Goal: Information Seeking & Learning: Learn about a topic

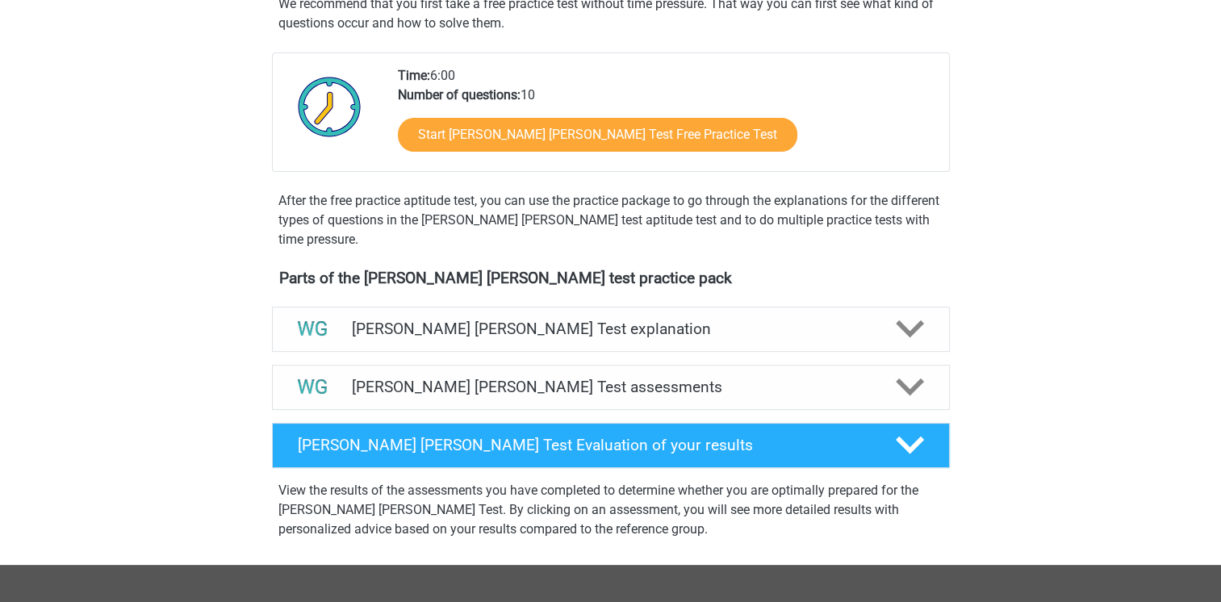
scroll to position [161, 0]
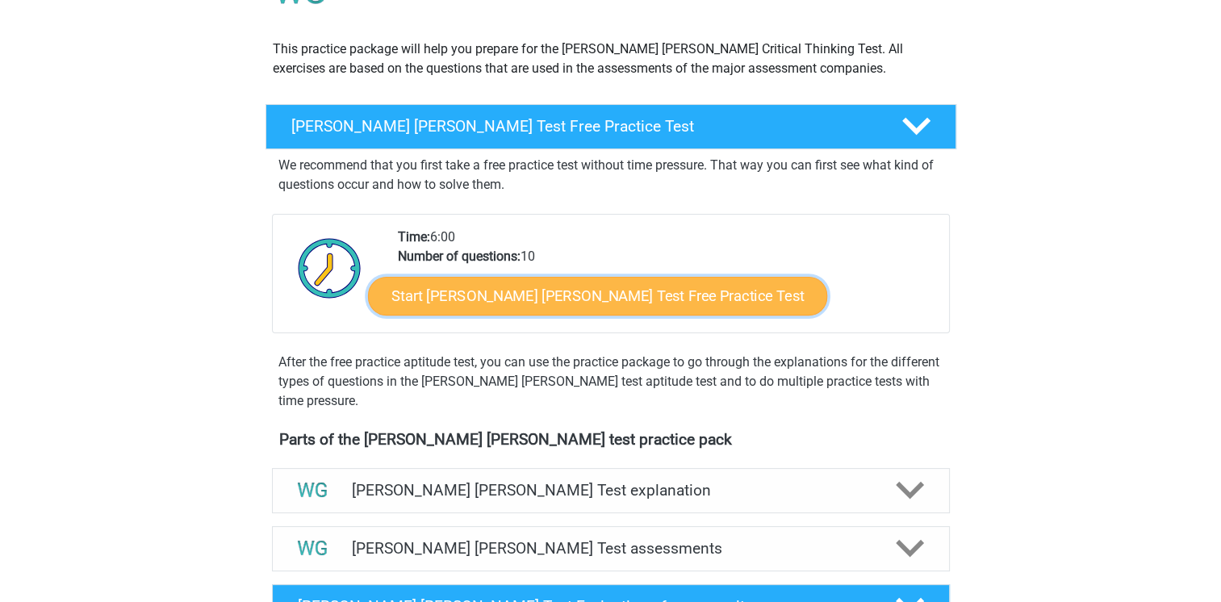
click at [492, 295] on link "Start [PERSON_NAME] [PERSON_NAME] Test Free Practice Test" at bounding box center [597, 296] width 459 height 39
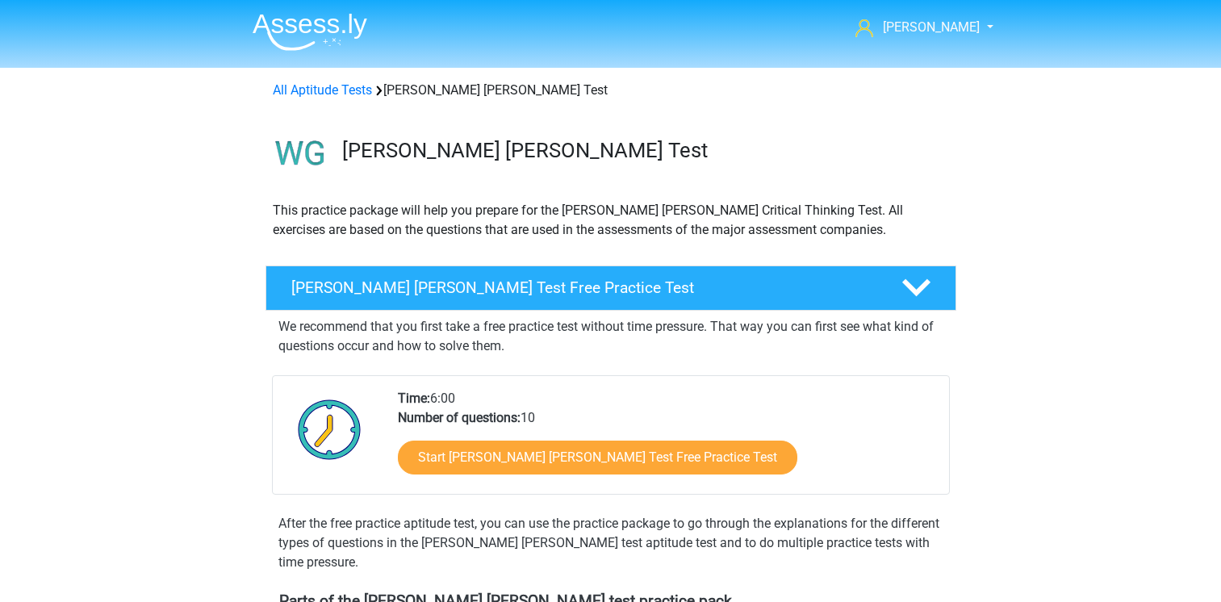
scroll to position [161, 0]
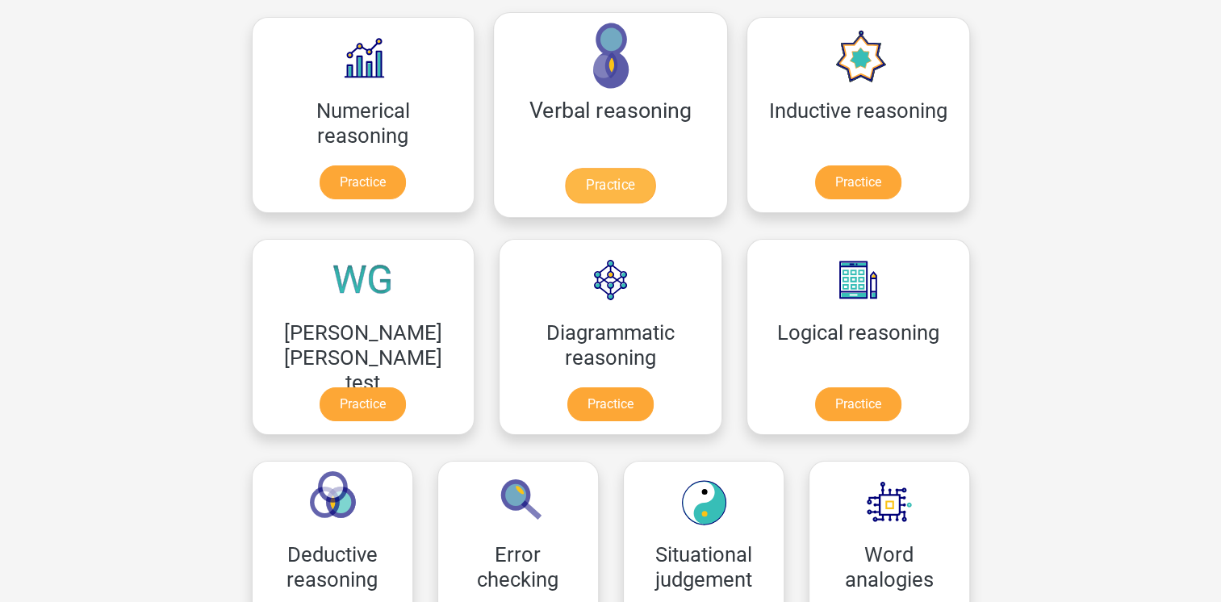
scroll to position [242, 0]
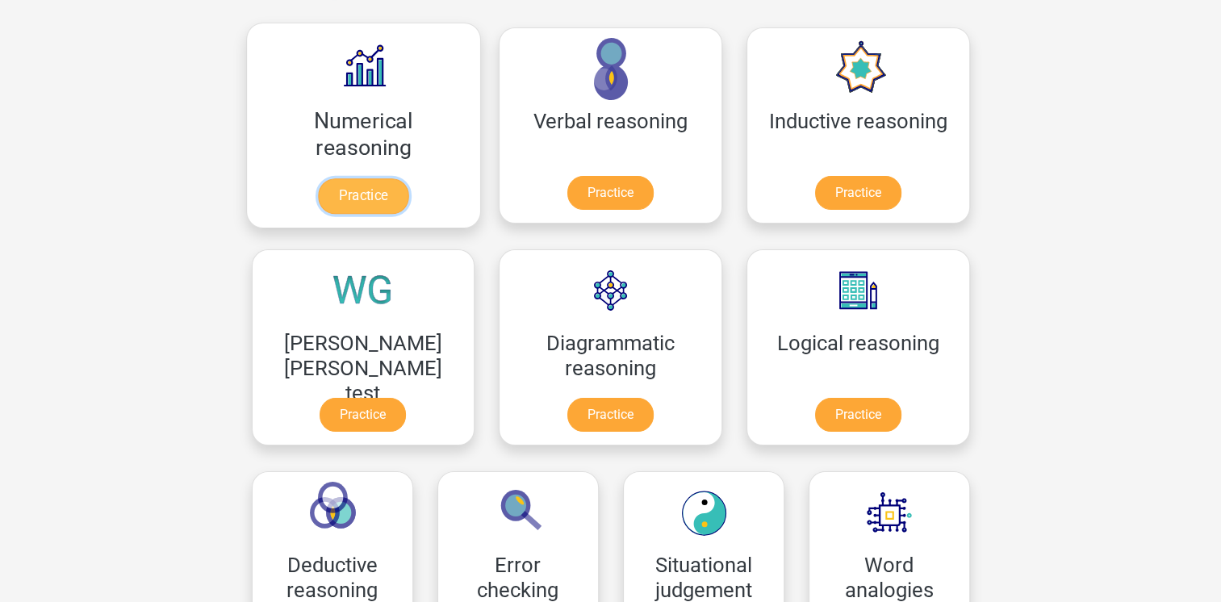
click at [345, 202] on link "Practice" at bounding box center [363, 196] width 90 height 36
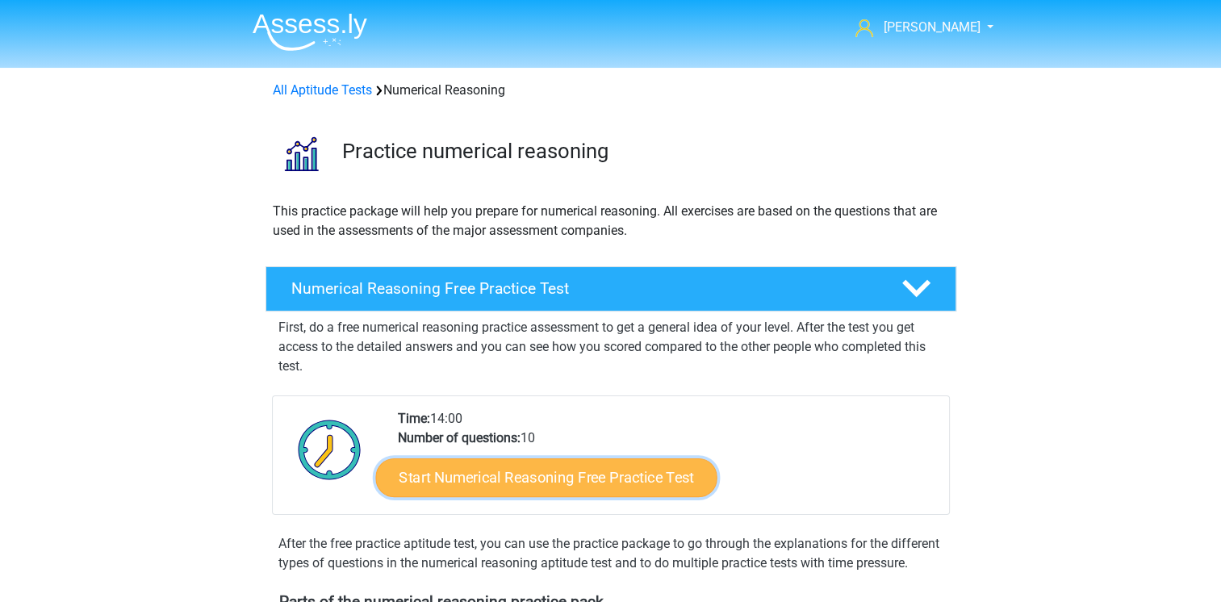
click at [548, 482] on link "Start Numerical Reasoning Free Practice Test" at bounding box center [545, 476] width 341 height 39
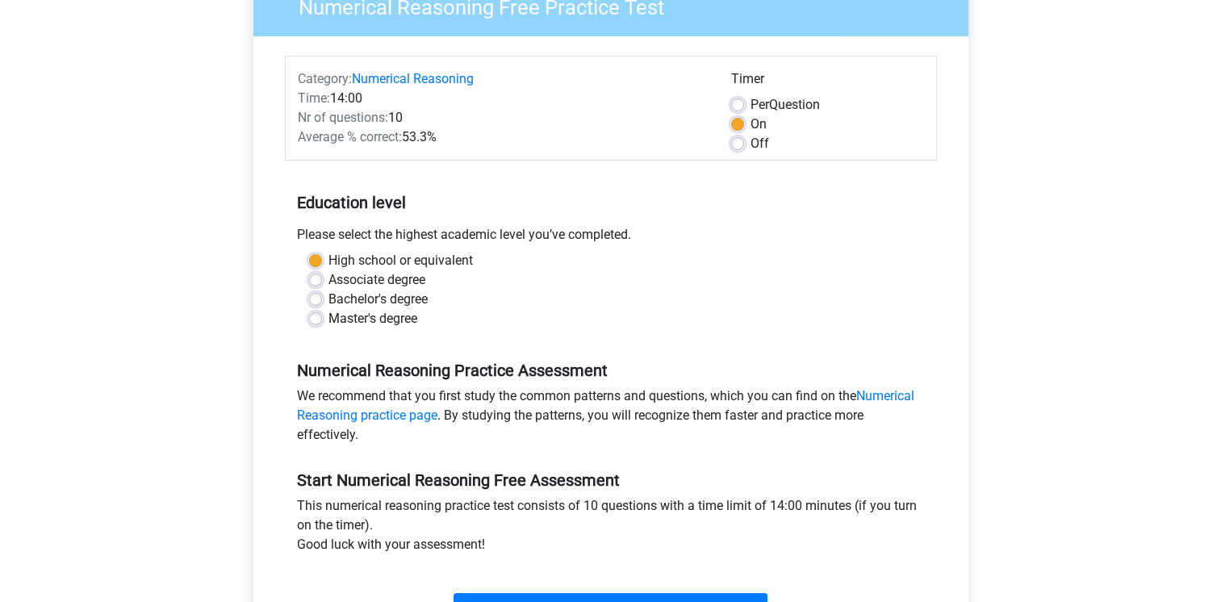
scroll to position [242, 0]
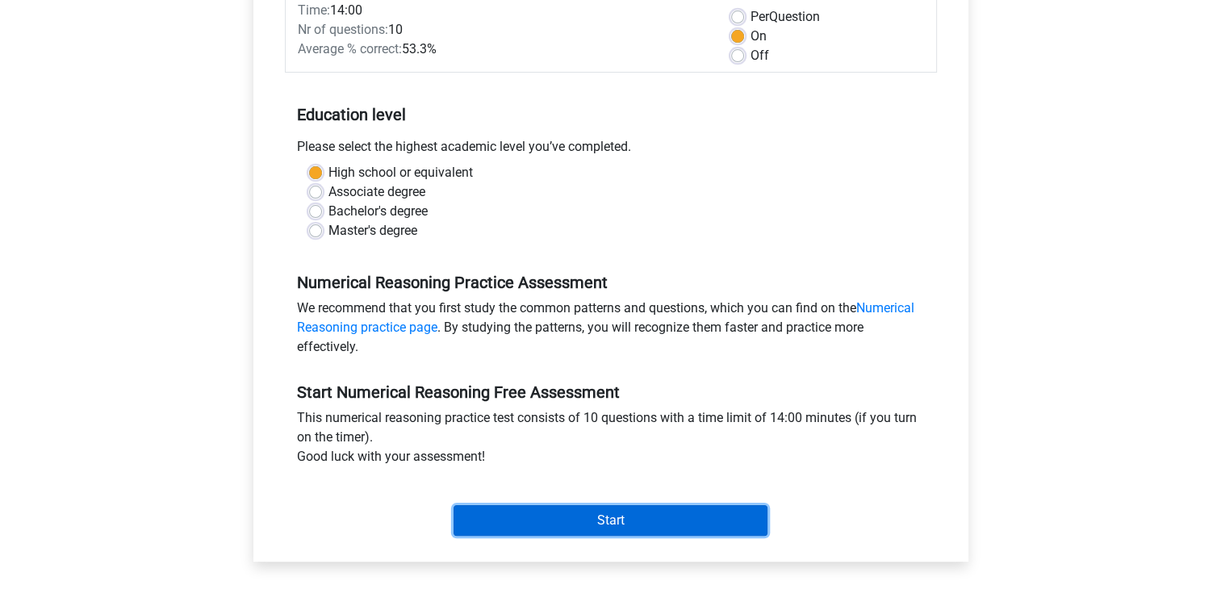
click at [580, 524] on input "Start" at bounding box center [610, 520] width 314 height 31
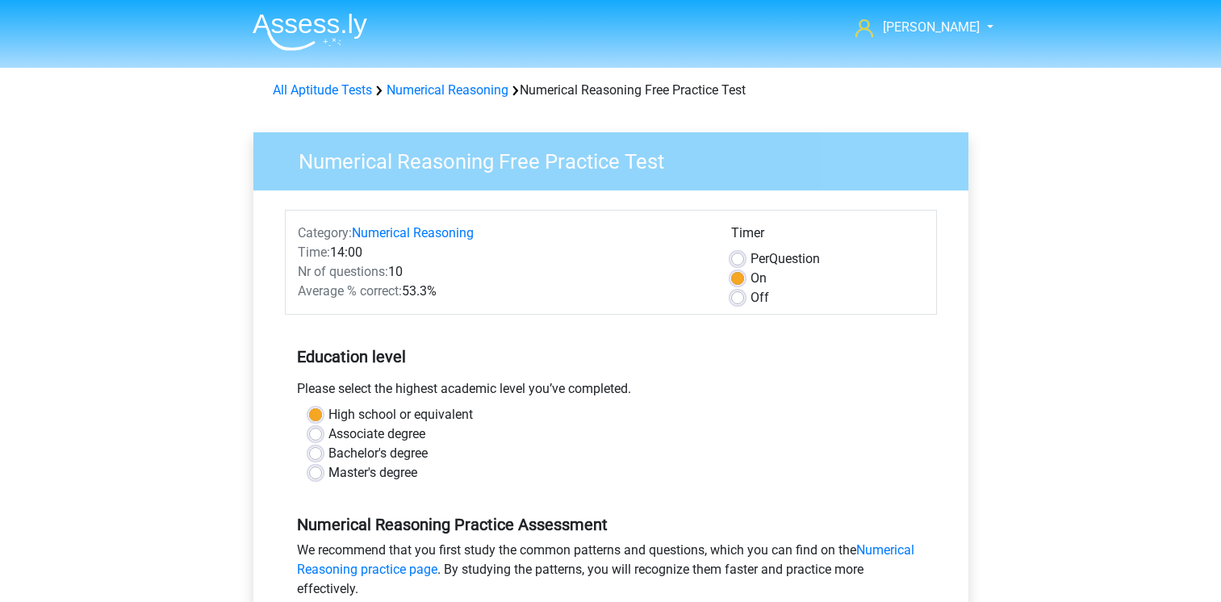
scroll to position [242, 0]
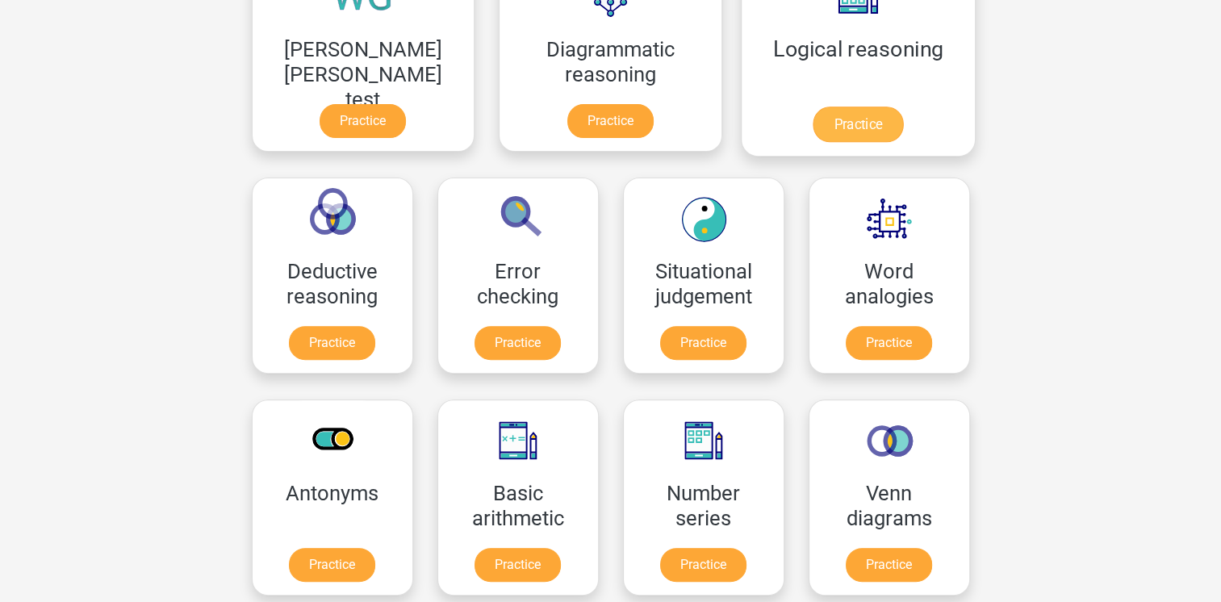
scroll to position [565, 0]
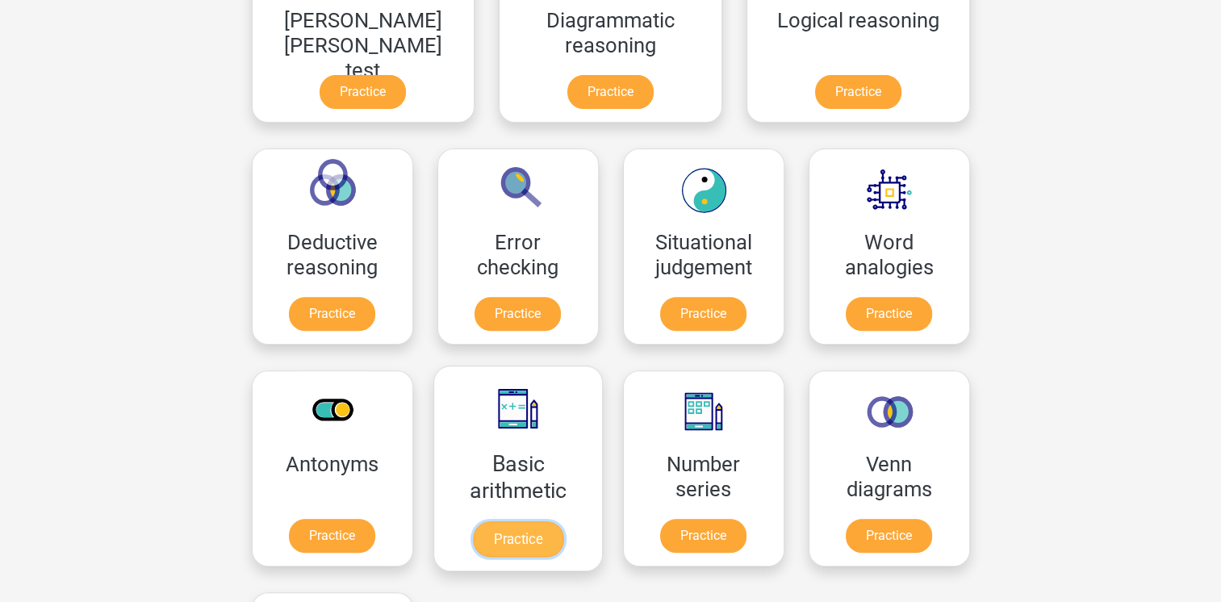
click at [562, 521] on link "Practice" at bounding box center [517, 539] width 90 height 36
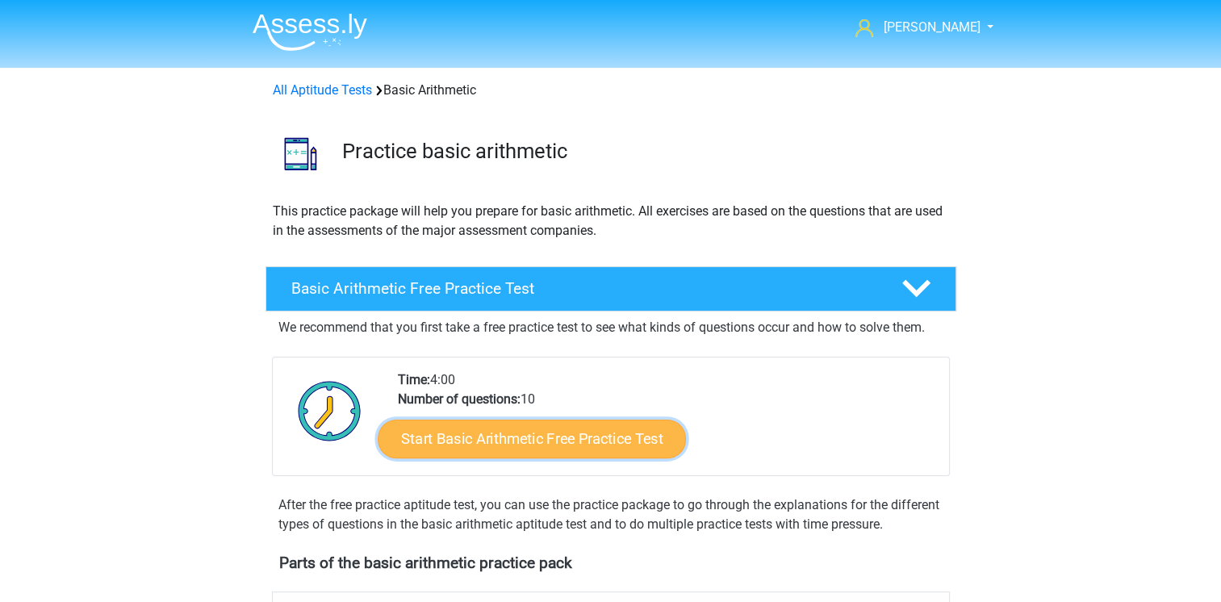
click at [513, 436] on link "Start Basic Arithmetic Free Practice Test" at bounding box center [532, 438] width 308 height 39
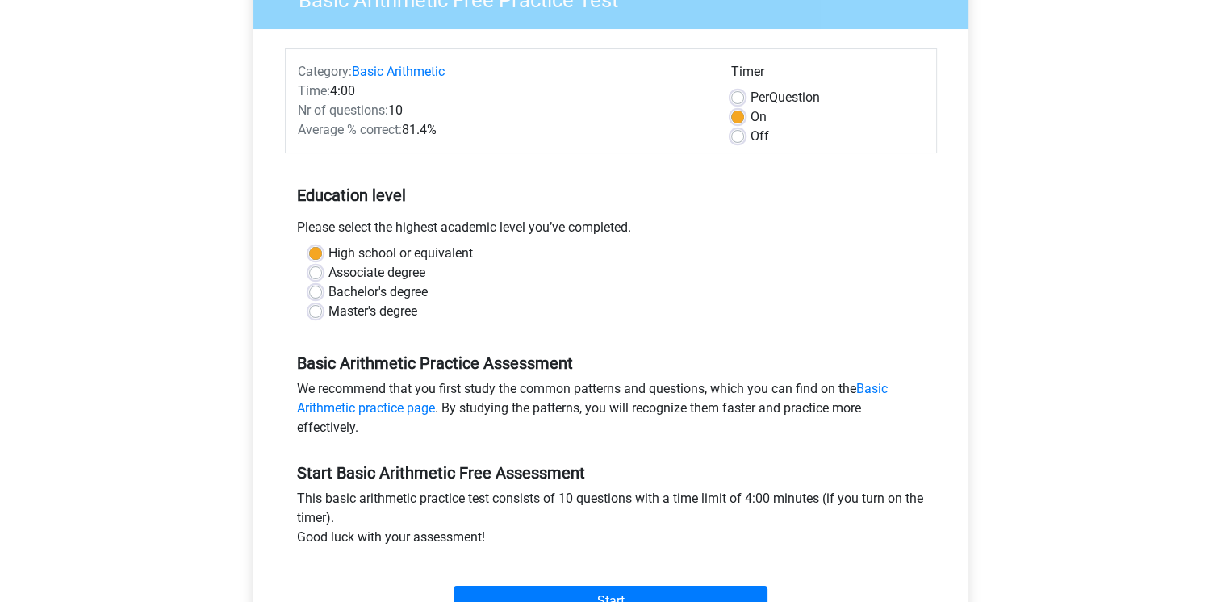
scroll to position [242, 0]
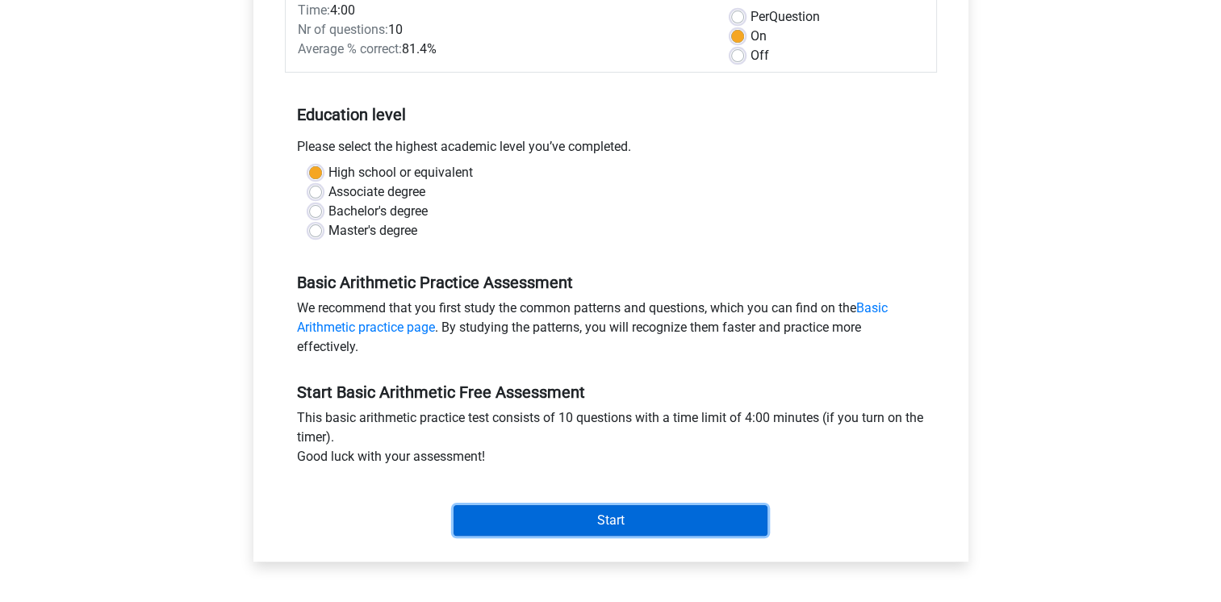
click at [570, 512] on input "Start" at bounding box center [610, 520] width 314 height 31
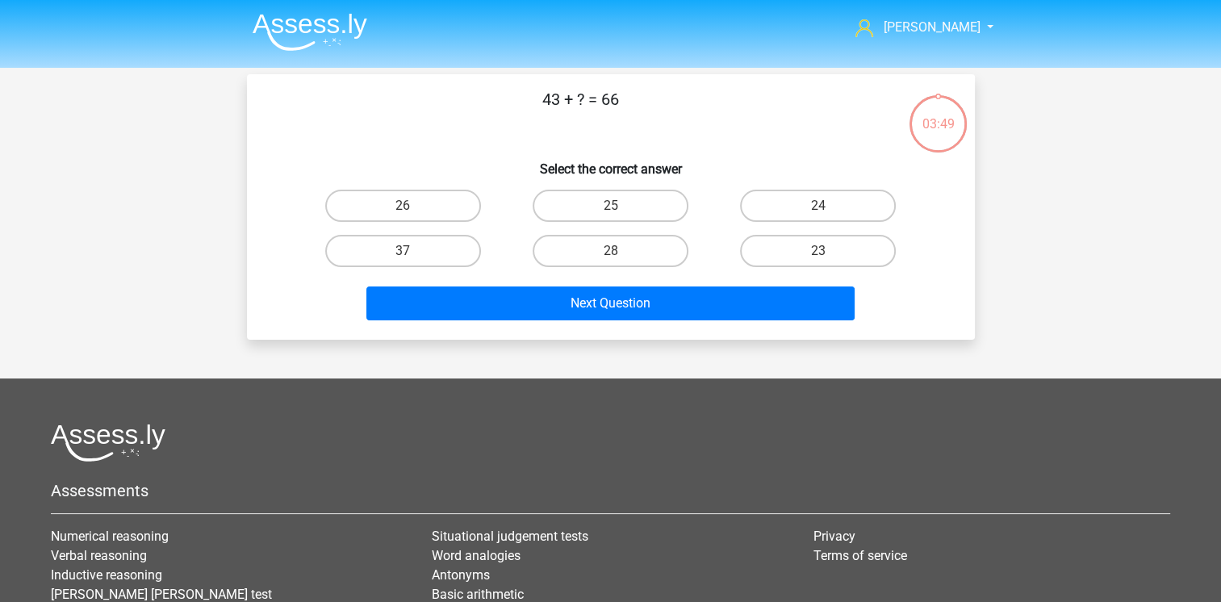
click at [820, 253] on input "23" at bounding box center [823, 256] width 10 height 10
radio input "true"
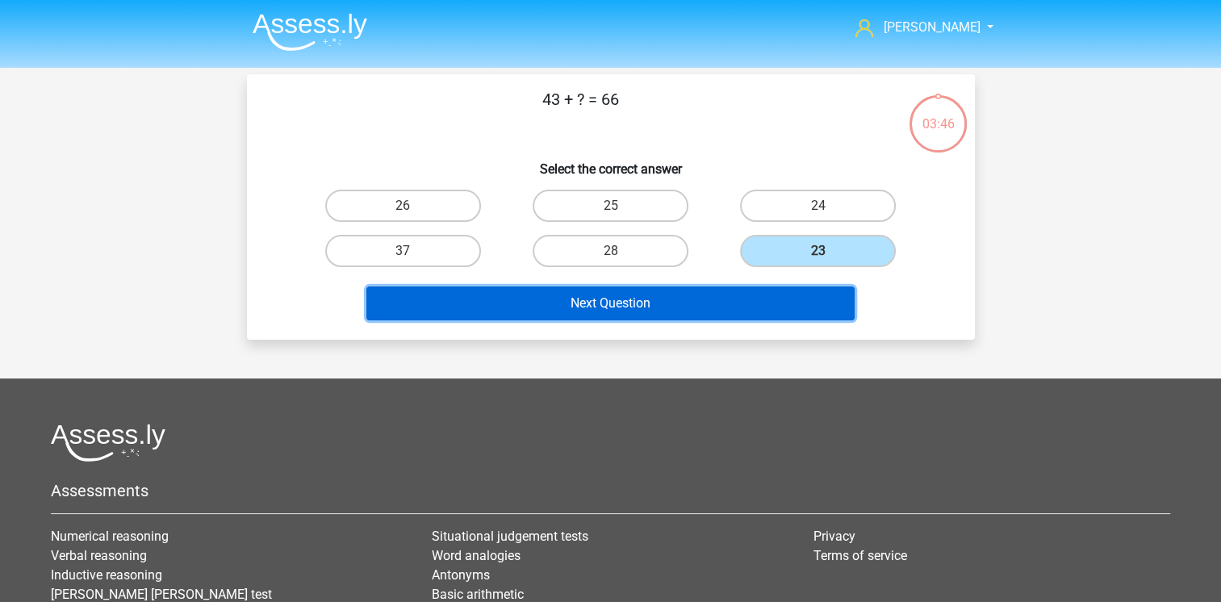
click at [639, 303] on button "Next Question" at bounding box center [610, 303] width 488 height 34
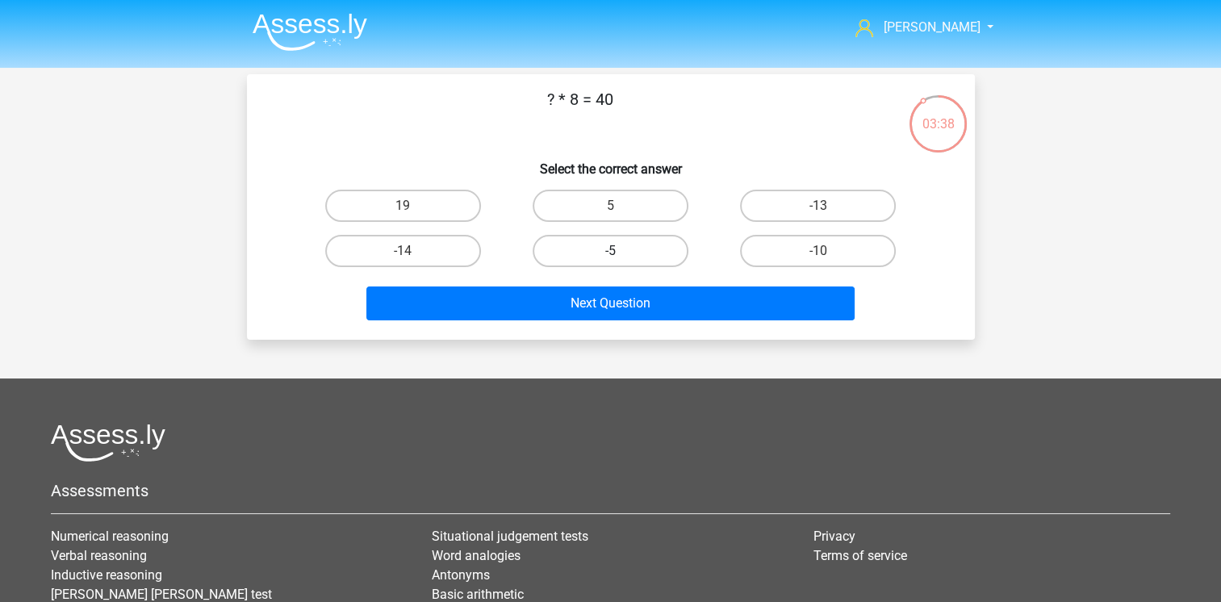
scroll to position [74, 0]
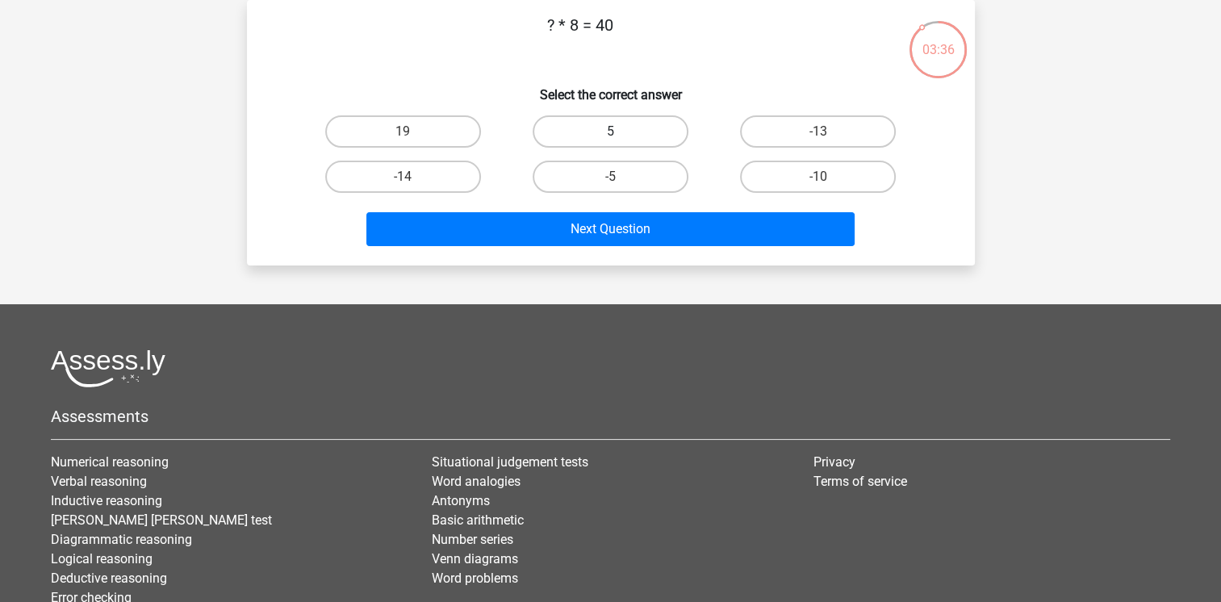
click at [618, 128] on label "5" at bounding box center [611, 131] width 156 height 32
click at [618, 132] on input "5" at bounding box center [615, 137] width 10 height 10
radio input "true"
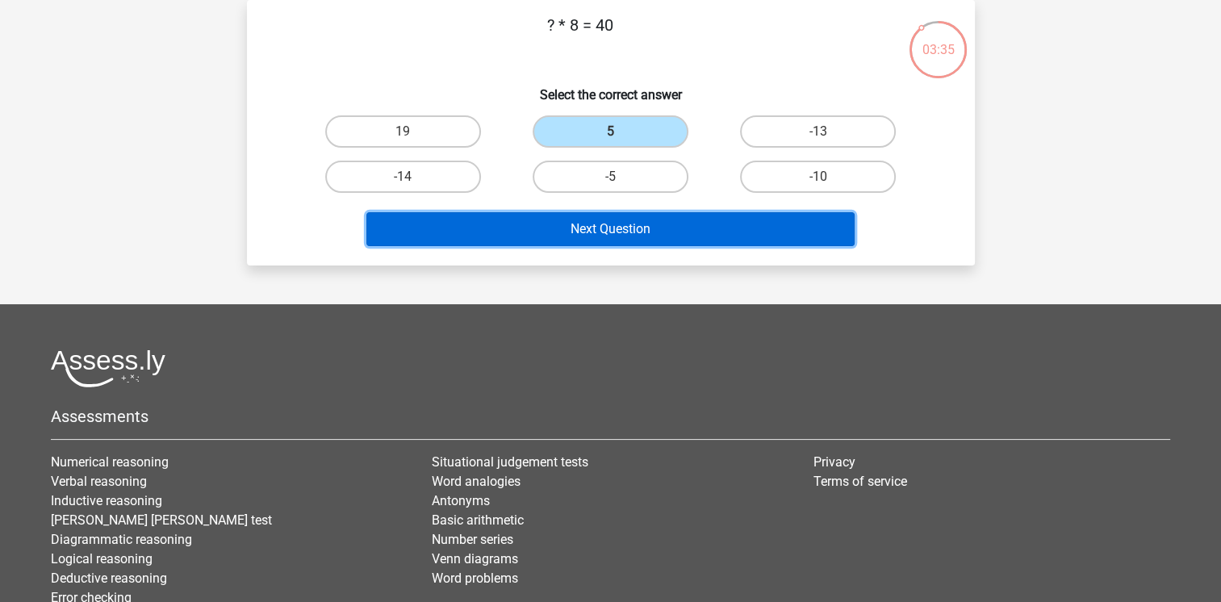
click at [627, 222] on button "Next Question" at bounding box center [610, 229] width 488 height 34
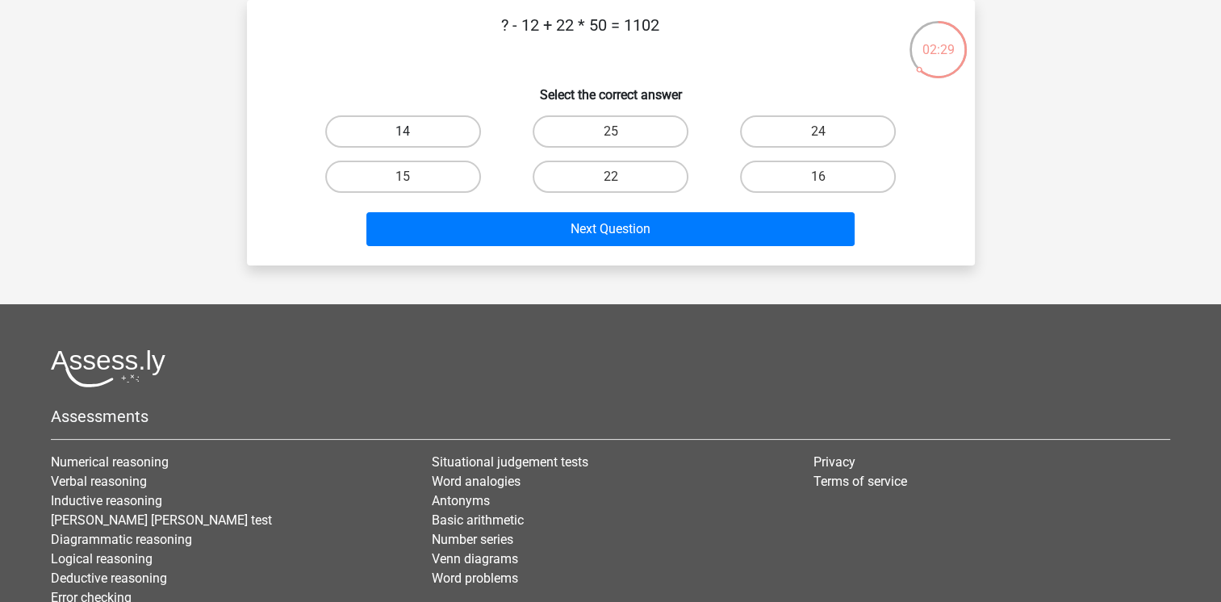
click at [413, 131] on label "14" at bounding box center [403, 131] width 156 height 32
click at [413, 132] on input "14" at bounding box center [408, 137] width 10 height 10
radio input "true"
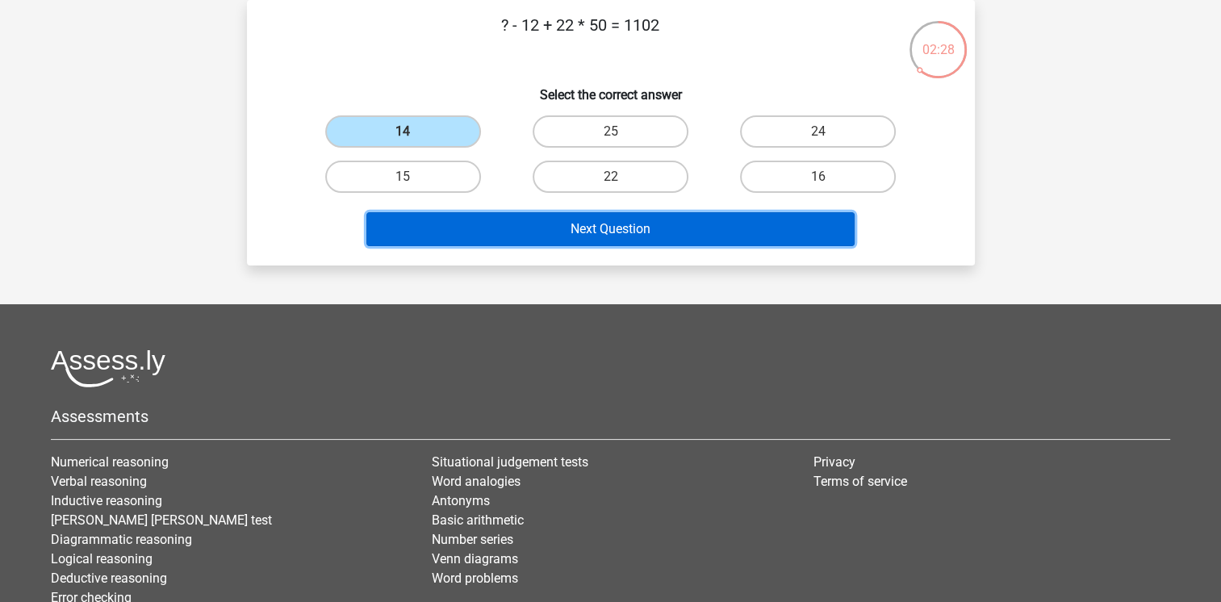
click at [610, 232] on button "Next Question" at bounding box center [610, 229] width 488 height 34
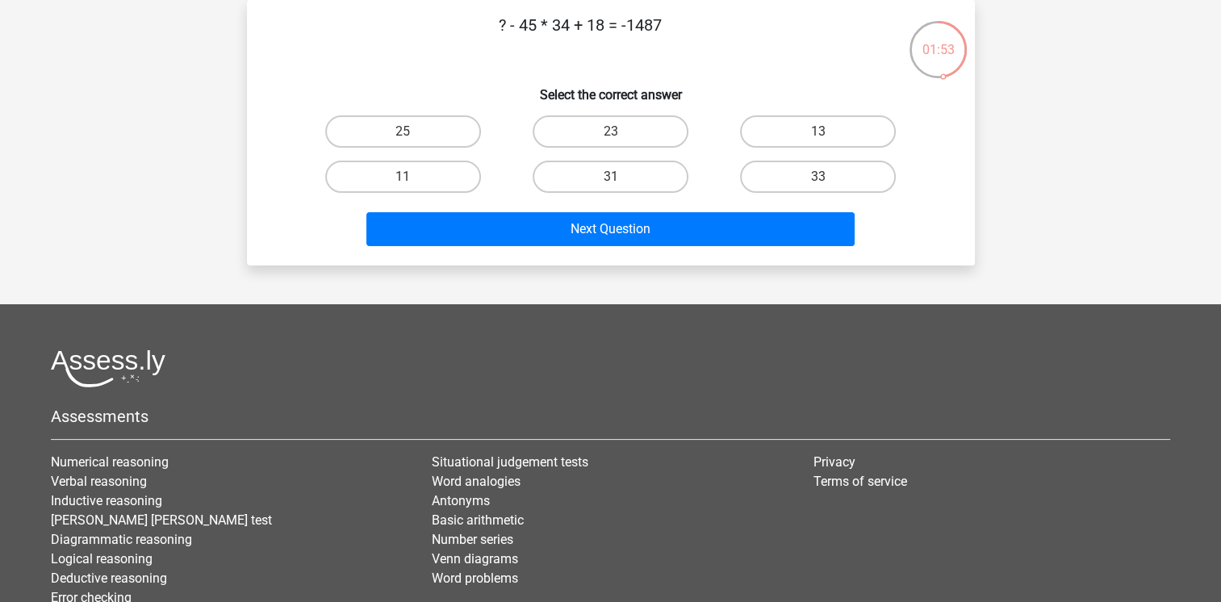
click at [825, 136] on input "13" at bounding box center [823, 137] width 10 height 10
radio input "true"
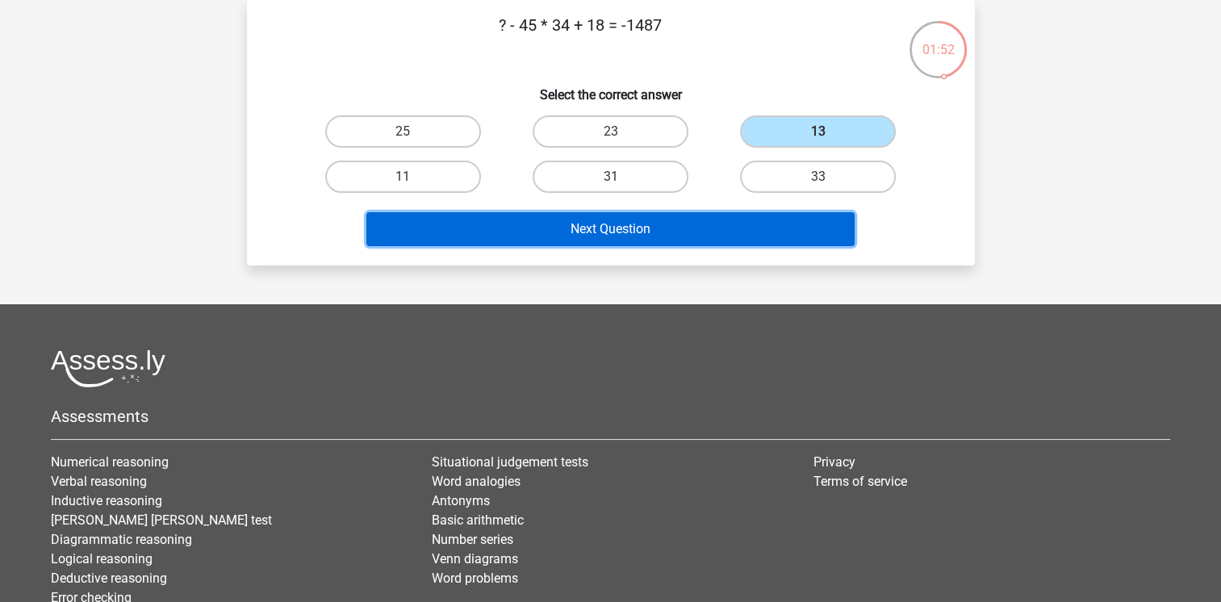
click at [604, 232] on button "Next Question" at bounding box center [610, 229] width 488 height 34
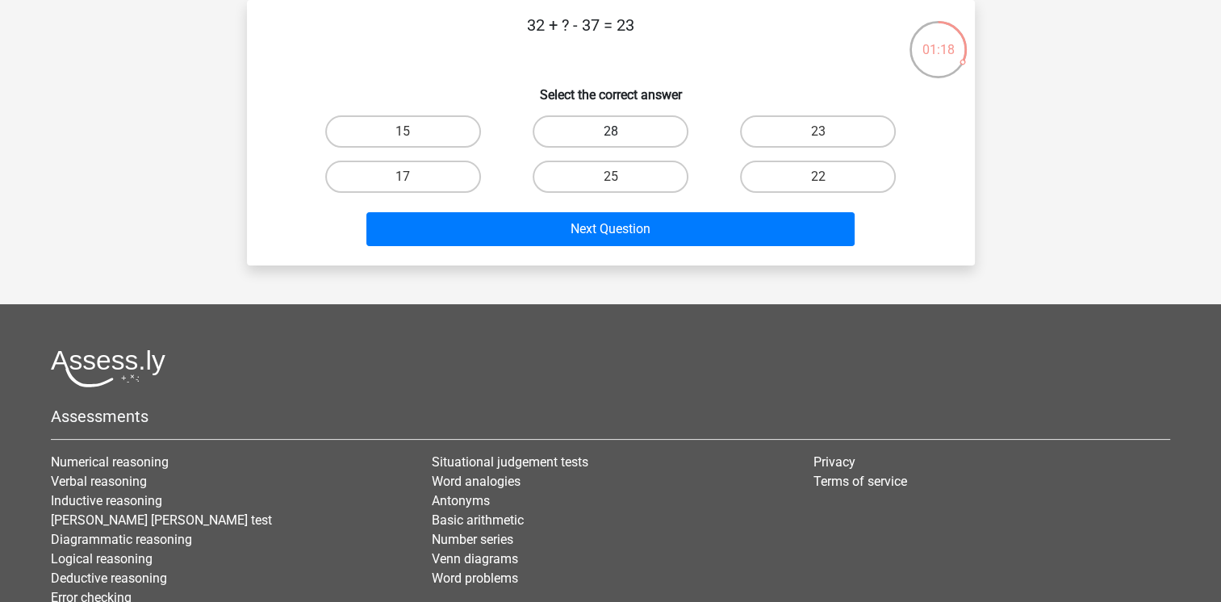
click at [605, 132] on label "28" at bounding box center [611, 131] width 156 height 32
click at [610, 132] on input "28" at bounding box center [615, 137] width 10 height 10
radio input "true"
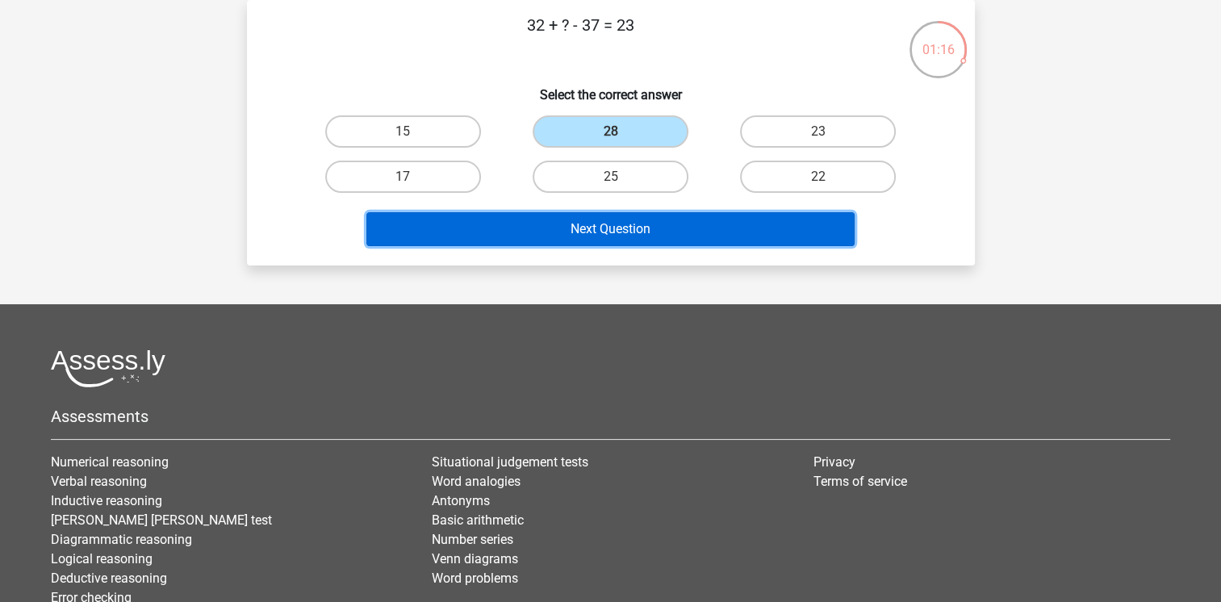
click at [605, 225] on button "Next Question" at bounding box center [610, 229] width 488 height 34
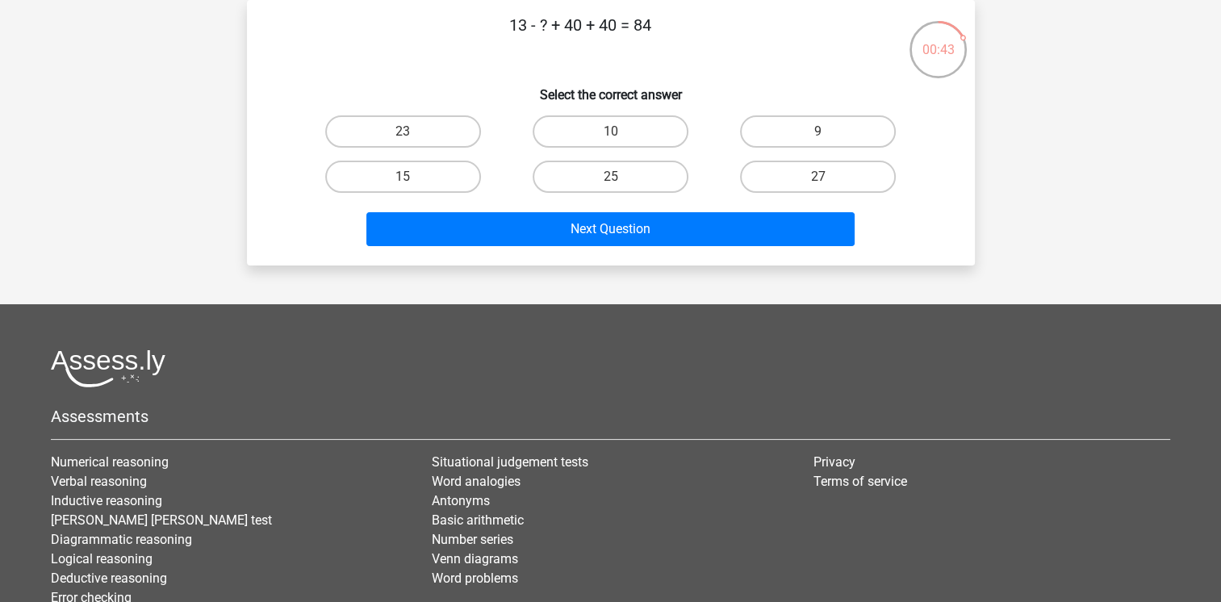
click at [821, 132] on input "9" at bounding box center [823, 137] width 10 height 10
radio input "true"
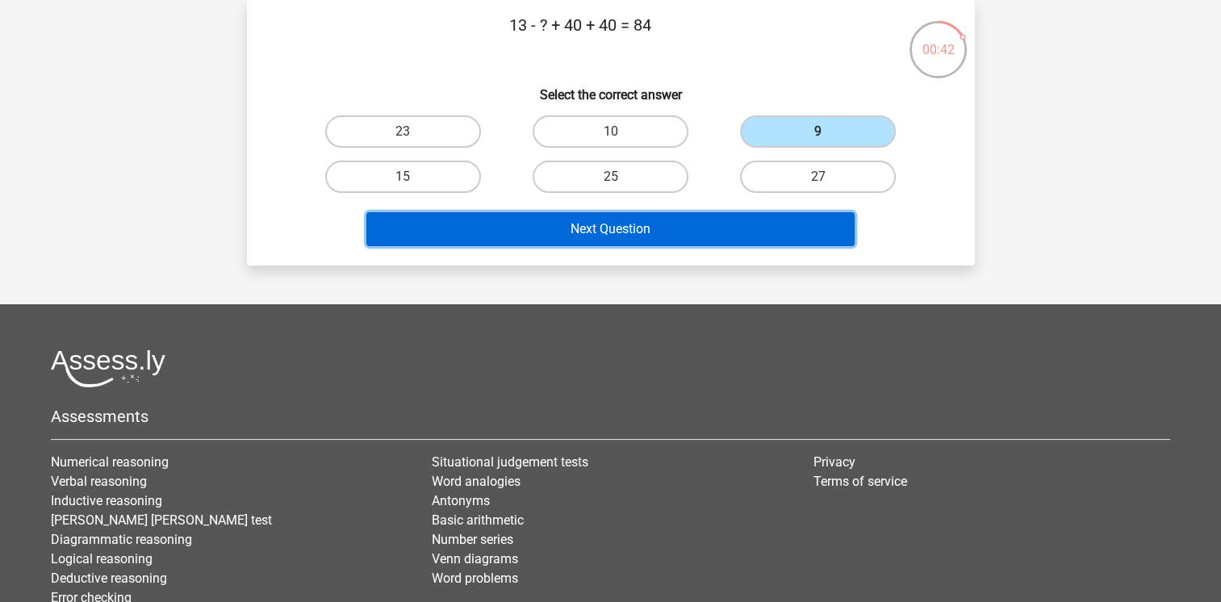
click at [616, 234] on button "Next Question" at bounding box center [610, 229] width 488 height 34
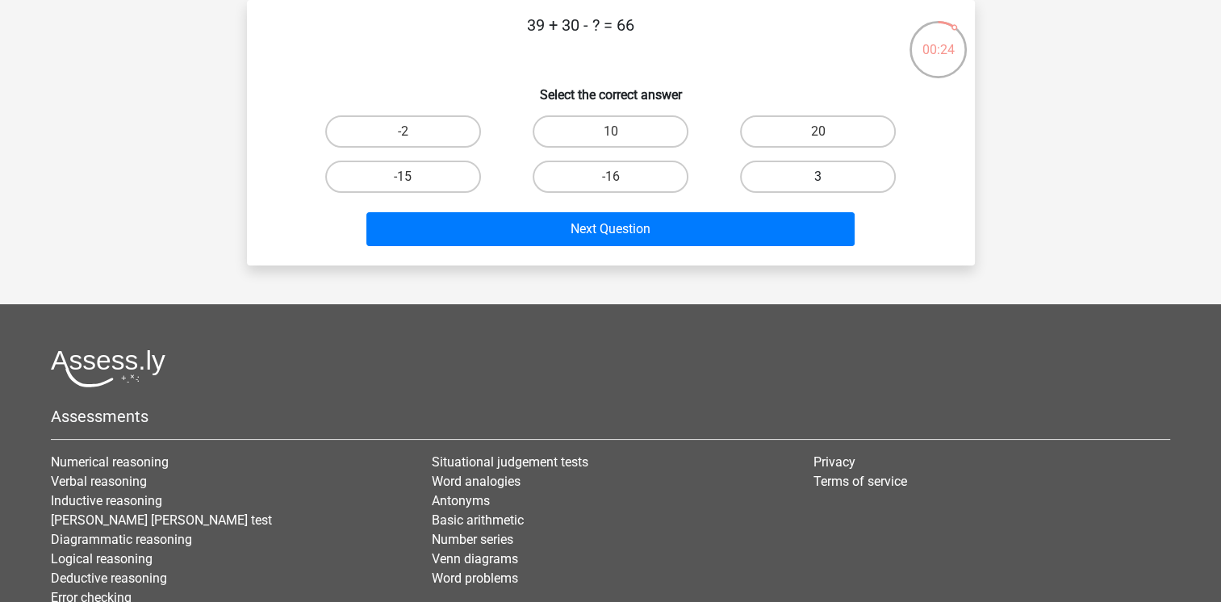
click at [816, 175] on label "3" at bounding box center [818, 177] width 156 height 32
click at [818, 177] on input "3" at bounding box center [823, 182] width 10 height 10
radio input "true"
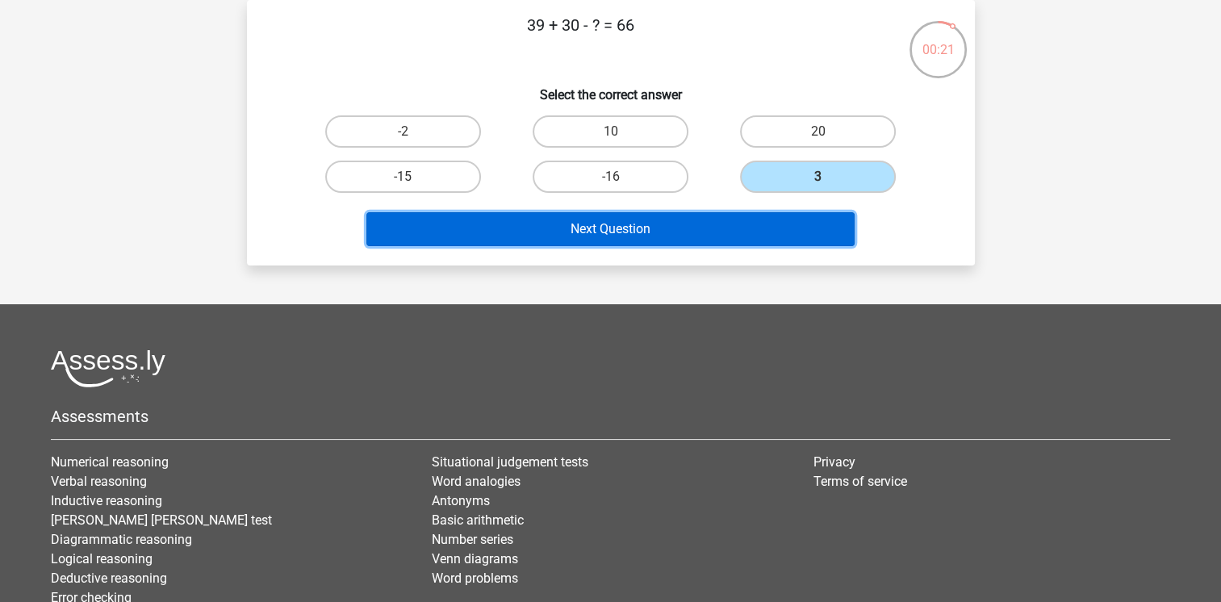
click at [587, 231] on button "Next Question" at bounding box center [610, 229] width 488 height 34
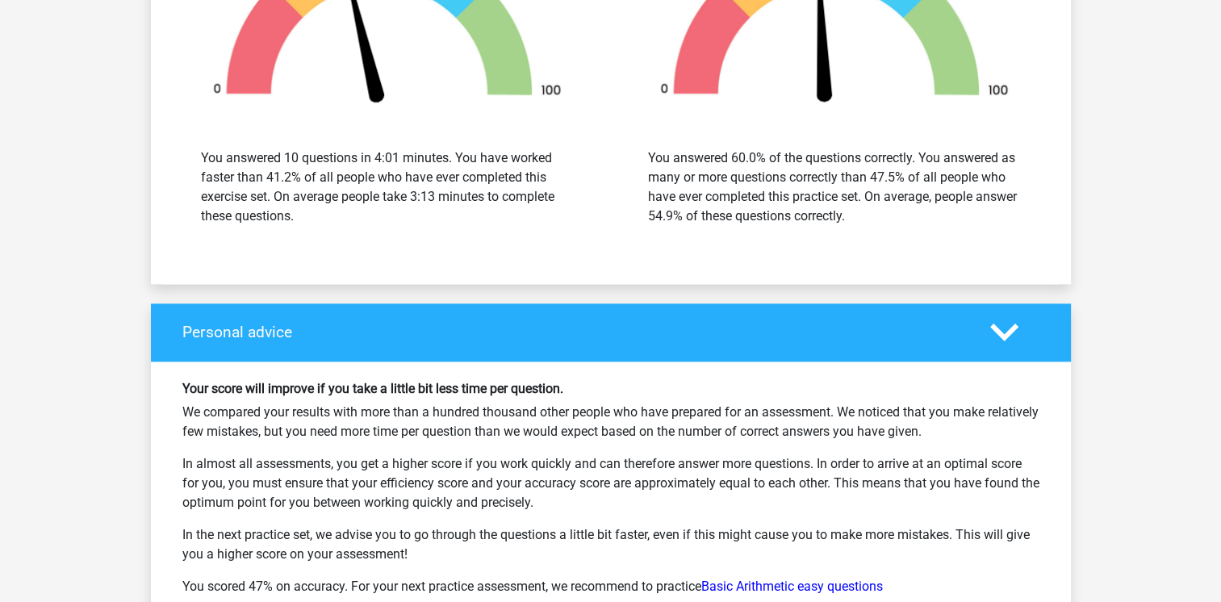
scroll to position [2259, 0]
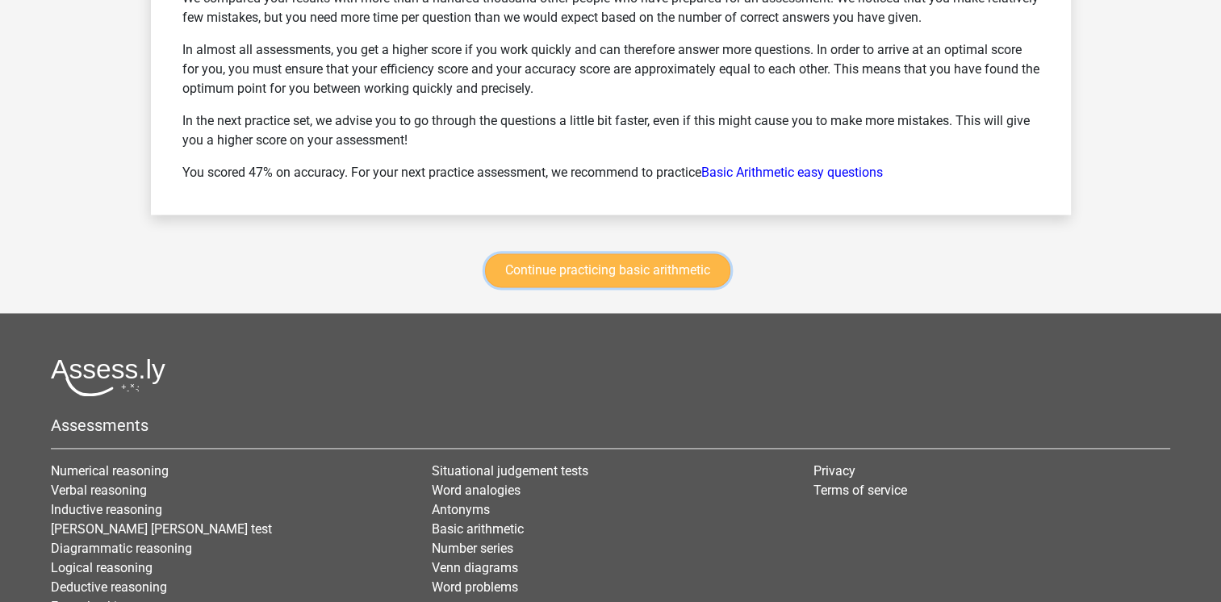
click at [621, 263] on link "Continue practicing basic arithmetic" at bounding box center [607, 270] width 245 height 34
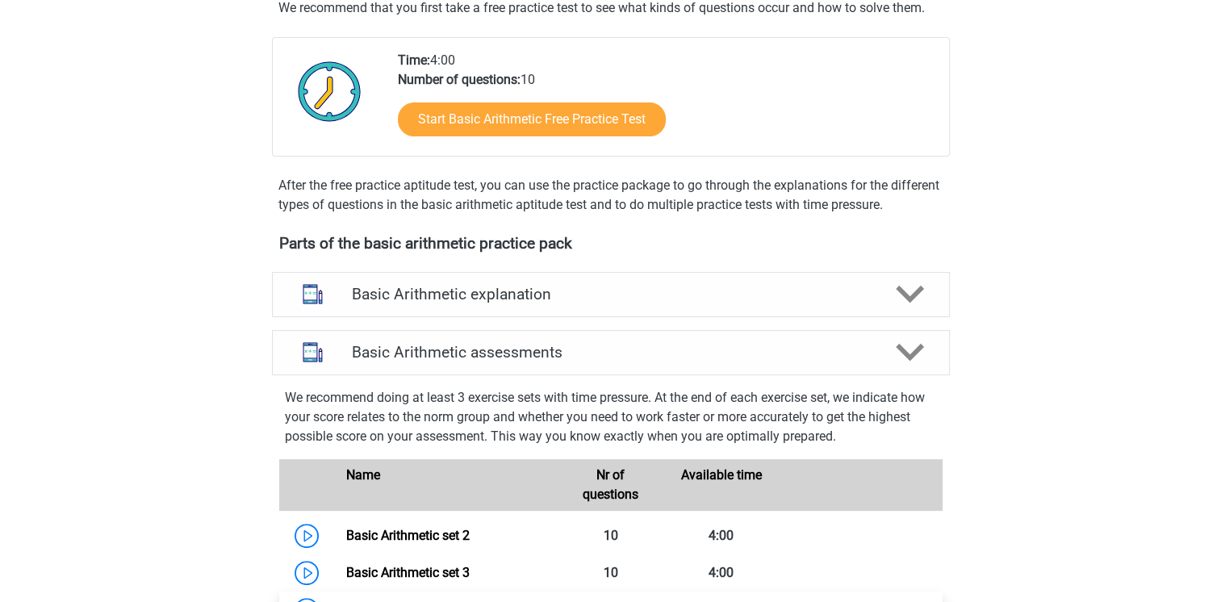
scroll to position [562, 0]
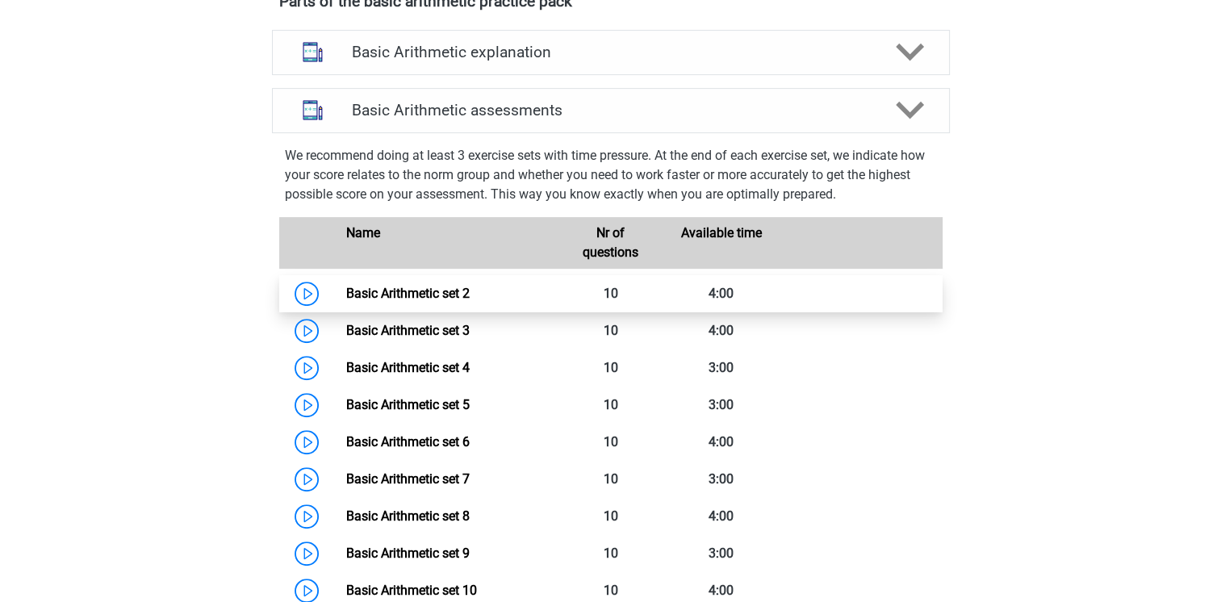
click at [407, 299] on link "Basic Arithmetic set 2" at bounding box center [407, 293] width 123 height 15
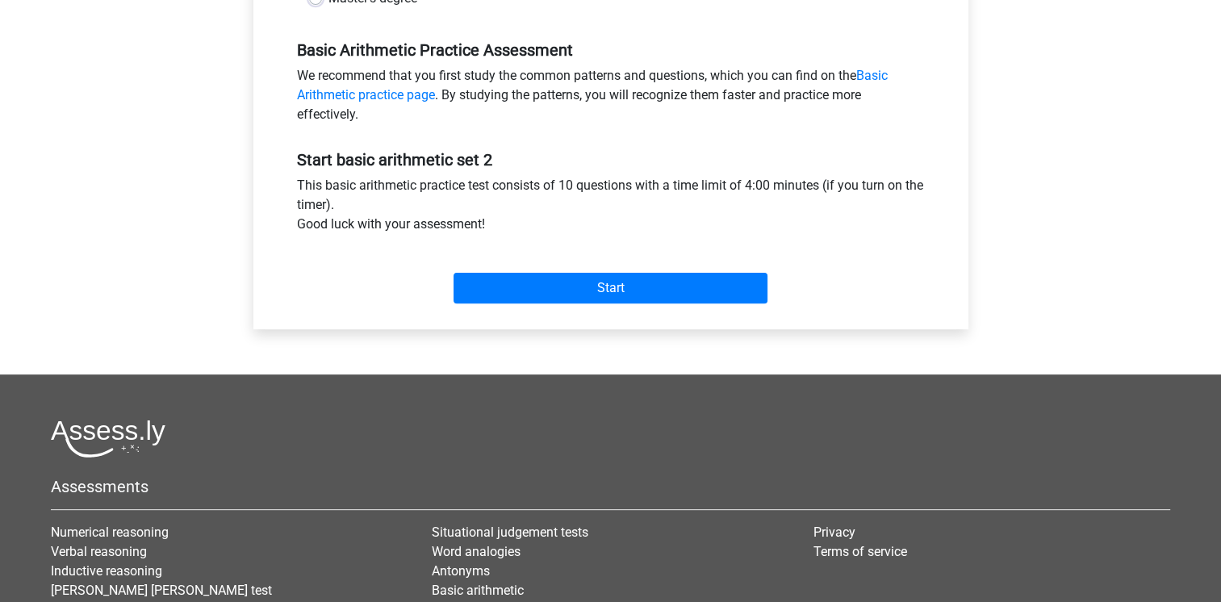
scroll to position [484, 0]
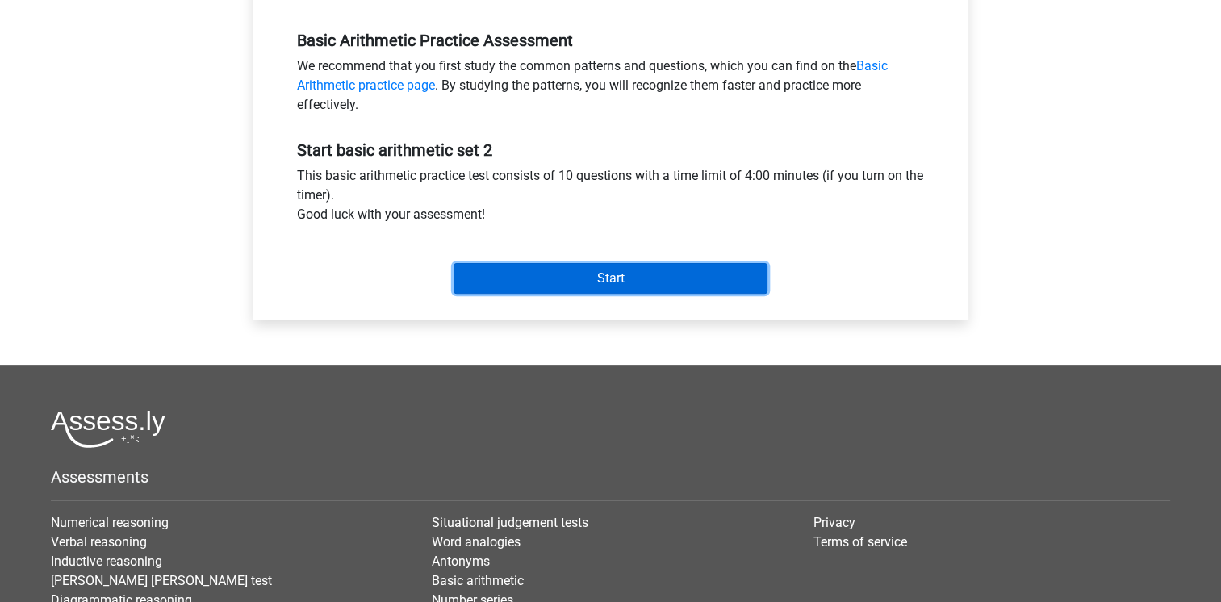
click at [599, 288] on input "Start" at bounding box center [610, 278] width 314 height 31
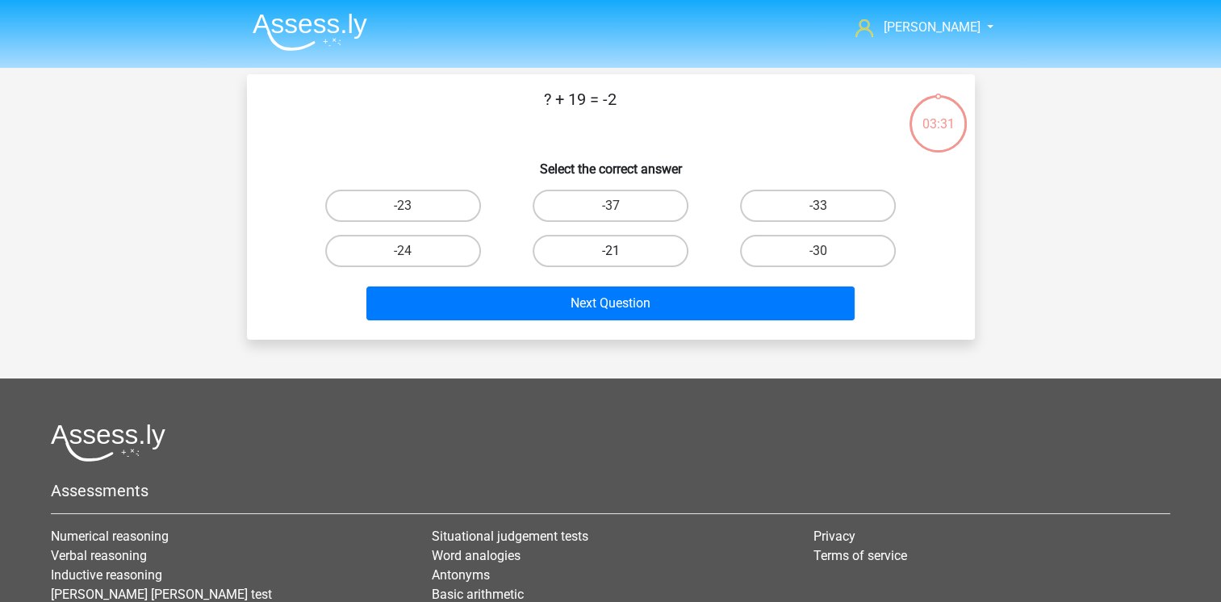
click at [625, 253] on label "-21" at bounding box center [611, 251] width 156 height 32
click at [620, 253] on input "-21" at bounding box center [615, 256] width 10 height 10
radio input "true"
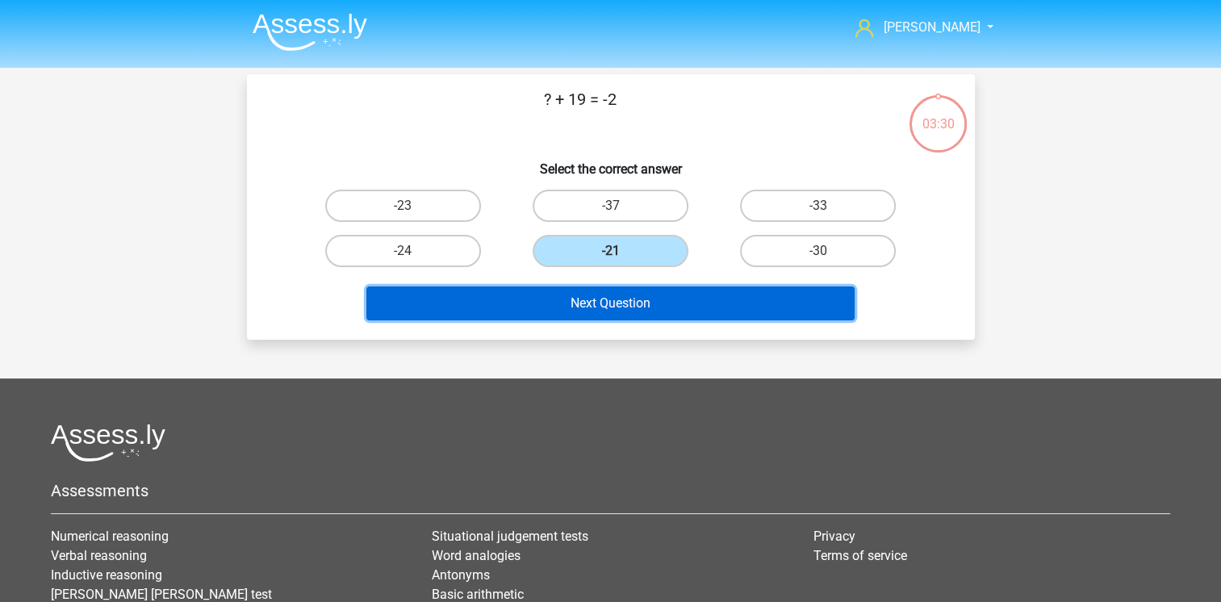
click at [591, 305] on button "Next Question" at bounding box center [610, 303] width 488 height 34
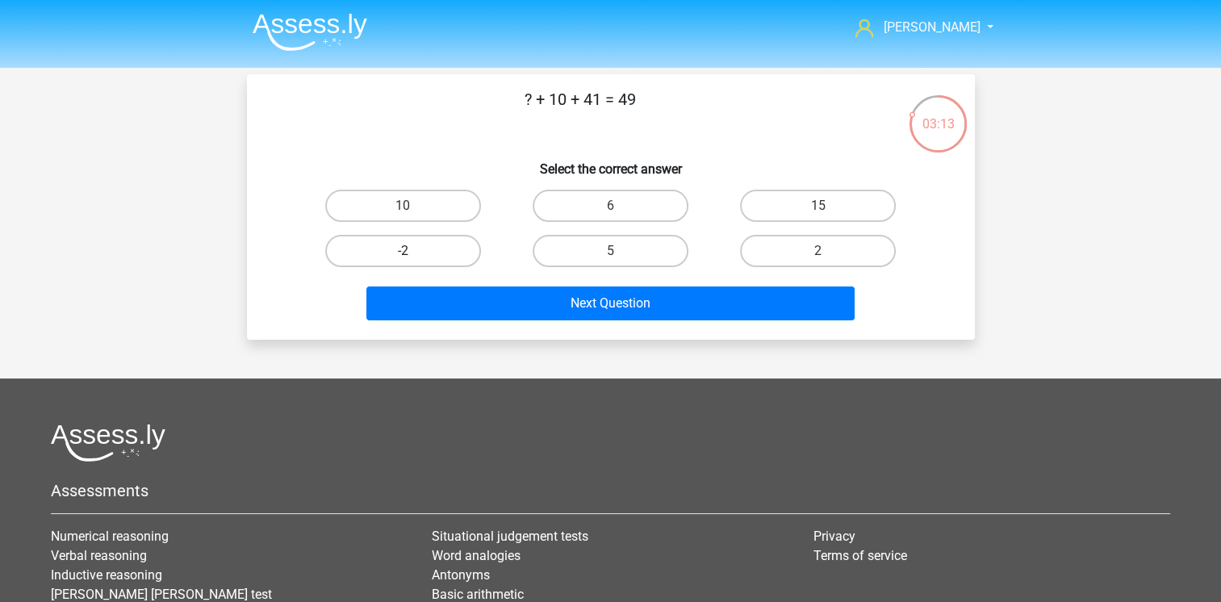
click at [414, 261] on label "-2" at bounding box center [403, 251] width 156 height 32
click at [413, 261] on input "-2" at bounding box center [408, 256] width 10 height 10
radio input "true"
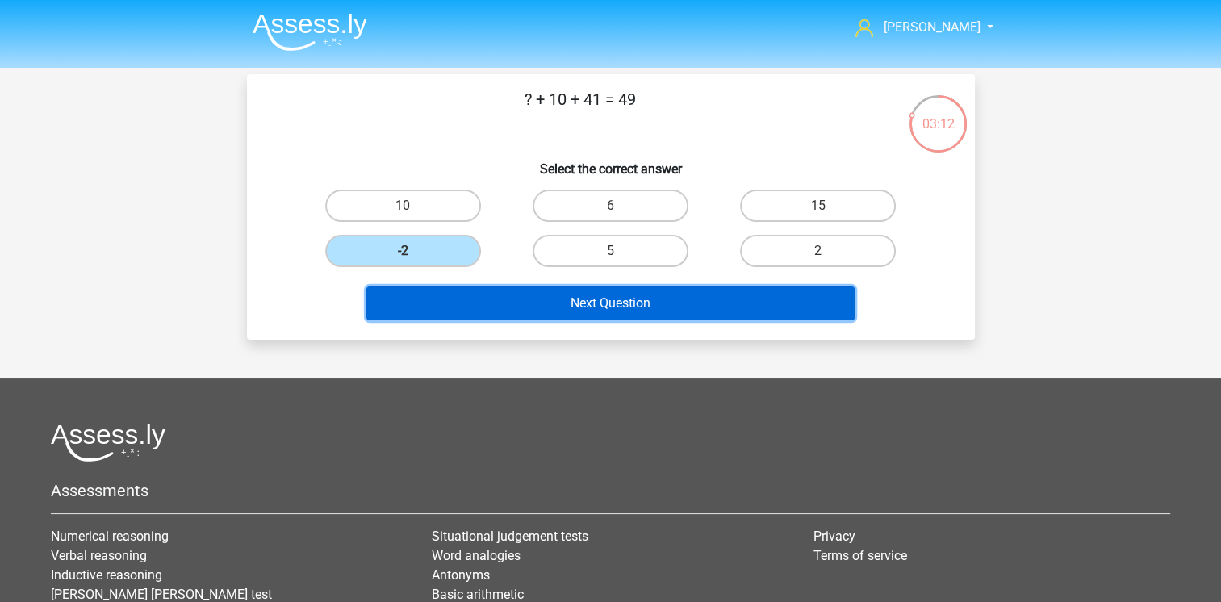
click at [584, 303] on button "Next Question" at bounding box center [610, 303] width 488 height 34
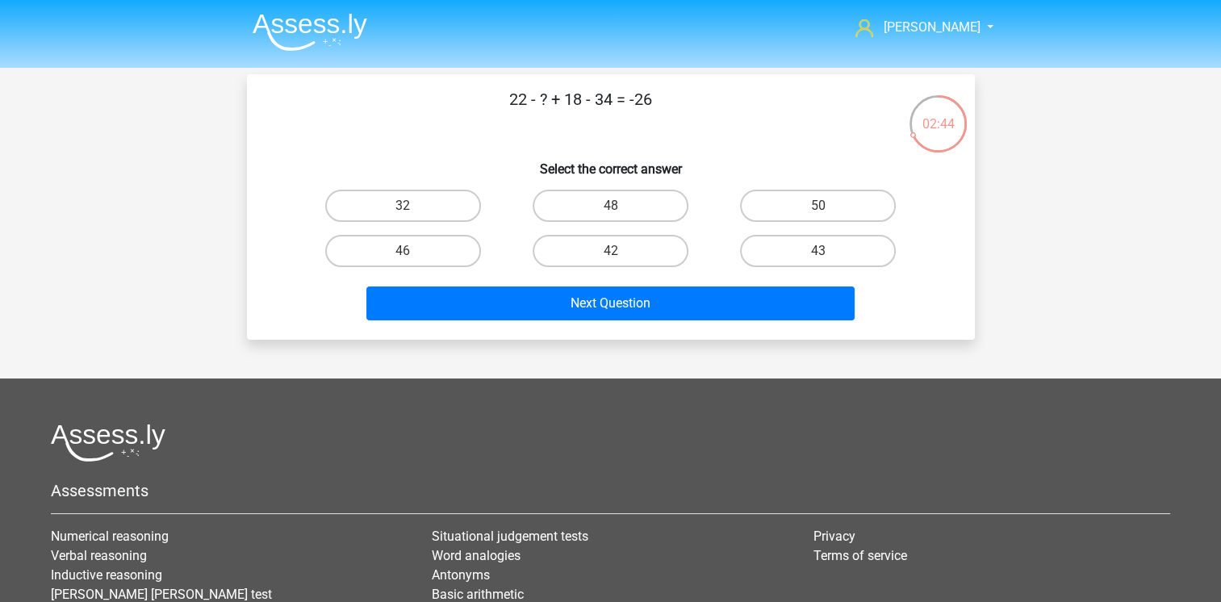
click at [407, 211] on div "32" at bounding box center [403, 206] width 194 height 32
click at [395, 207] on label "32" at bounding box center [403, 206] width 156 height 32
click at [403, 207] on input "32" at bounding box center [408, 211] width 10 height 10
radio input "true"
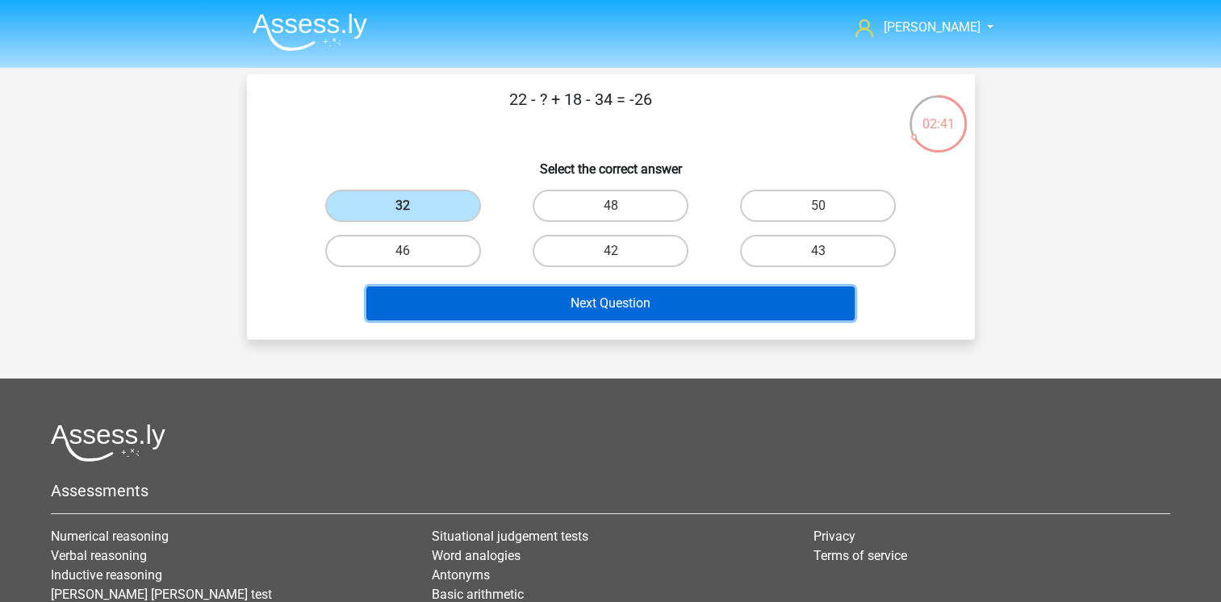
click at [596, 302] on button "Next Question" at bounding box center [610, 303] width 488 height 34
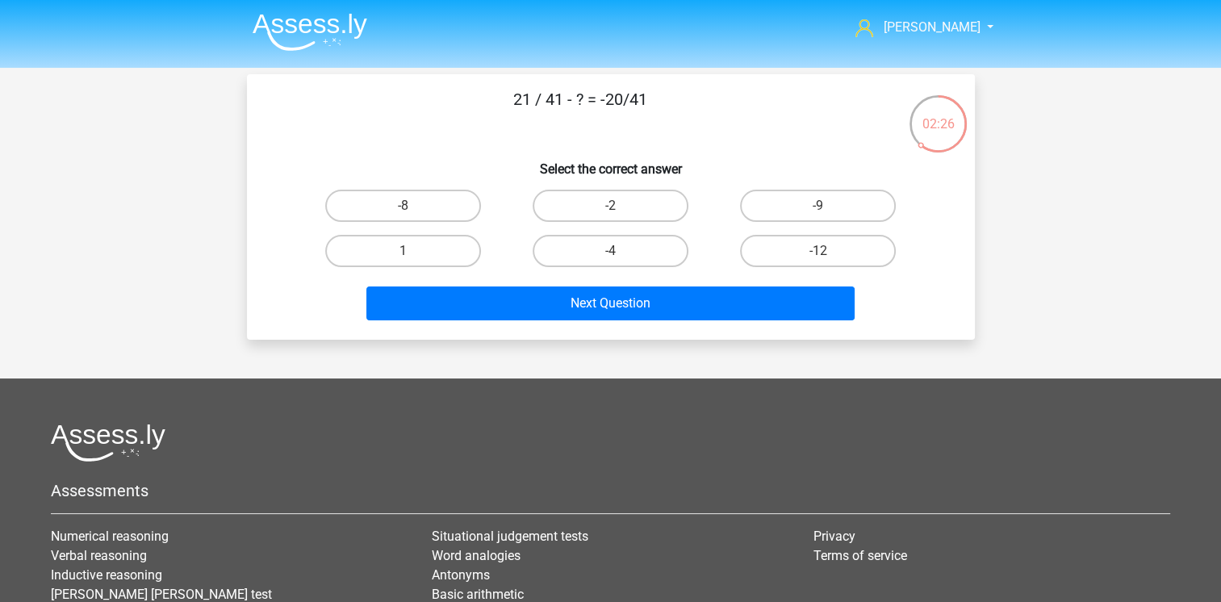
click at [408, 211] on input "-8" at bounding box center [408, 211] width 10 height 10
radio input "true"
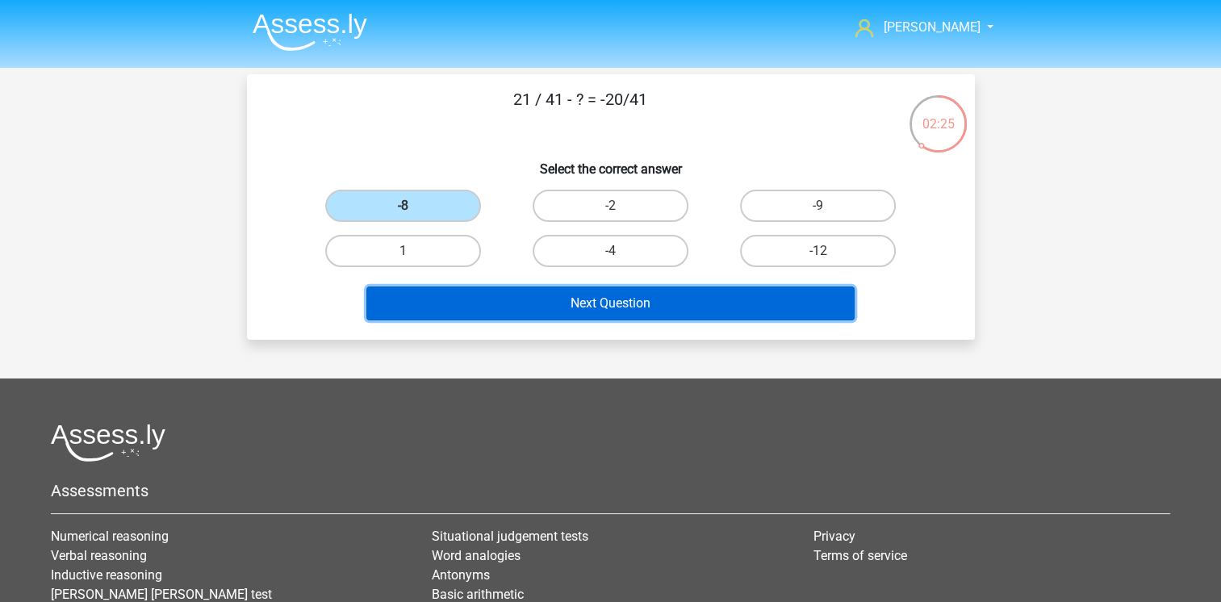
click at [593, 300] on button "Next Question" at bounding box center [610, 303] width 488 height 34
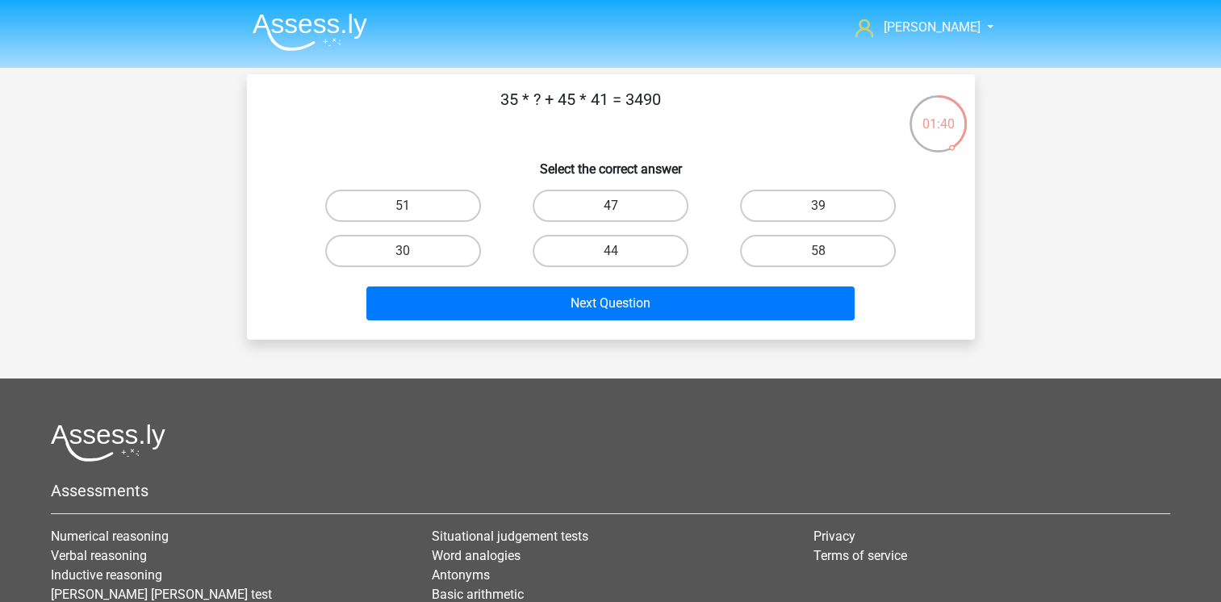
click at [590, 214] on label "47" at bounding box center [611, 206] width 156 height 32
click at [610, 214] on input "47" at bounding box center [615, 211] width 10 height 10
radio input "true"
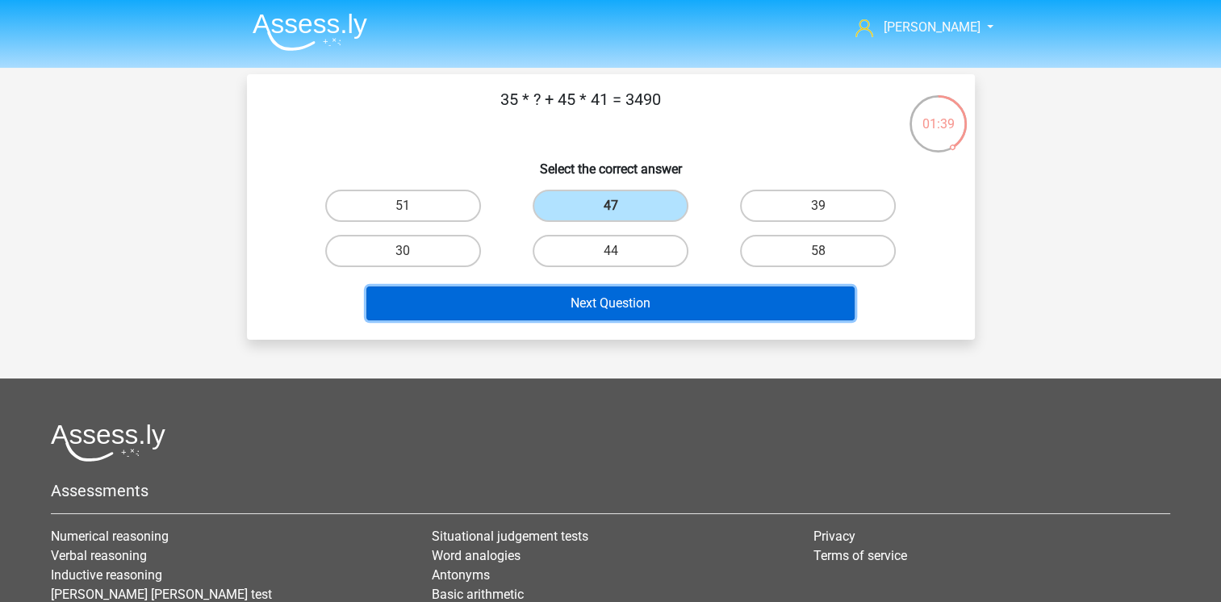
click at [628, 301] on button "Next Question" at bounding box center [610, 303] width 488 height 34
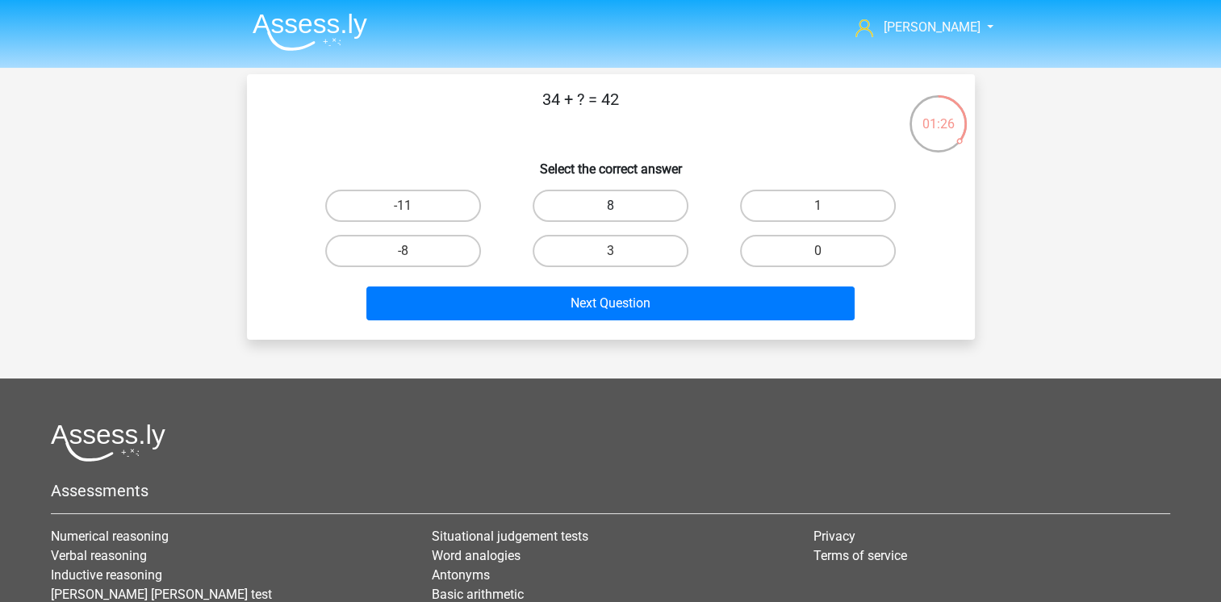
click at [601, 206] on label "8" at bounding box center [611, 206] width 156 height 32
click at [610, 206] on input "8" at bounding box center [615, 211] width 10 height 10
radio input "true"
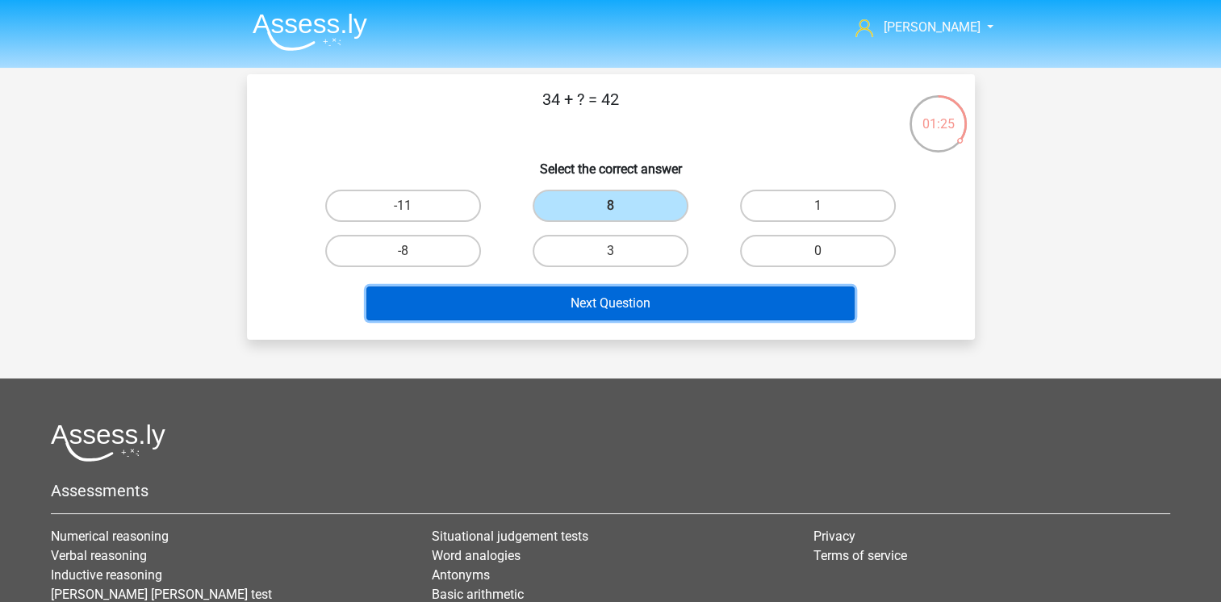
click at [636, 299] on button "Next Question" at bounding box center [610, 303] width 488 height 34
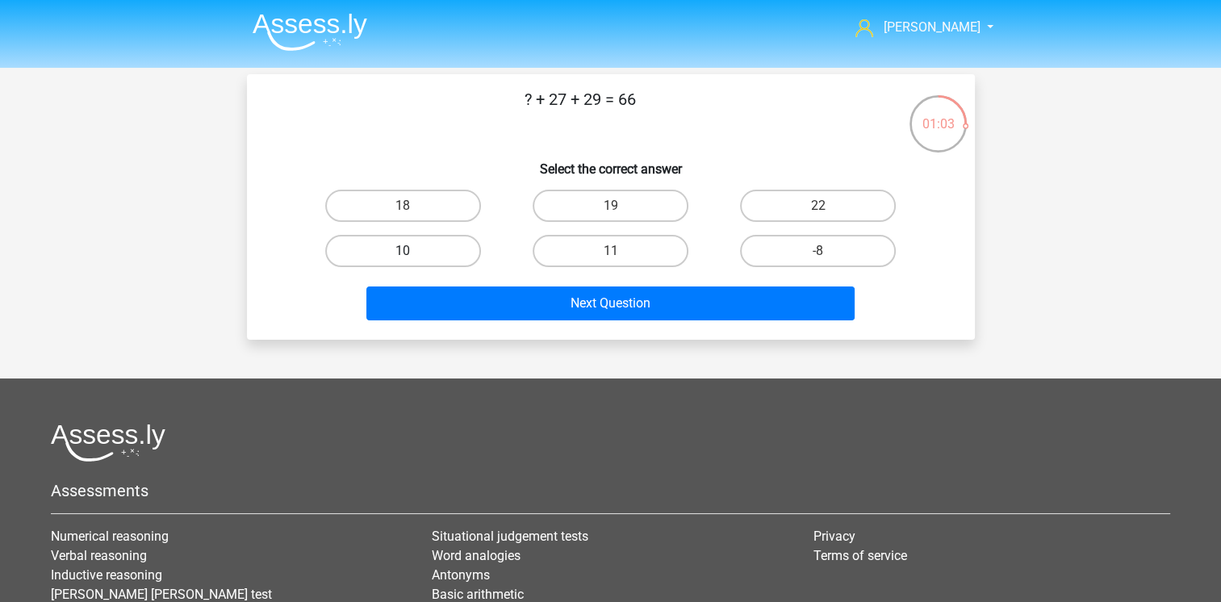
click at [385, 253] on label "10" at bounding box center [403, 251] width 156 height 32
click at [403, 253] on input "10" at bounding box center [408, 256] width 10 height 10
radio input "true"
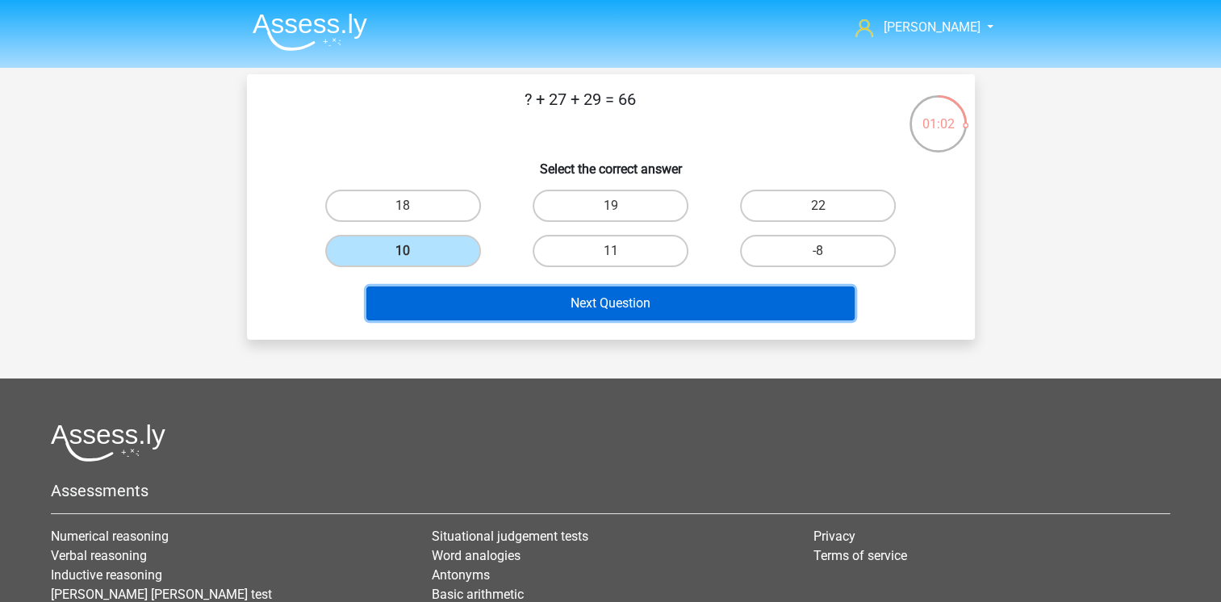
click at [607, 302] on button "Next Question" at bounding box center [610, 303] width 488 height 34
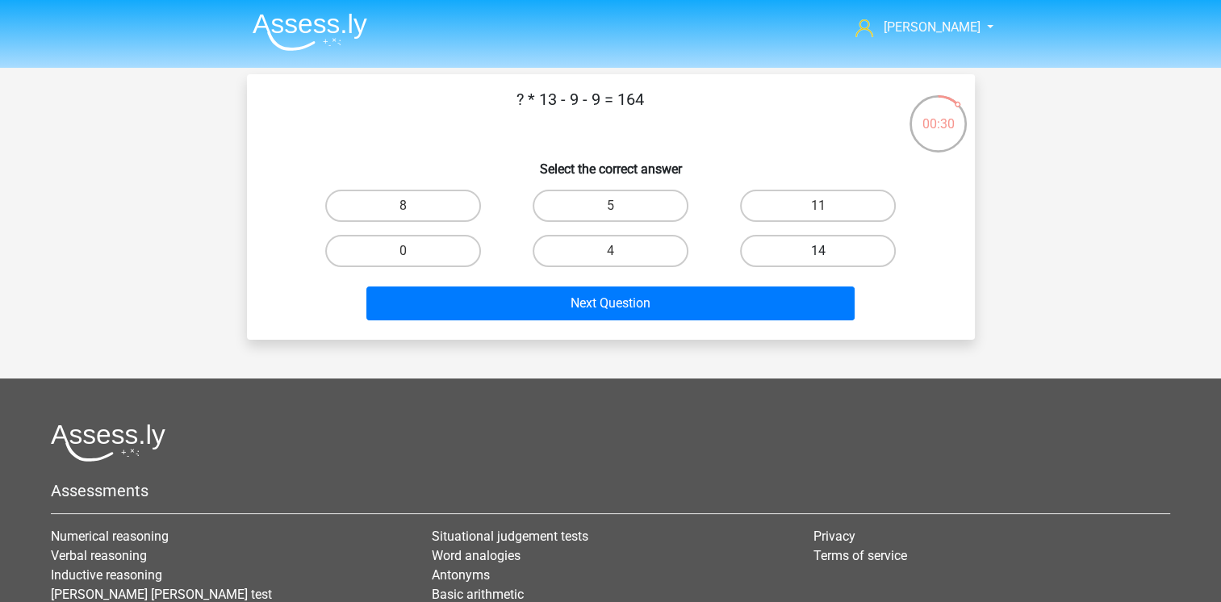
click at [815, 258] on label "14" at bounding box center [818, 251] width 156 height 32
click at [818, 258] on input "14" at bounding box center [823, 256] width 10 height 10
radio input "true"
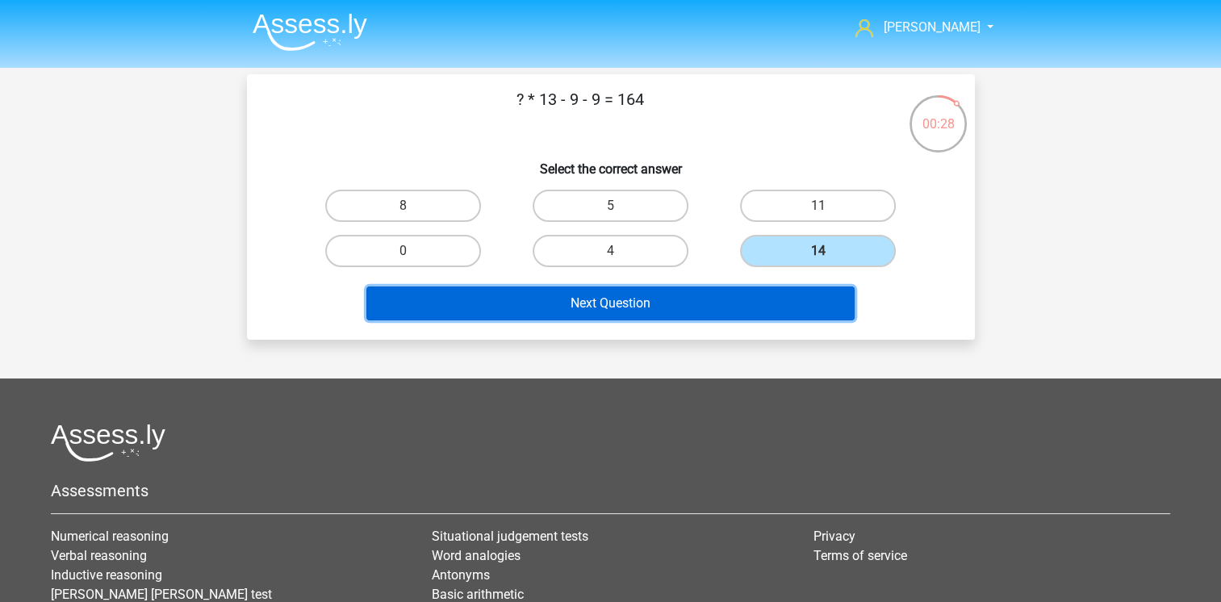
click at [646, 305] on button "Next Question" at bounding box center [610, 303] width 488 height 34
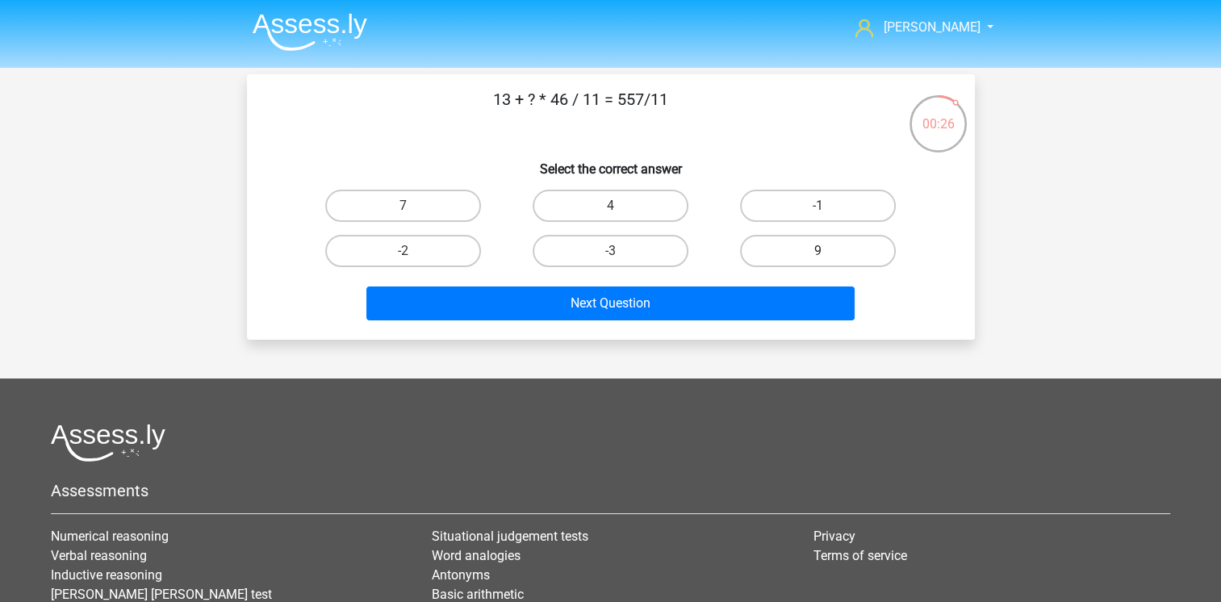
click at [809, 247] on label "9" at bounding box center [818, 251] width 156 height 32
click at [818, 251] on input "9" at bounding box center [823, 256] width 10 height 10
radio input "true"
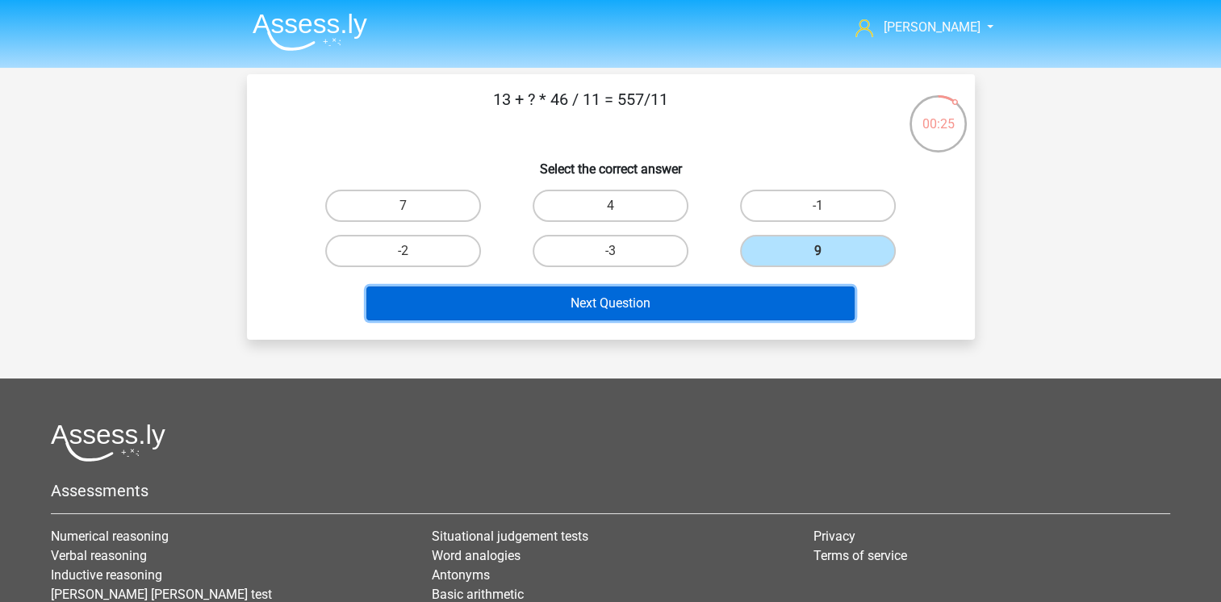
click at [653, 304] on button "Next Question" at bounding box center [610, 303] width 488 height 34
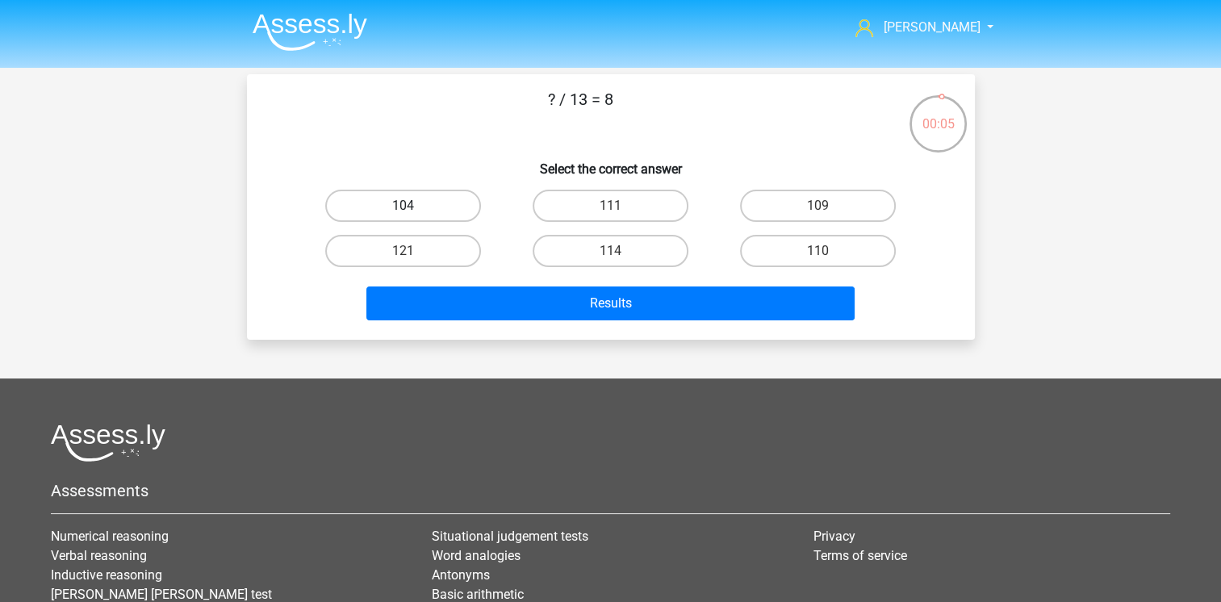
click at [416, 200] on label "104" at bounding box center [403, 206] width 156 height 32
click at [413, 206] on input "104" at bounding box center [408, 211] width 10 height 10
radio input "true"
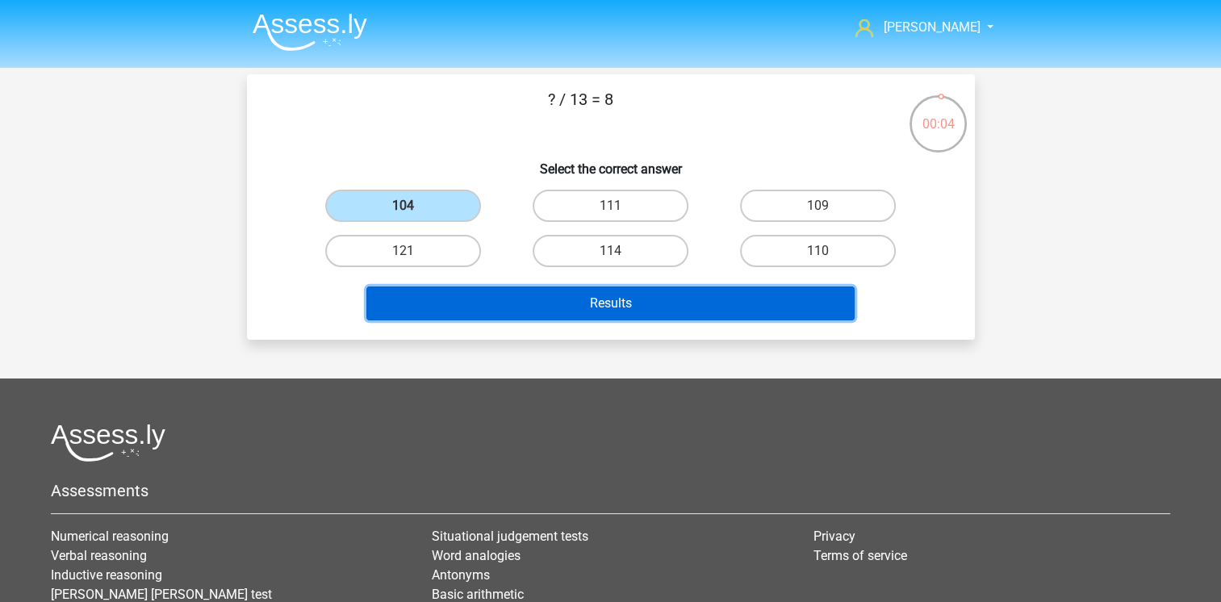
click at [609, 308] on button "Results" at bounding box center [610, 303] width 488 height 34
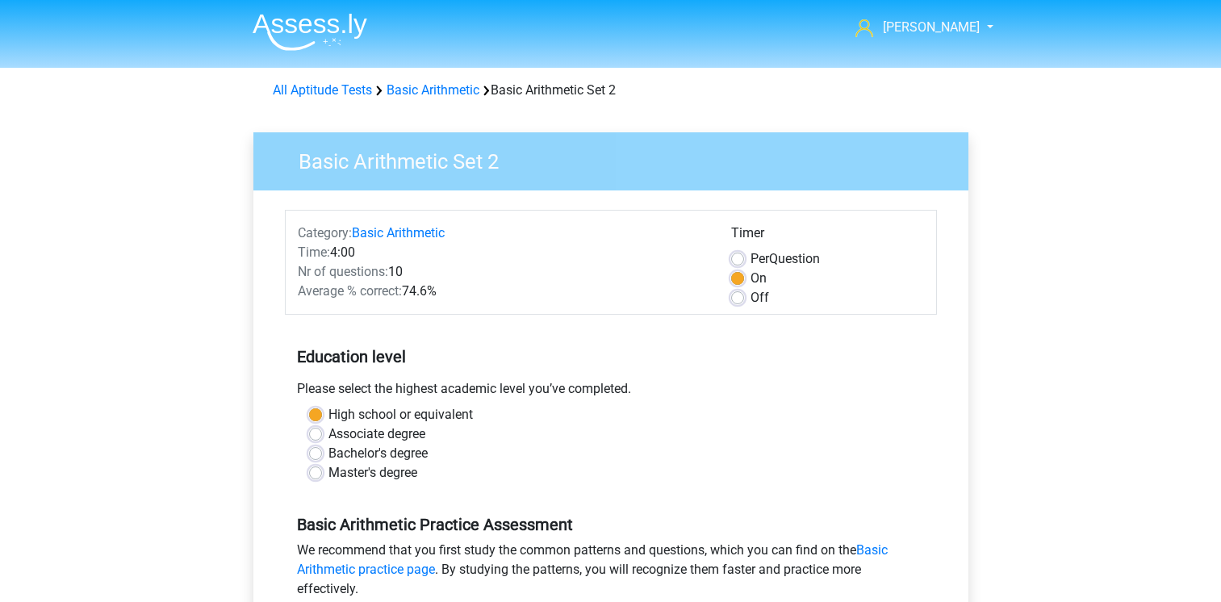
scroll to position [484, 0]
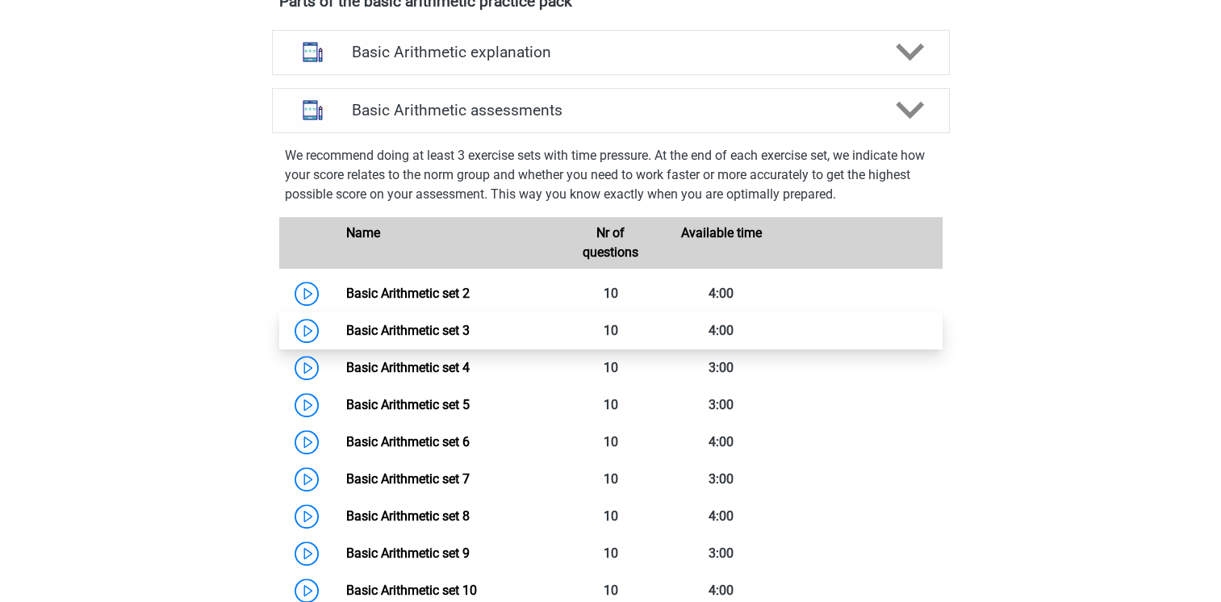
scroll to position [562, 0]
click at [415, 332] on link "Basic Arithmetic set 3" at bounding box center [407, 330] width 123 height 15
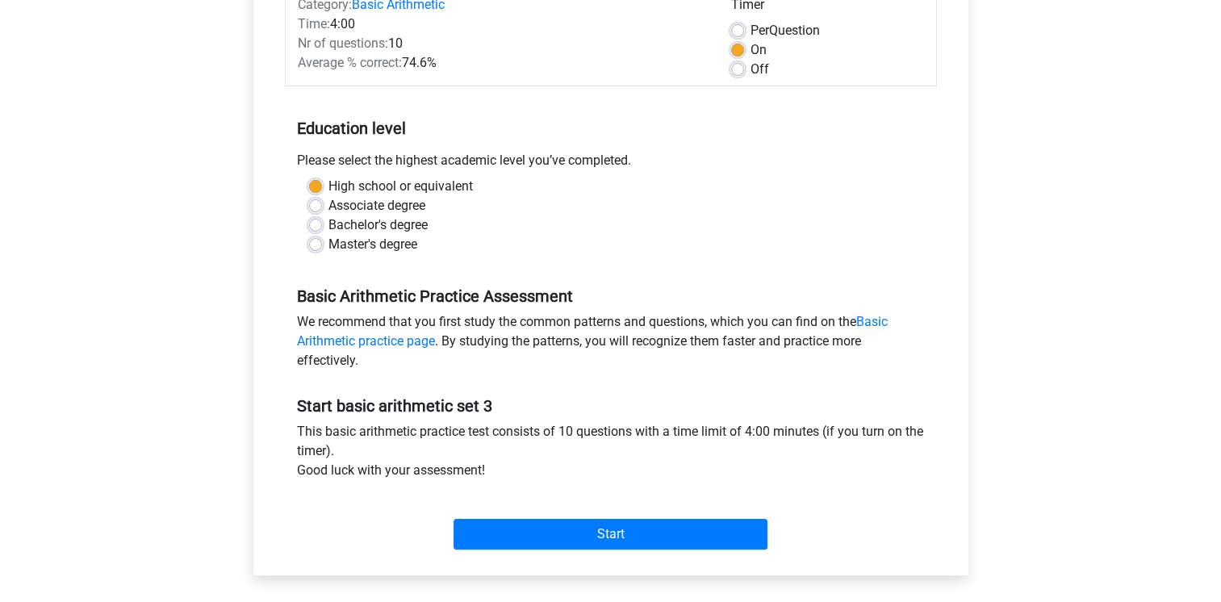
scroll to position [242, 0]
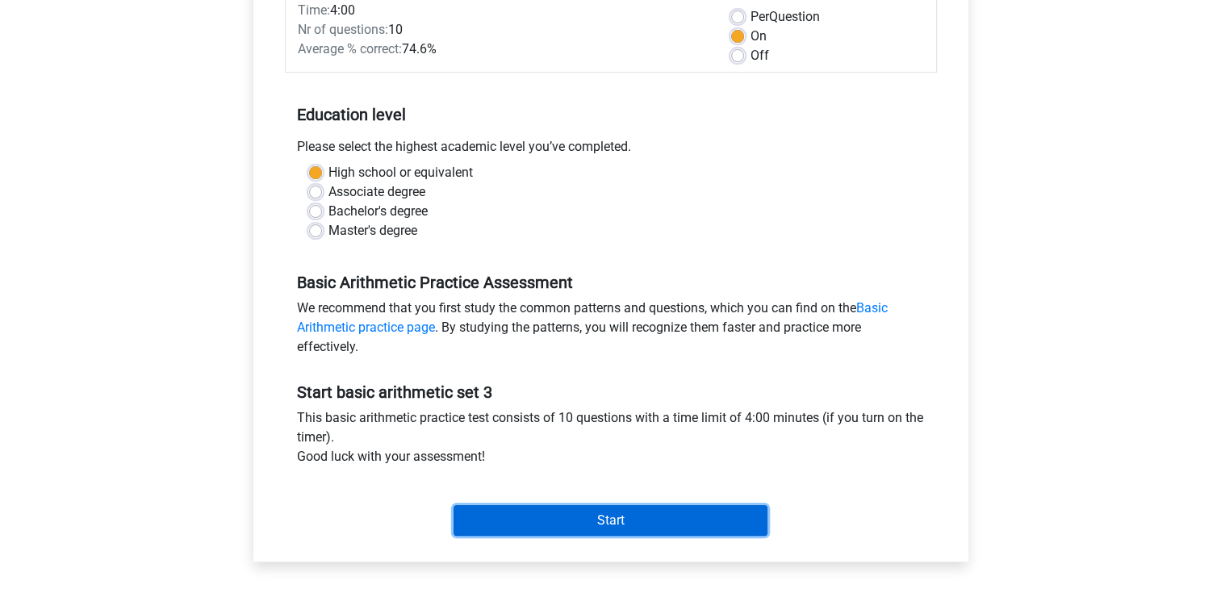
click at [615, 523] on input "Start" at bounding box center [610, 520] width 314 height 31
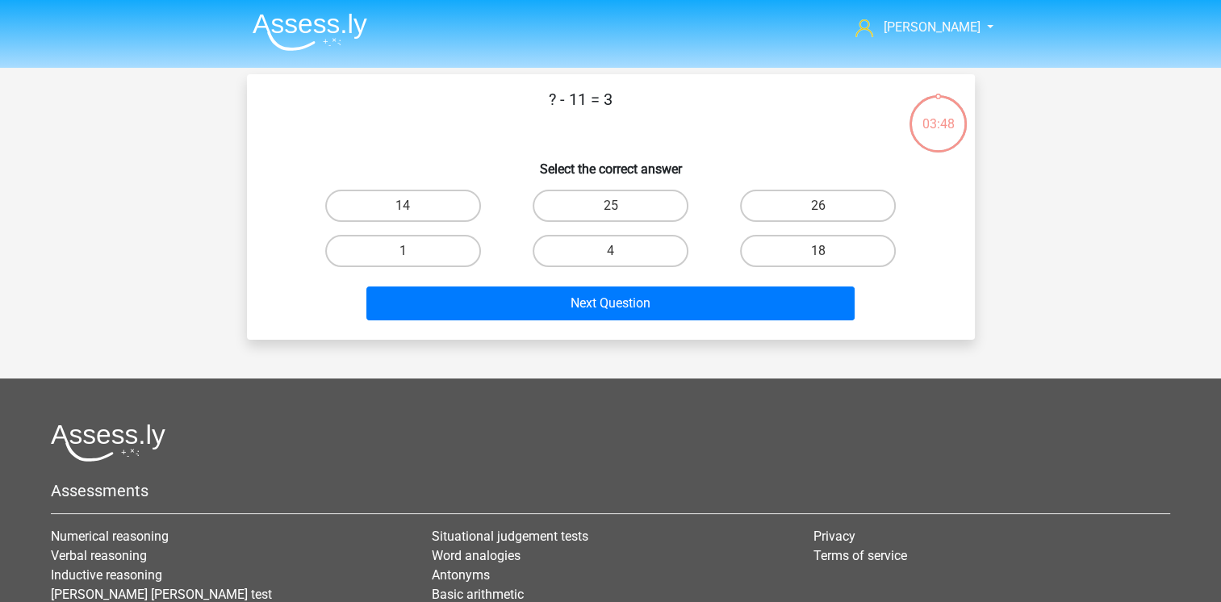
click at [403, 210] on input "14" at bounding box center [408, 211] width 10 height 10
radio input "true"
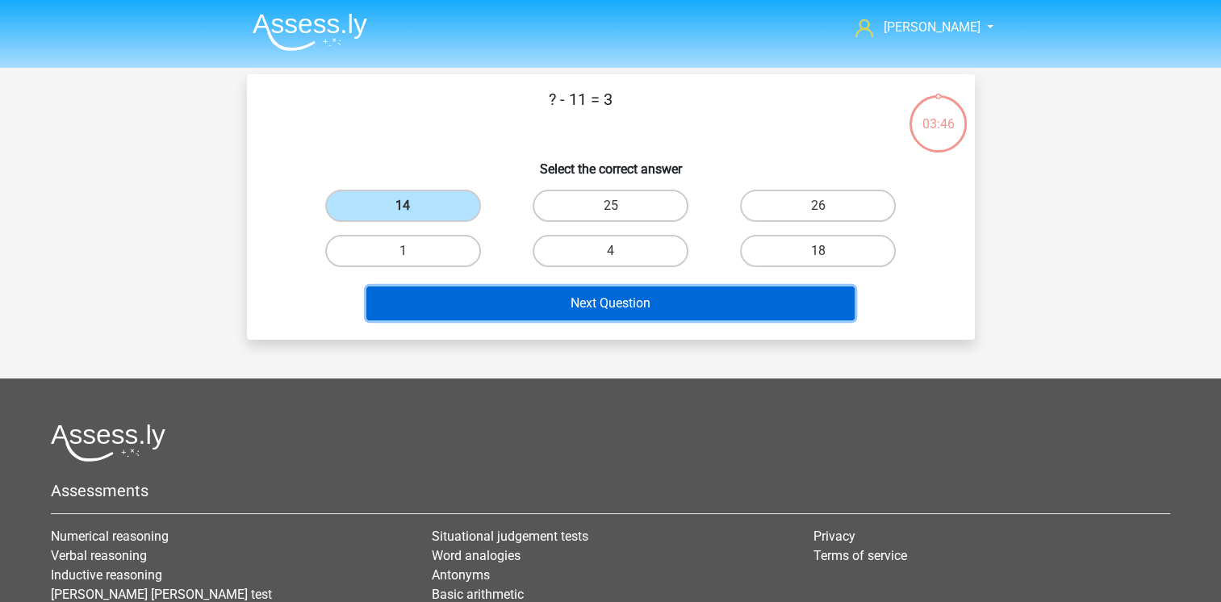
click at [598, 302] on button "Next Question" at bounding box center [610, 303] width 488 height 34
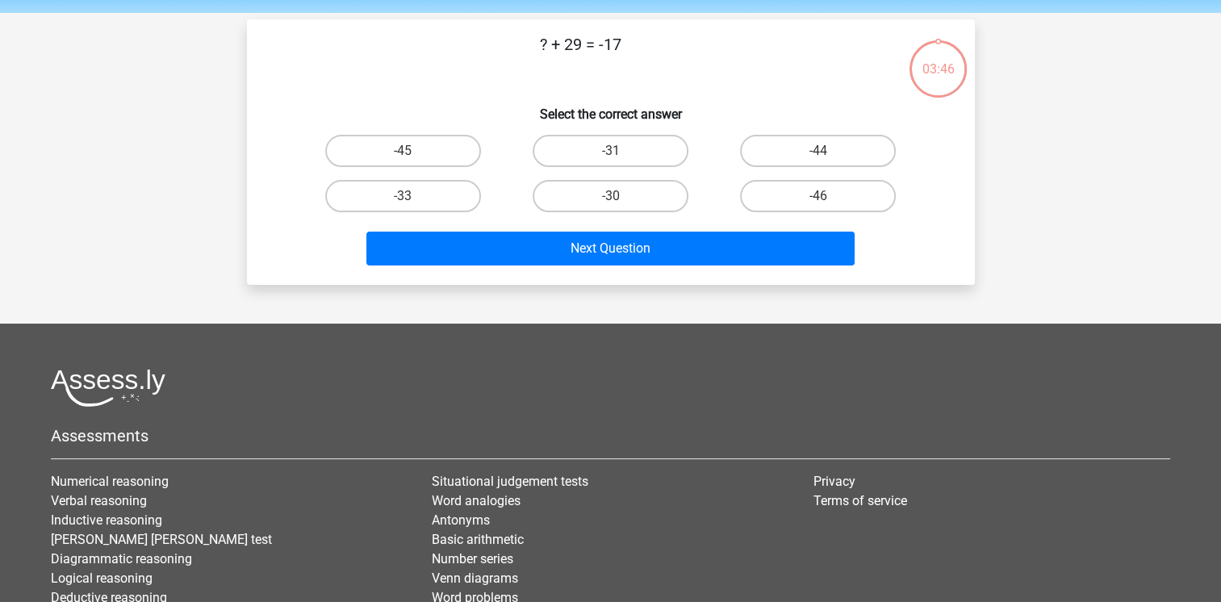
scroll to position [74, 0]
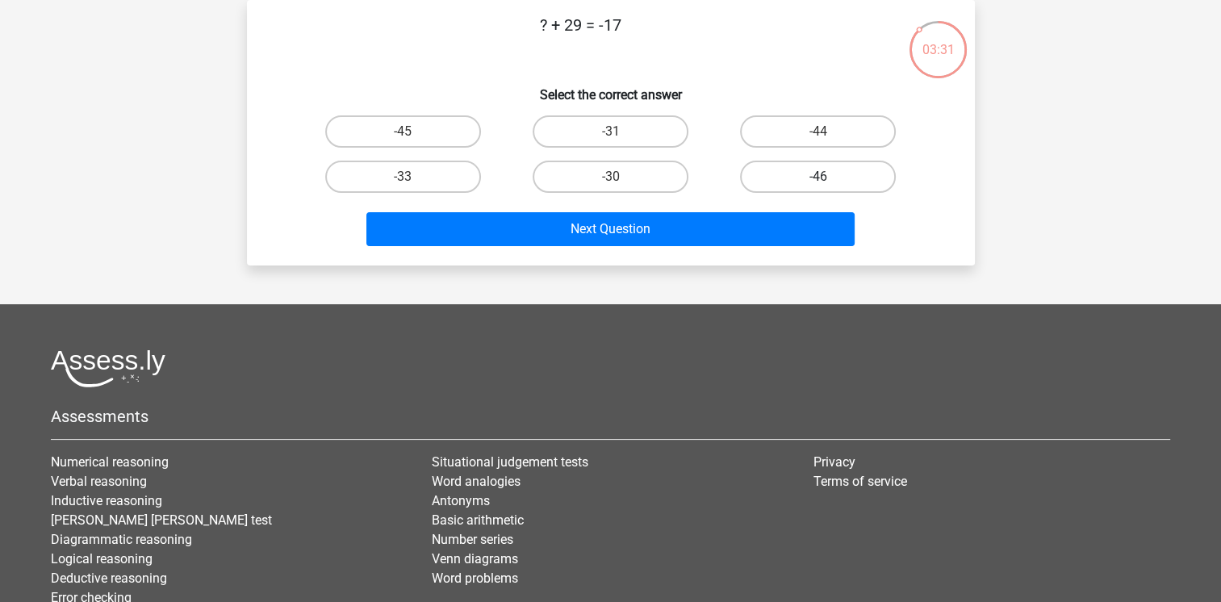
click at [822, 173] on label "-46" at bounding box center [818, 177] width 156 height 32
click at [822, 177] on input "-46" at bounding box center [823, 182] width 10 height 10
radio input "true"
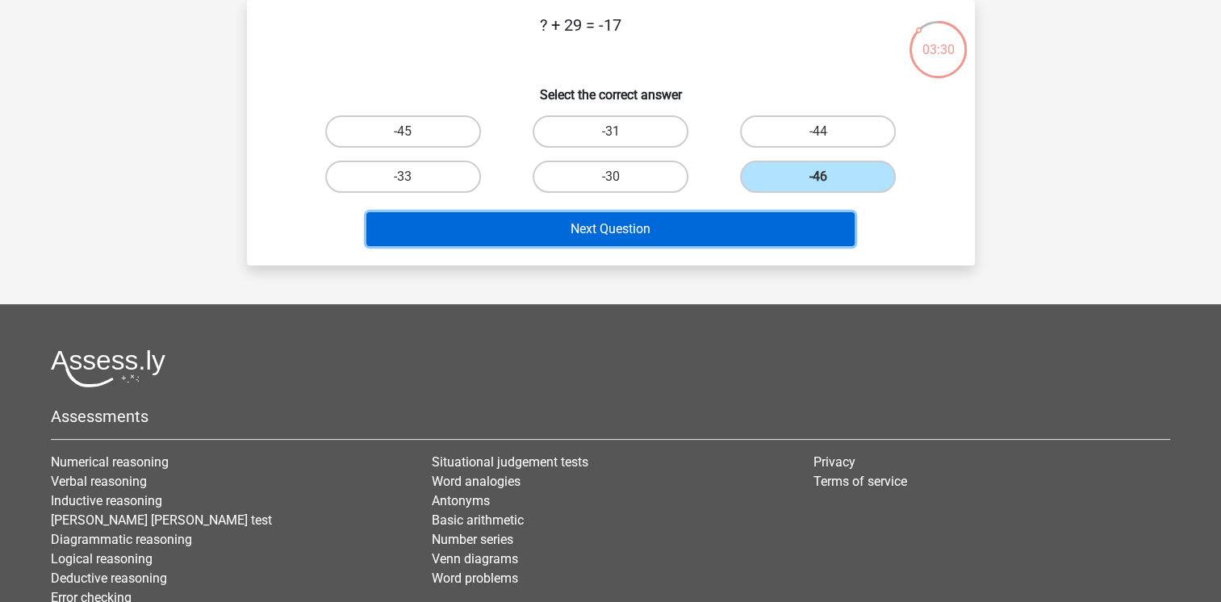
click at [594, 232] on button "Next Question" at bounding box center [610, 229] width 488 height 34
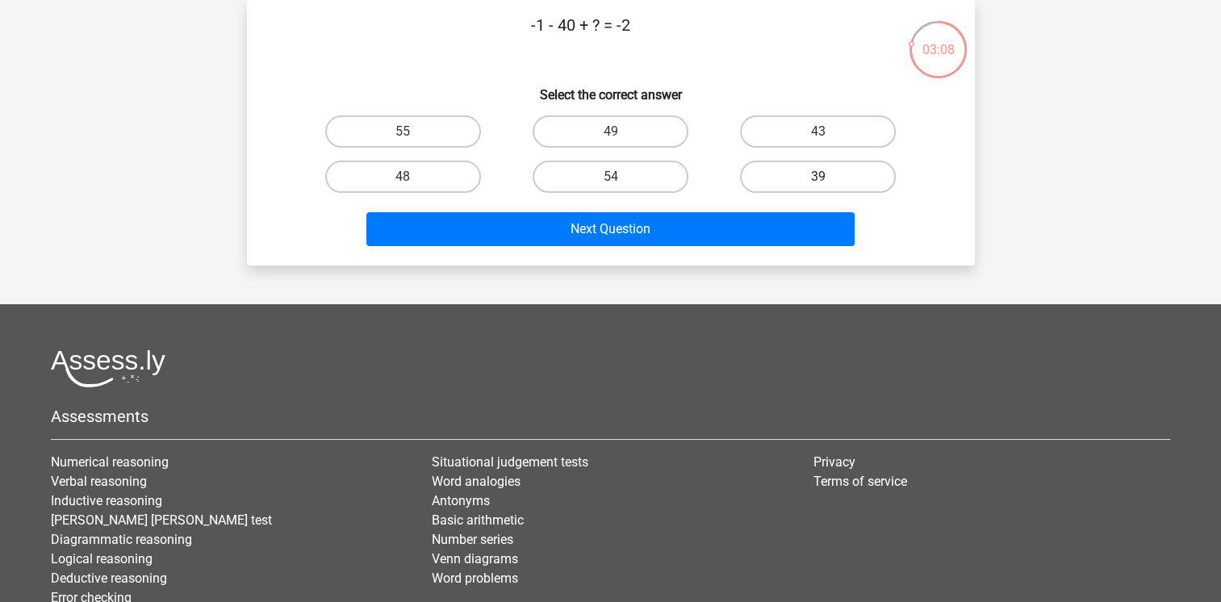
click at [834, 179] on label "39" at bounding box center [818, 177] width 156 height 32
click at [829, 179] on input "39" at bounding box center [823, 182] width 10 height 10
radio input "true"
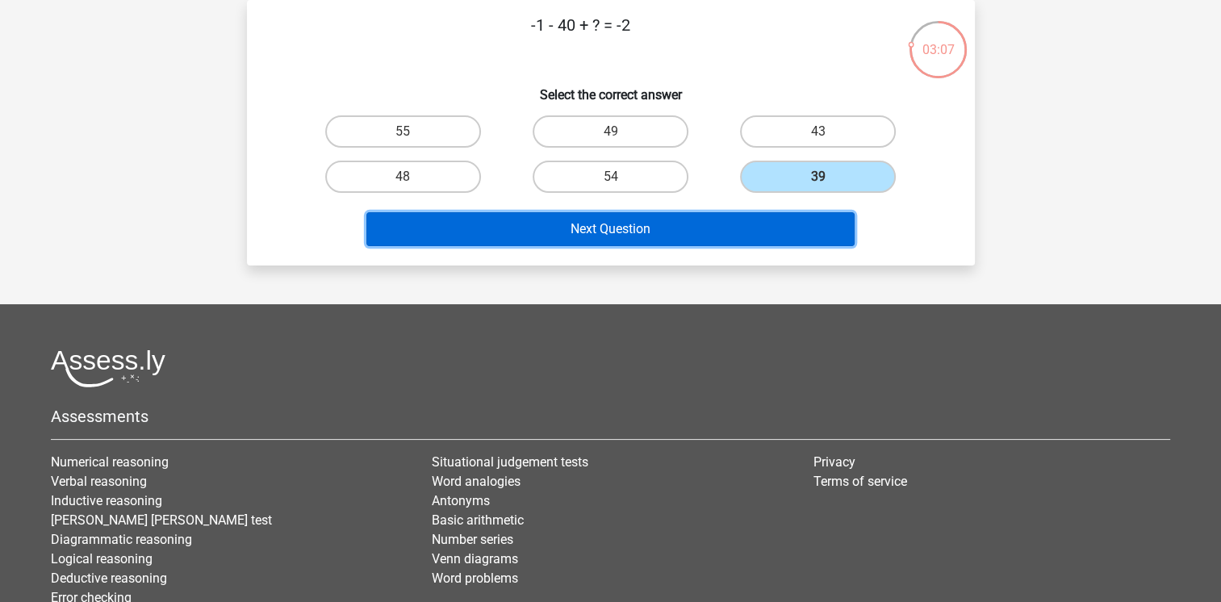
click at [630, 228] on button "Next Question" at bounding box center [610, 229] width 488 height 34
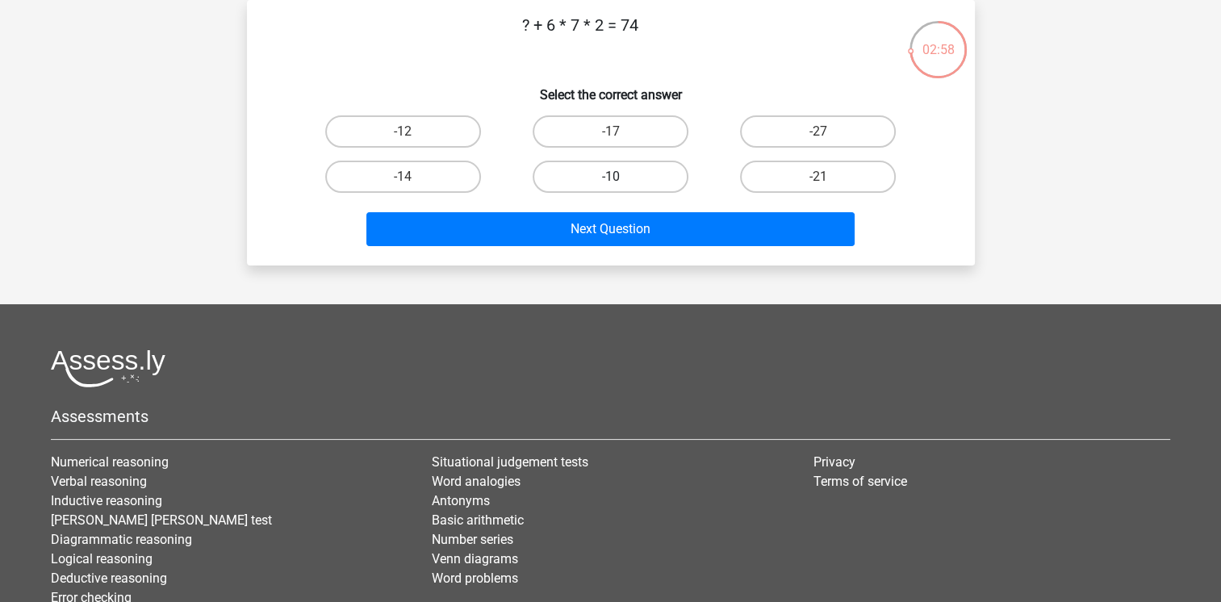
click at [636, 179] on label "-10" at bounding box center [611, 177] width 156 height 32
click at [620, 179] on input "-10" at bounding box center [615, 182] width 10 height 10
radio input "true"
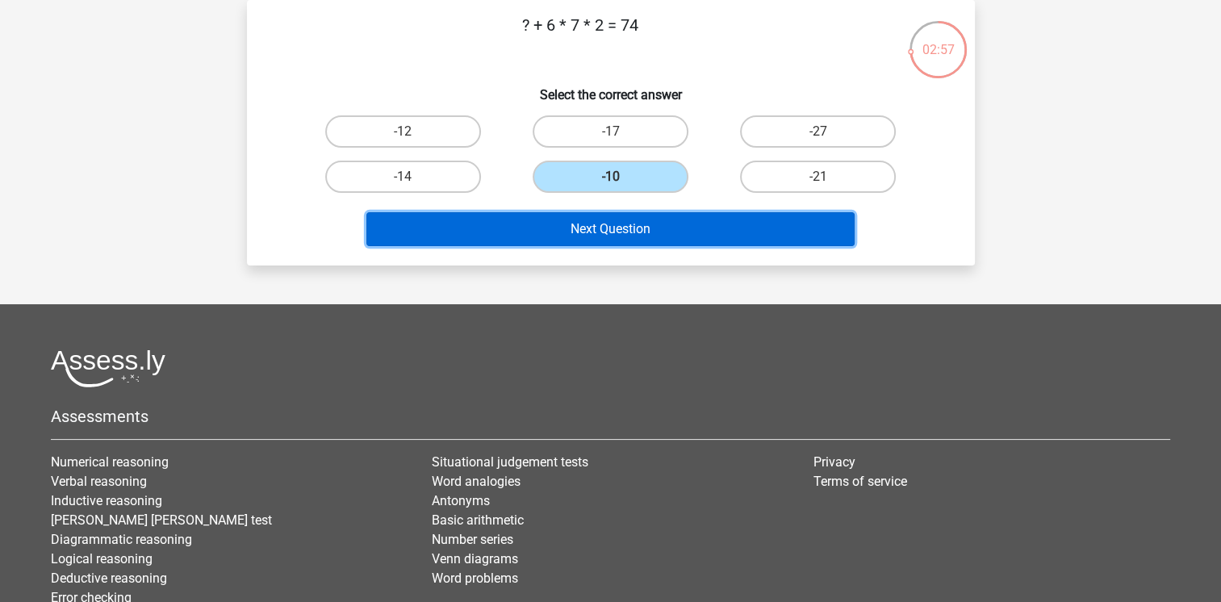
click at [595, 226] on button "Next Question" at bounding box center [610, 229] width 488 height 34
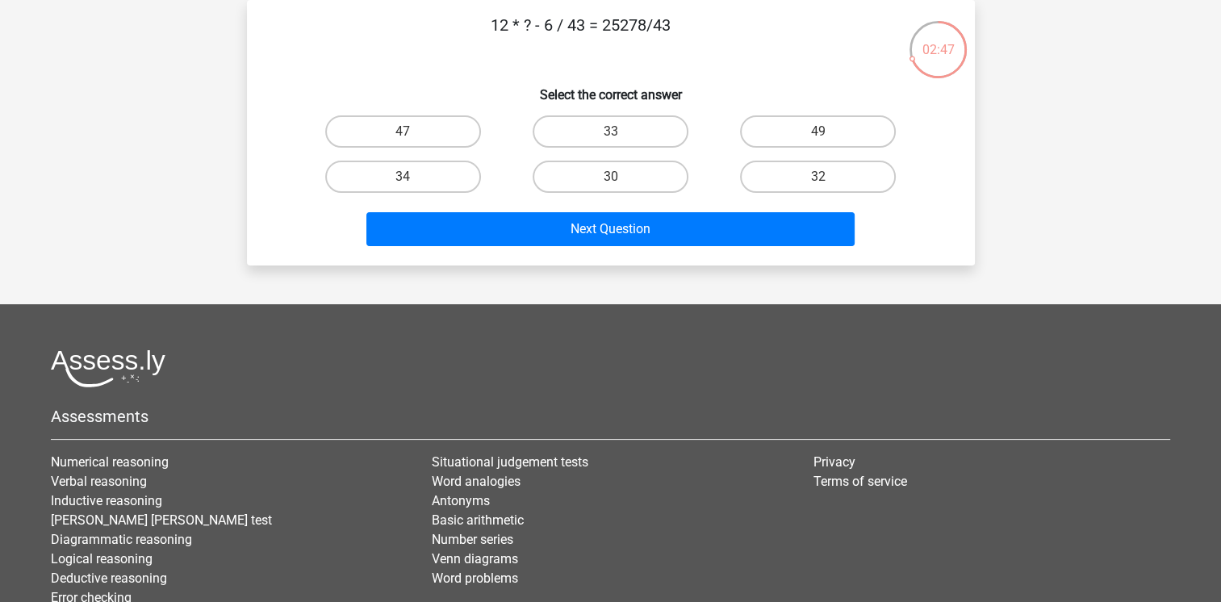
click at [818, 137] on input "49" at bounding box center [823, 137] width 10 height 10
radio input "true"
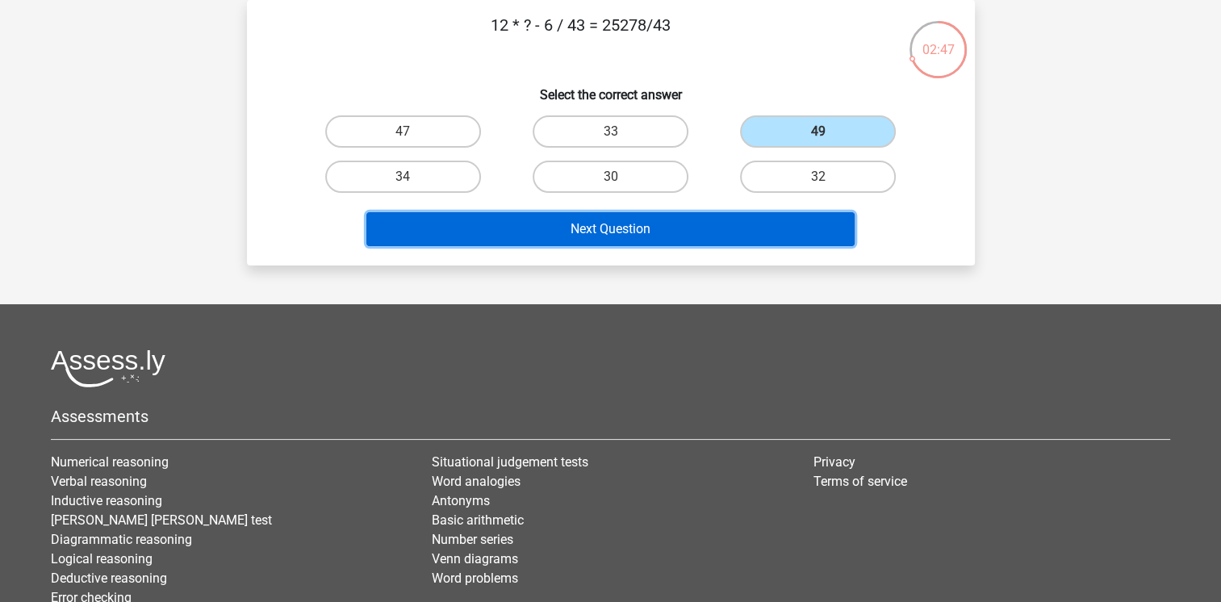
click at [655, 235] on button "Next Question" at bounding box center [610, 229] width 488 height 34
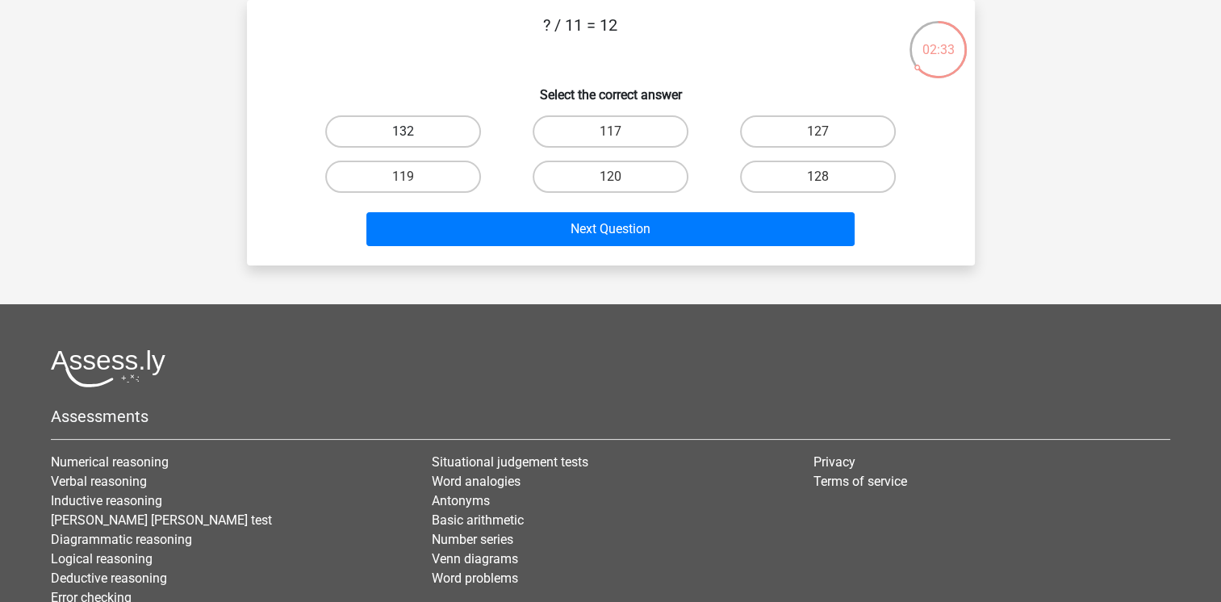
click at [419, 137] on label "132" at bounding box center [403, 131] width 156 height 32
click at [413, 137] on input "132" at bounding box center [408, 137] width 10 height 10
radio input "true"
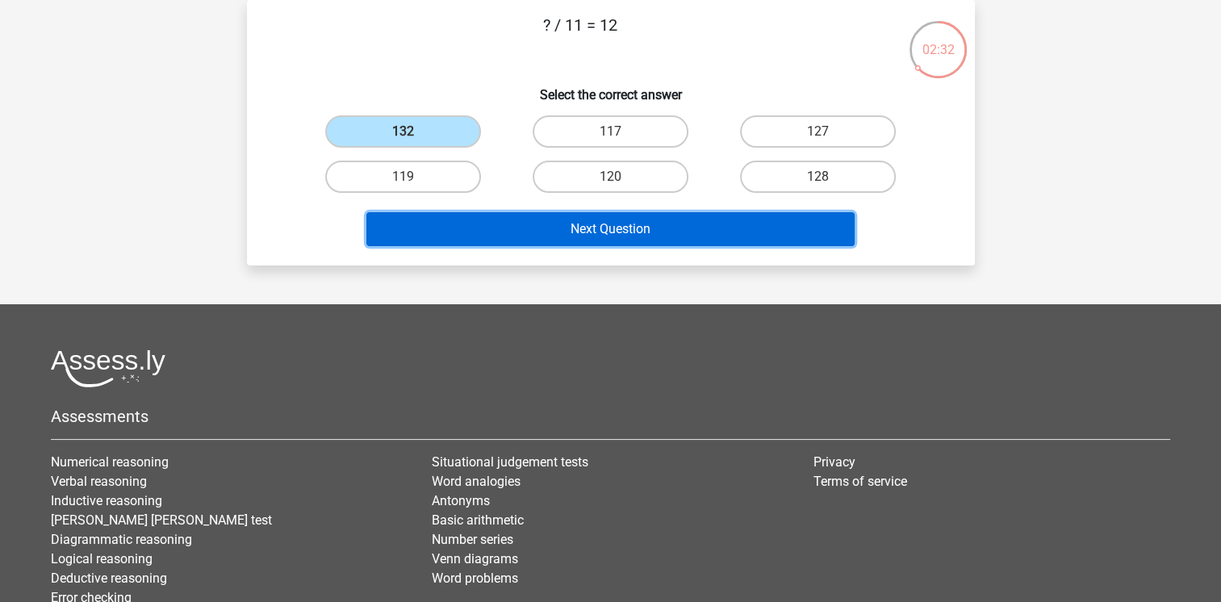
click at [571, 225] on button "Next Question" at bounding box center [610, 229] width 488 height 34
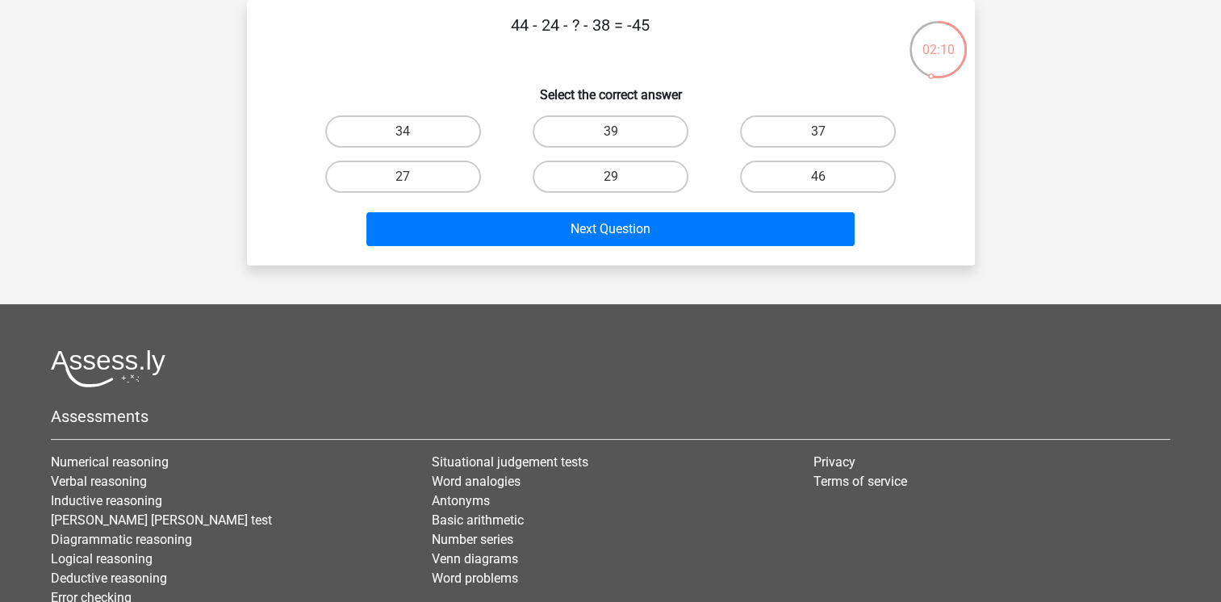
click at [412, 181] on input "27" at bounding box center [408, 182] width 10 height 10
radio input "true"
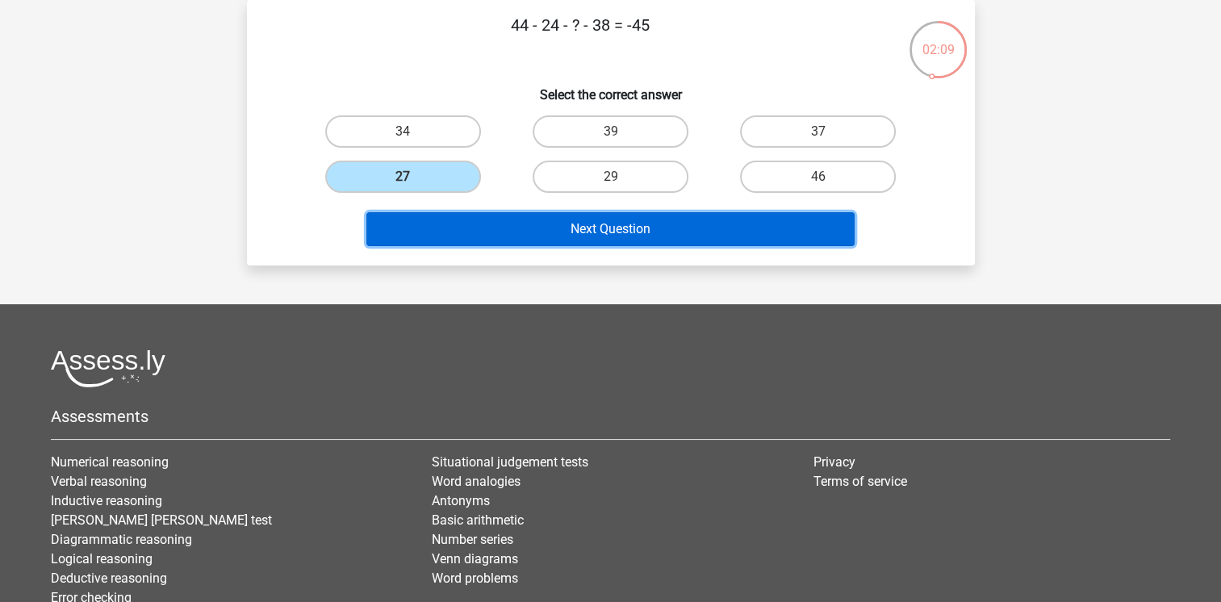
click at [615, 226] on button "Next Question" at bounding box center [610, 229] width 488 height 34
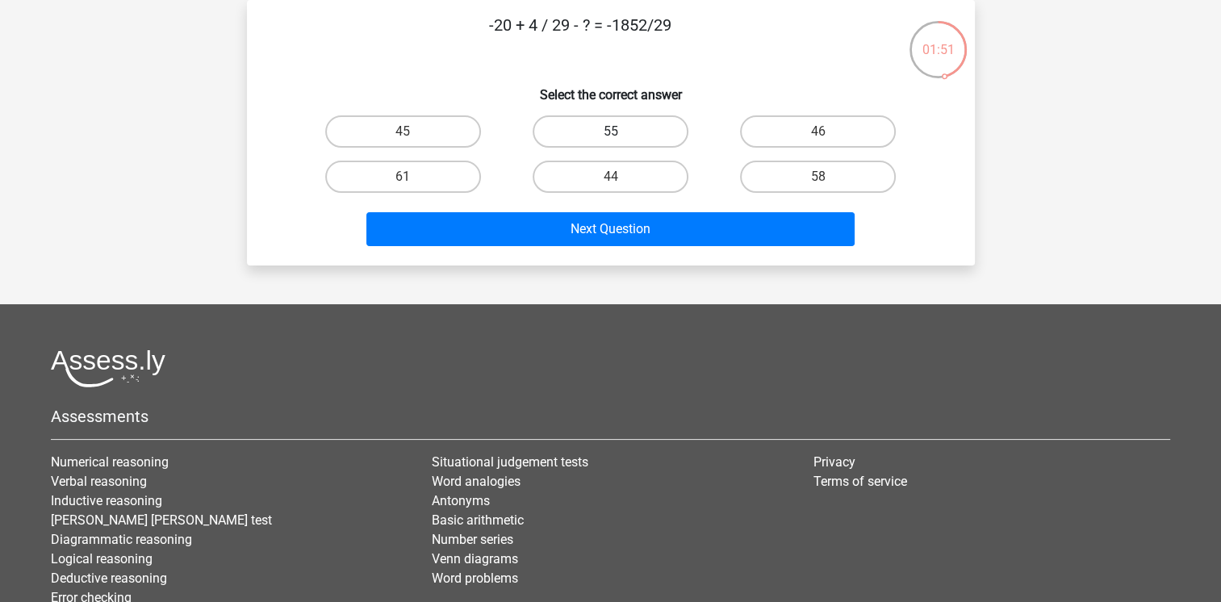
click at [626, 127] on label "55" at bounding box center [611, 131] width 156 height 32
click at [620, 132] on input "55" at bounding box center [615, 137] width 10 height 10
radio input "true"
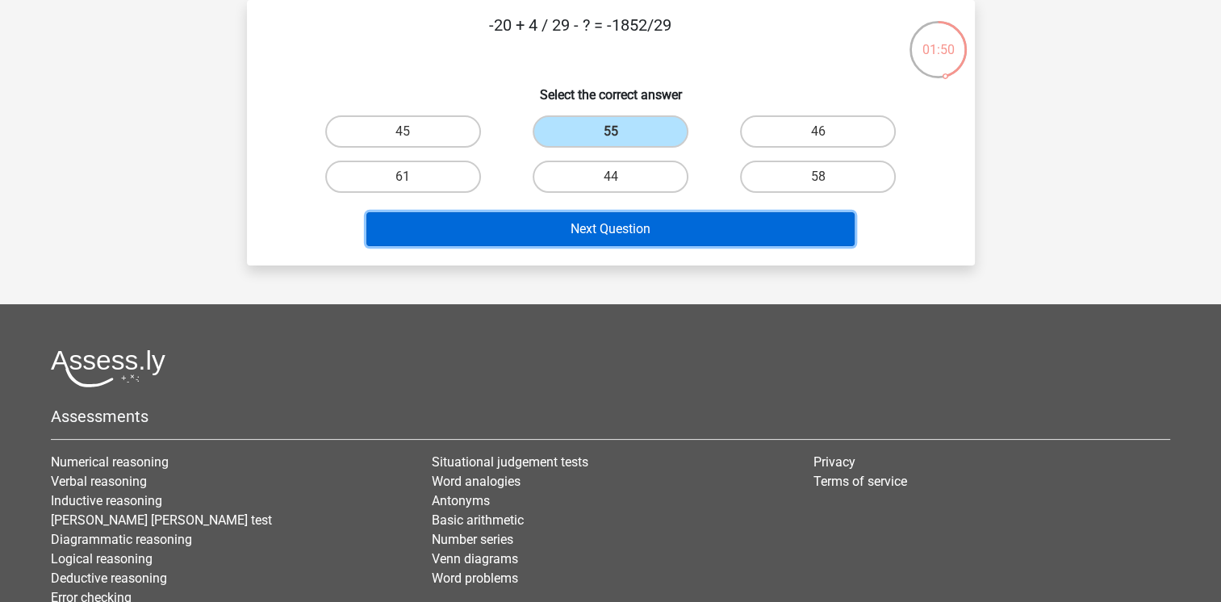
click at [622, 236] on button "Next Question" at bounding box center [610, 229] width 488 height 34
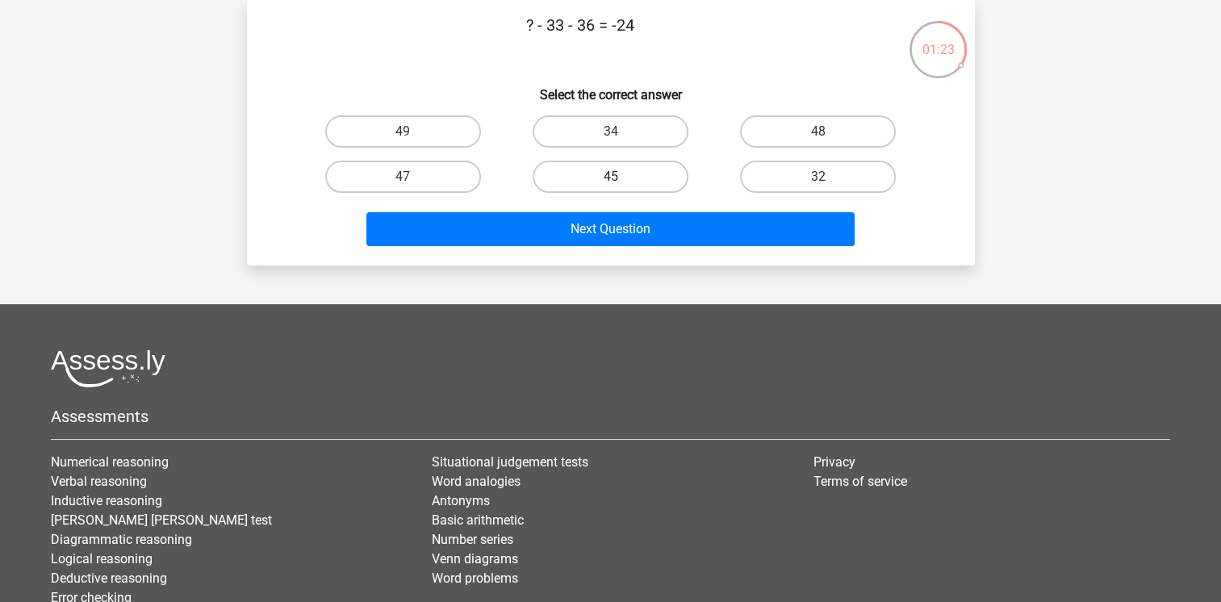
click at [608, 182] on label "45" at bounding box center [611, 177] width 156 height 32
click at [610, 182] on input "45" at bounding box center [615, 182] width 10 height 10
radio input "true"
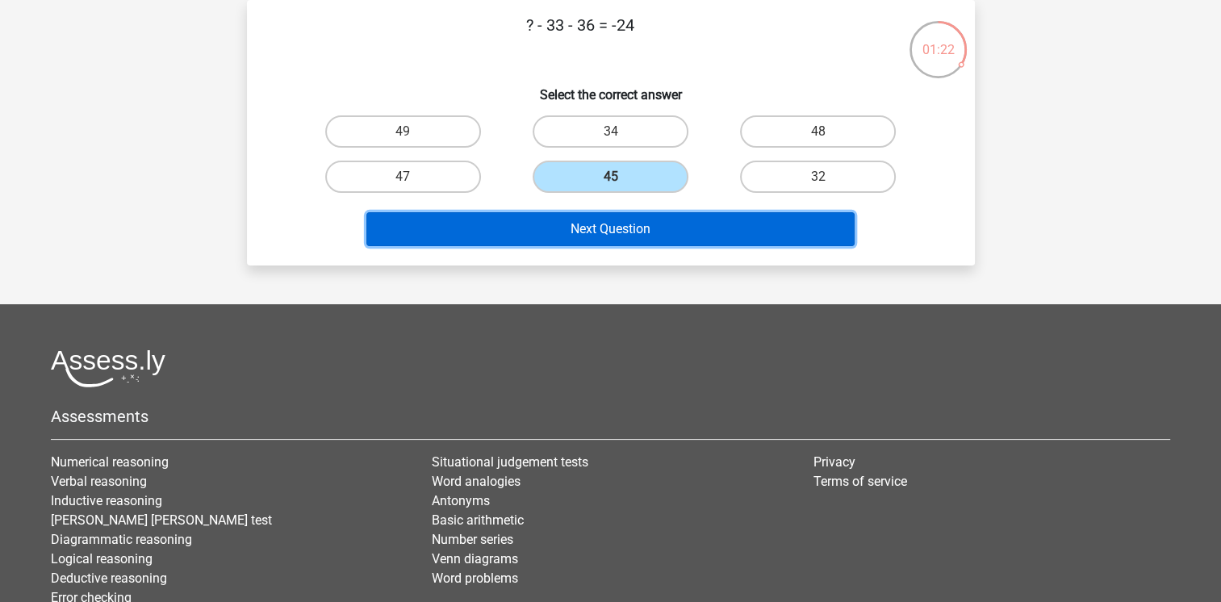
click at [600, 227] on button "Next Question" at bounding box center [610, 229] width 488 height 34
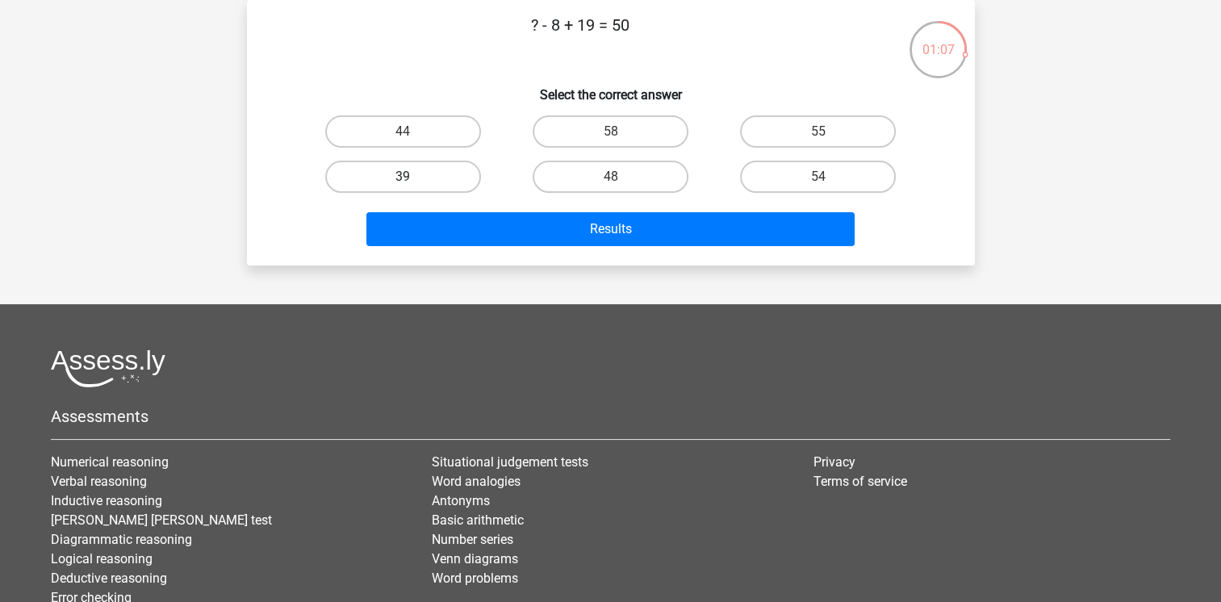
click at [399, 182] on label "39" at bounding box center [403, 177] width 156 height 32
click at [403, 182] on input "39" at bounding box center [408, 182] width 10 height 10
radio input "true"
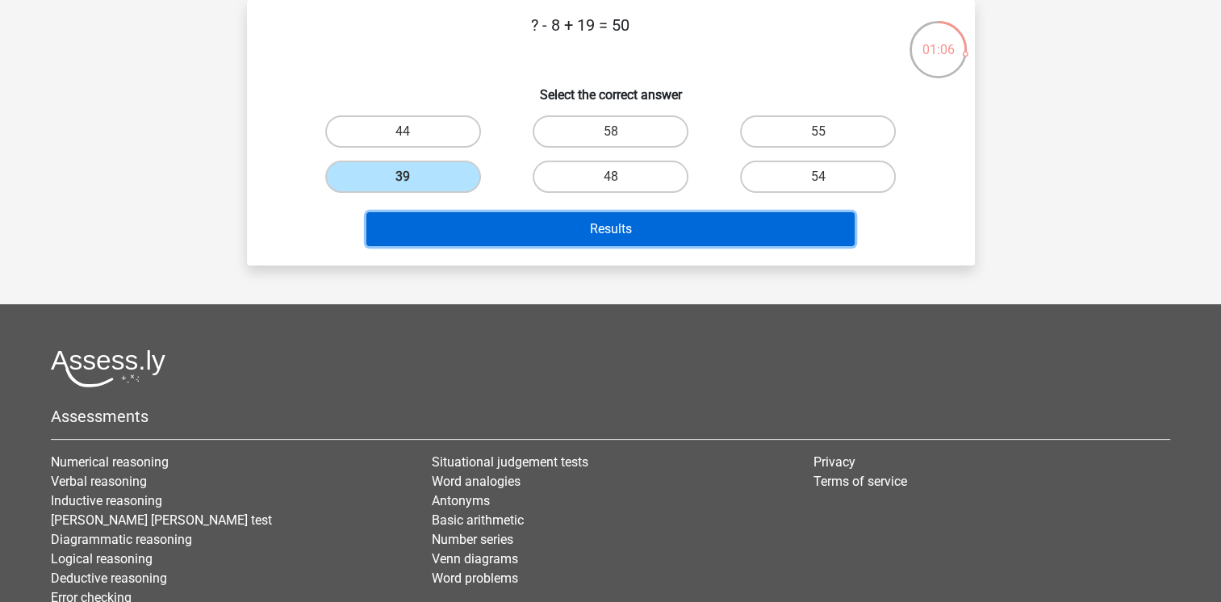
click at [597, 231] on button "Results" at bounding box center [610, 229] width 488 height 34
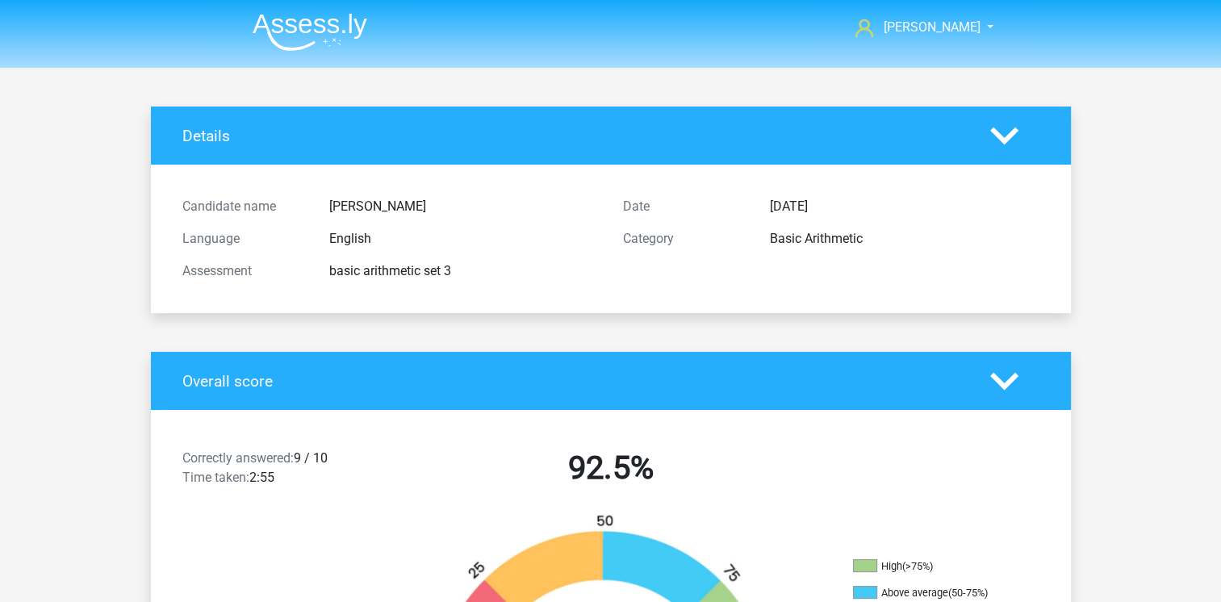
click at [323, 27] on img at bounding box center [310, 32] width 115 height 38
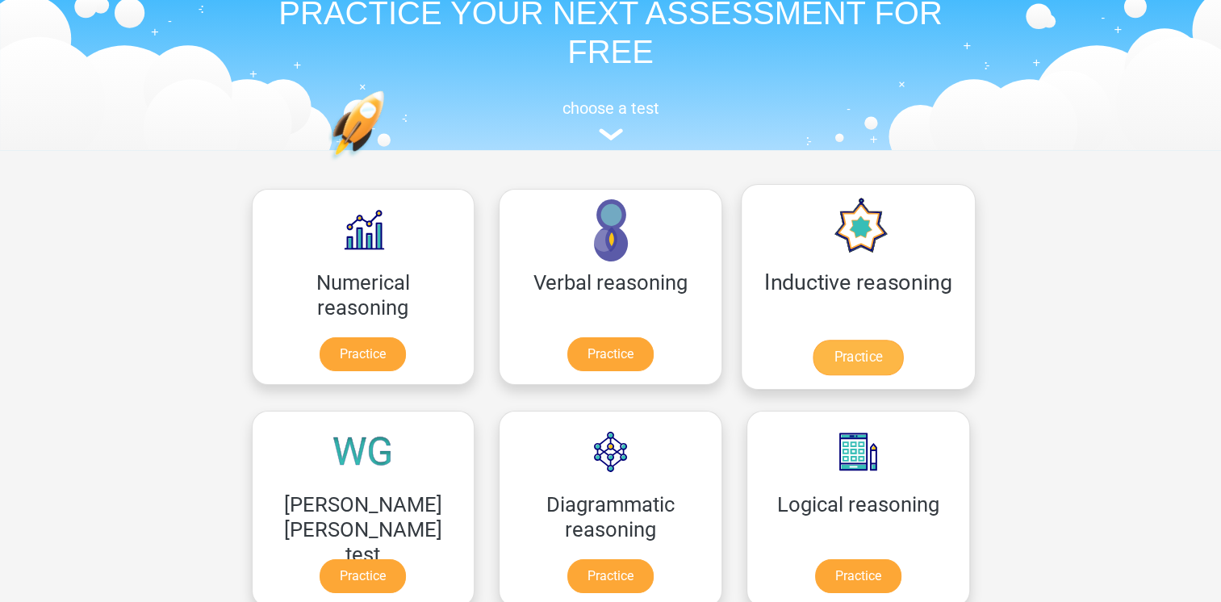
scroll to position [161, 0]
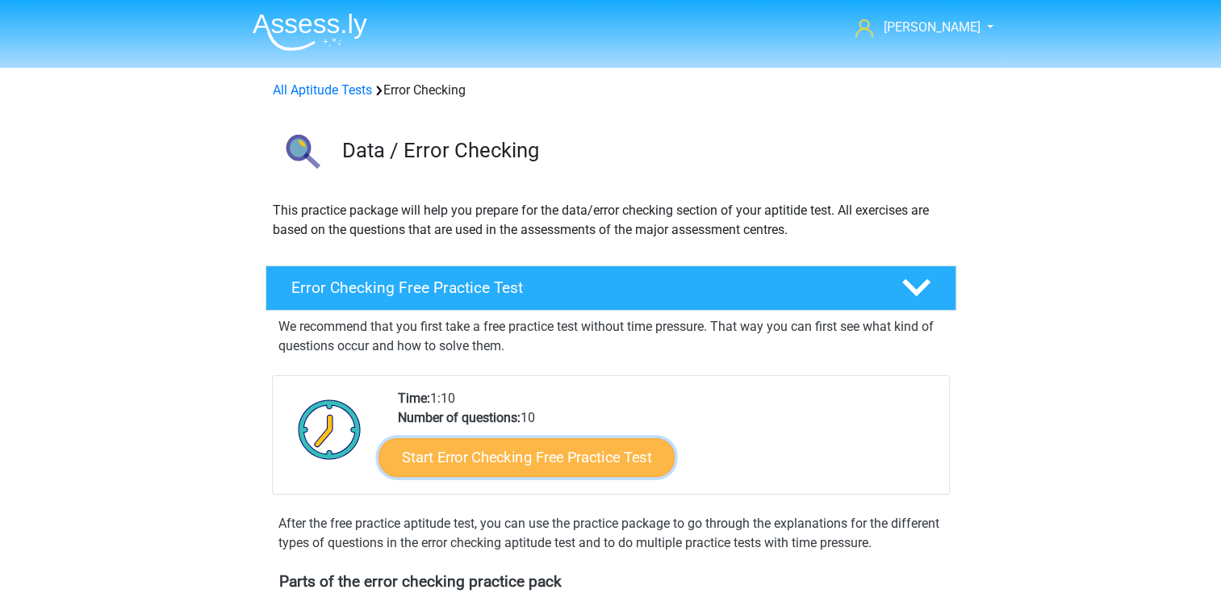
click at [493, 453] on link "Start Error Checking Free Practice Test" at bounding box center [526, 457] width 296 height 39
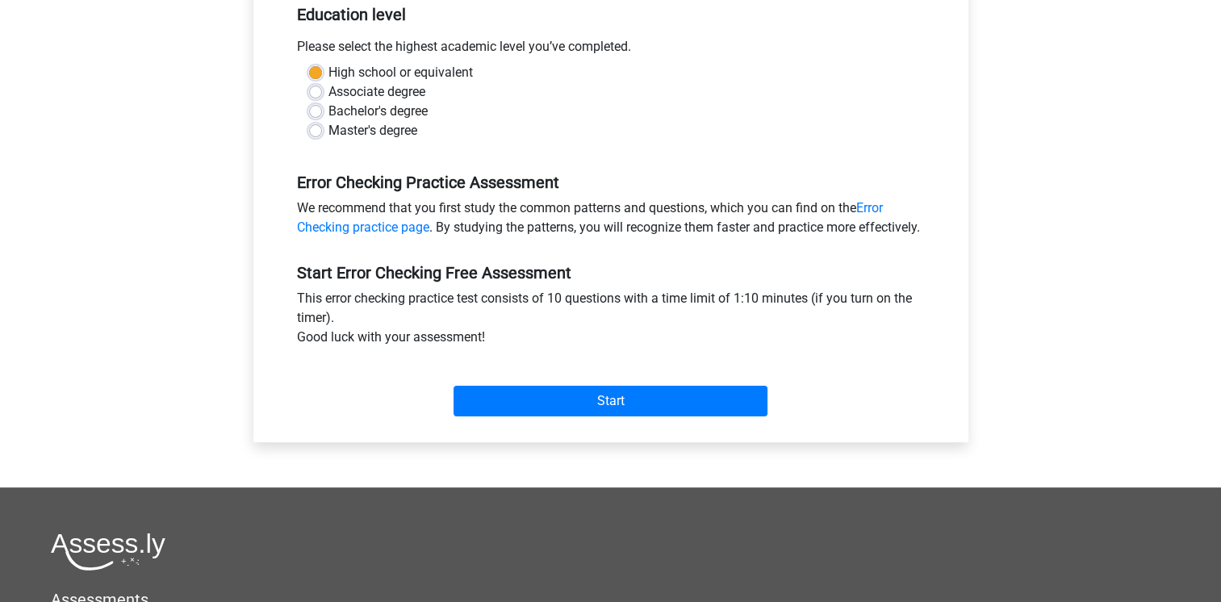
scroll to position [484, 0]
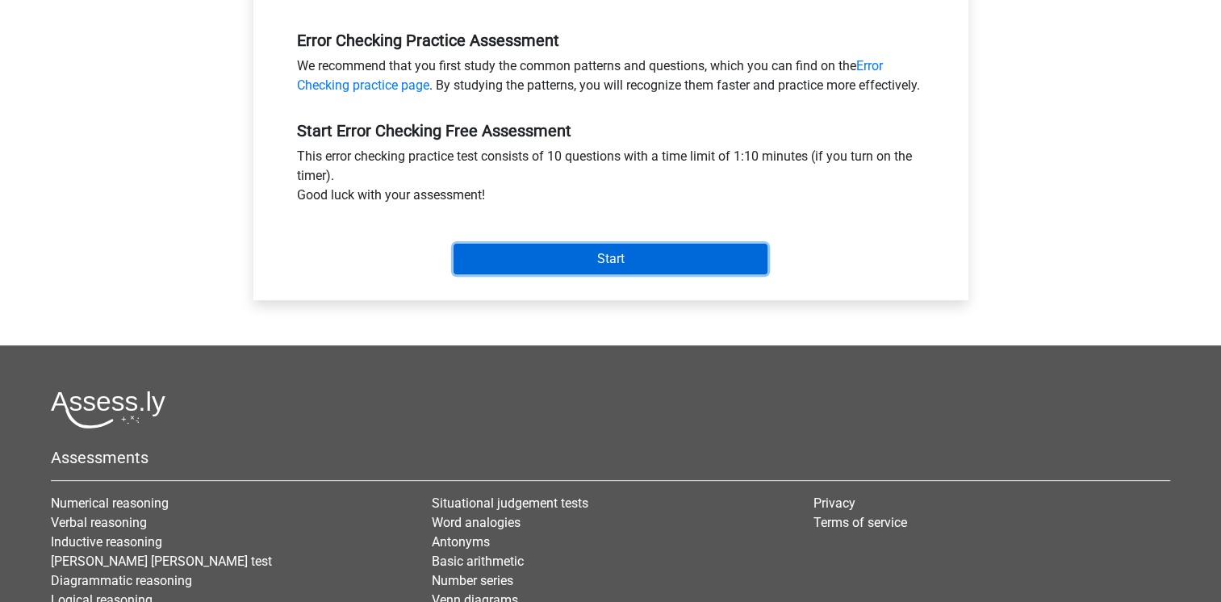
click at [587, 274] on input "Start" at bounding box center [610, 259] width 314 height 31
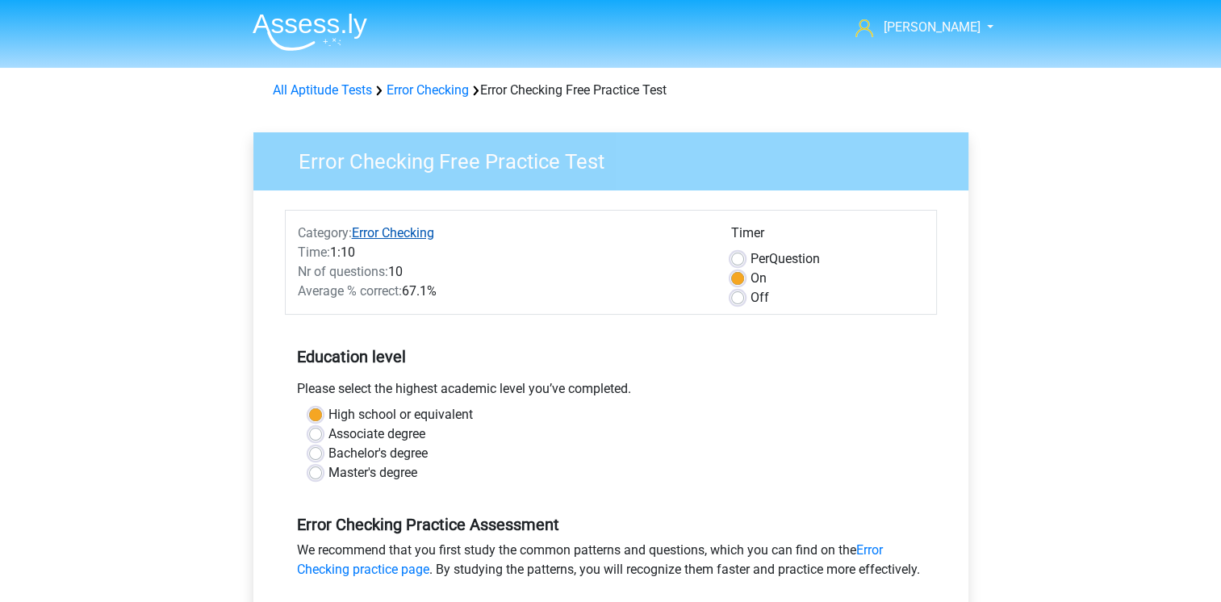
click at [389, 236] on link "Error Checking" at bounding box center [393, 232] width 82 height 15
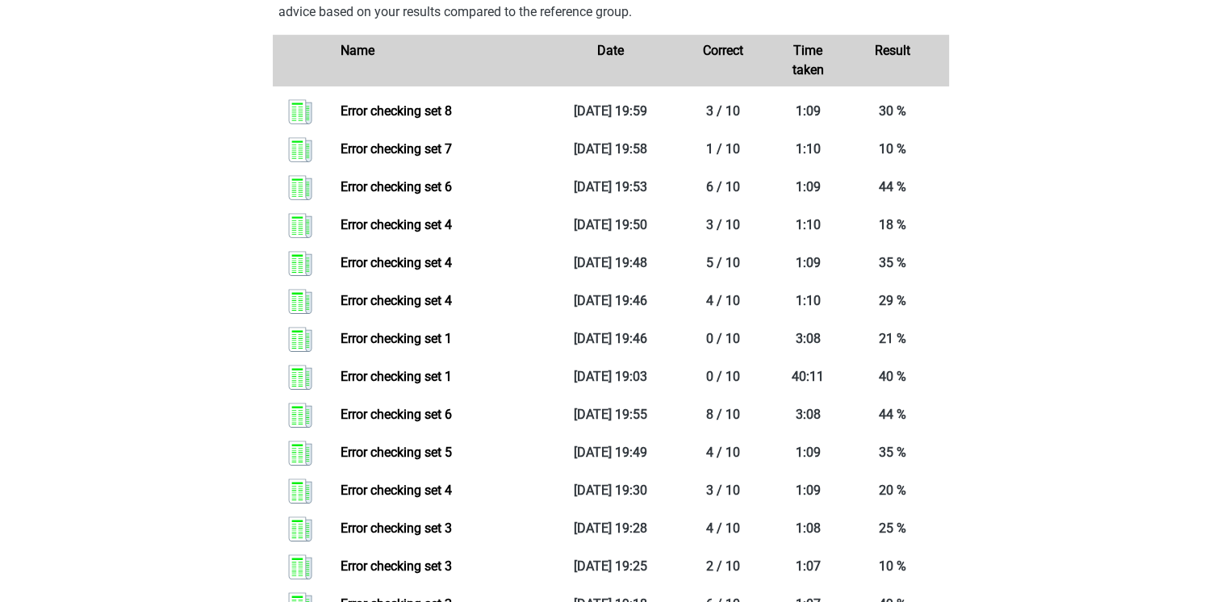
scroll to position [807, 0]
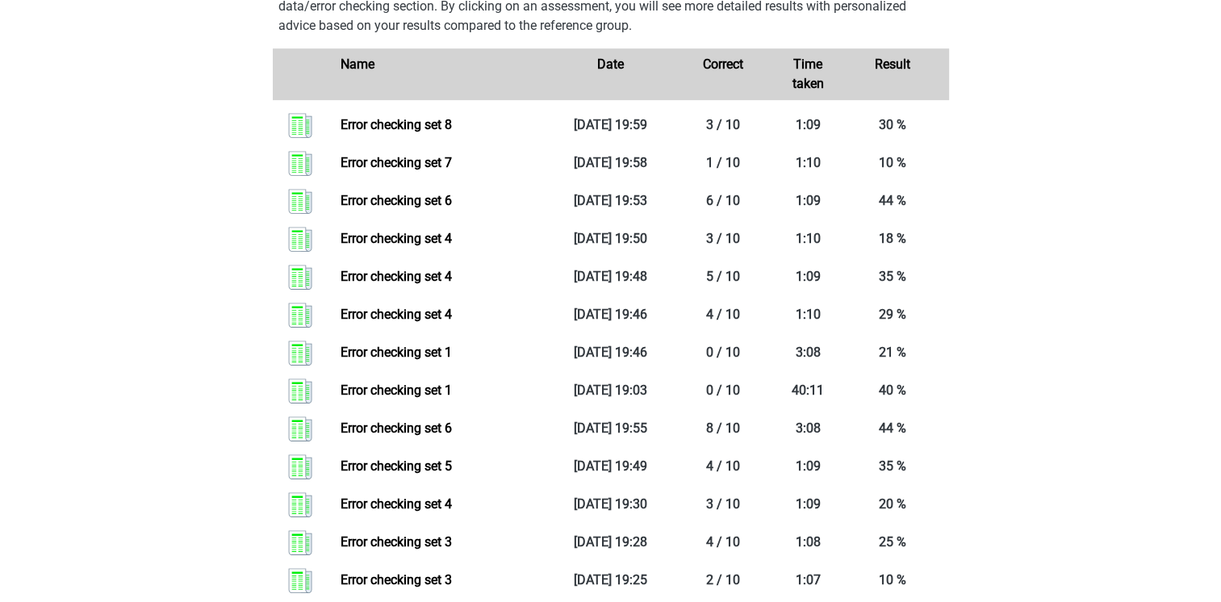
click at [389, 236] on link "Error checking set 4" at bounding box center [395, 238] width 111 height 15
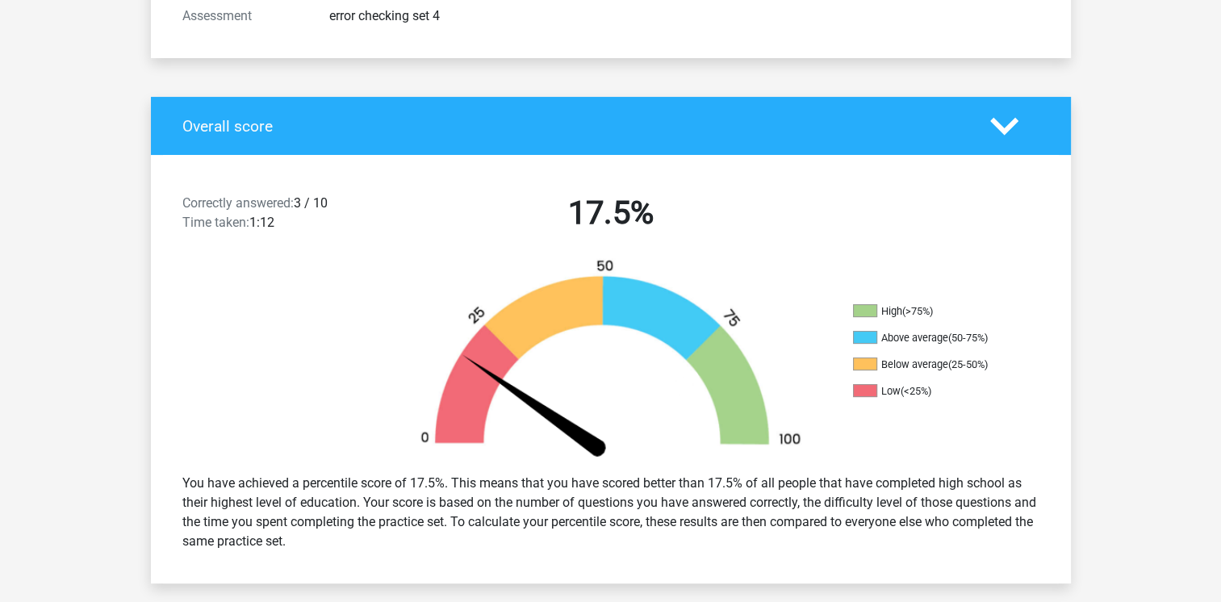
scroll to position [484, 0]
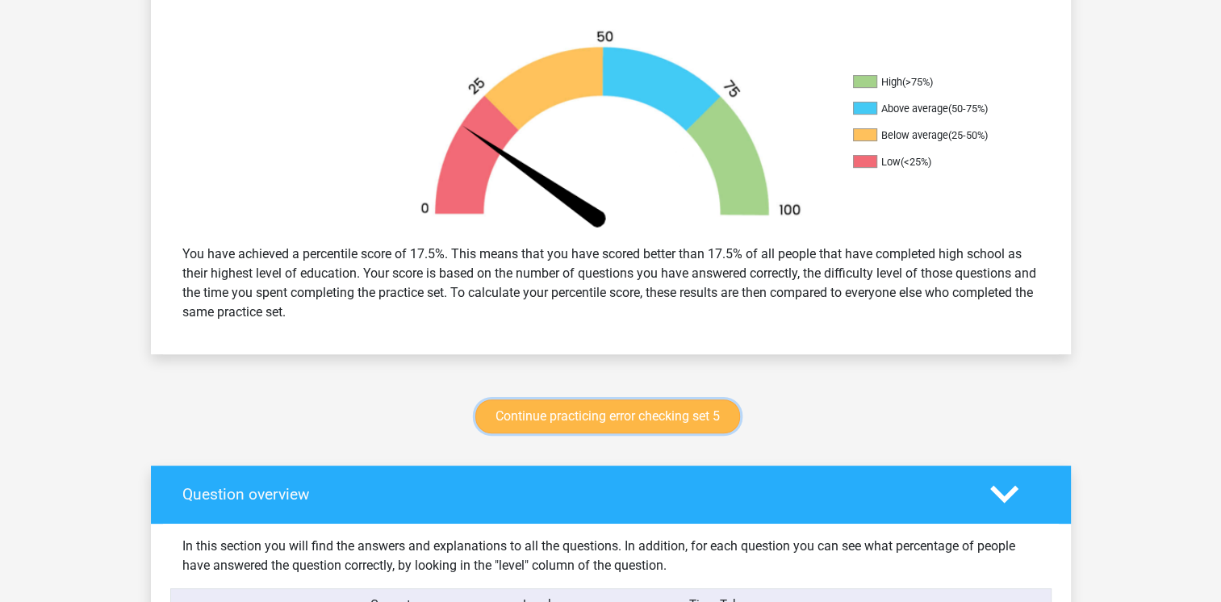
click at [645, 420] on link "Continue practicing error checking set 5" at bounding box center [607, 416] width 265 height 34
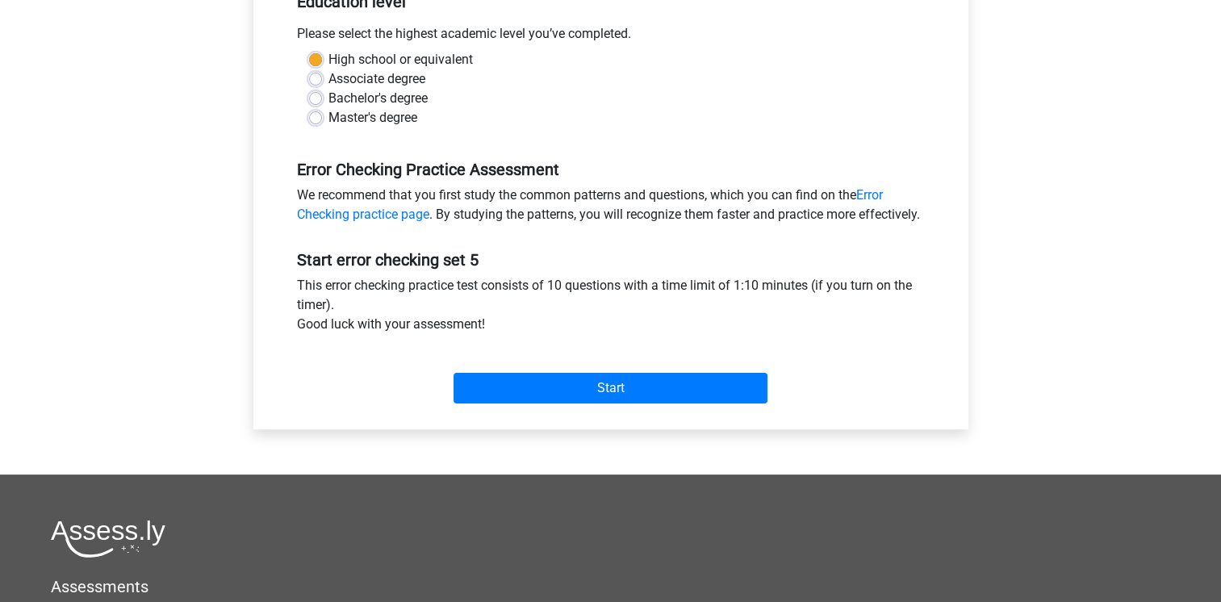
scroll to position [403, 0]
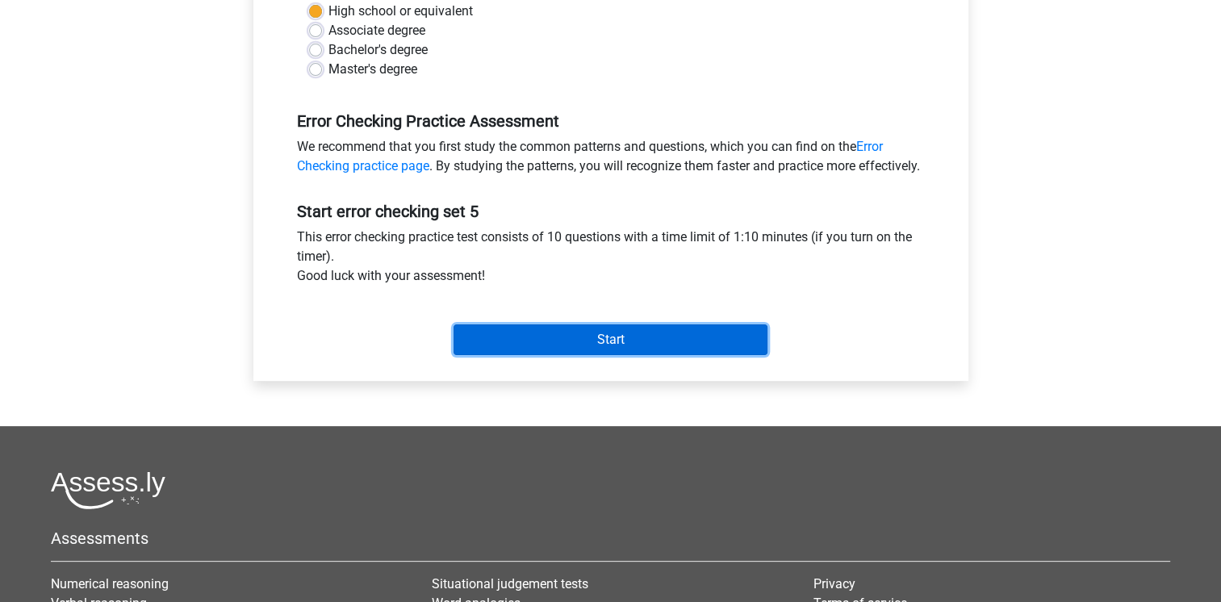
click at [628, 355] on input "Start" at bounding box center [610, 339] width 314 height 31
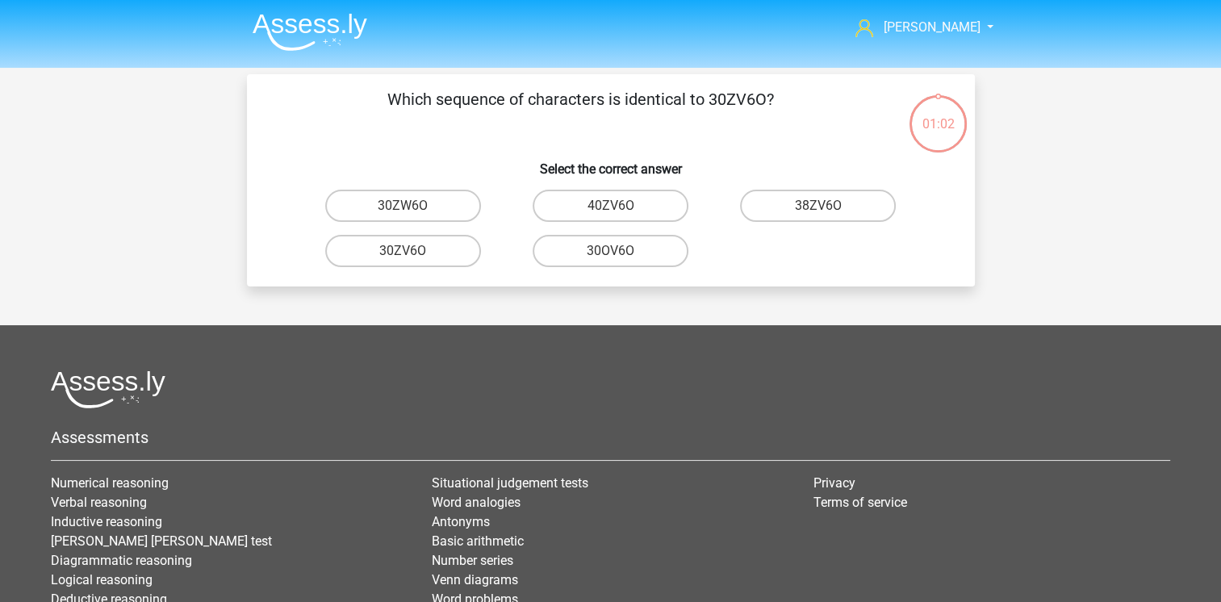
click at [407, 253] on input "30ZV6O" at bounding box center [408, 256] width 10 height 10
radio input "true"
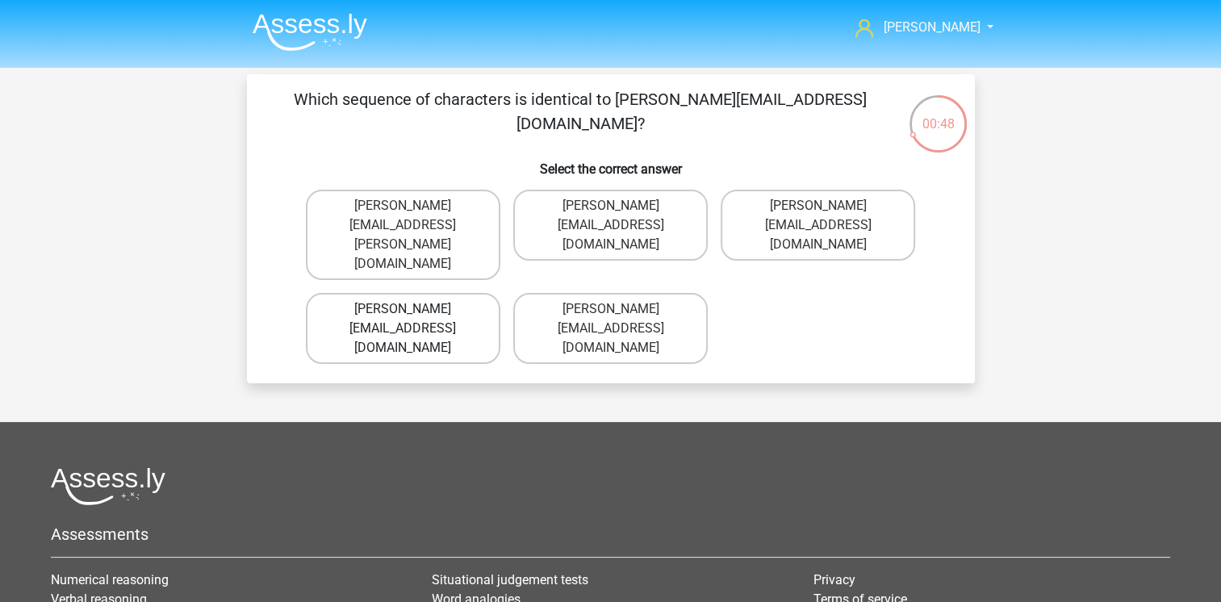
click at [427, 293] on label "Muhammad+Caroll@memail.gl" at bounding box center [403, 328] width 194 height 71
click at [413, 309] on input "Muhammad+Caroll@memail.gl" at bounding box center [408, 314] width 10 height 10
radio input "true"
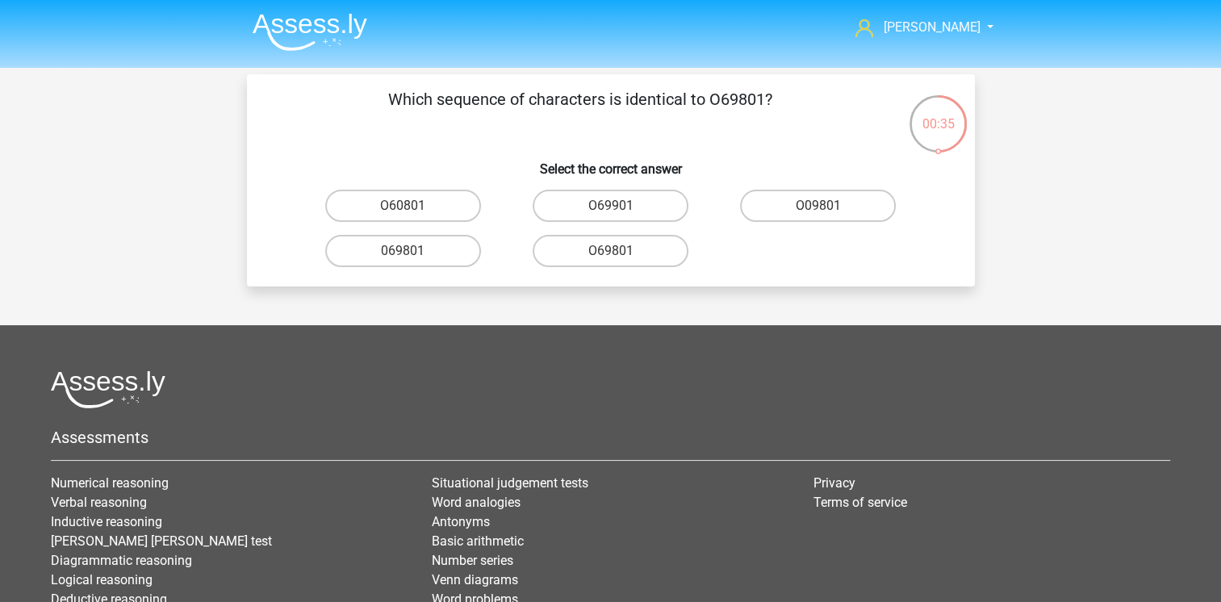
click at [615, 255] on input "O69801" at bounding box center [615, 256] width 10 height 10
radio input "true"
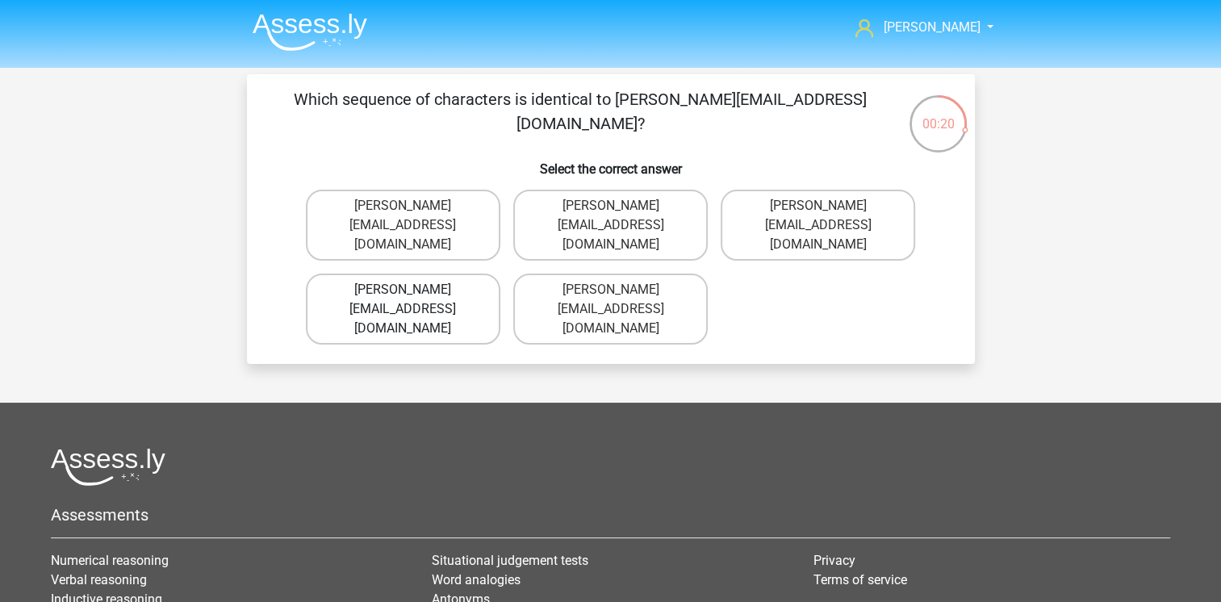
click at [432, 283] on label "George-Churchill@jointmail.com.co" at bounding box center [403, 309] width 194 height 71
click at [413, 290] on input "George-Churchill@jointmail.com.co" at bounding box center [408, 295] width 10 height 10
radio input "true"
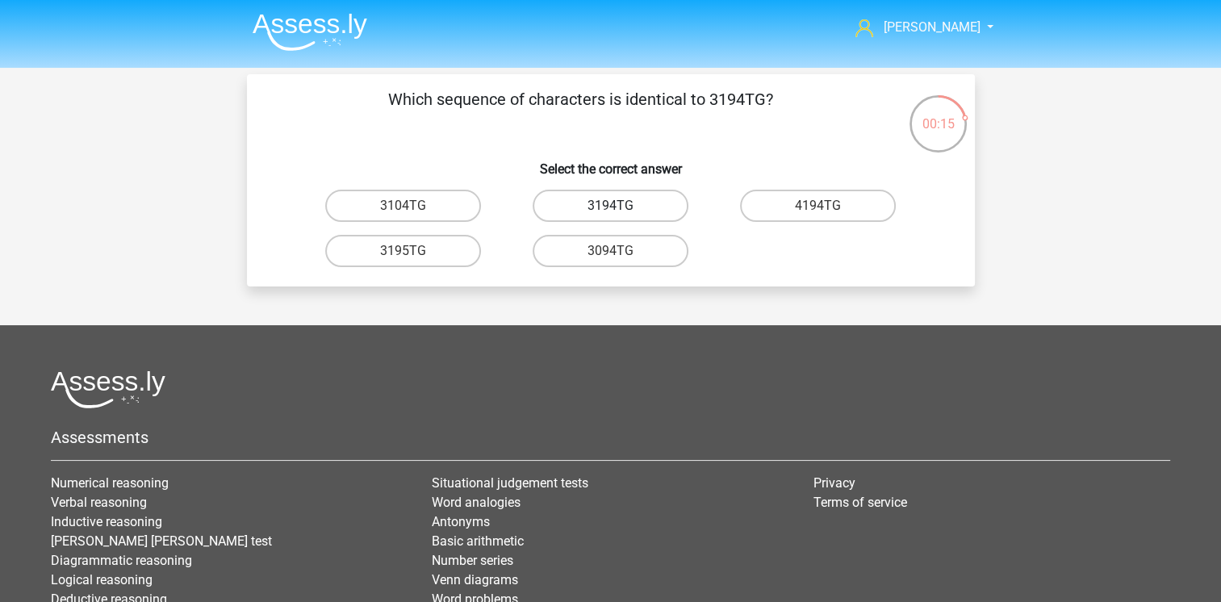
click at [626, 208] on label "3194TG" at bounding box center [611, 206] width 156 height 32
click at [620, 208] on input "3194TG" at bounding box center [615, 211] width 10 height 10
radio input "true"
click at [603, 253] on label "Si06C0" at bounding box center [611, 251] width 156 height 32
click at [610, 253] on input "Si06C0" at bounding box center [615, 256] width 10 height 10
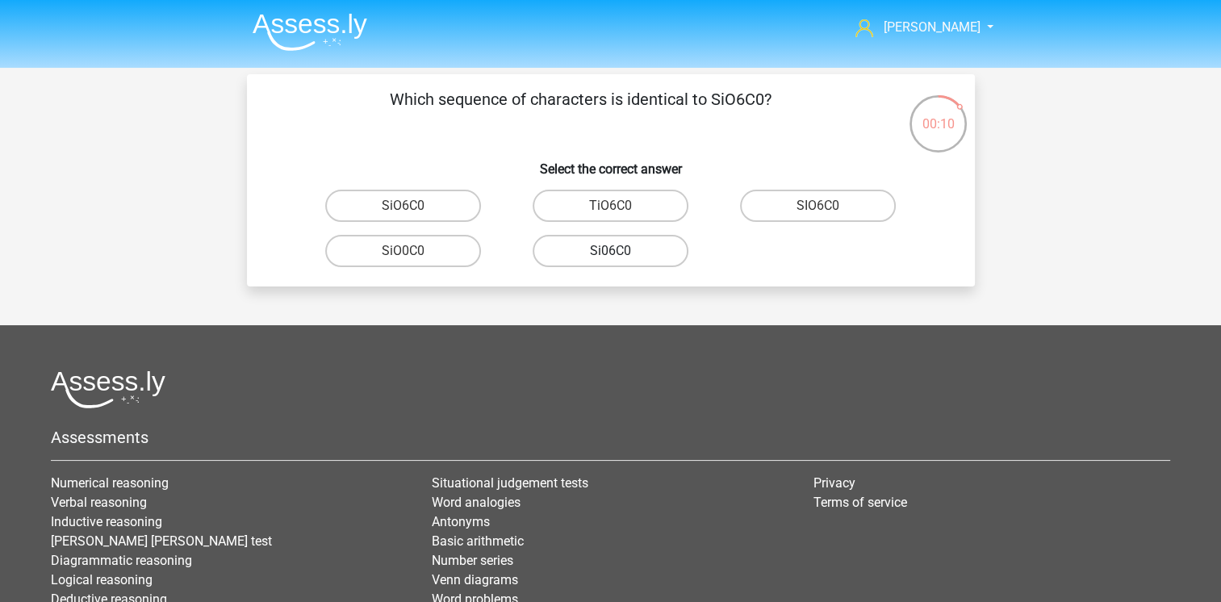
radio input "true"
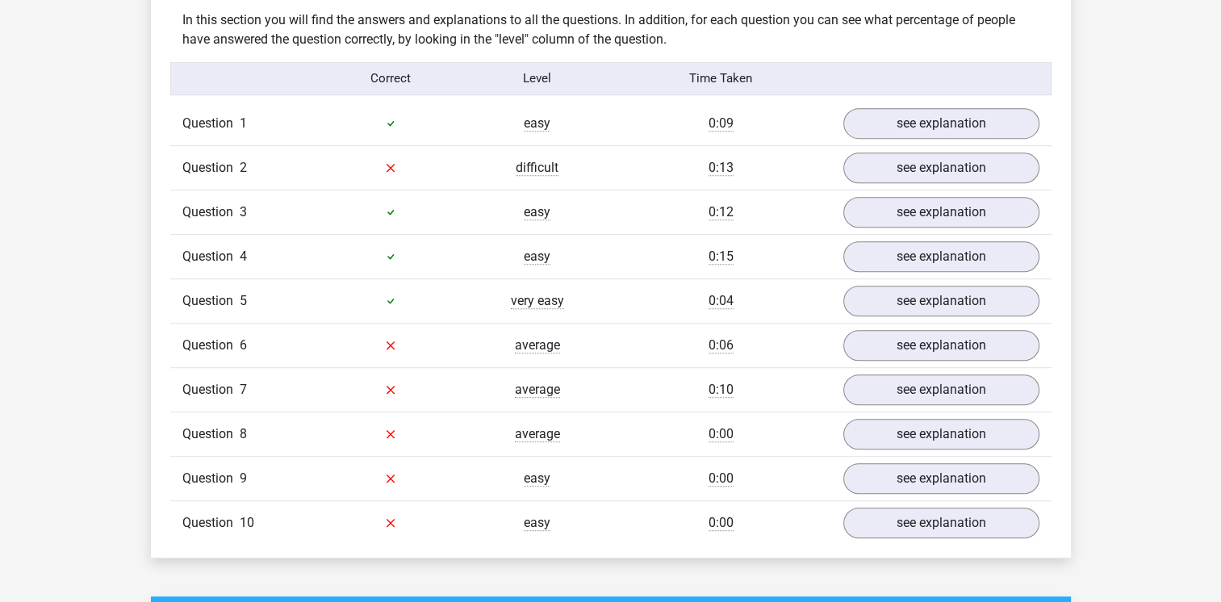
scroll to position [1049, 0]
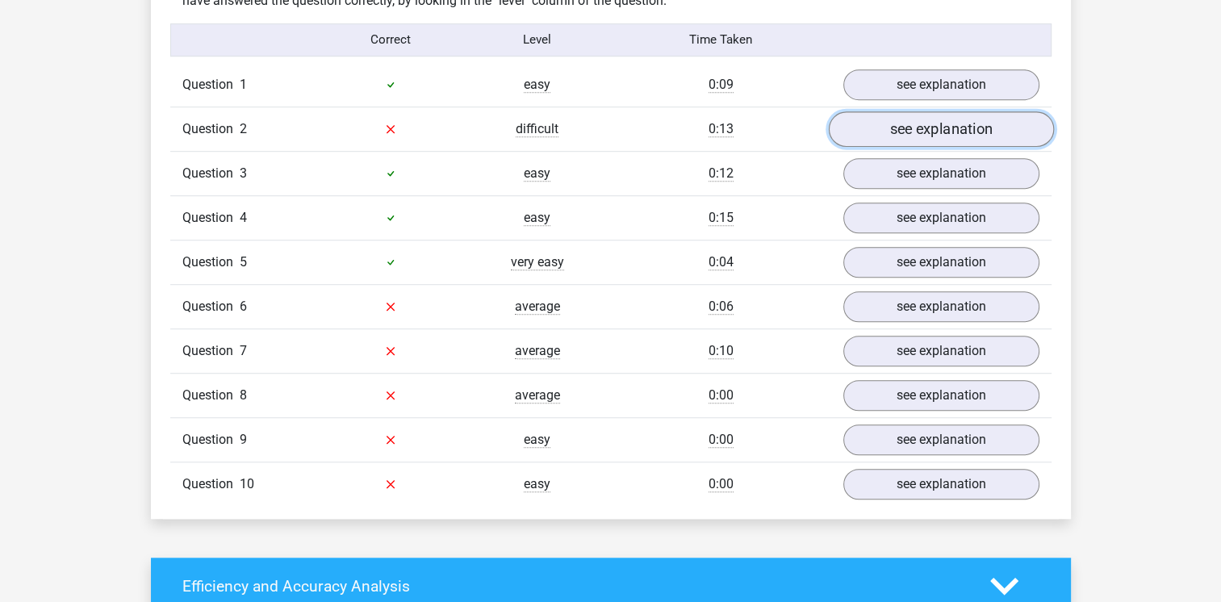
click at [900, 133] on link "see explanation" at bounding box center [940, 129] width 225 height 36
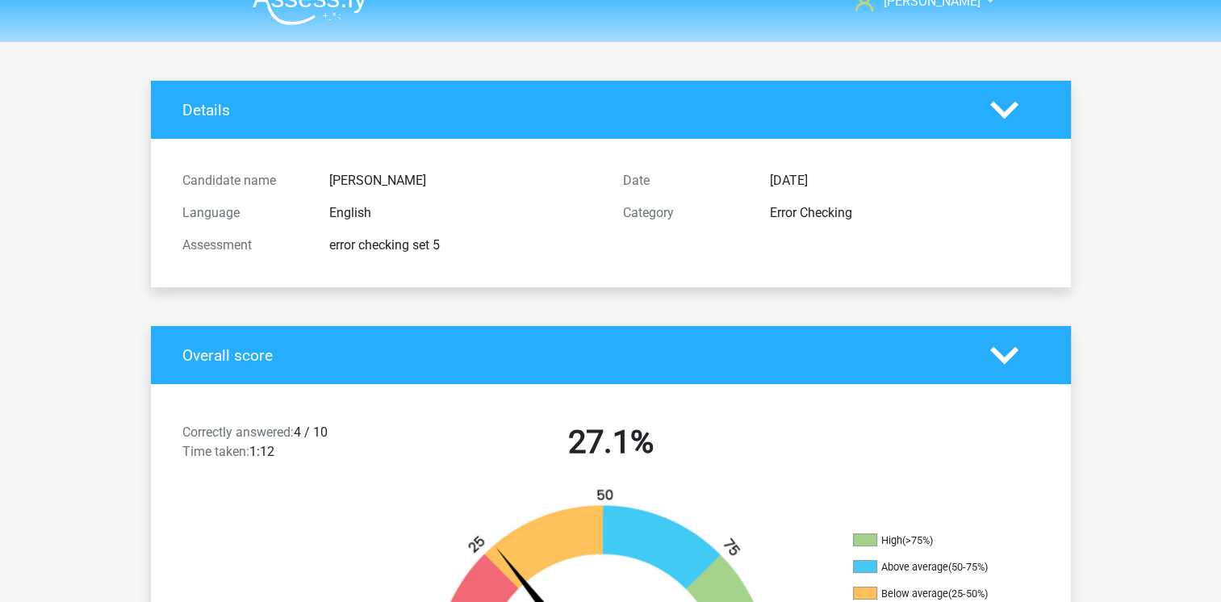
scroll to position [0, 0]
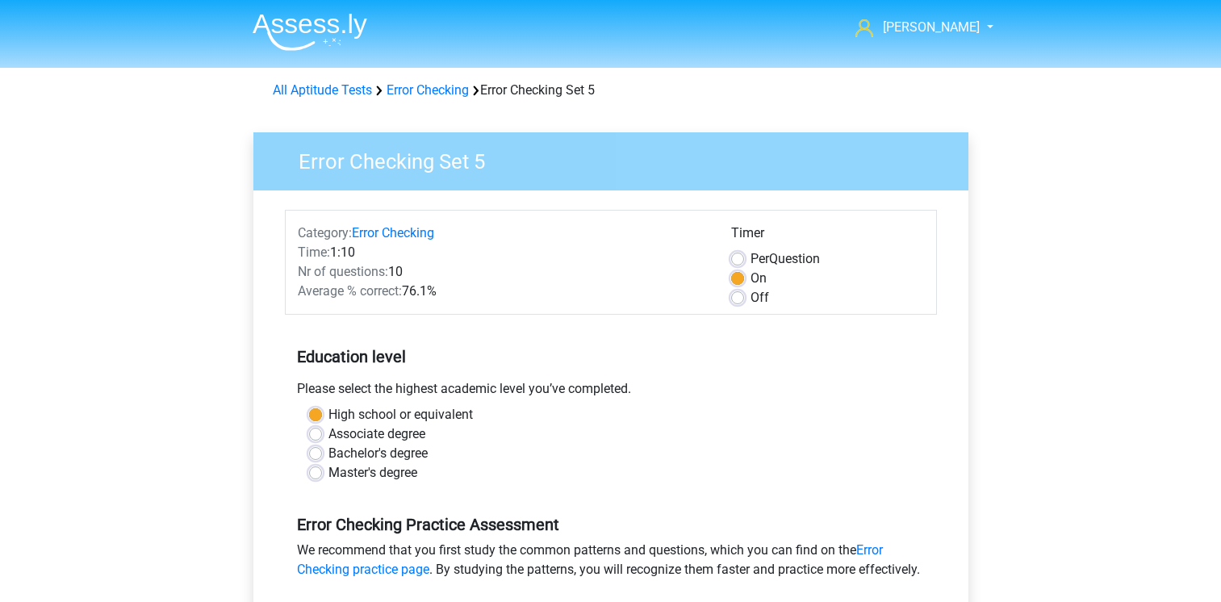
scroll to position [403, 0]
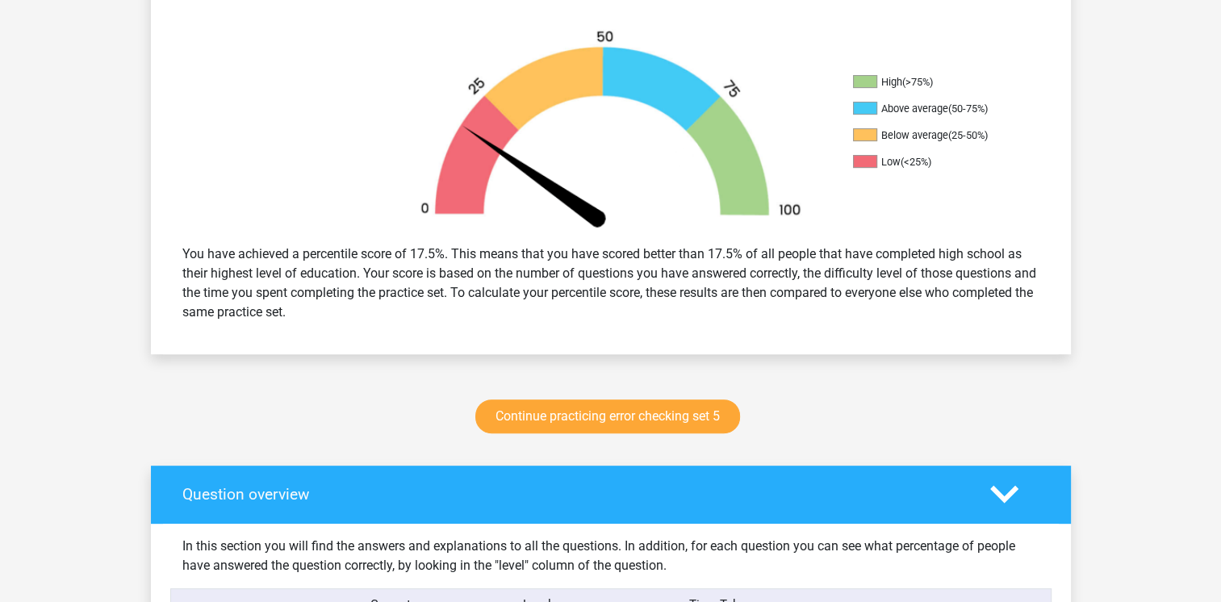
scroll to position [484, 0]
click at [628, 424] on link "Continue practicing error checking set 5" at bounding box center [607, 416] width 265 height 34
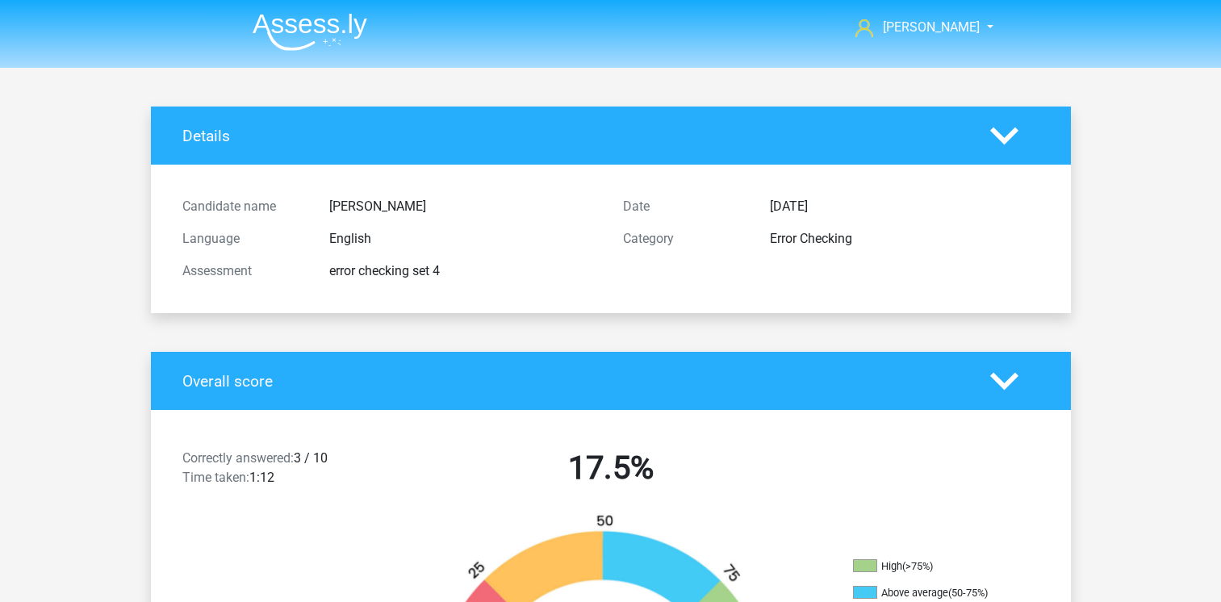
scroll to position [484, 0]
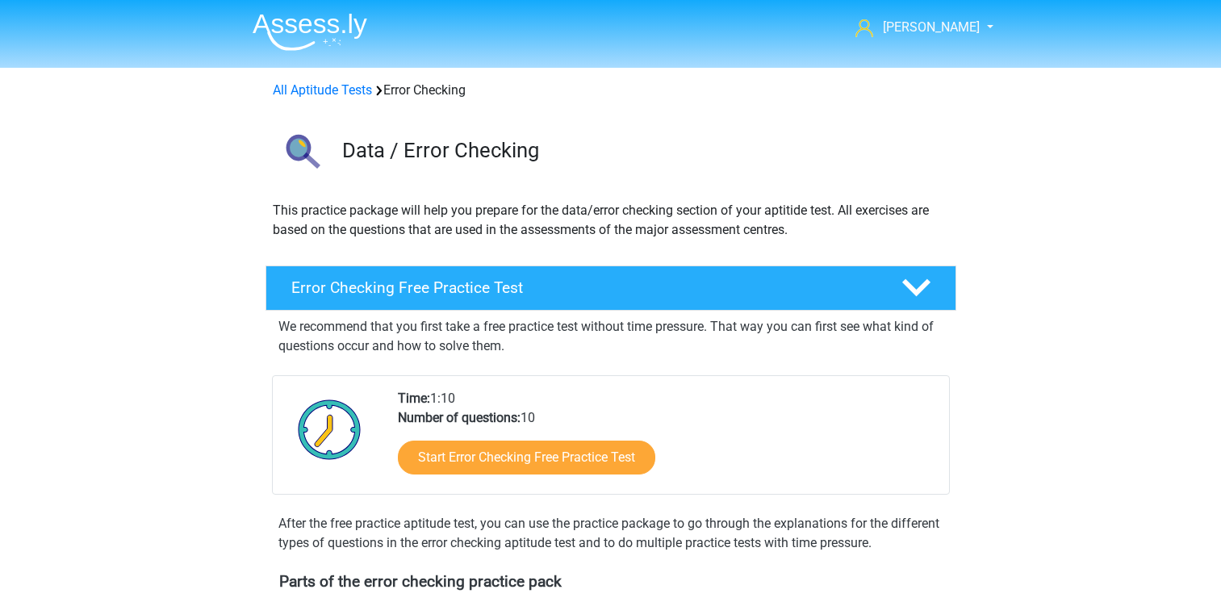
scroll to position [807, 0]
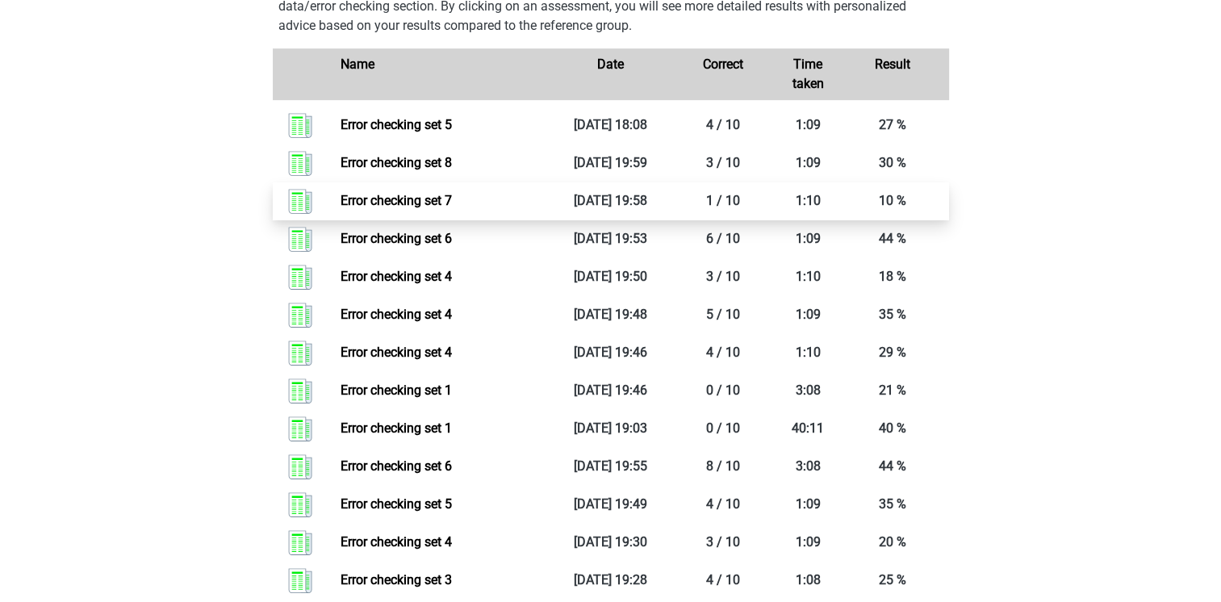
click at [395, 201] on link "Error checking set 7" at bounding box center [395, 200] width 111 height 15
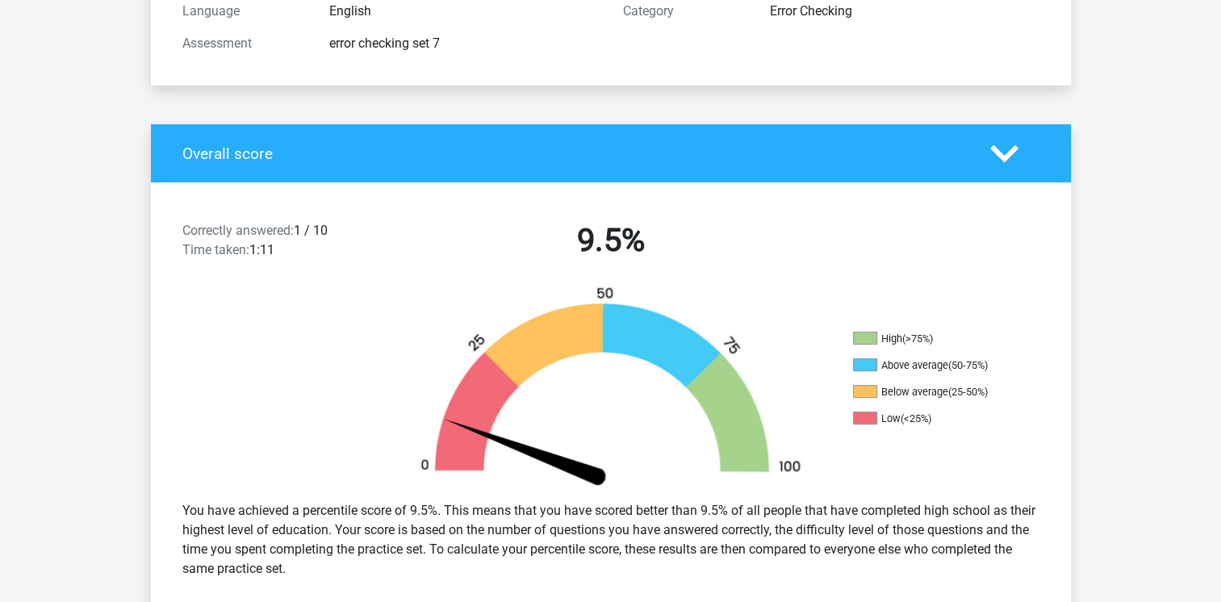
scroll to position [323, 0]
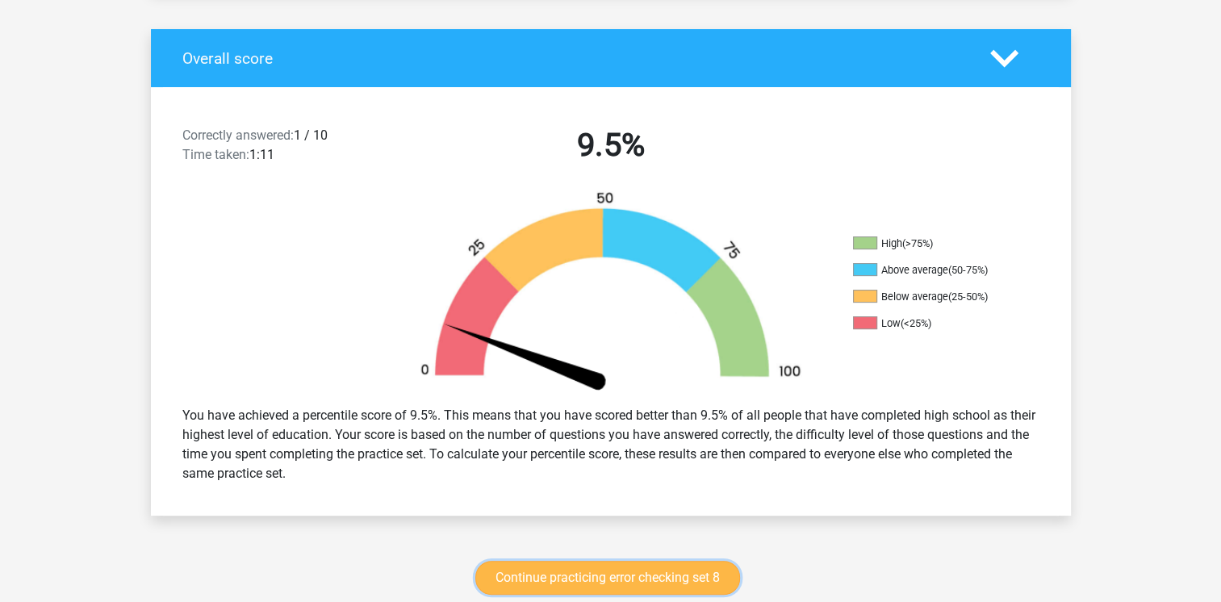
click at [620, 580] on link "Continue practicing error checking set 8" at bounding box center [607, 578] width 265 height 34
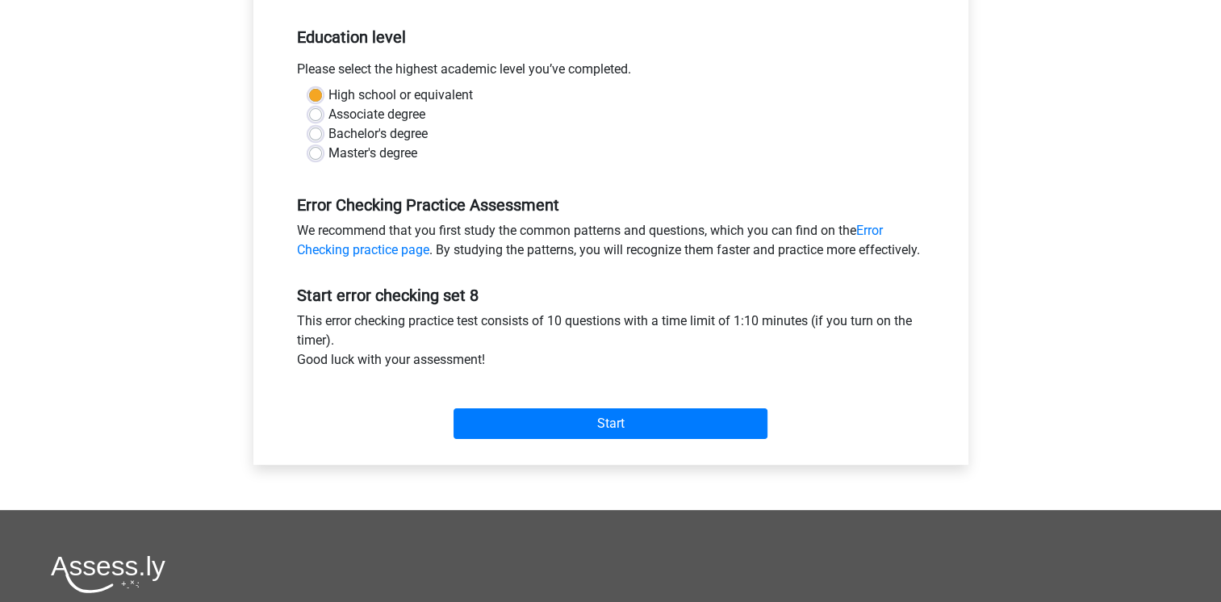
scroll to position [323, 0]
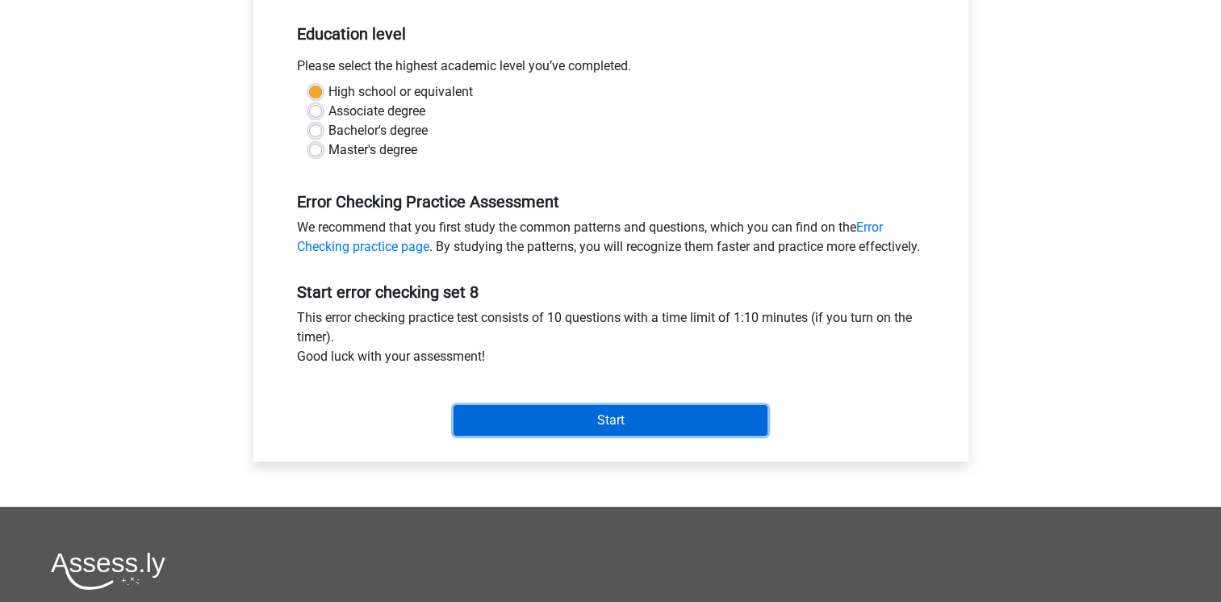
click at [610, 436] on input "Start" at bounding box center [610, 420] width 314 height 31
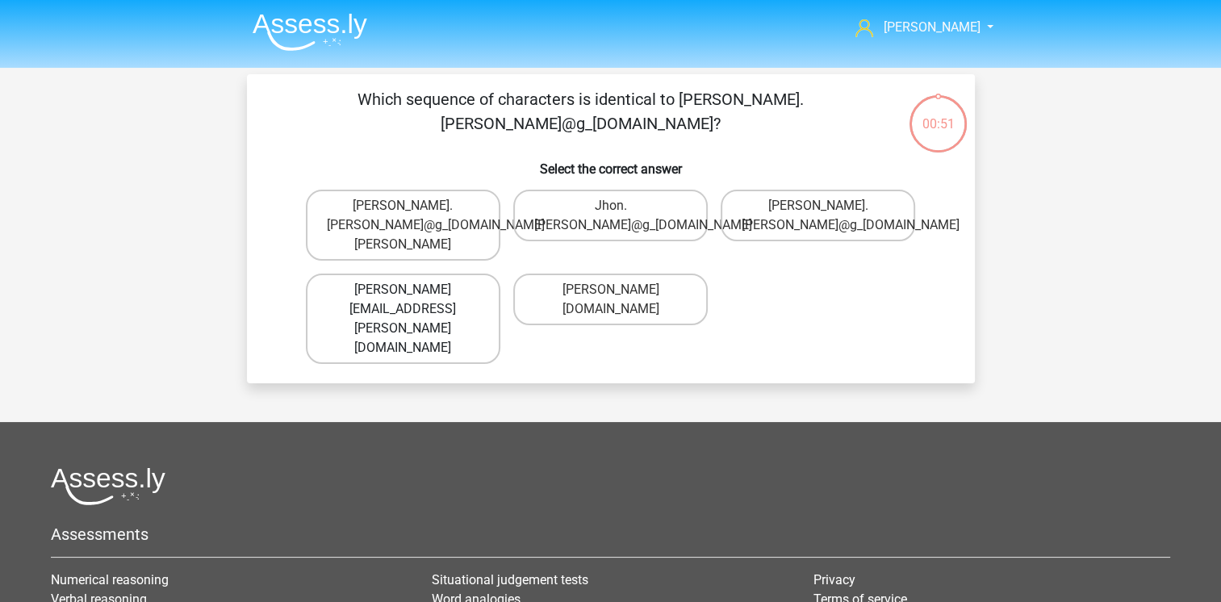
click at [420, 274] on label "John.Aylward@gmail.gr" at bounding box center [403, 319] width 194 height 90
click at [413, 290] on input "John.Aylward@gmail.gr" at bounding box center [408, 295] width 10 height 10
radio input "true"
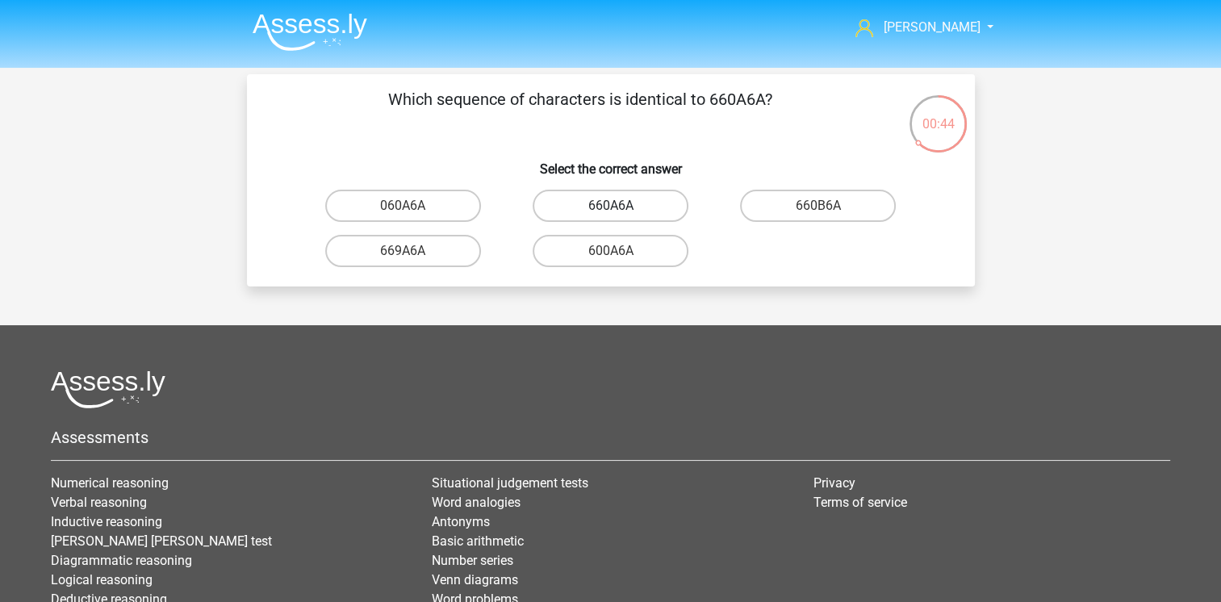
click at [591, 204] on label "660A6A" at bounding box center [611, 206] width 156 height 32
click at [610, 206] on input "660A6A" at bounding box center [615, 211] width 10 height 10
radio input "true"
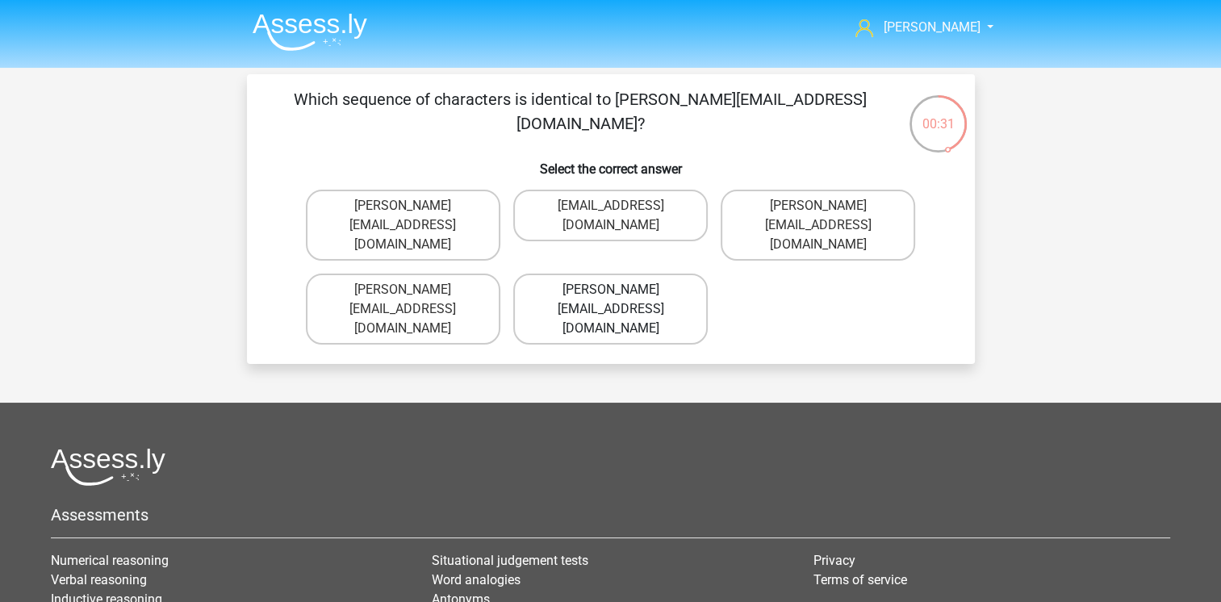
click at [604, 274] on label "Noah-Dern@Gmail.uk.co" at bounding box center [610, 309] width 194 height 71
click at [610, 290] on input "Noah-Dern@Gmail.uk.co" at bounding box center [615, 295] width 10 height 10
radio input "true"
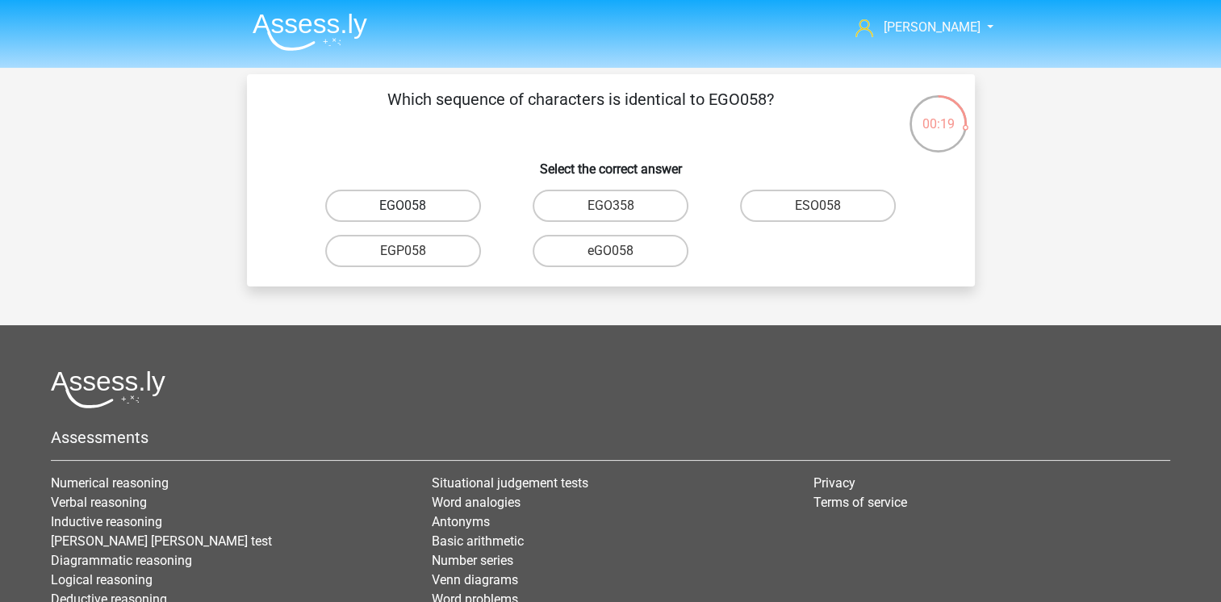
click at [427, 208] on label "EGO058" at bounding box center [403, 206] width 156 height 32
click at [413, 208] on input "EGO058" at bounding box center [408, 211] width 10 height 10
radio input "true"
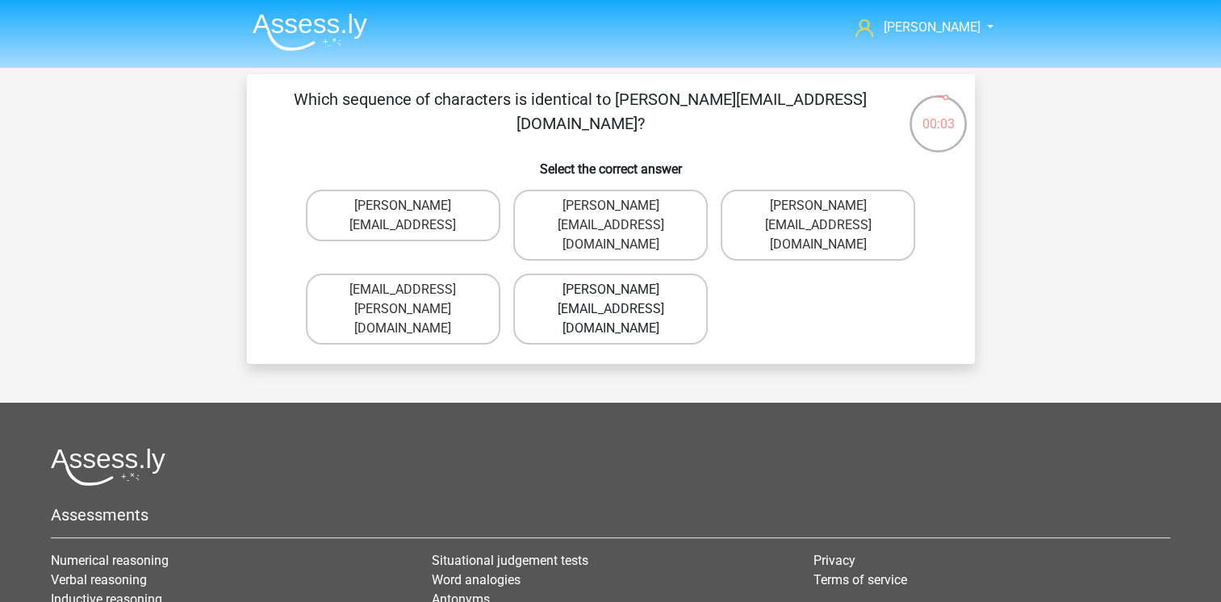
click at [586, 286] on label "Freya.Chanberlain@e-mail.com" at bounding box center [610, 309] width 194 height 71
click at [610, 290] on input "Freya.Chanberlain@e-mail.com" at bounding box center [615, 295] width 10 height 10
radio input "true"
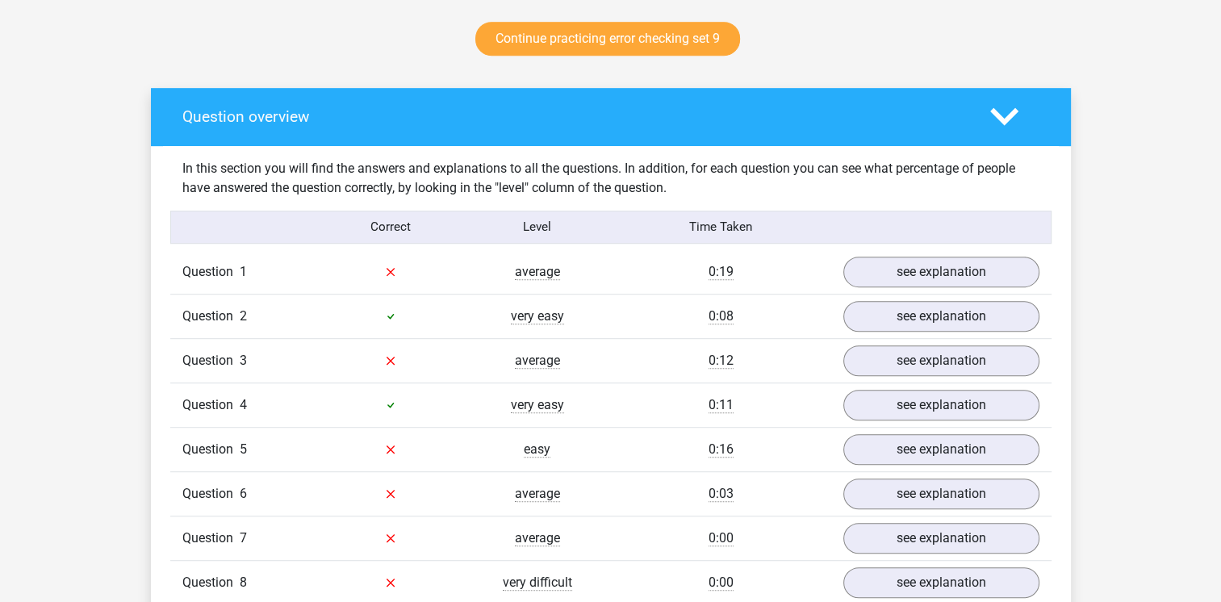
scroll to position [888, 0]
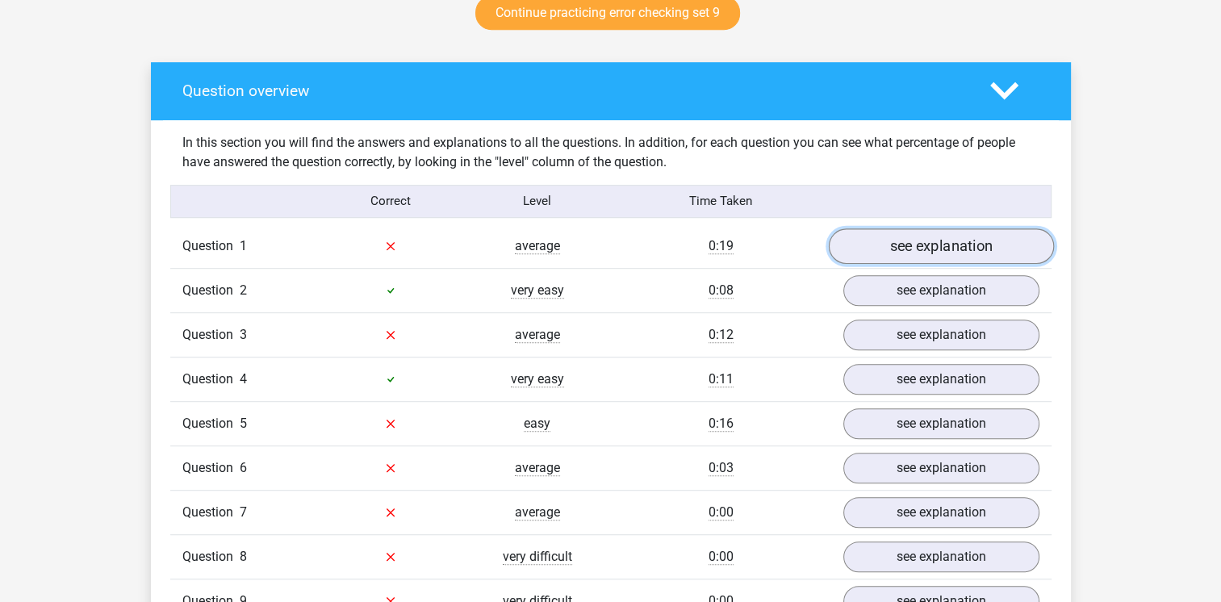
click at [910, 249] on link "see explanation" at bounding box center [940, 246] width 225 height 36
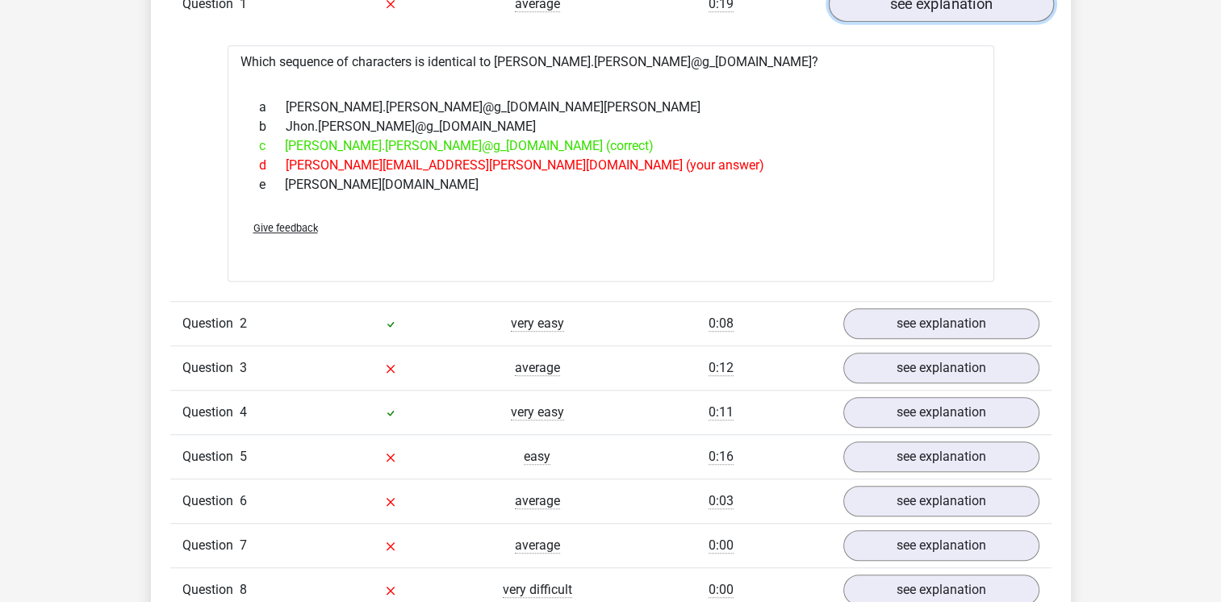
scroll to position [1291, 0]
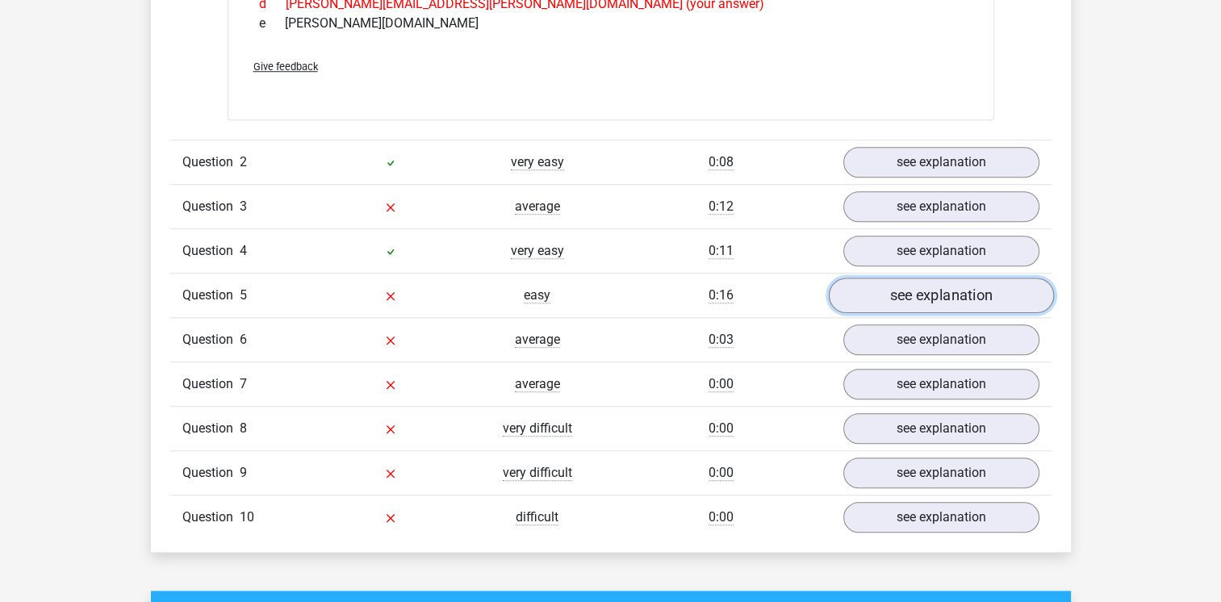
click at [936, 289] on link "see explanation" at bounding box center [940, 296] width 225 height 36
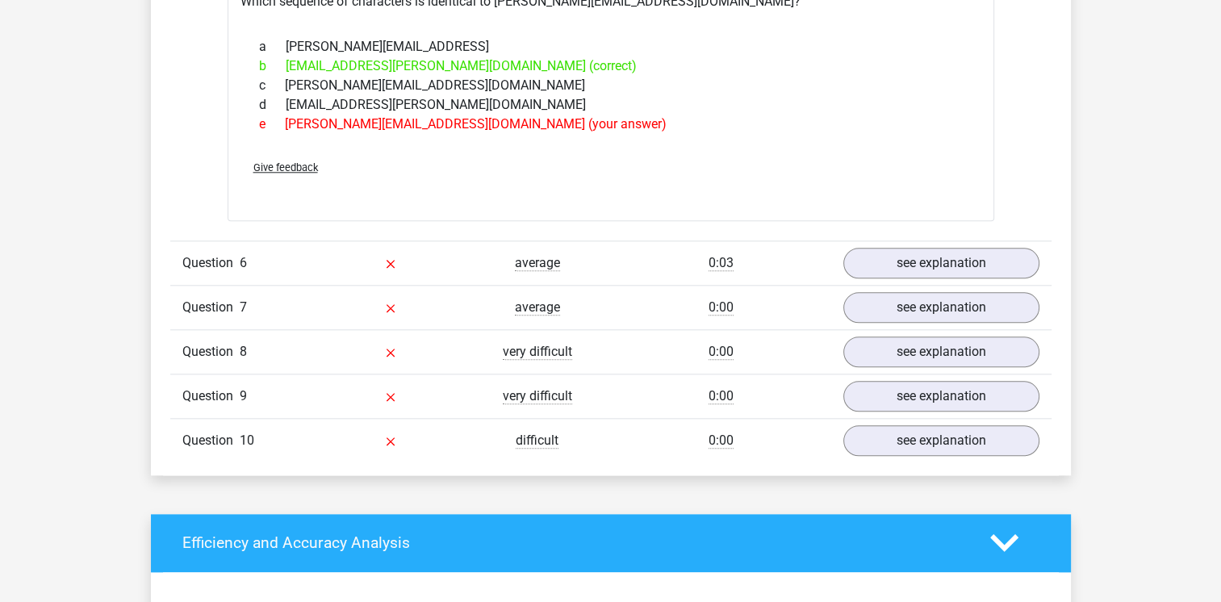
scroll to position [1452, 0]
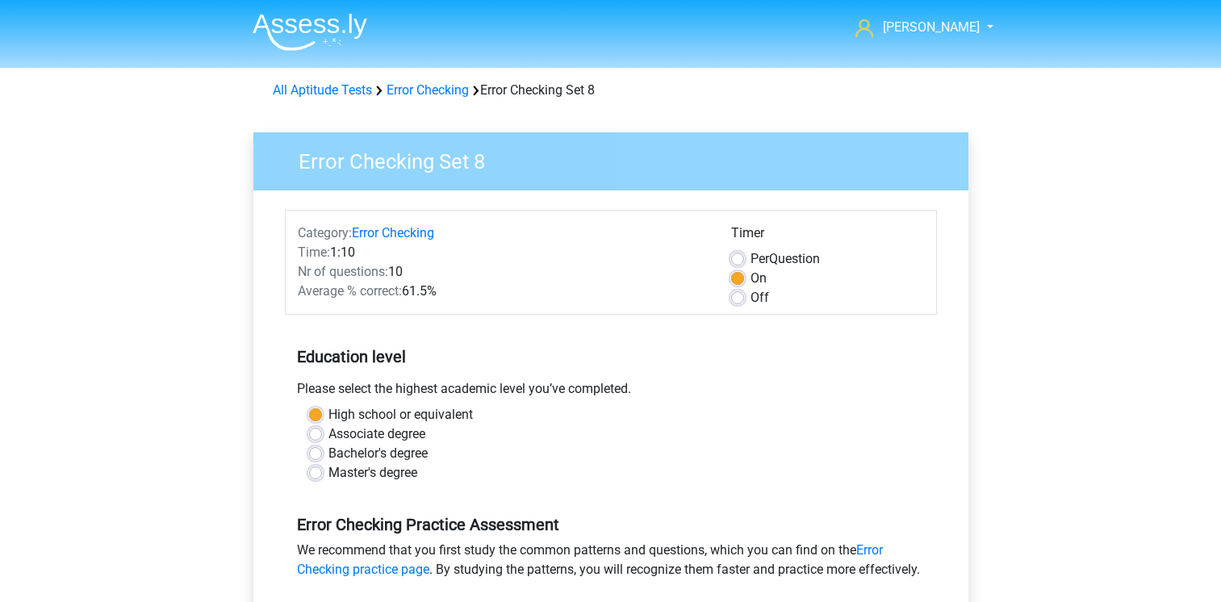
scroll to position [323, 0]
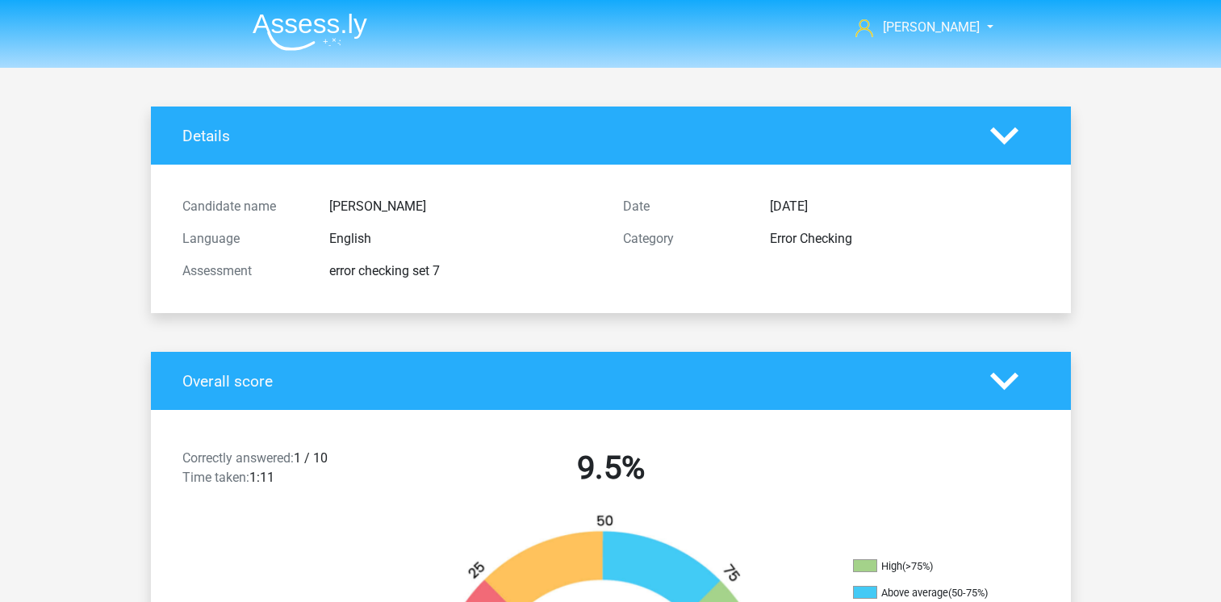
scroll to position [323, 0]
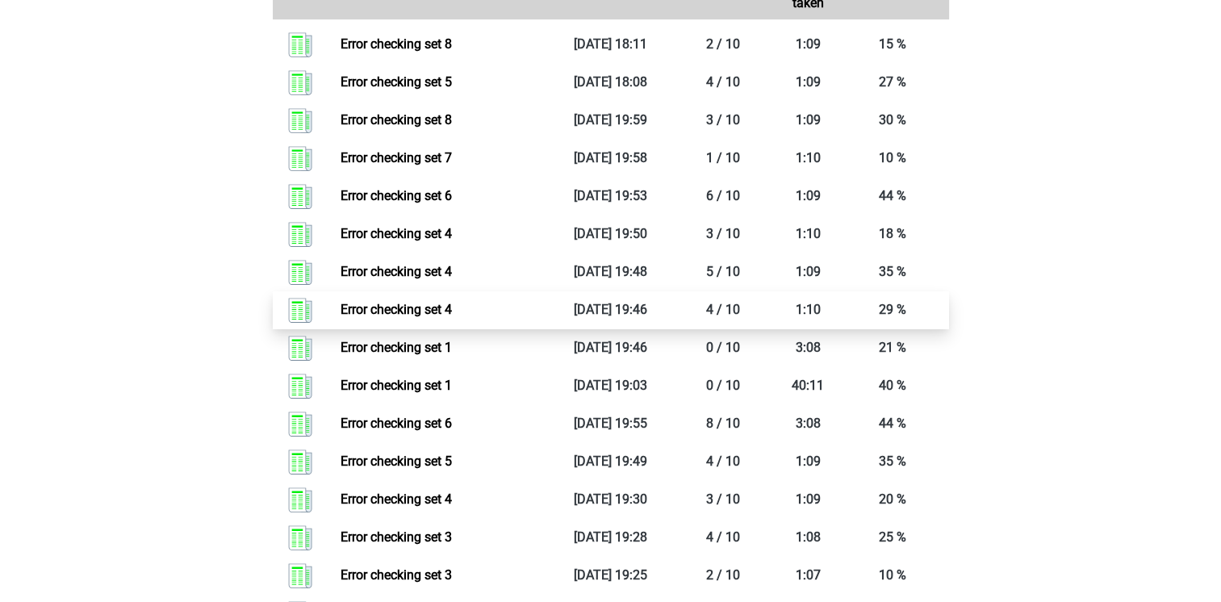
scroll to position [968, 0]
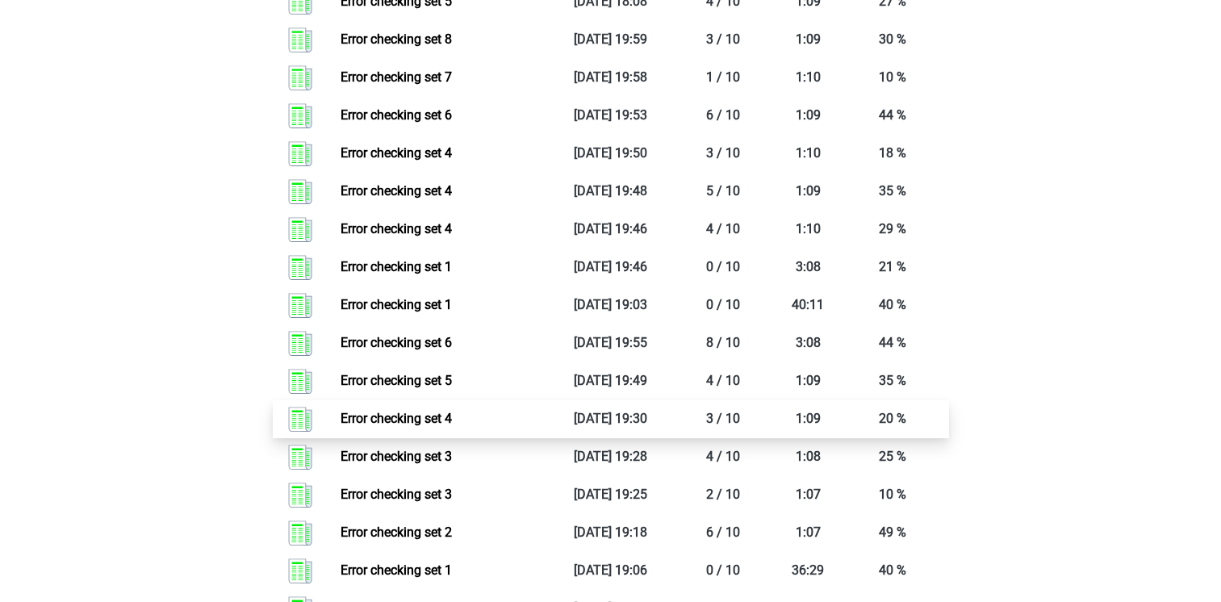
click at [395, 420] on link "Error checking set 4" at bounding box center [395, 418] width 111 height 15
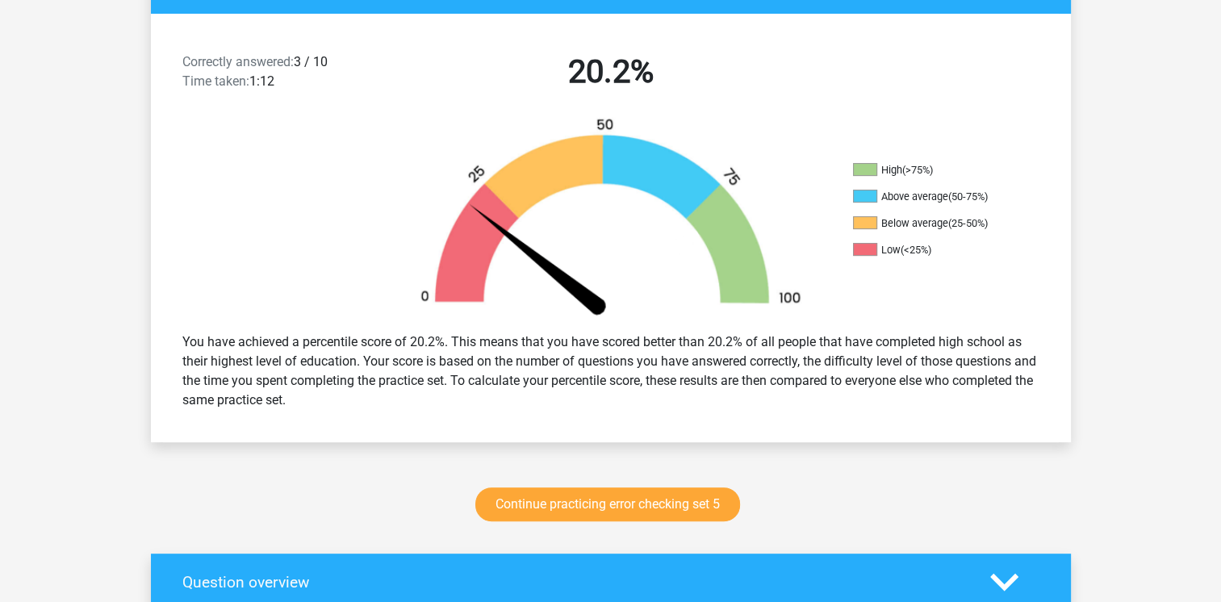
scroll to position [403, 0]
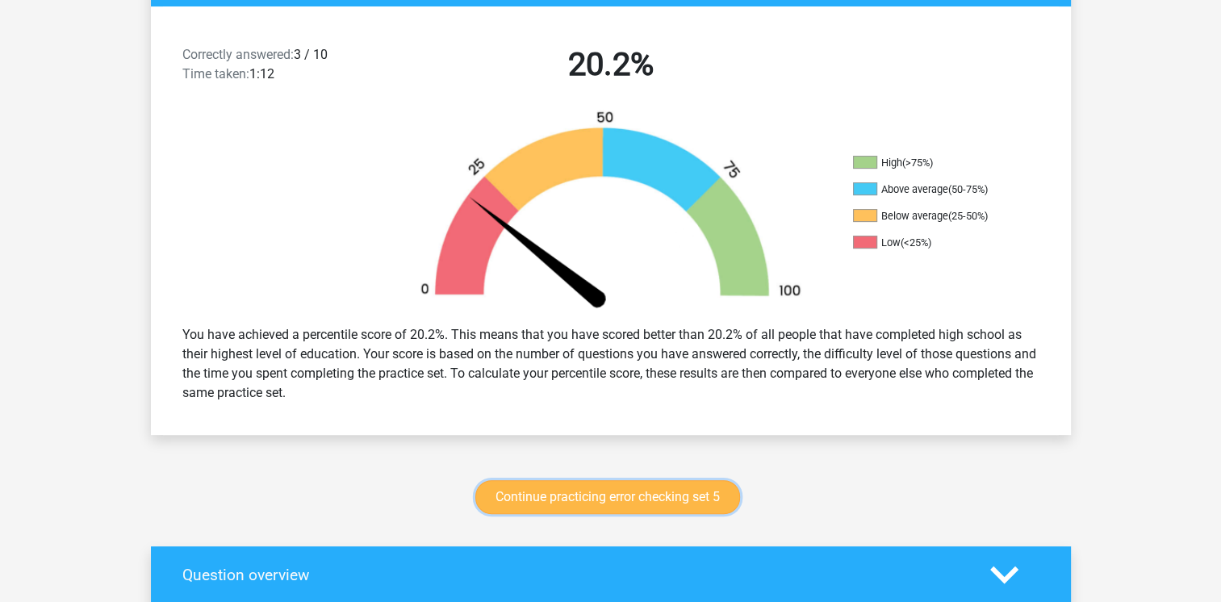
click at [562, 504] on link "Continue practicing error checking set 5" at bounding box center [607, 497] width 265 height 34
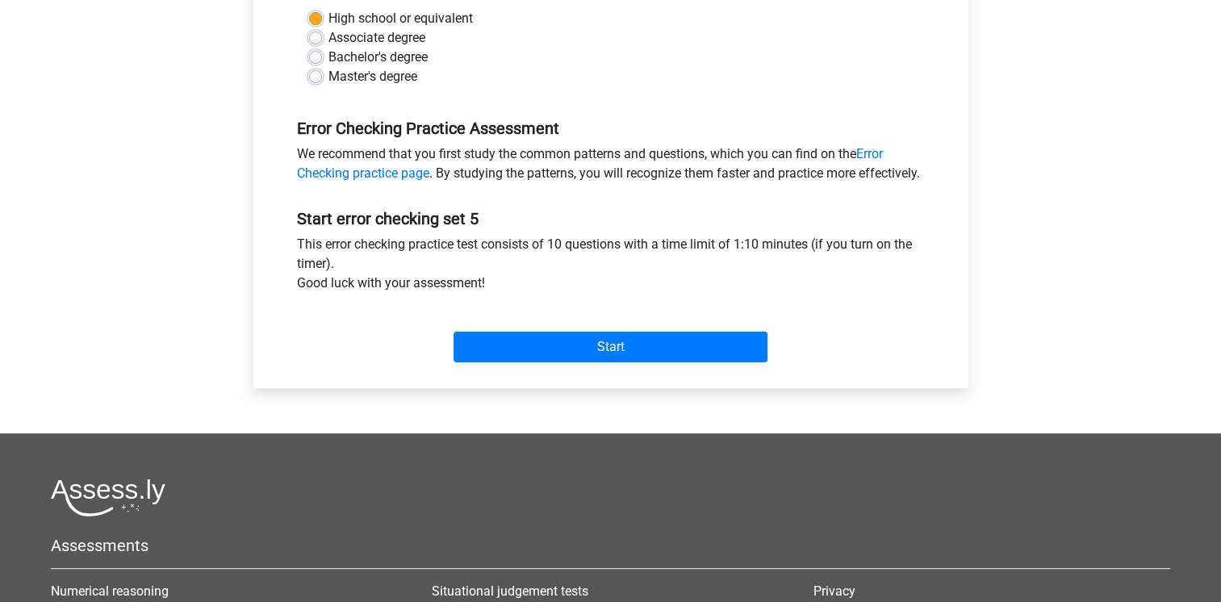
scroll to position [403, 0]
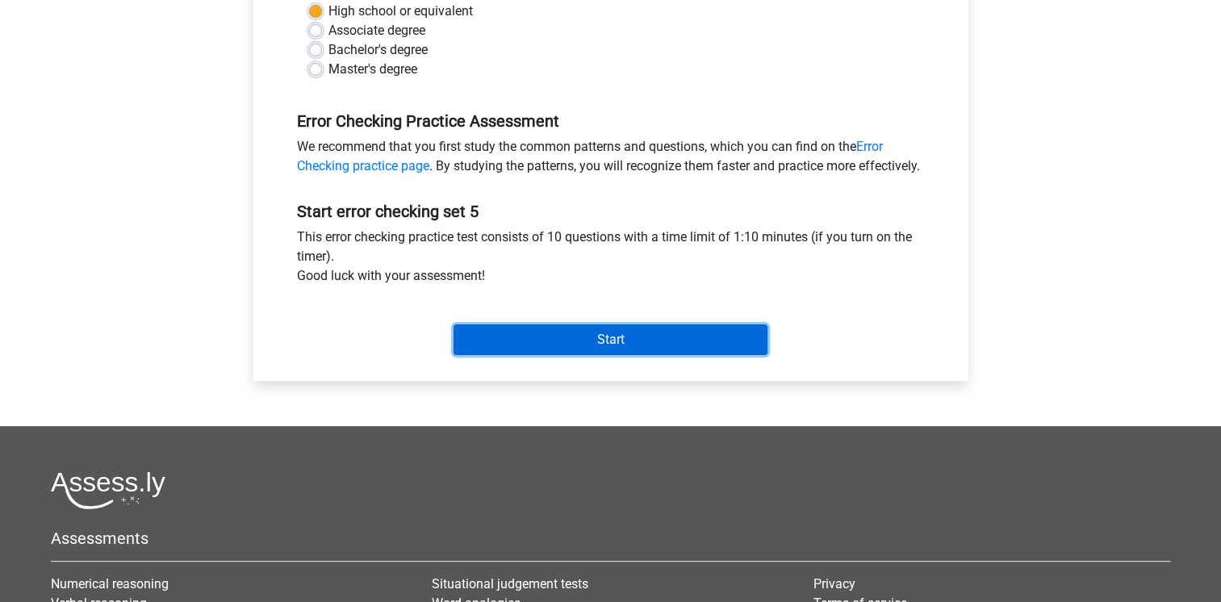
click at [618, 354] on input "Start" at bounding box center [610, 339] width 314 height 31
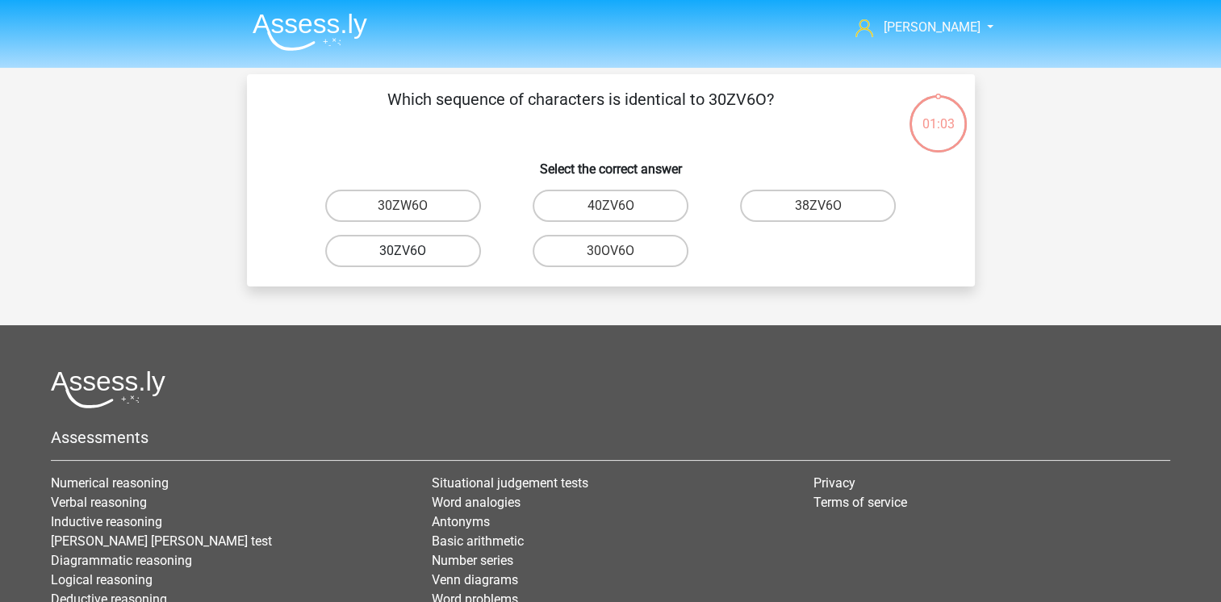
click at [416, 257] on label "30ZV6O" at bounding box center [403, 251] width 156 height 32
click at [413, 257] on input "30ZV6O" at bounding box center [408, 256] width 10 height 10
radio input "true"
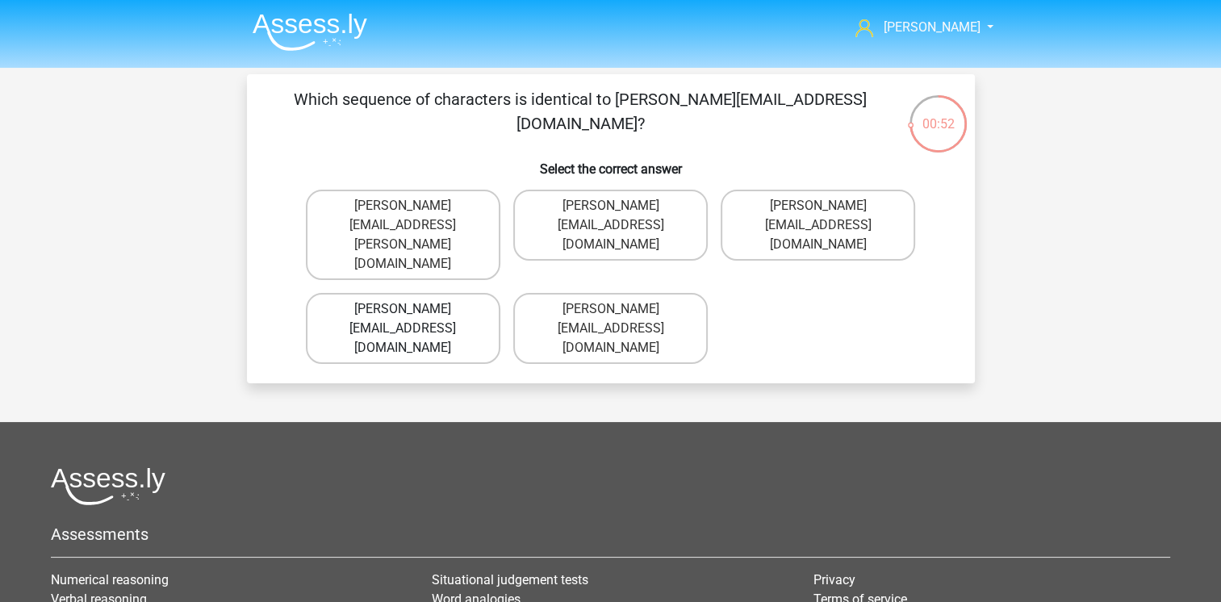
click at [418, 293] on label "Muhammad+Caroll@memail.gl" at bounding box center [403, 328] width 194 height 71
click at [413, 309] on input "Muhammad+Caroll@memail.gl" at bounding box center [408, 314] width 10 height 10
radio input "true"
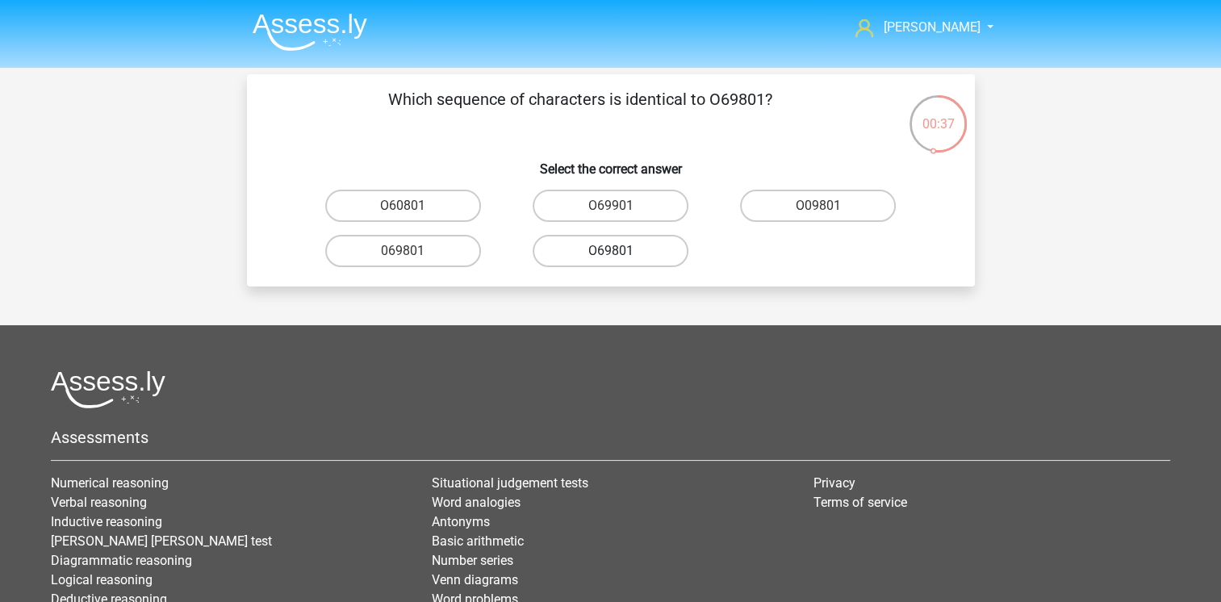
click at [642, 252] on label "O69801" at bounding box center [611, 251] width 156 height 32
click at [620, 252] on input "O69801" at bounding box center [615, 256] width 10 height 10
radio input "true"
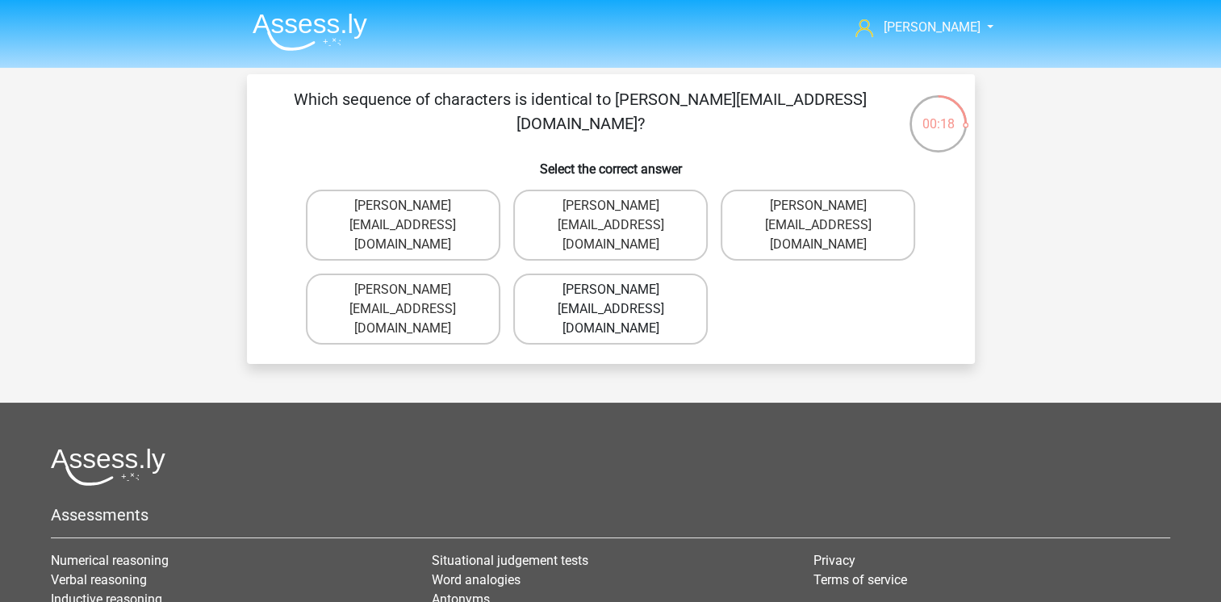
click at [611, 282] on label "George-Churchil@jointmail.com.co" at bounding box center [610, 309] width 194 height 71
click at [611, 290] on input "George-Churchil@jointmail.com.co" at bounding box center [615, 295] width 10 height 10
radio input "true"
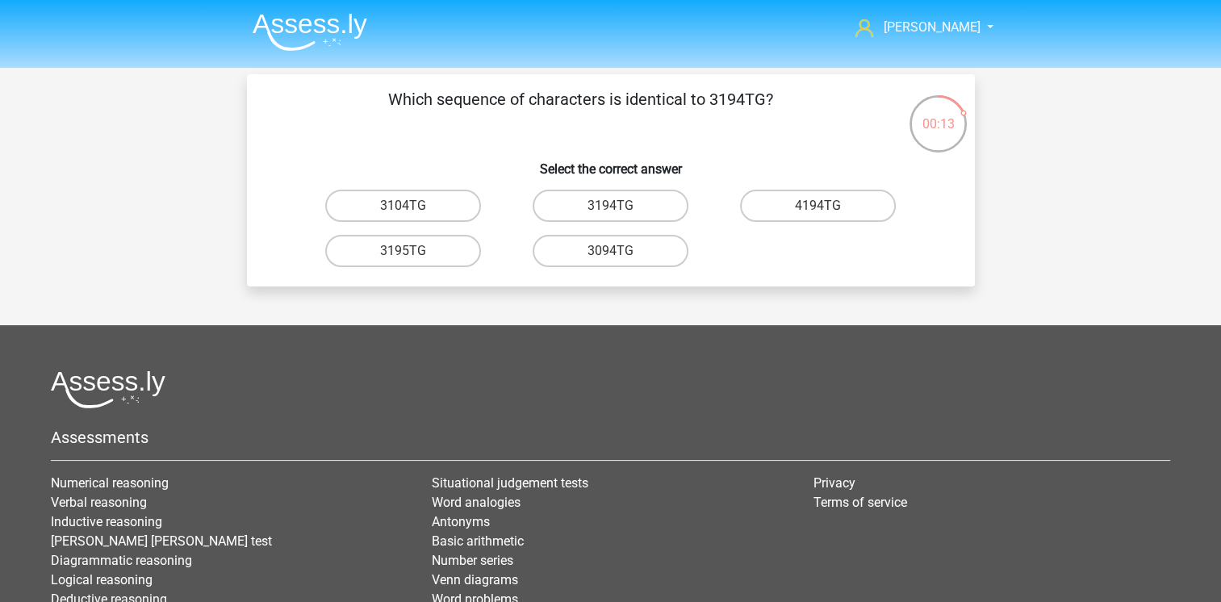
click at [616, 210] on input "3194TG" at bounding box center [615, 211] width 10 height 10
radio input "true"
click at [612, 257] on input "Si06C0" at bounding box center [615, 256] width 10 height 10
radio input "true"
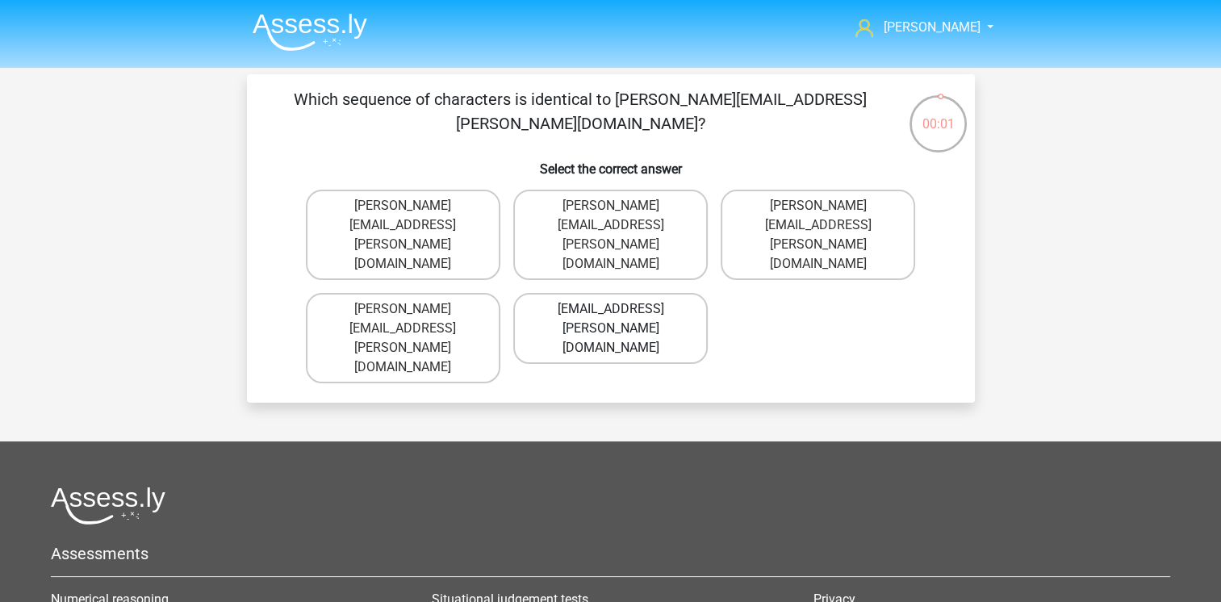
click at [607, 293] on label "Conor.Clarke@hotmails.gr" at bounding box center [610, 328] width 194 height 71
click at [610, 309] on input "Conor.Clarke@hotmails.gr" at bounding box center [615, 314] width 10 height 10
radio input "true"
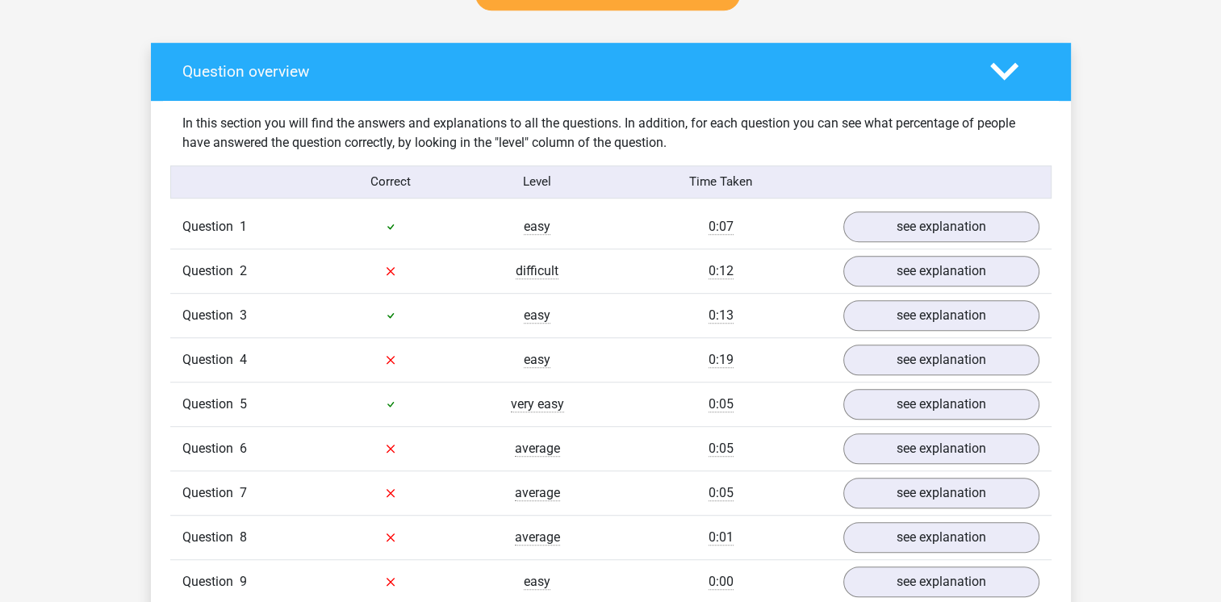
scroll to position [888, 0]
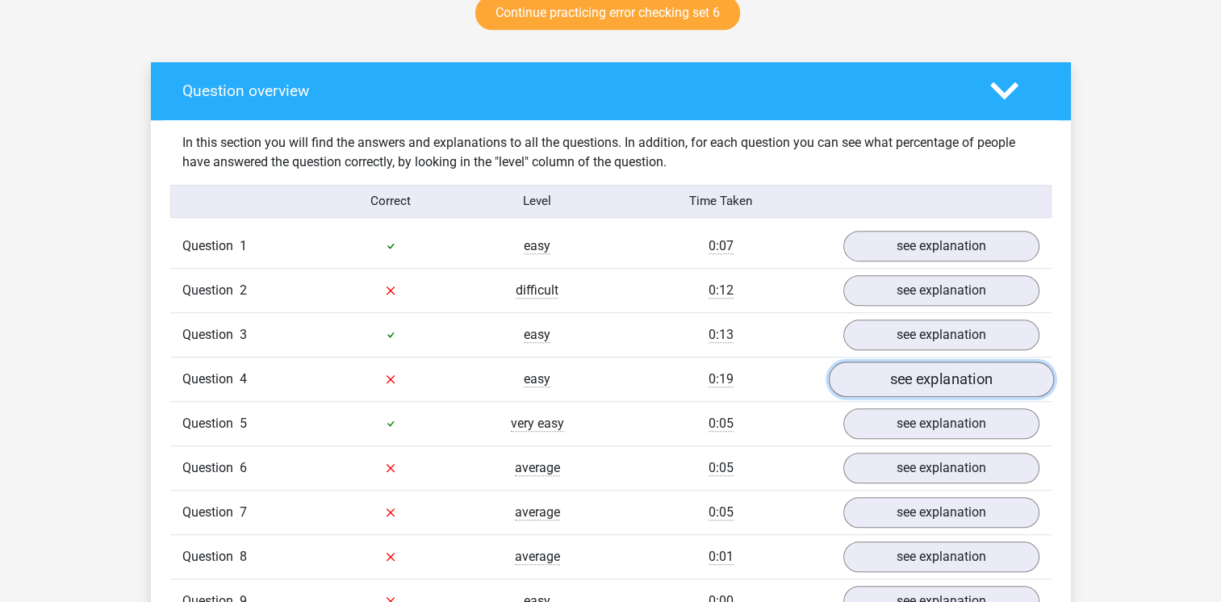
click at [875, 382] on link "see explanation" at bounding box center [940, 379] width 225 height 36
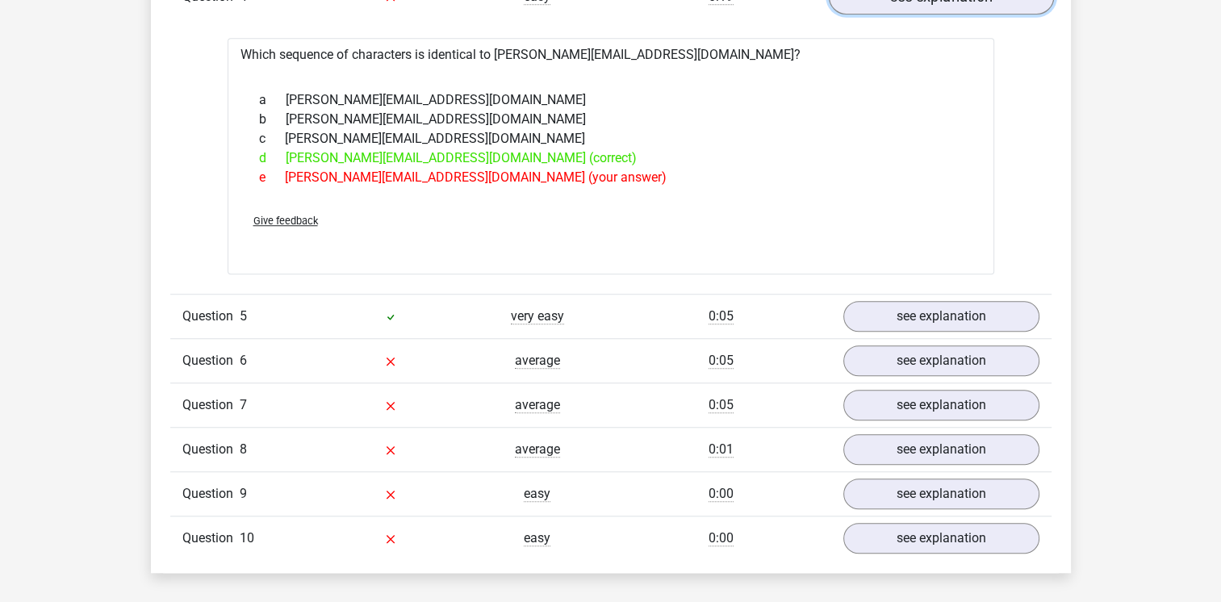
scroll to position [1291, 0]
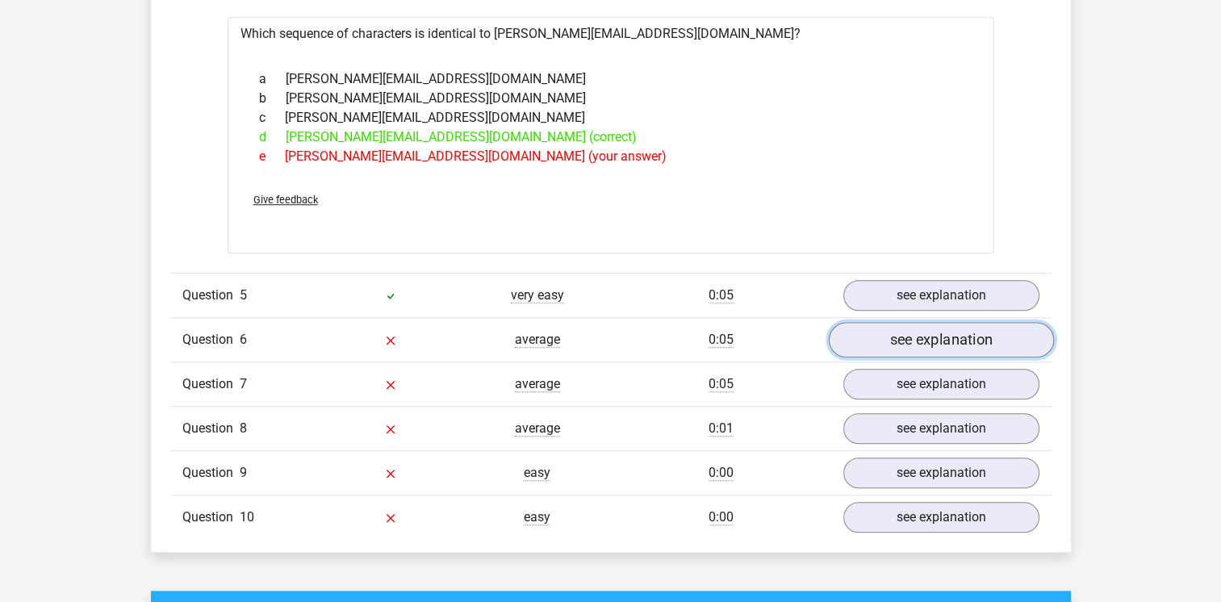
click at [897, 343] on link "see explanation" at bounding box center [940, 340] width 225 height 36
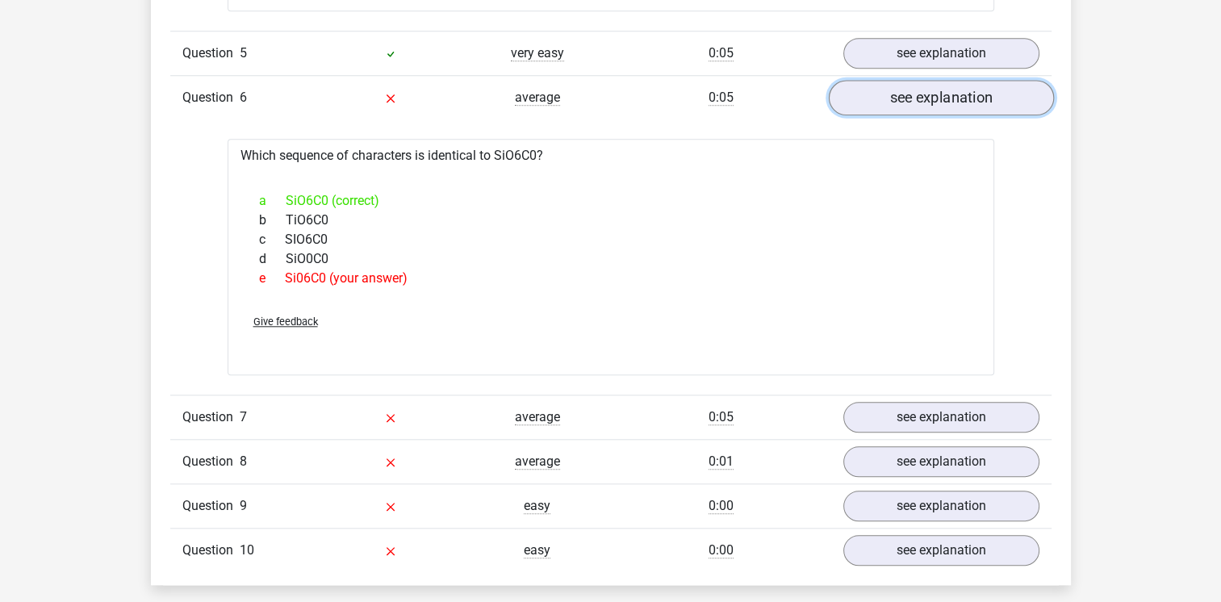
scroll to position [1614, 0]
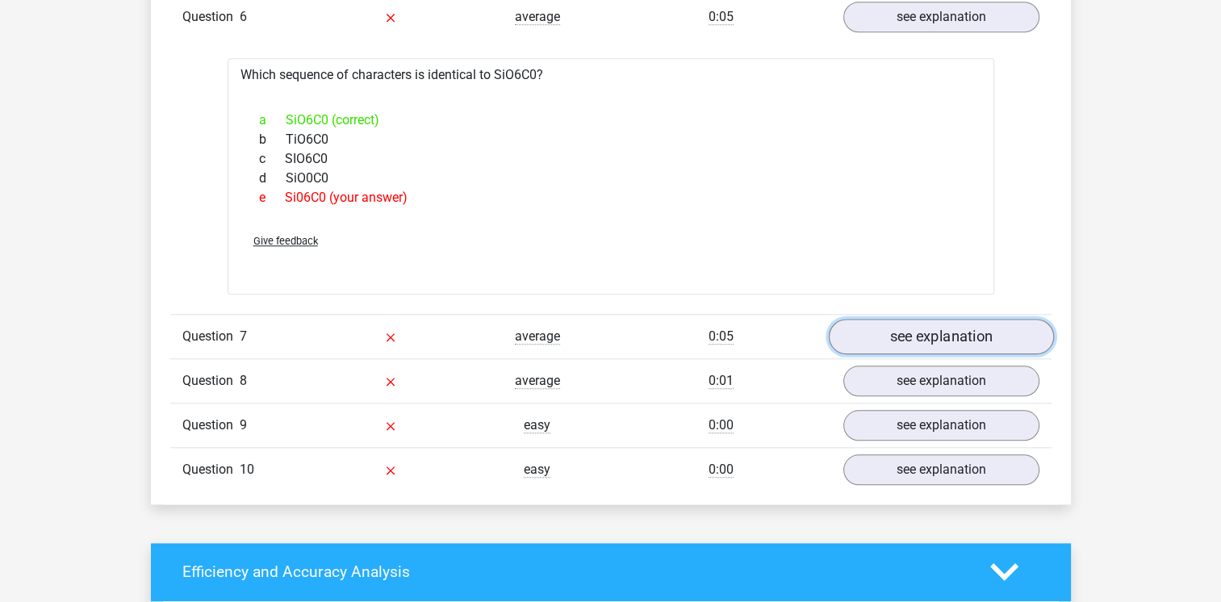
click at [902, 339] on link "see explanation" at bounding box center [940, 337] width 225 height 36
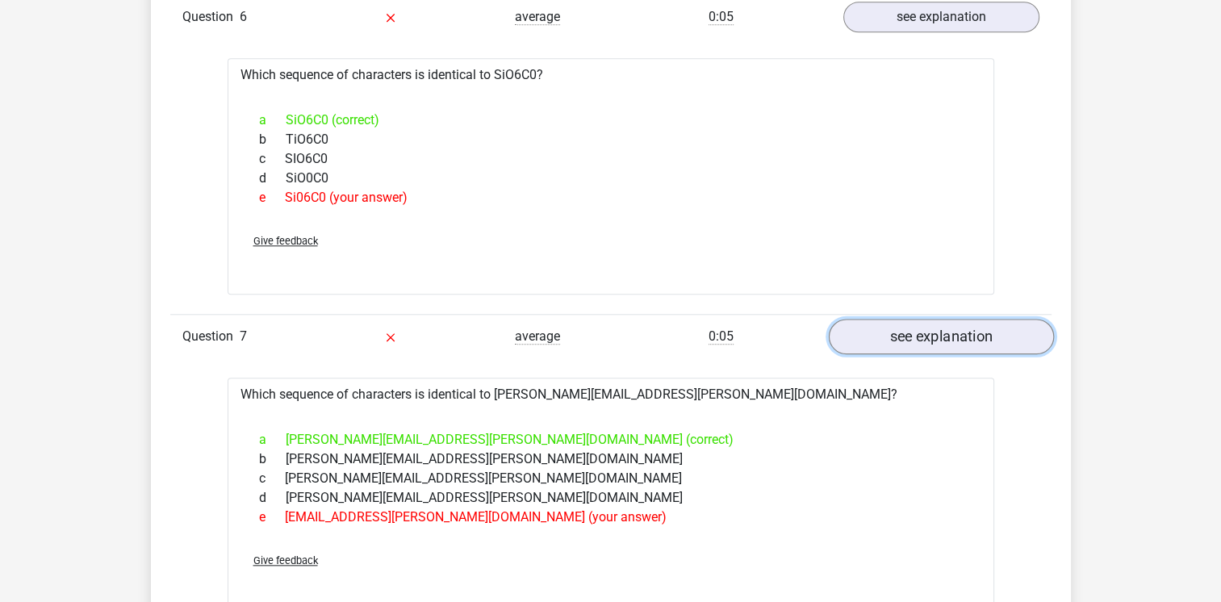
scroll to position [1694, 0]
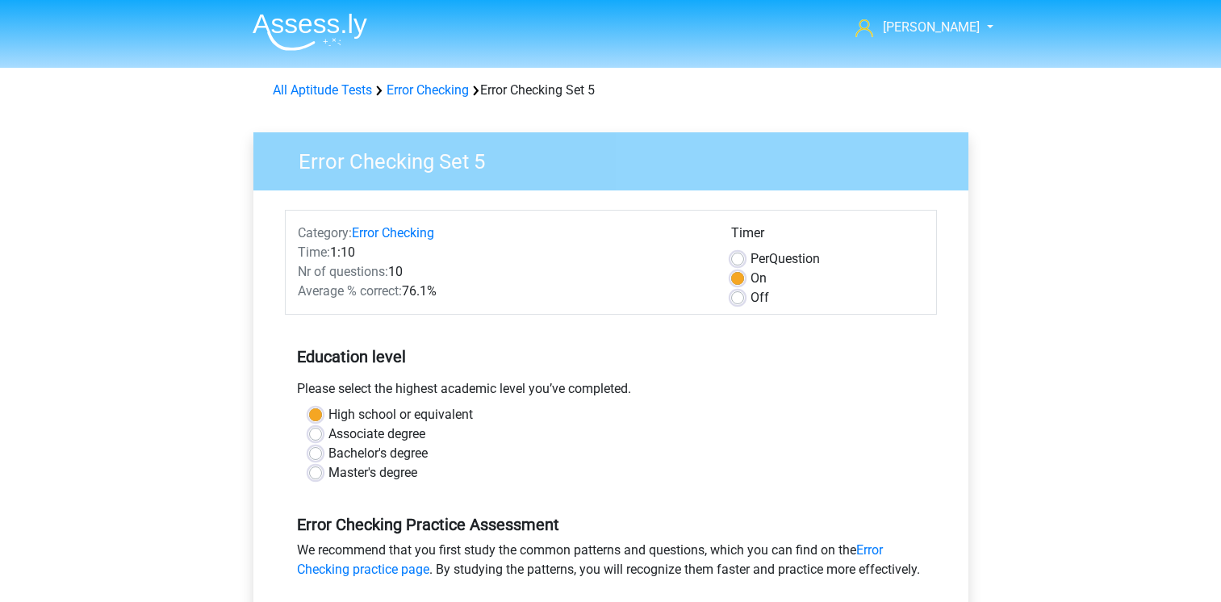
scroll to position [403, 0]
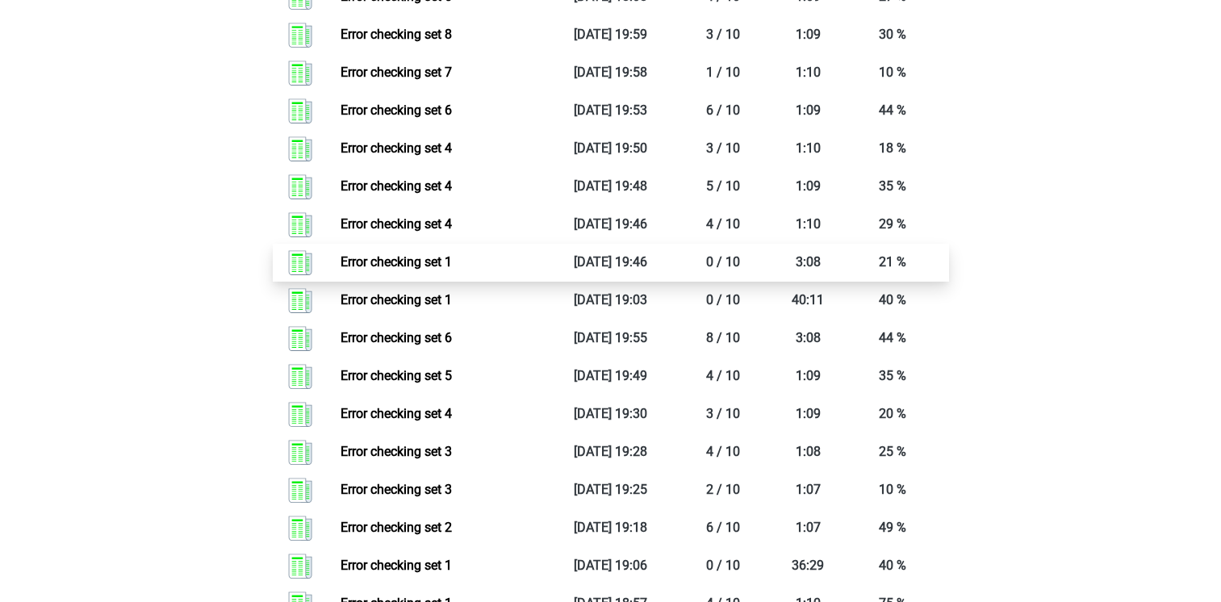
scroll to position [1049, 0]
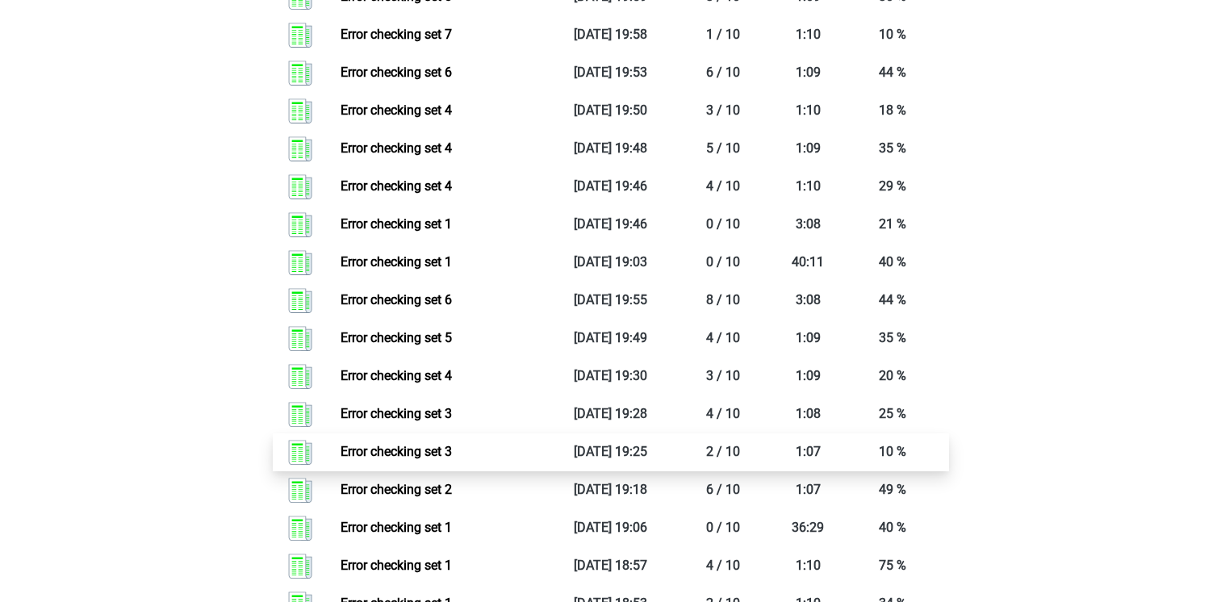
click at [394, 452] on link "Error checking set 3" at bounding box center [395, 451] width 111 height 15
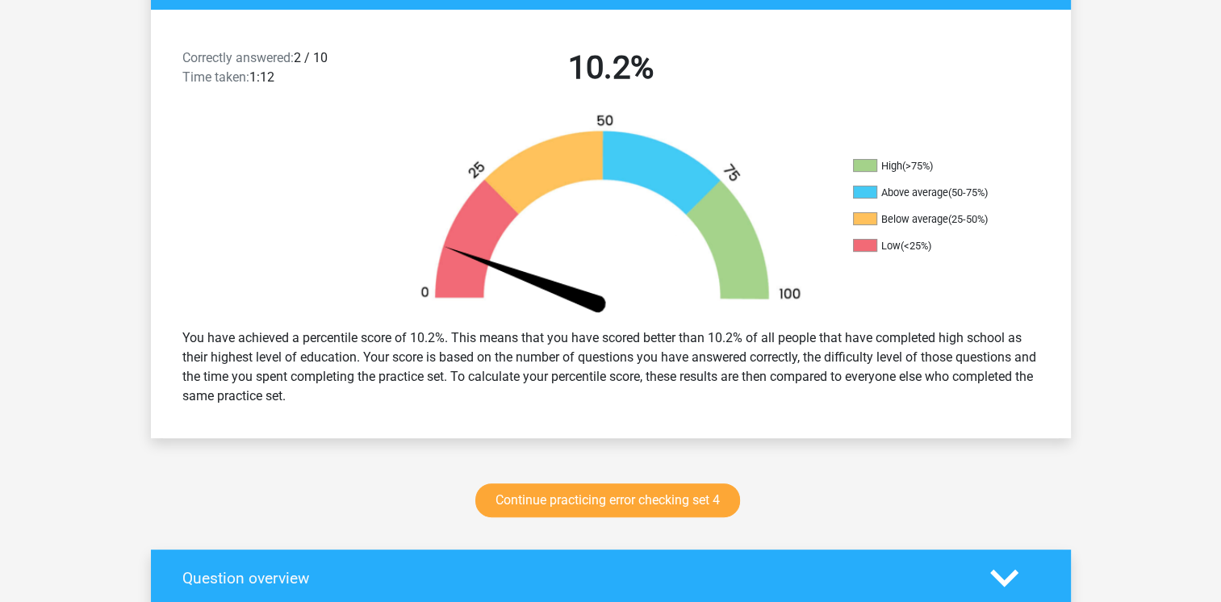
scroll to position [484, 0]
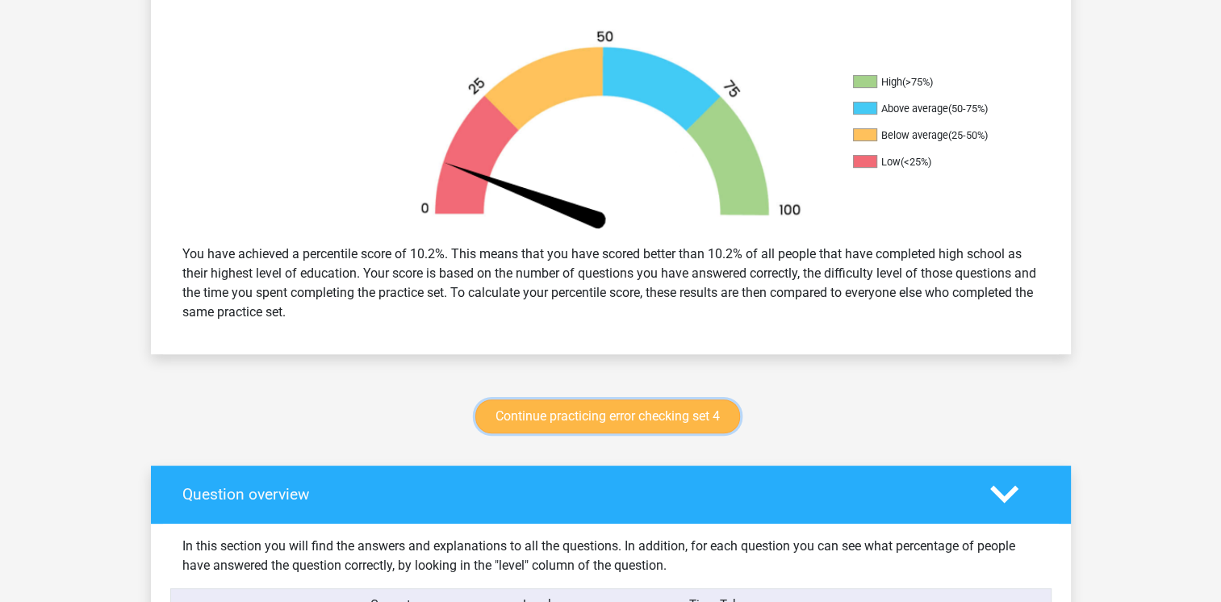
click at [591, 418] on link "Continue practicing error checking set 4" at bounding box center [607, 416] width 265 height 34
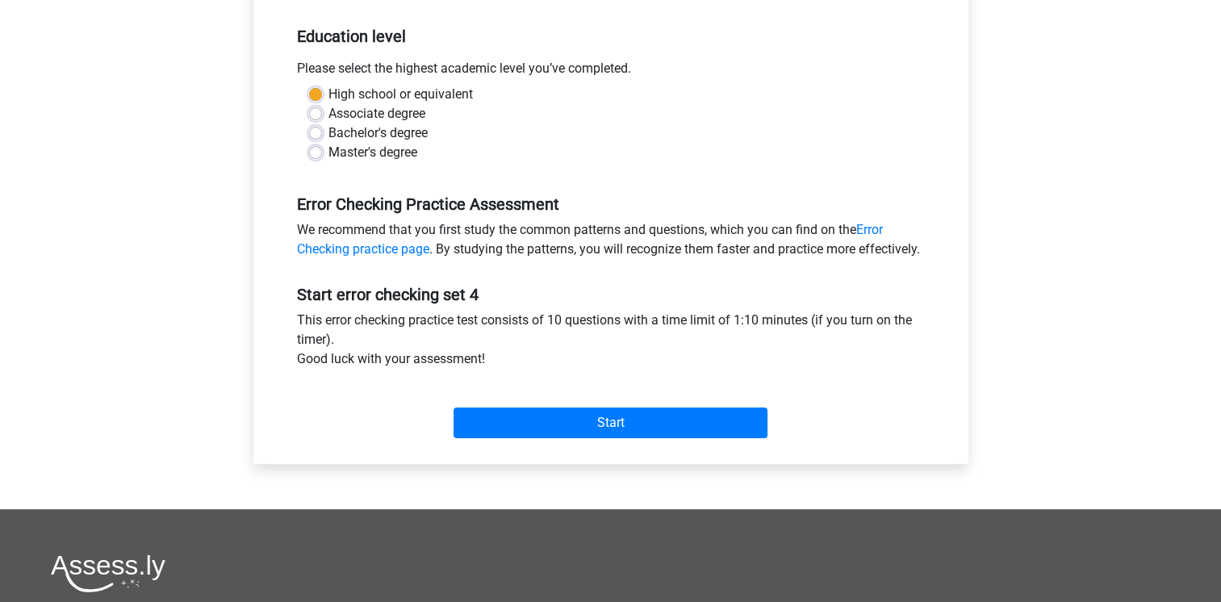
scroll to position [403, 0]
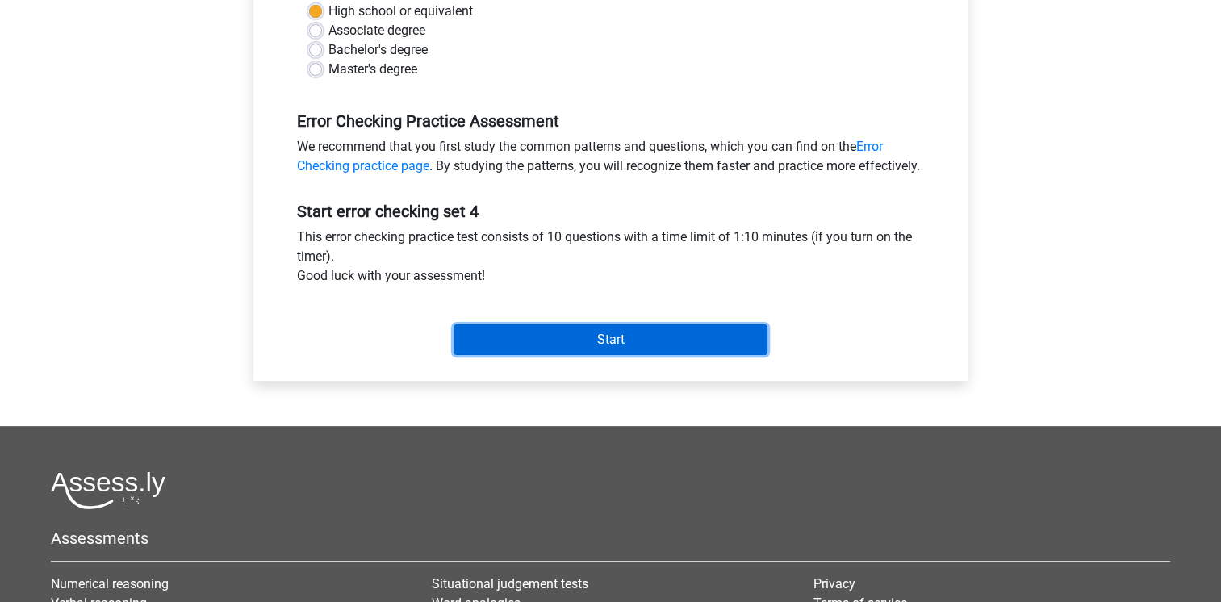
click at [577, 353] on input "Start" at bounding box center [610, 339] width 314 height 31
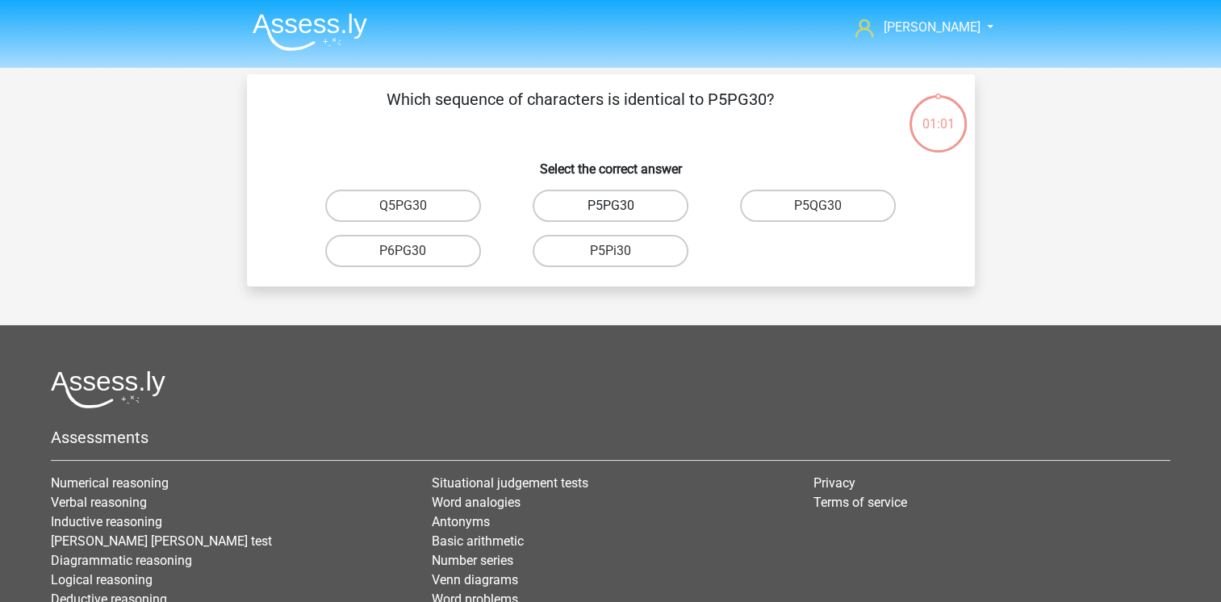
click at [616, 205] on label "P5PG30" at bounding box center [611, 206] width 156 height 32
click at [616, 206] on input "P5PG30" at bounding box center [615, 211] width 10 height 10
radio input "true"
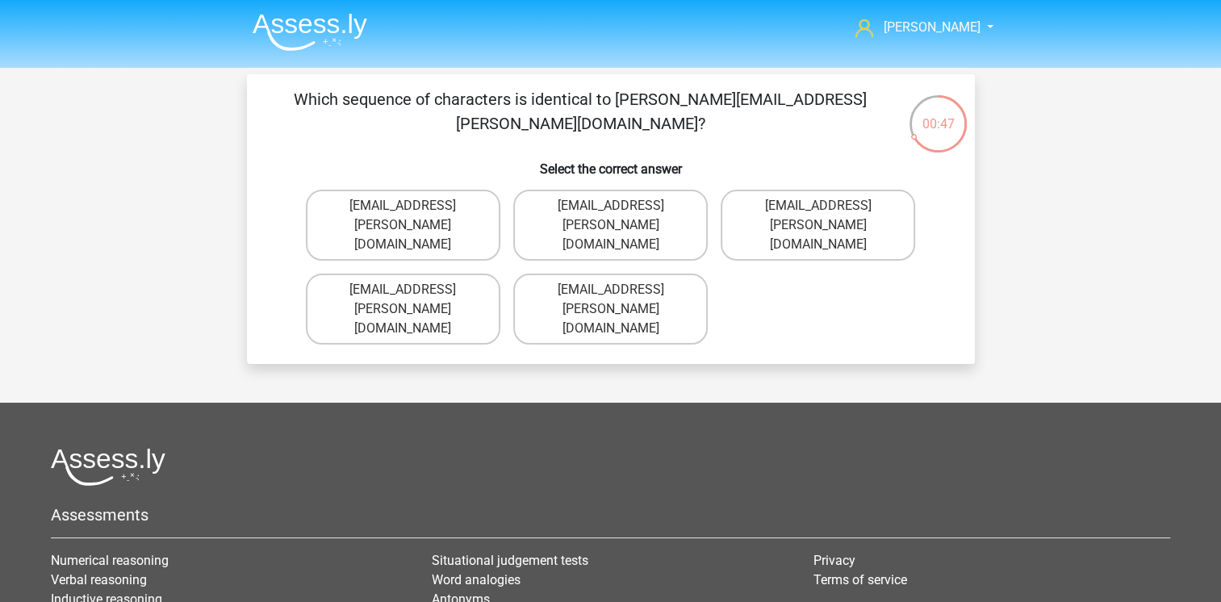
click at [409, 290] on input "Evie+Pierson@hotmail.co.com" at bounding box center [408, 295] width 10 height 10
radio input "true"
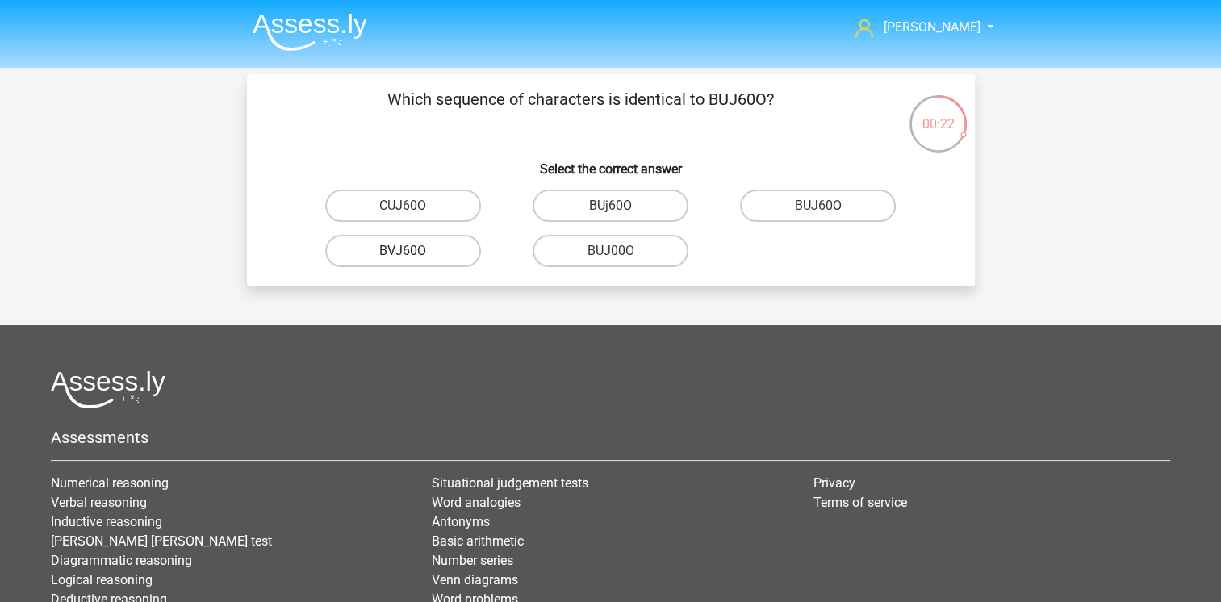
click at [439, 249] on label "BVJ60O" at bounding box center [403, 251] width 156 height 32
click at [413, 251] on input "BVJ60O" at bounding box center [408, 256] width 10 height 10
radio input "true"
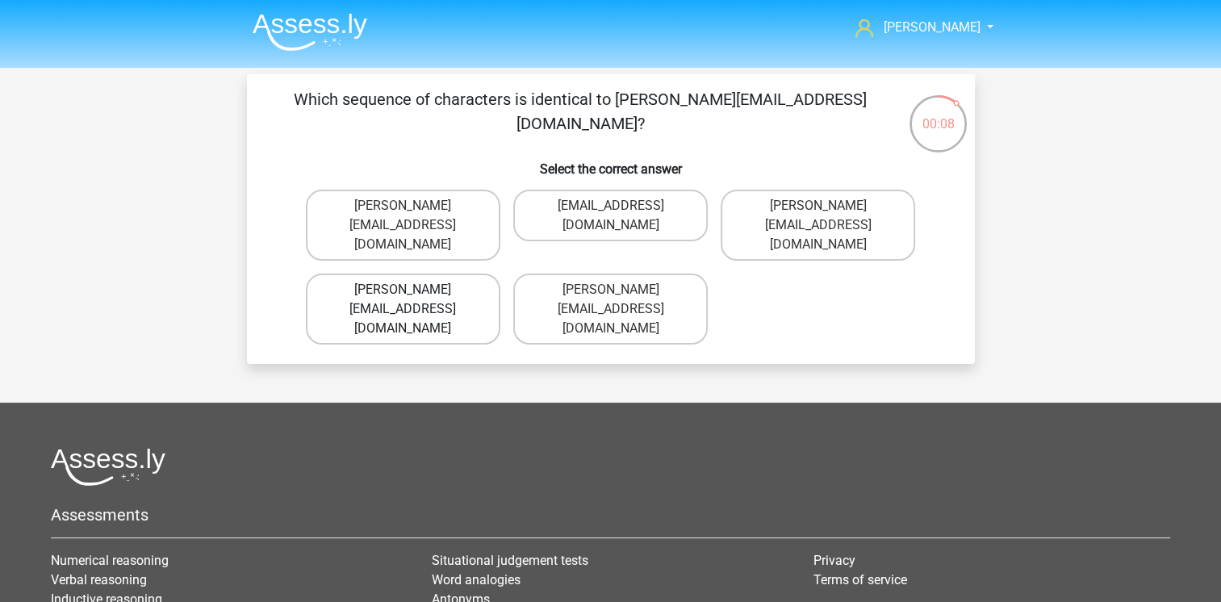
click at [440, 274] on label "Sophia.Vandenbilt@joymail.uk.com" at bounding box center [403, 309] width 194 height 71
click at [413, 290] on input "Sophia.Vandenbilt@joymail.uk.com" at bounding box center [408, 295] width 10 height 10
radio input "true"
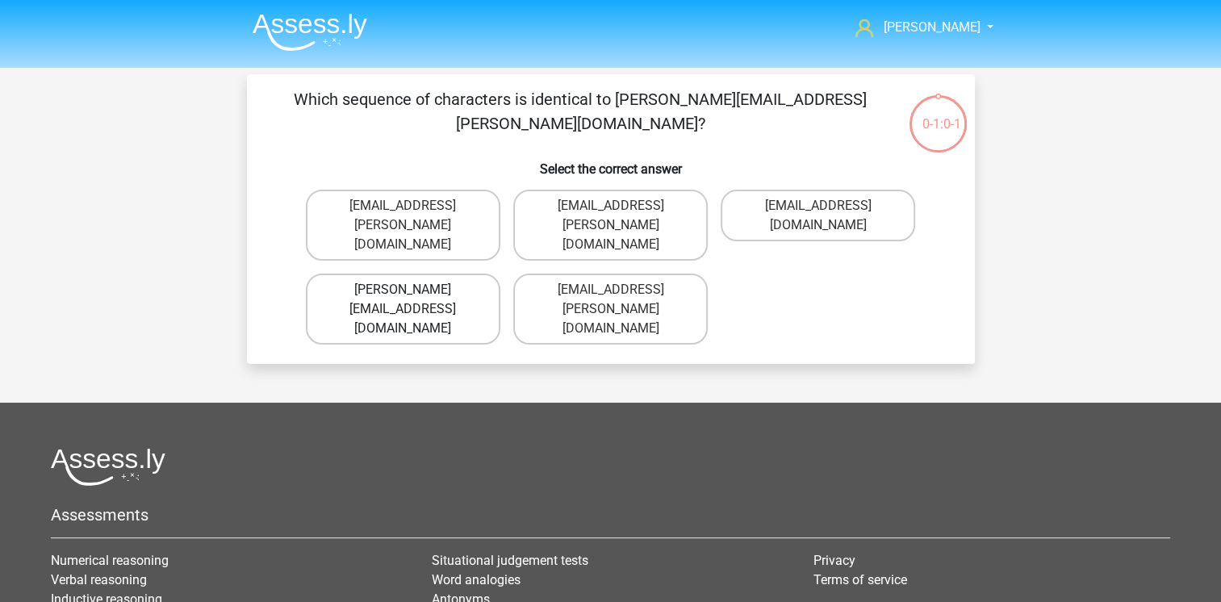
click at [445, 274] on label "[PERSON_NAME][EMAIL_ADDRESS][DOMAIN_NAME]" at bounding box center [403, 309] width 194 height 71
click at [413, 290] on input "[PERSON_NAME][EMAIL_ADDRESS][DOMAIN_NAME]" at bounding box center [408, 295] width 10 height 10
radio input "true"
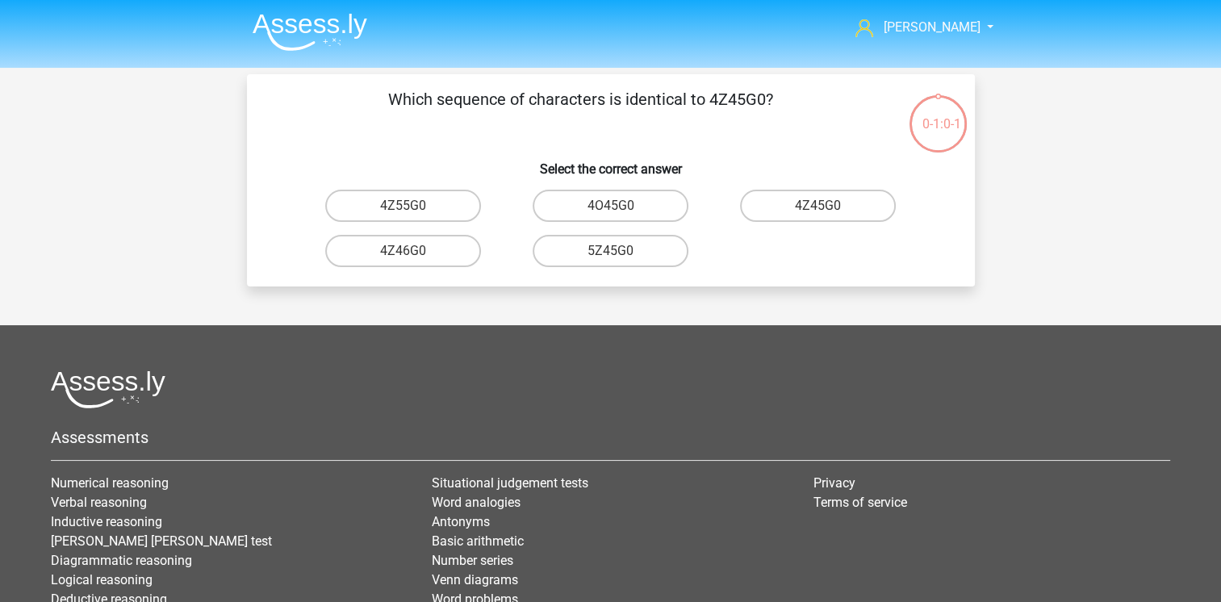
scroll to position [74, 0]
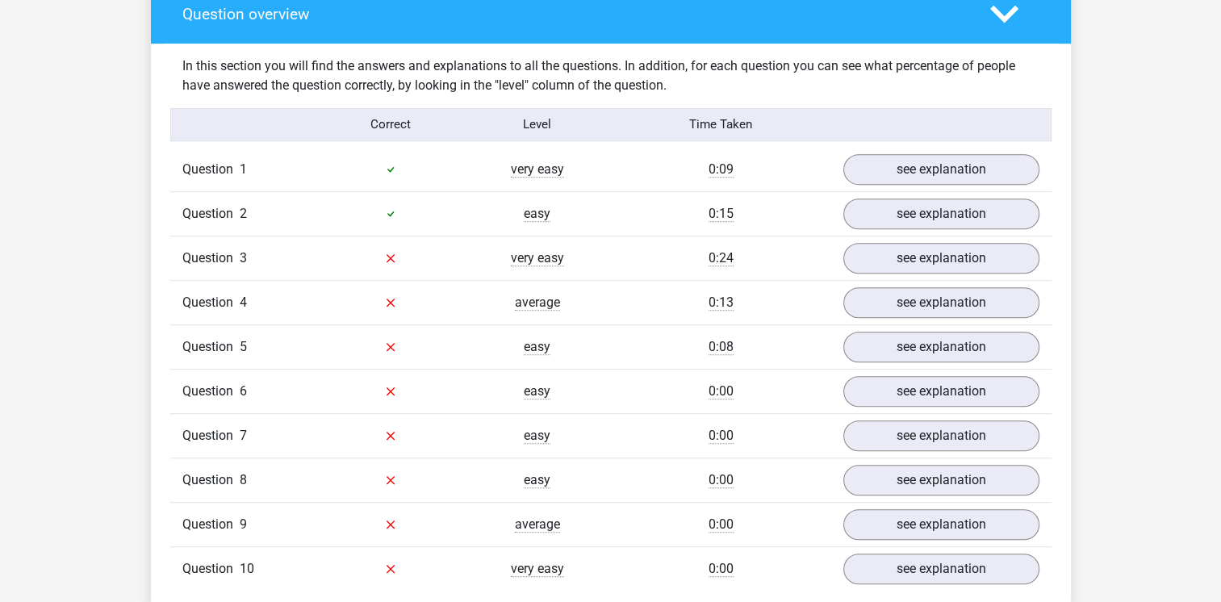
scroll to position [968, 0]
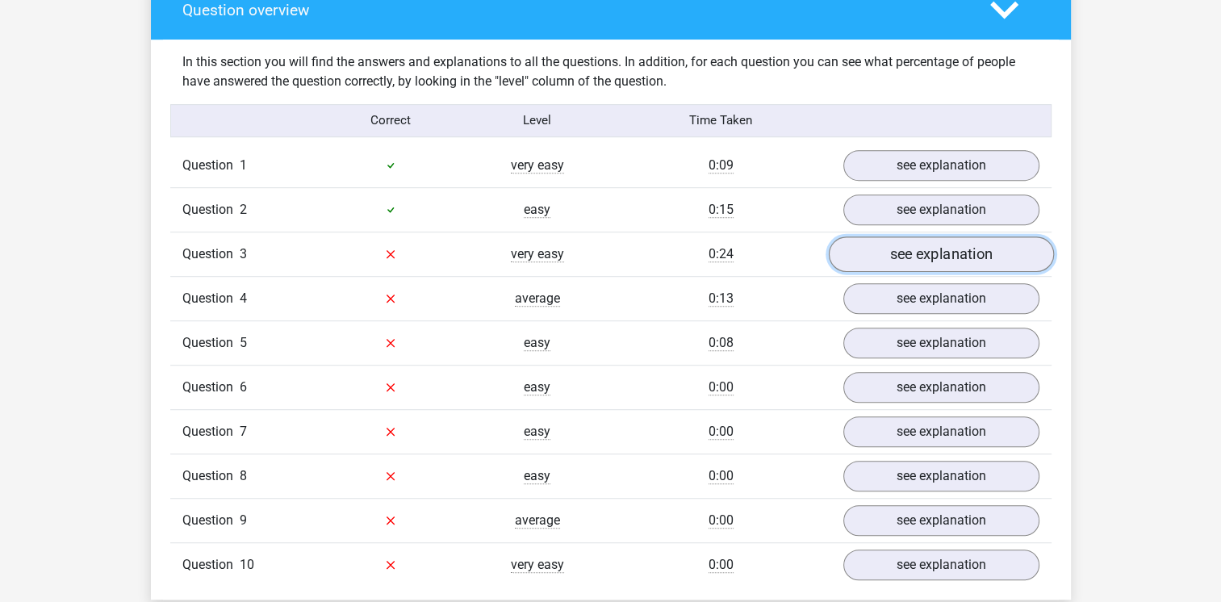
click at [949, 249] on link "see explanation" at bounding box center [940, 254] width 225 height 36
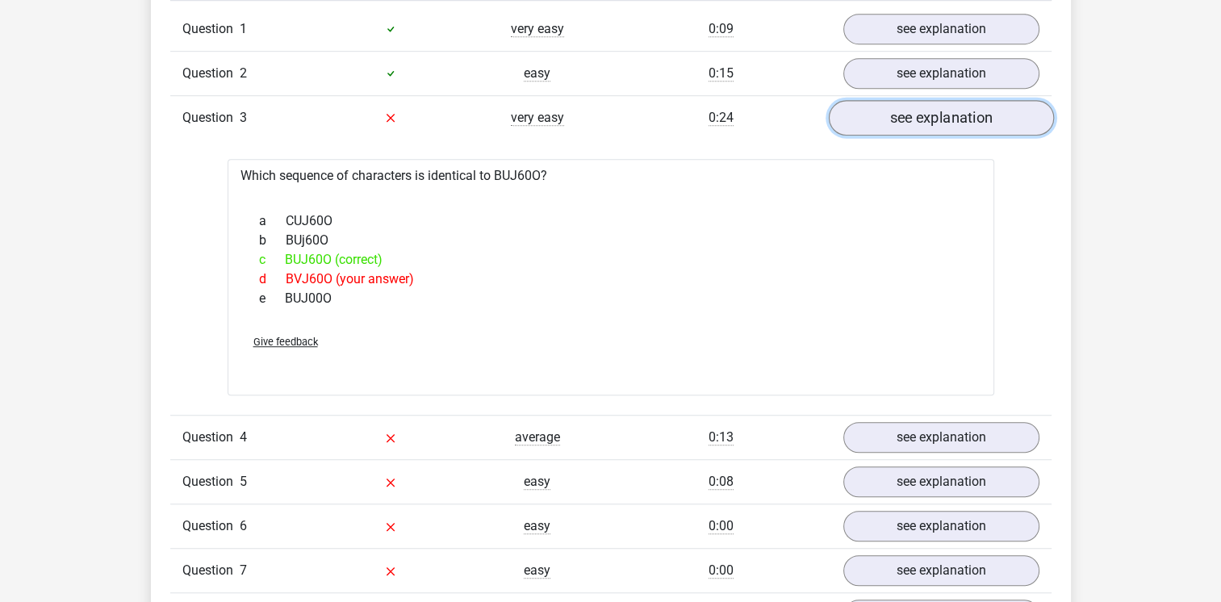
scroll to position [1130, 0]
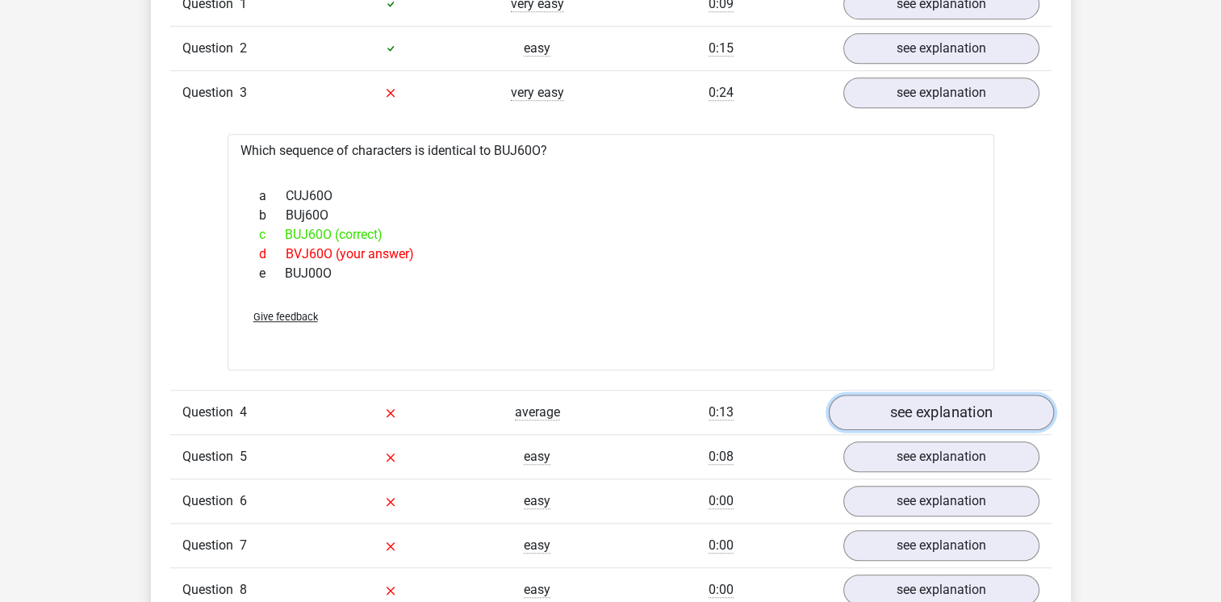
click at [946, 412] on link "see explanation" at bounding box center [940, 413] width 225 height 36
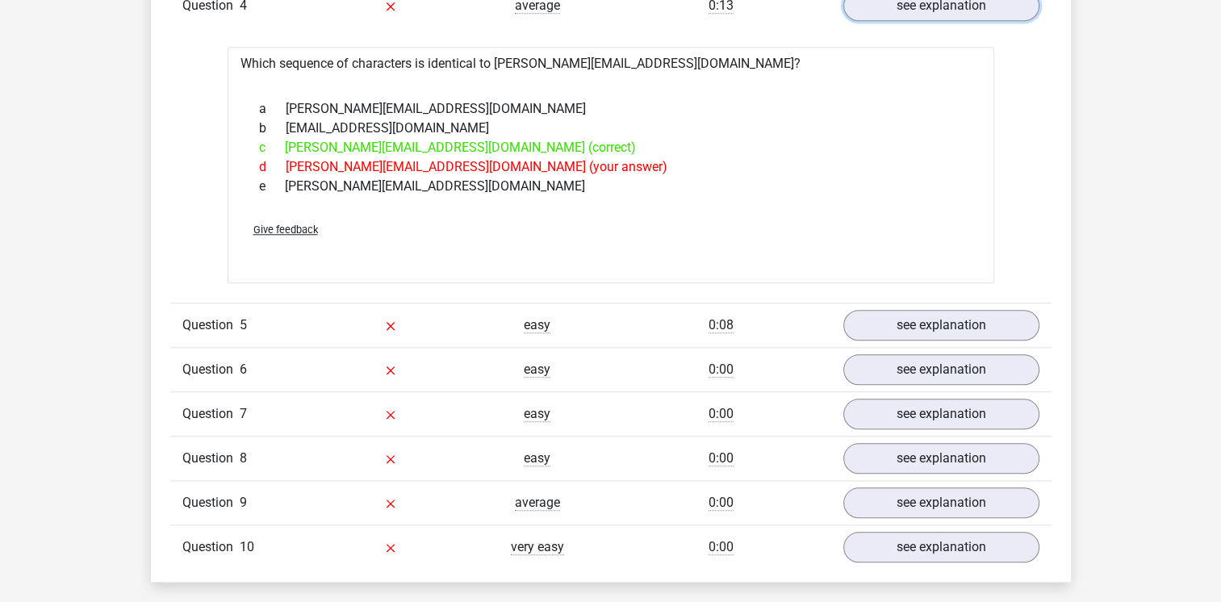
scroll to position [1533, 0]
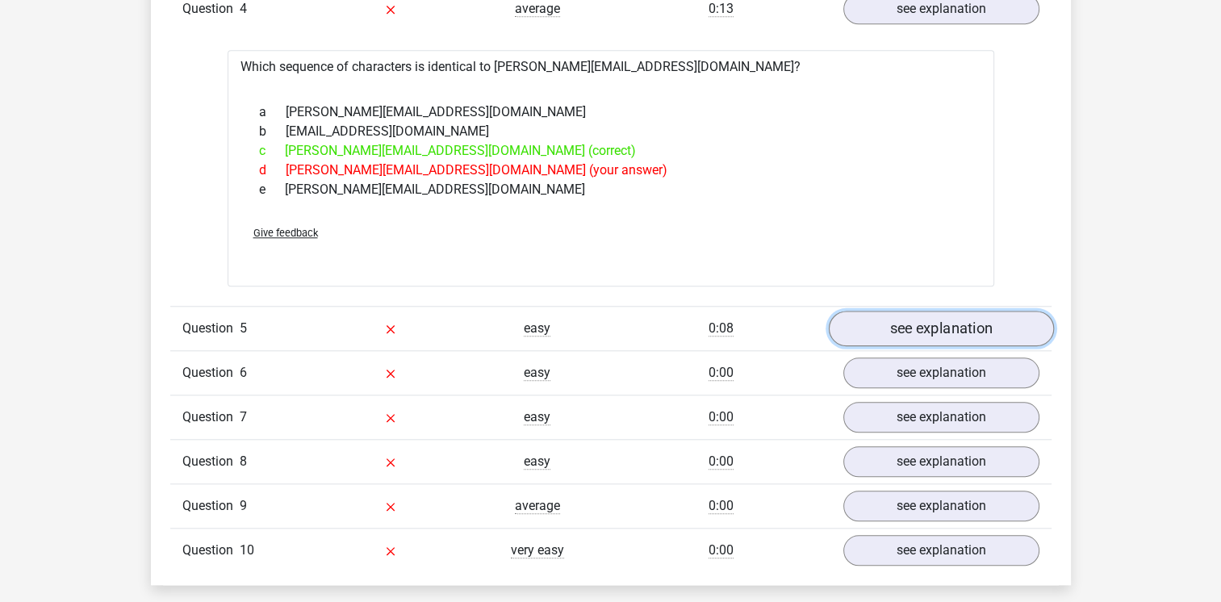
click at [934, 331] on link "see explanation" at bounding box center [940, 329] width 225 height 36
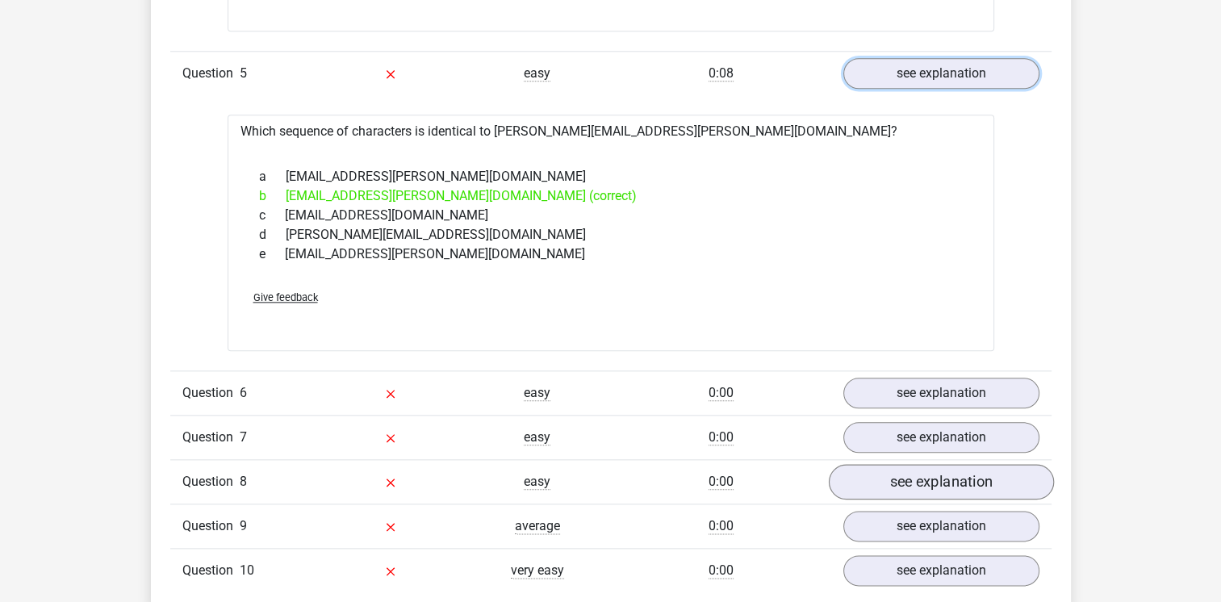
scroll to position [1856, 0]
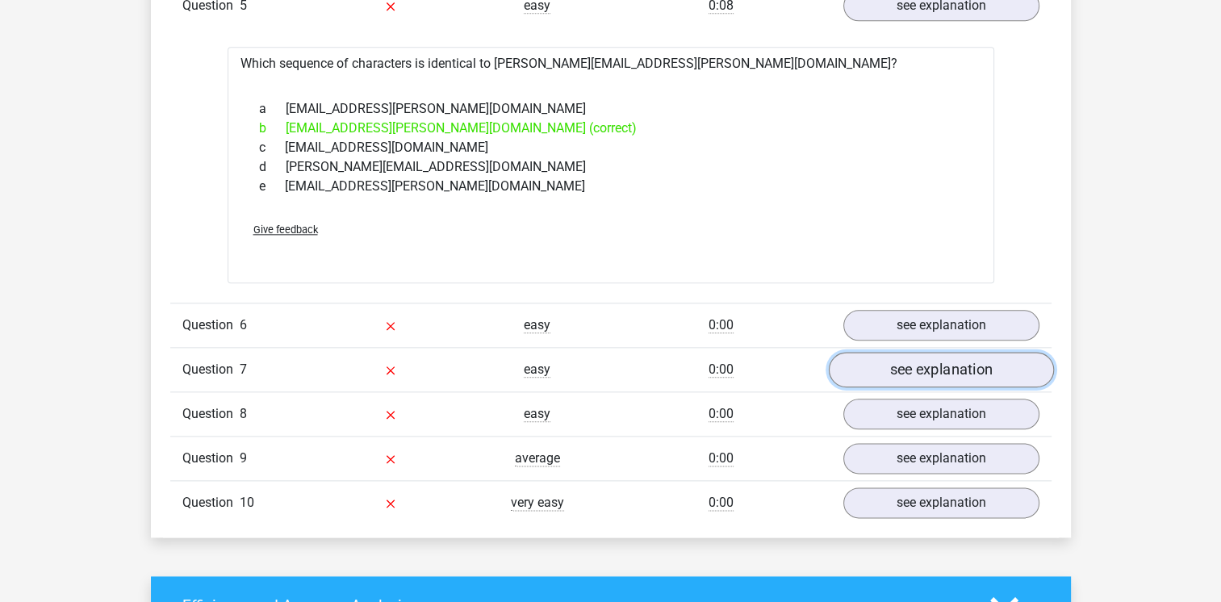
click at [921, 368] on link "see explanation" at bounding box center [940, 370] width 225 height 36
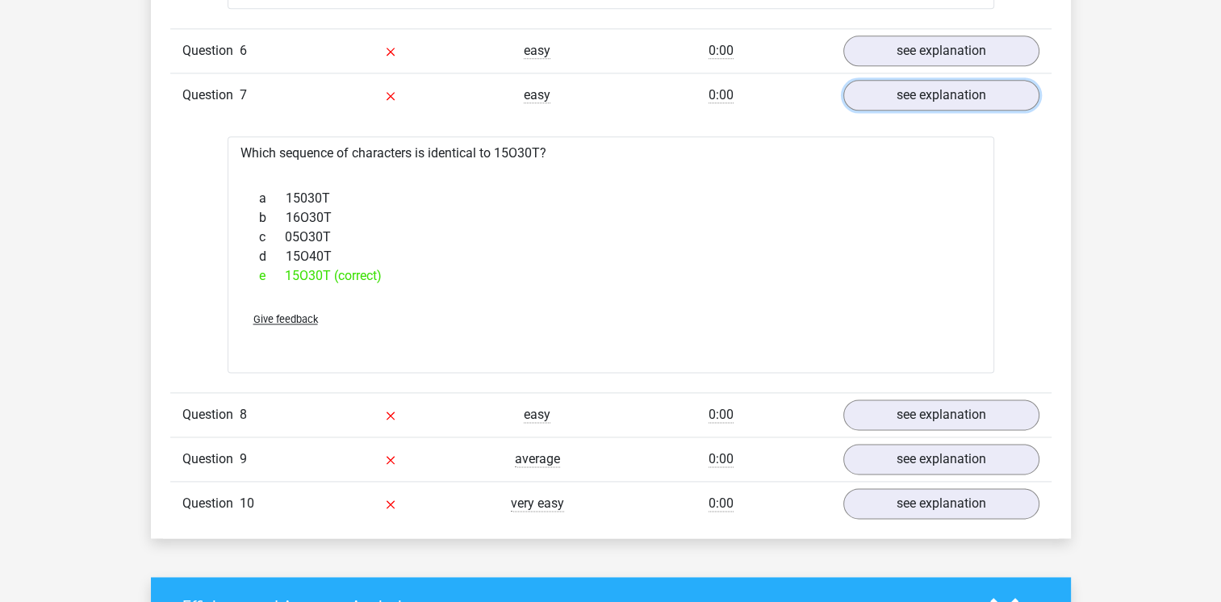
scroll to position [2179, 0]
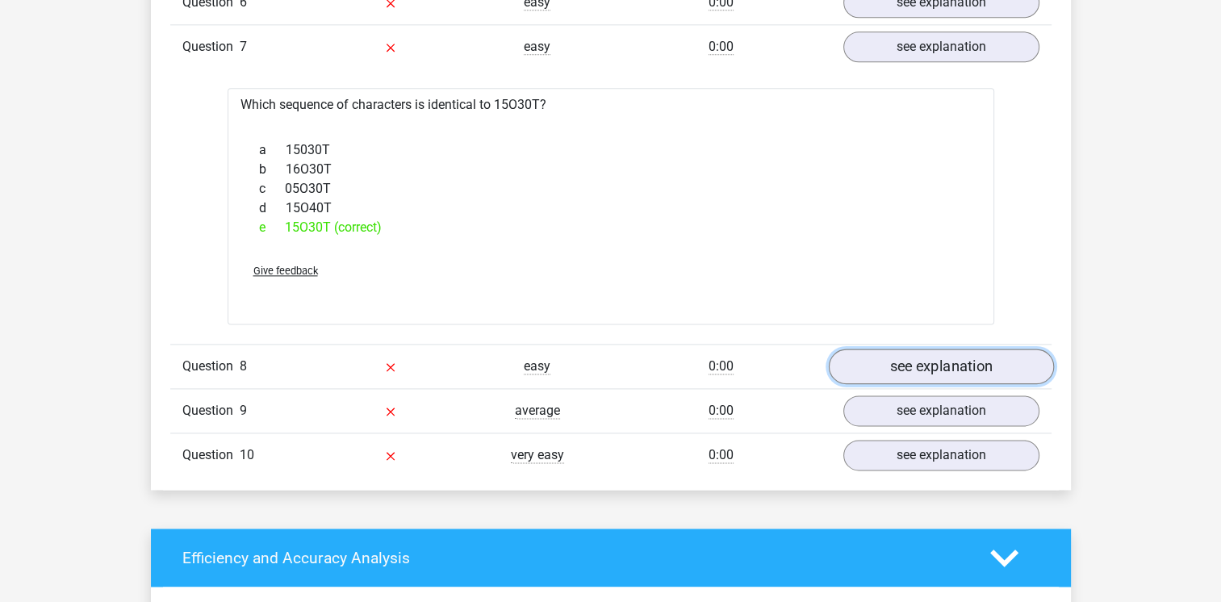
click at [940, 370] on link "see explanation" at bounding box center [940, 367] width 225 height 36
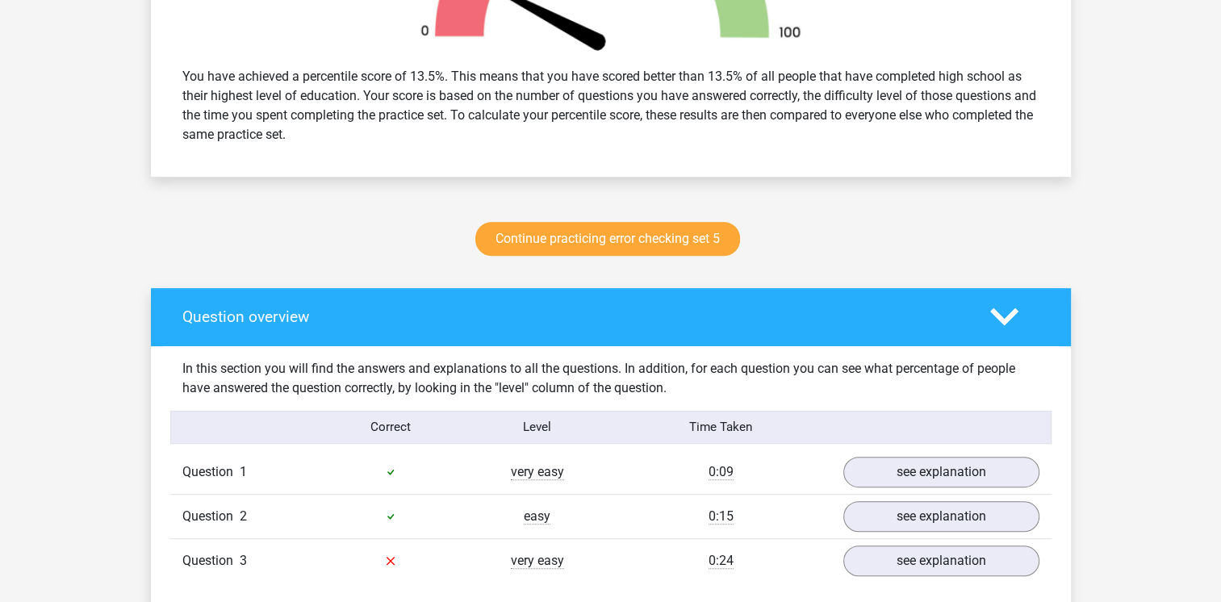
scroll to position [484, 0]
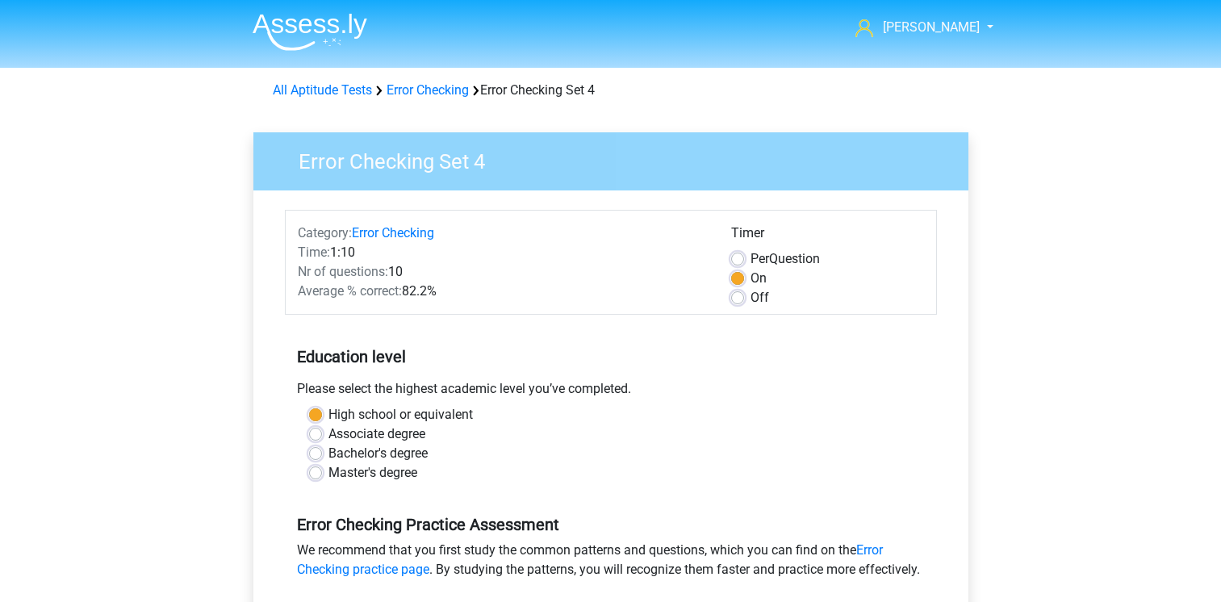
scroll to position [403, 0]
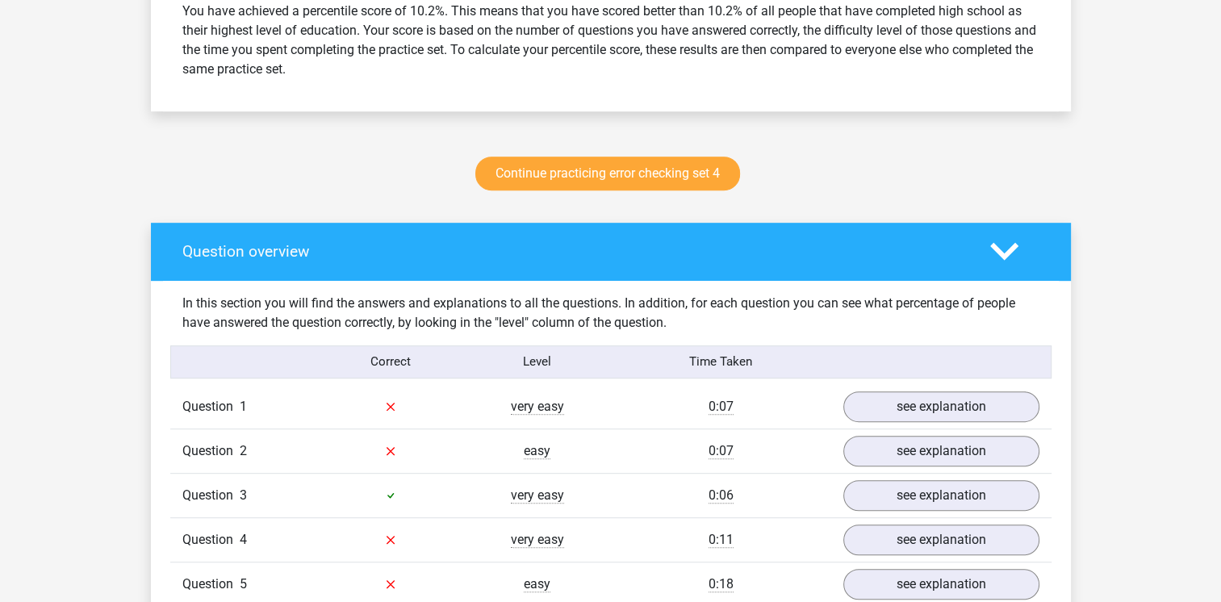
scroll to position [726, 0]
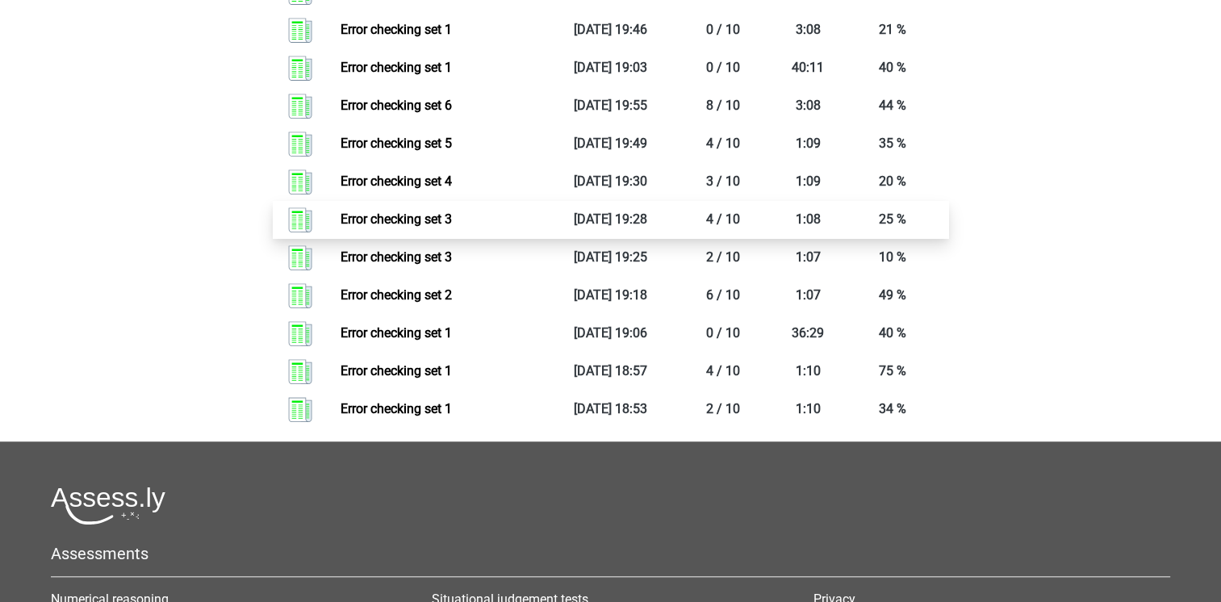
scroll to position [1291, 0]
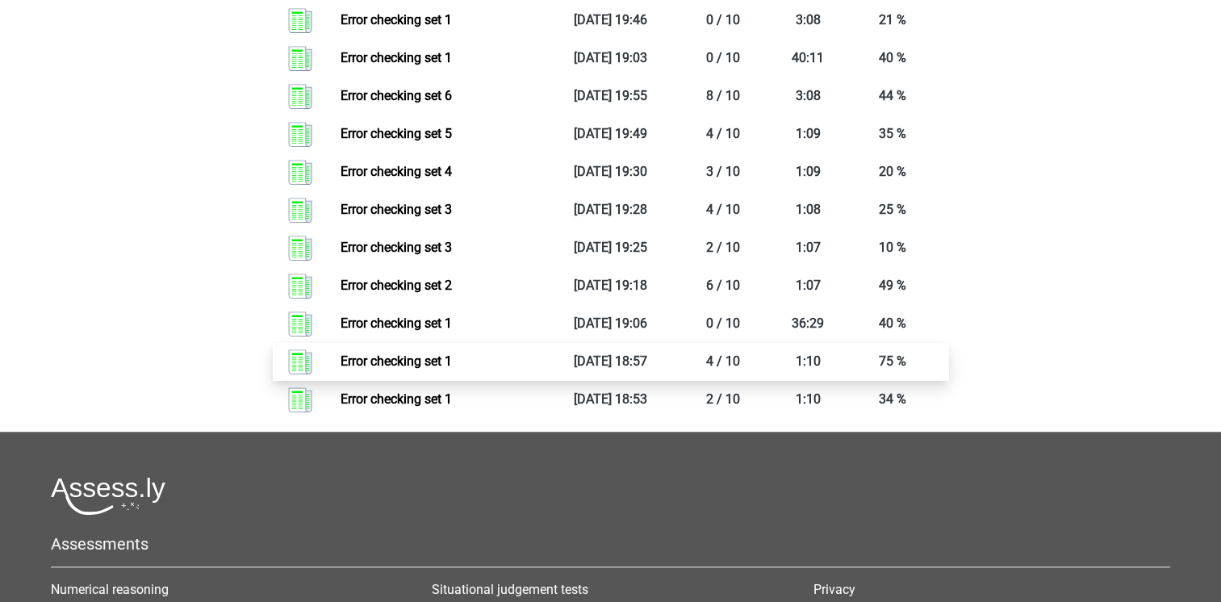
click at [384, 363] on link "Error checking set 1" at bounding box center [395, 360] width 111 height 15
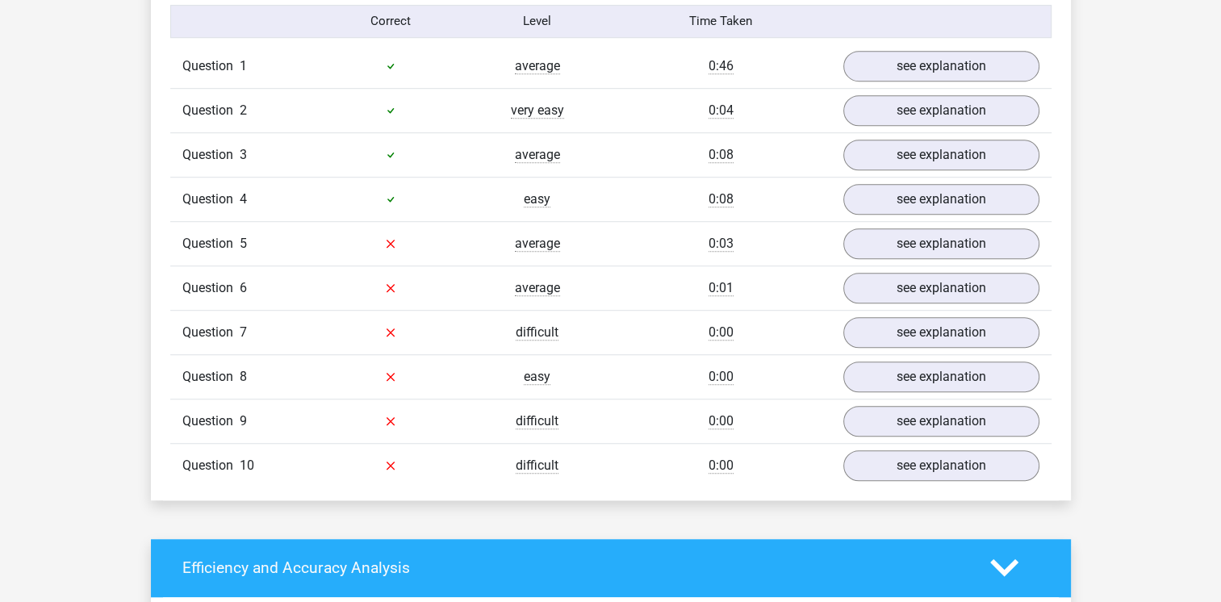
scroll to position [807, 0]
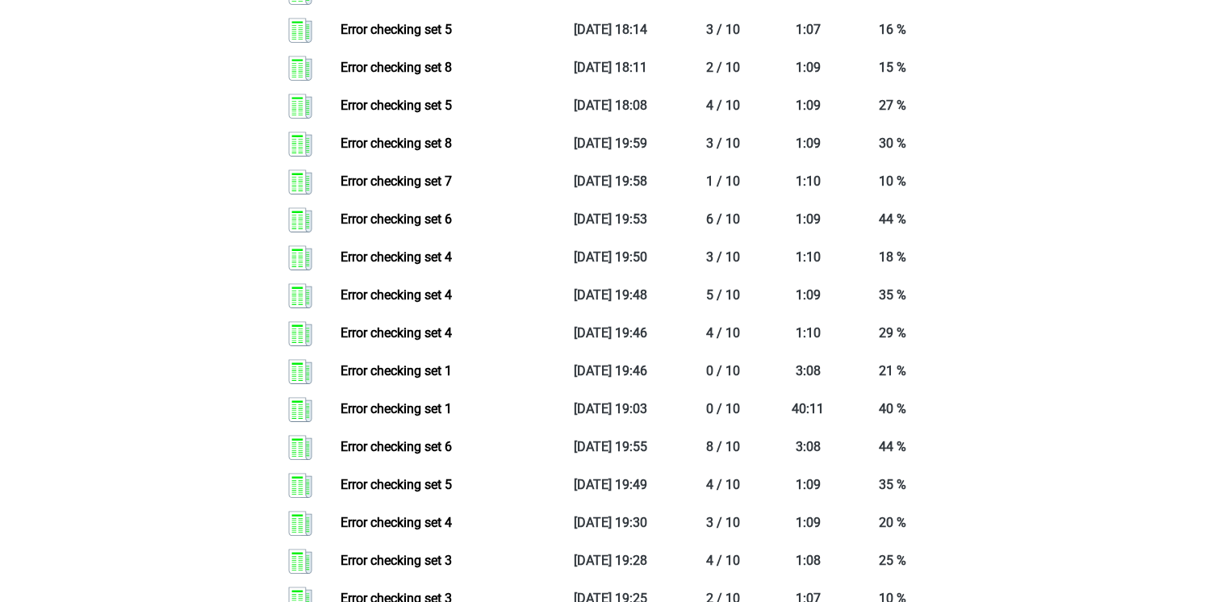
scroll to position [968, 0]
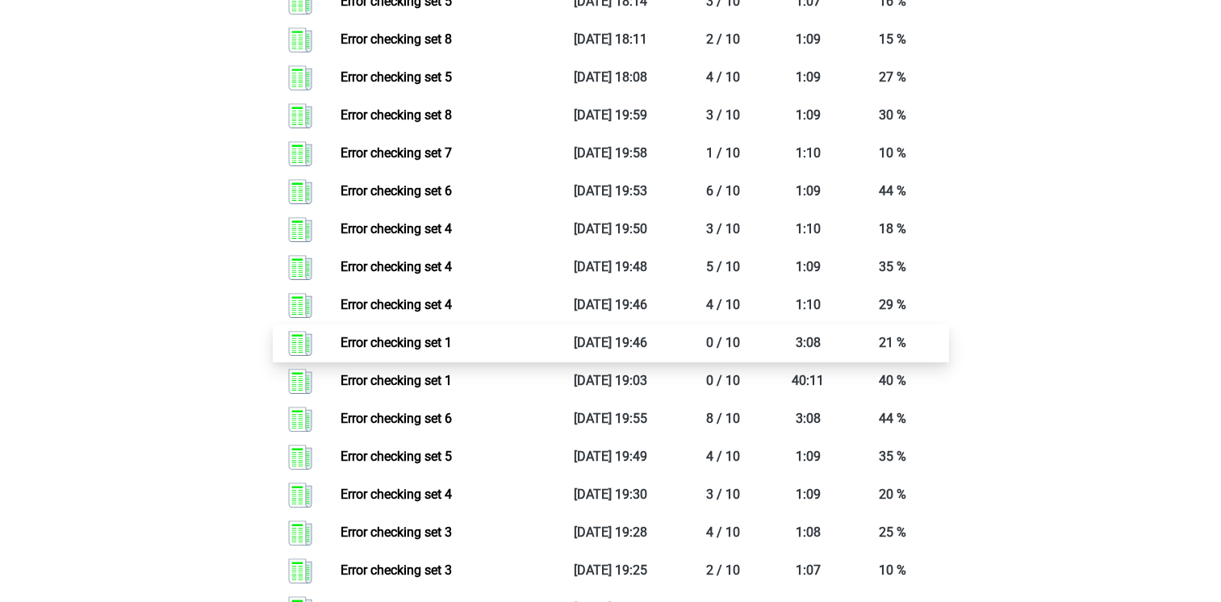
click at [416, 340] on link "Error checking set 1" at bounding box center [395, 342] width 111 height 15
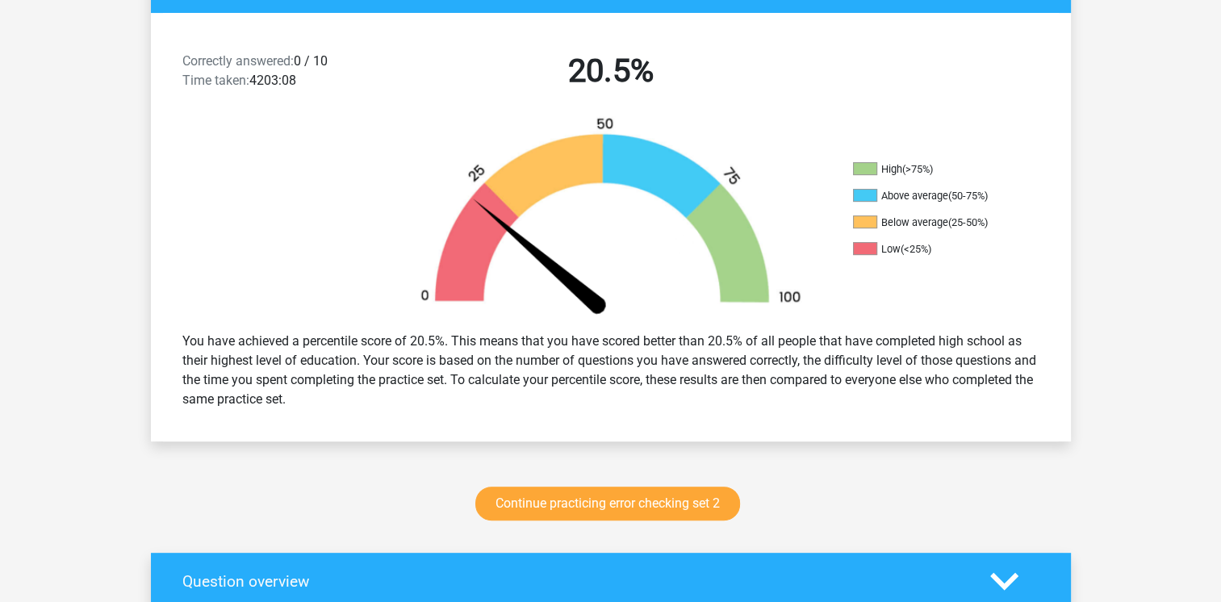
scroll to position [403, 0]
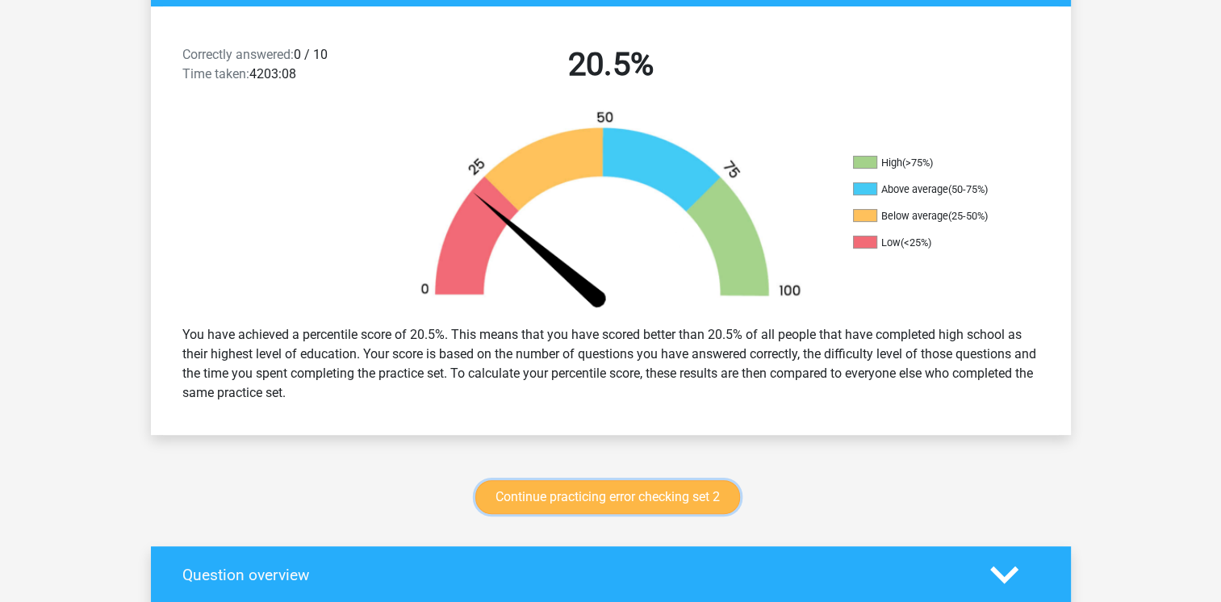
click at [549, 492] on link "Continue practicing error checking set 2" at bounding box center [607, 497] width 265 height 34
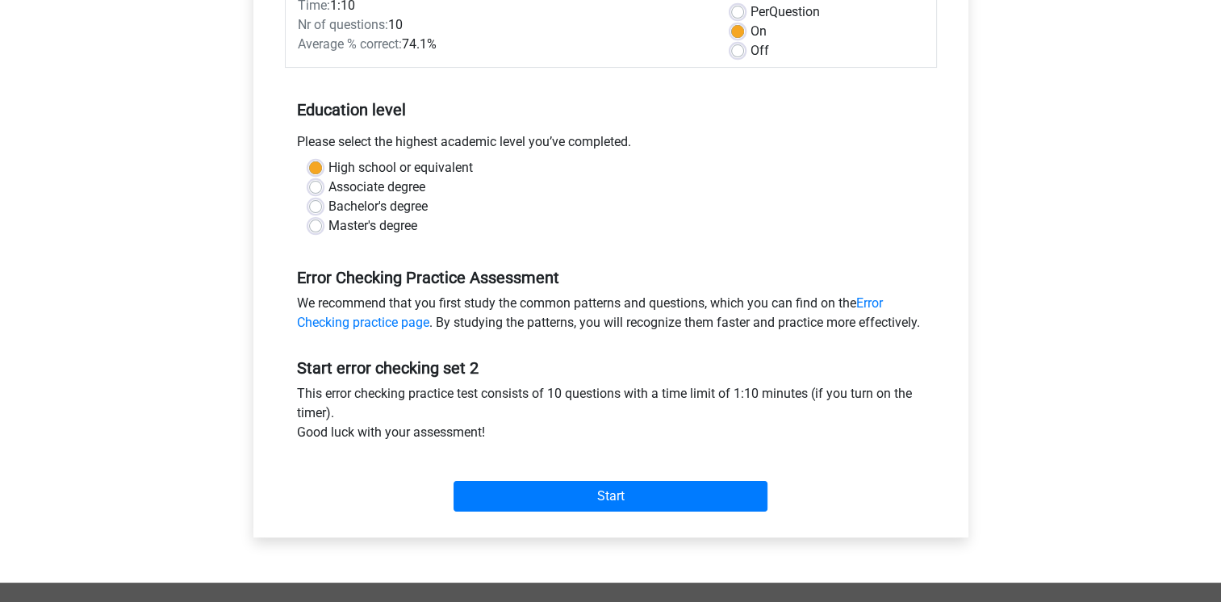
scroll to position [403, 0]
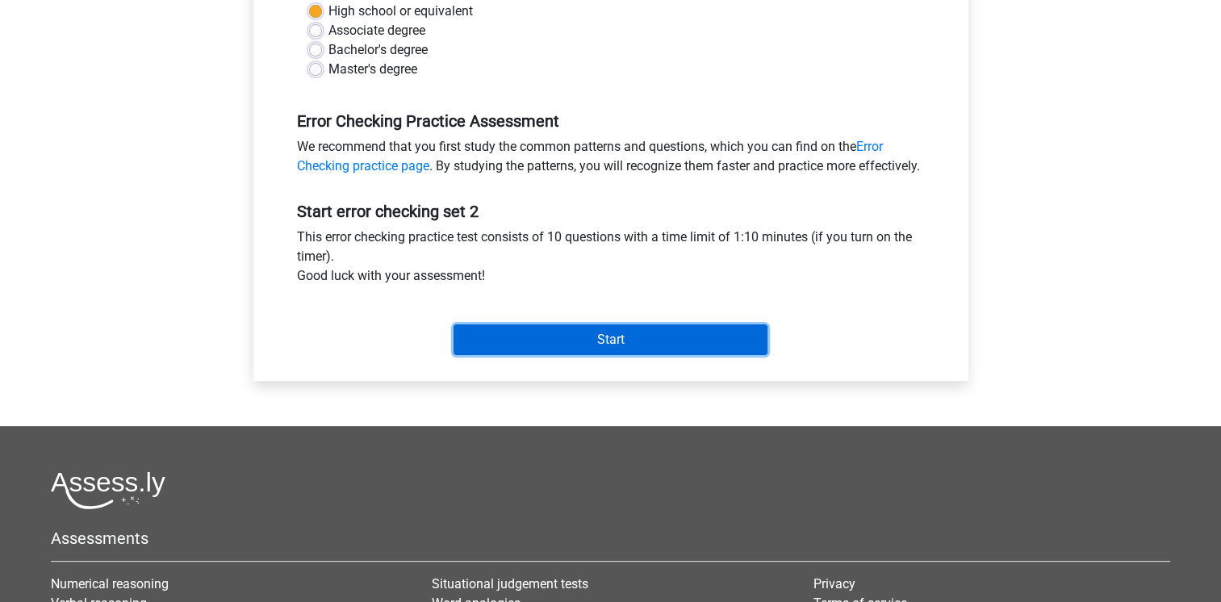
click at [575, 355] on input "Start" at bounding box center [610, 339] width 314 height 31
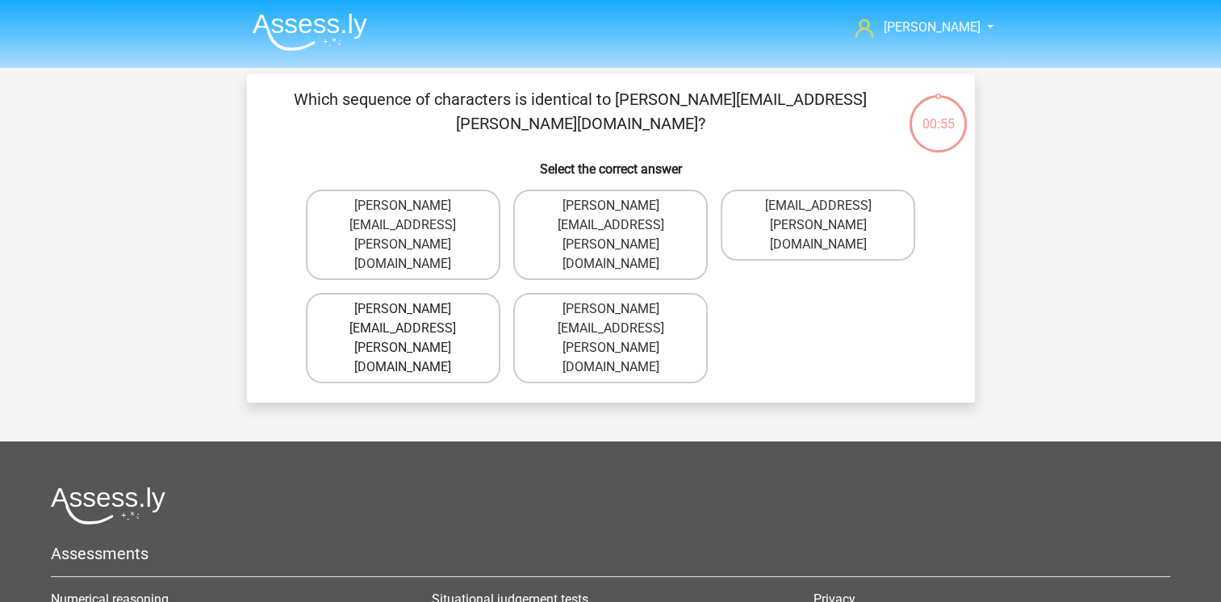
click at [429, 293] on label "[PERSON_NAME][EMAIL_ADDRESS][PERSON_NAME][DOMAIN_NAME]" at bounding box center [403, 338] width 194 height 90
click at [413, 309] on input "[PERSON_NAME][EMAIL_ADDRESS][PERSON_NAME][DOMAIN_NAME]" at bounding box center [408, 314] width 10 height 10
radio input "true"
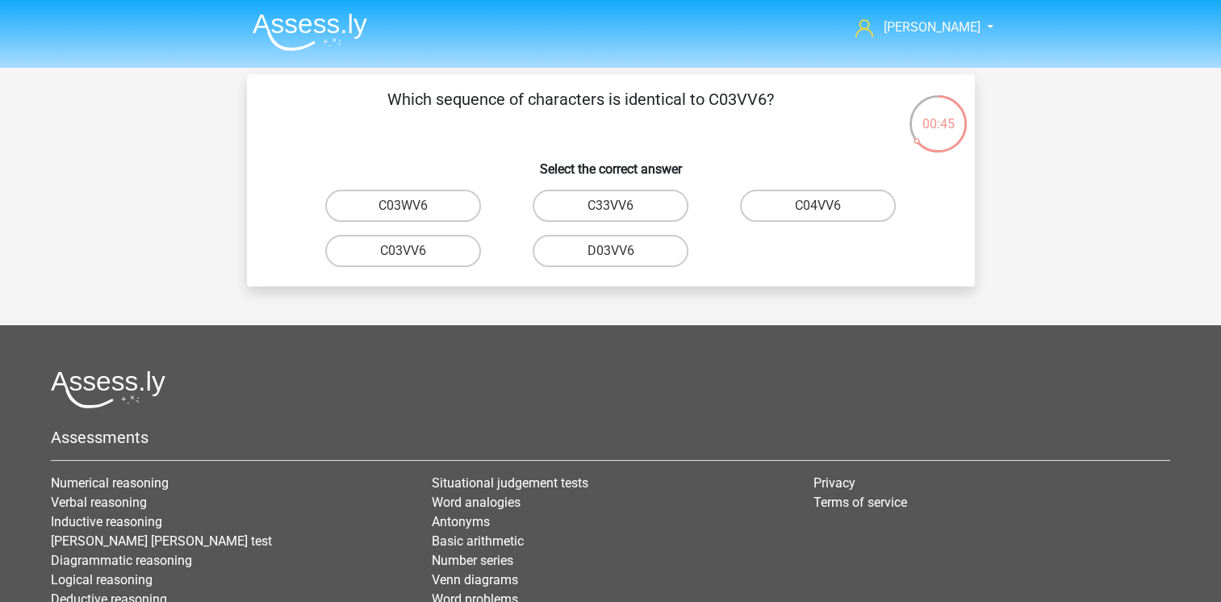
click at [429, 257] on label "C03VV6" at bounding box center [403, 251] width 156 height 32
click at [413, 257] on input "C03VV6" at bounding box center [408, 256] width 10 height 10
radio input "true"
click at [804, 209] on label "jB03CO" at bounding box center [818, 206] width 156 height 32
click at [818, 209] on input "jB03CO" at bounding box center [823, 211] width 10 height 10
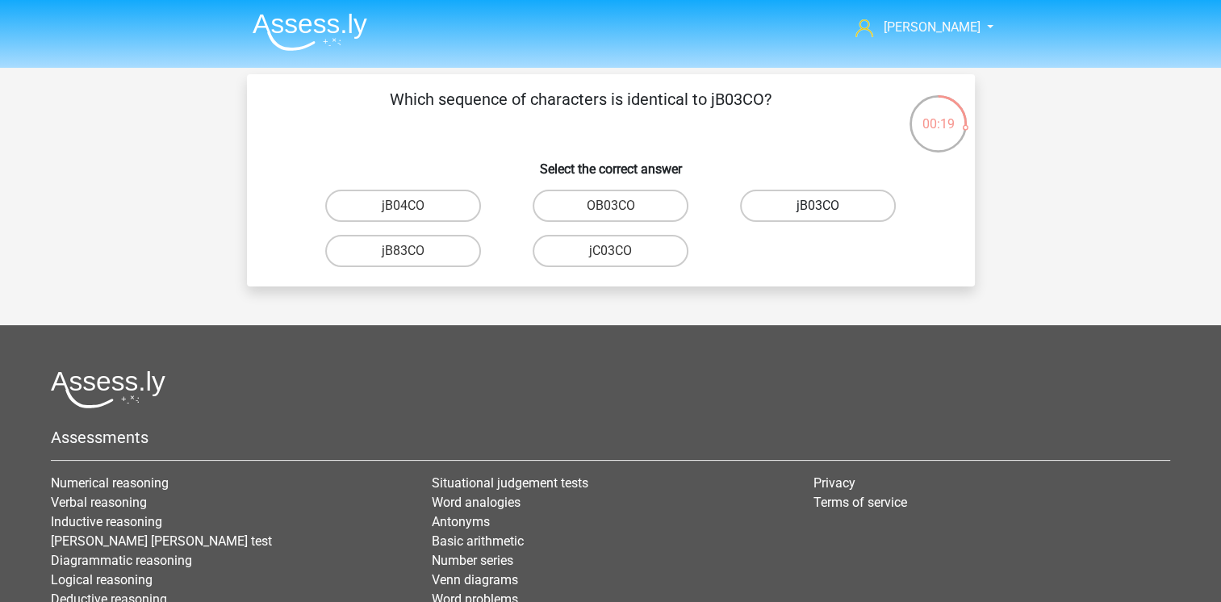
radio input "true"
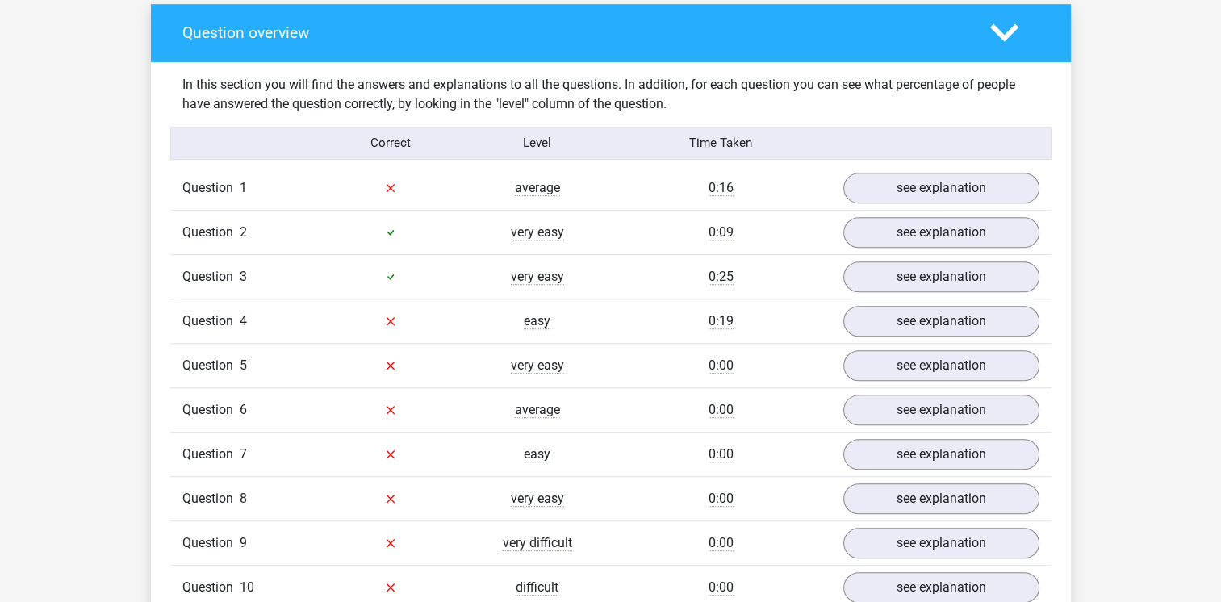
scroll to position [968, 0]
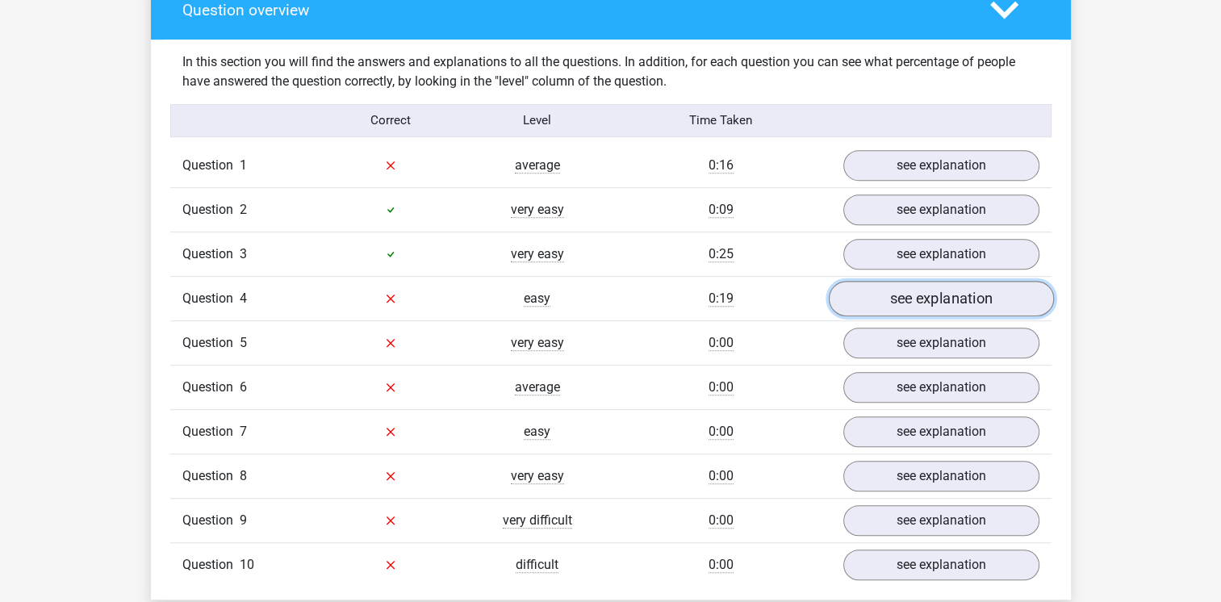
click at [930, 305] on link "see explanation" at bounding box center [940, 299] width 225 height 36
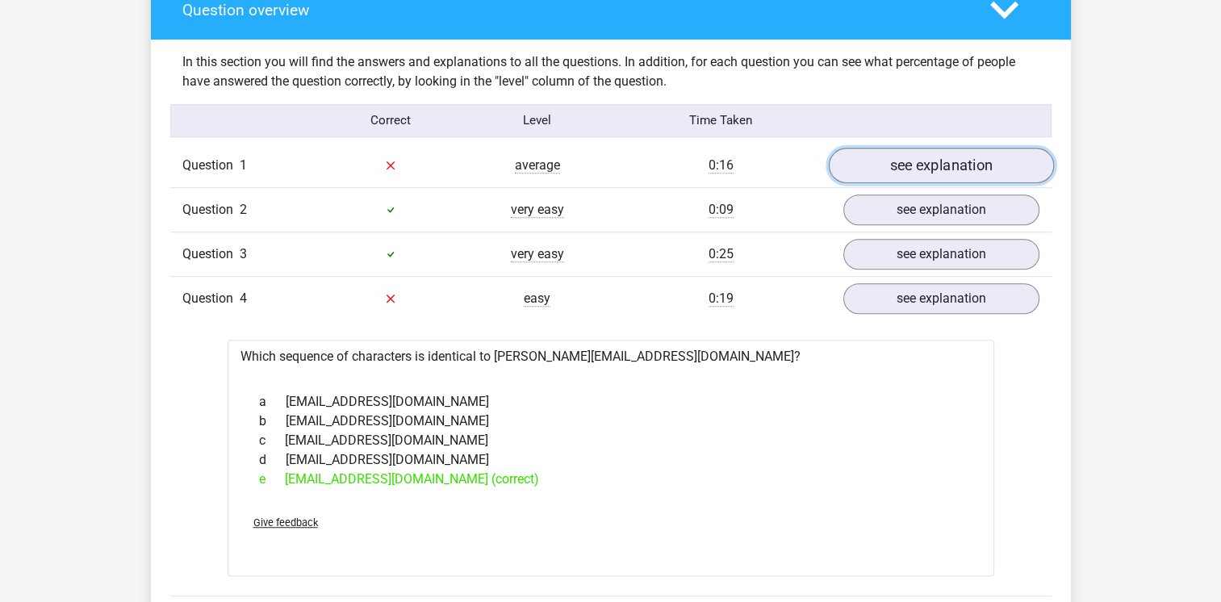
click at [959, 160] on link "see explanation" at bounding box center [940, 166] width 225 height 36
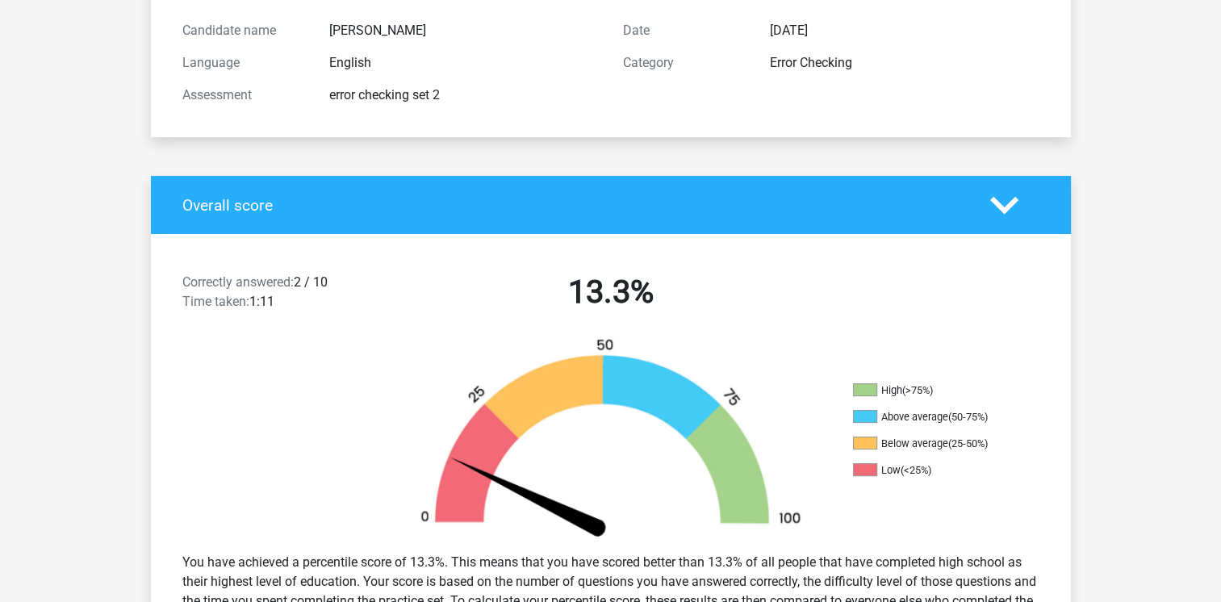
scroll to position [161, 0]
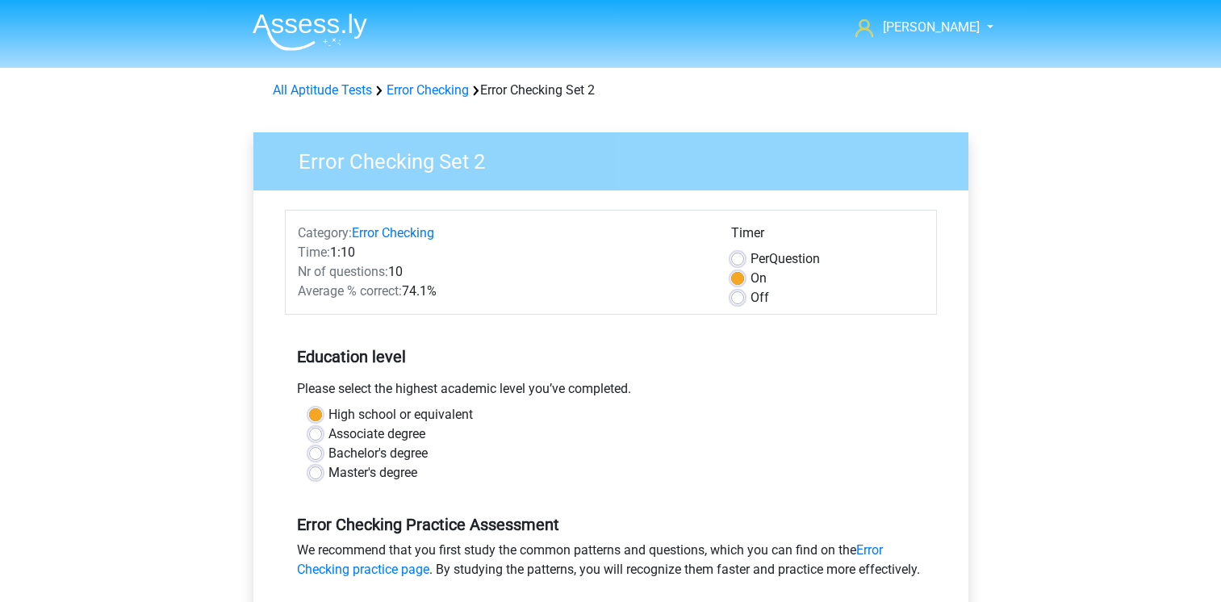
scroll to position [403, 0]
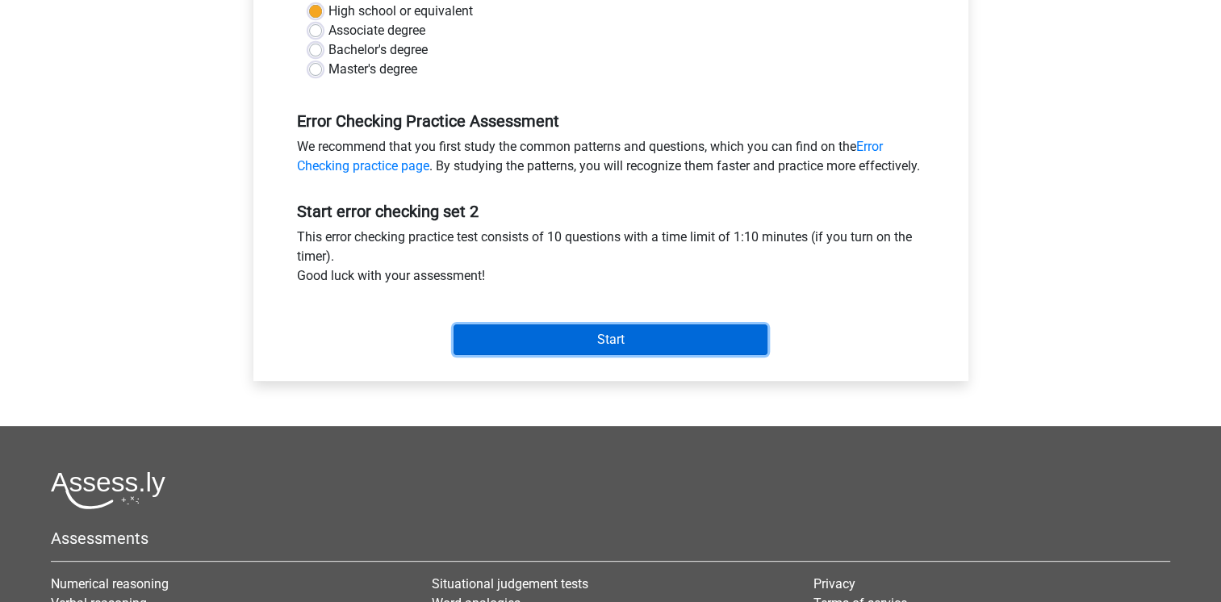
click at [600, 355] on input "Start" at bounding box center [610, 339] width 314 height 31
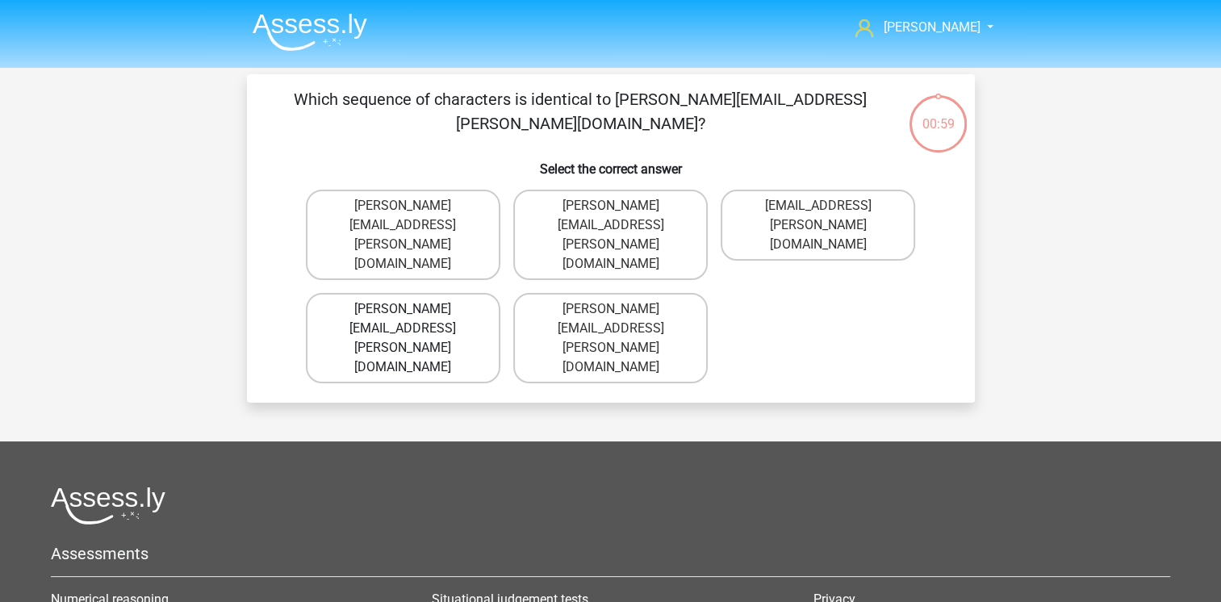
click at [467, 293] on label "Connor.Patterson@gmail.uk.co" at bounding box center [403, 338] width 194 height 90
click at [413, 309] on input "Connor.Patterson@gmail.uk.co" at bounding box center [408, 314] width 10 height 10
radio input "true"
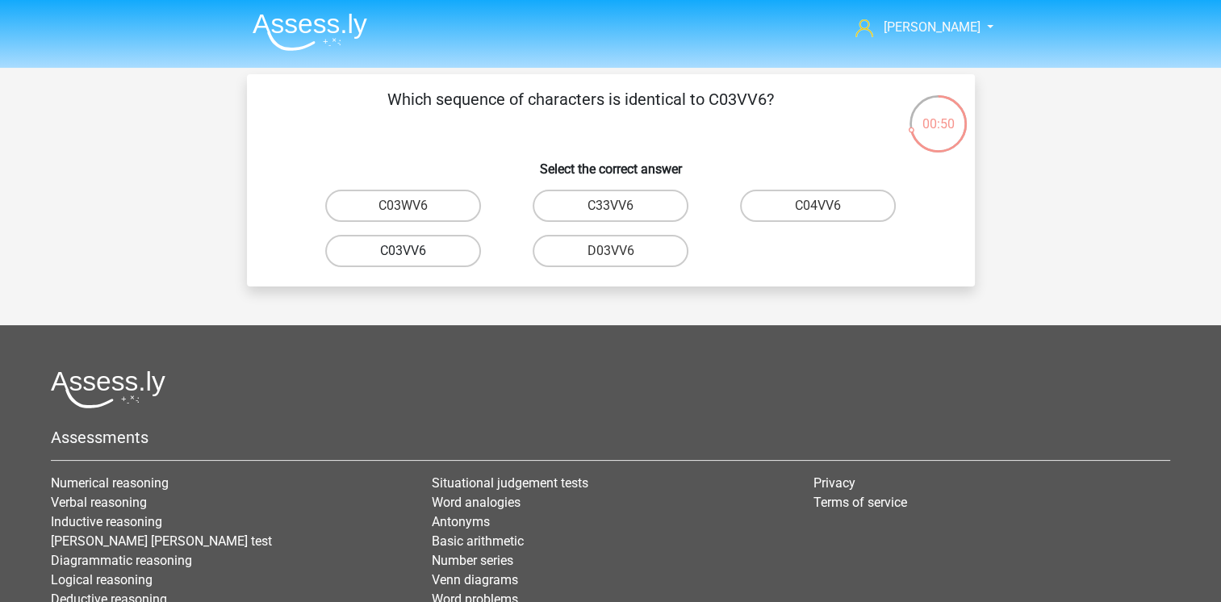
click at [441, 252] on label "C03VV6" at bounding box center [403, 251] width 156 height 32
click at [413, 252] on input "C03VV6" at bounding box center [408, 256] width 10 height 10
radio input "true"
click at [821, 210] on input "jB03CO" at bounding box center [823, 211] width 10 height 10
radio input "true"
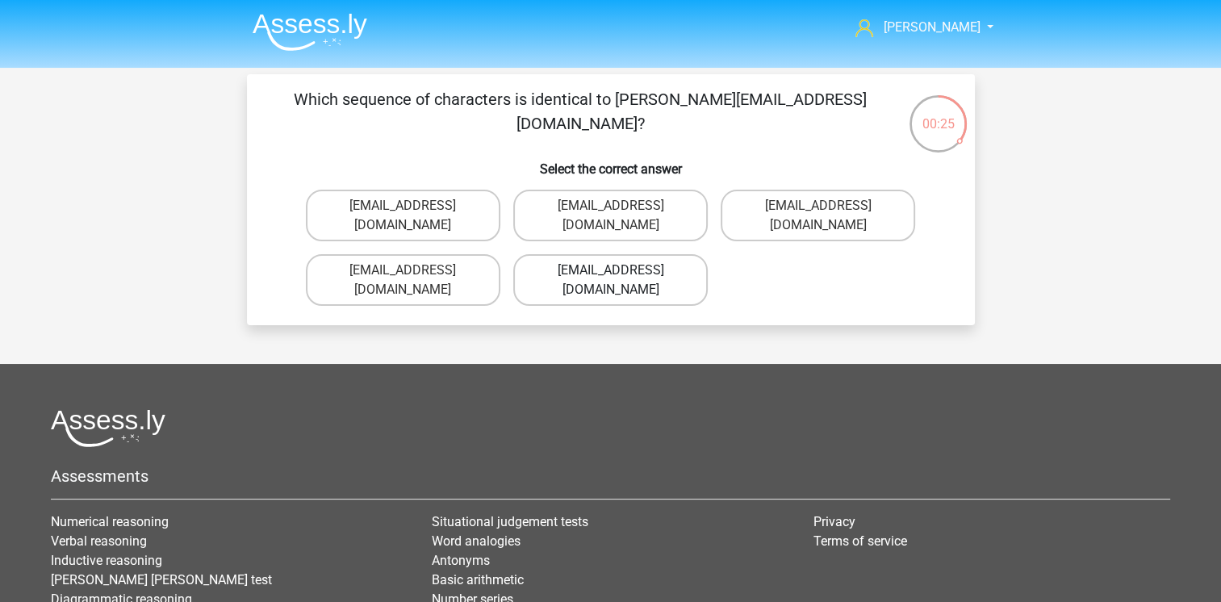
click at [663, 255] on label "Jack_Conley@hotmail.uk.com" at bounding box center [610, 280] width 194 height 52
click at [620, 270] on input "Jack_Conley@hotmail.uk.com" at bounding box center [615, 275] width 10 height 10
radio input "true"
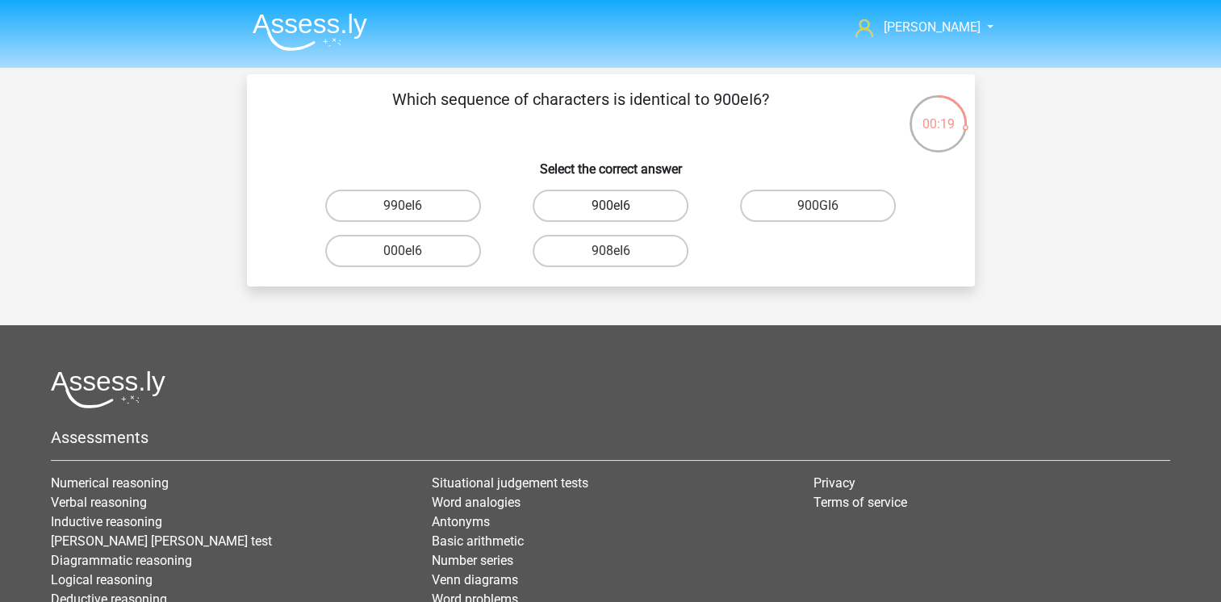
click at [640, 207] on label "900eI6" at bounding box center [611, 206] width 156 height 32
click at [620, 207] on input "900eI6" at bounding box center [615, 211] width 10 height 10
radio input "true"
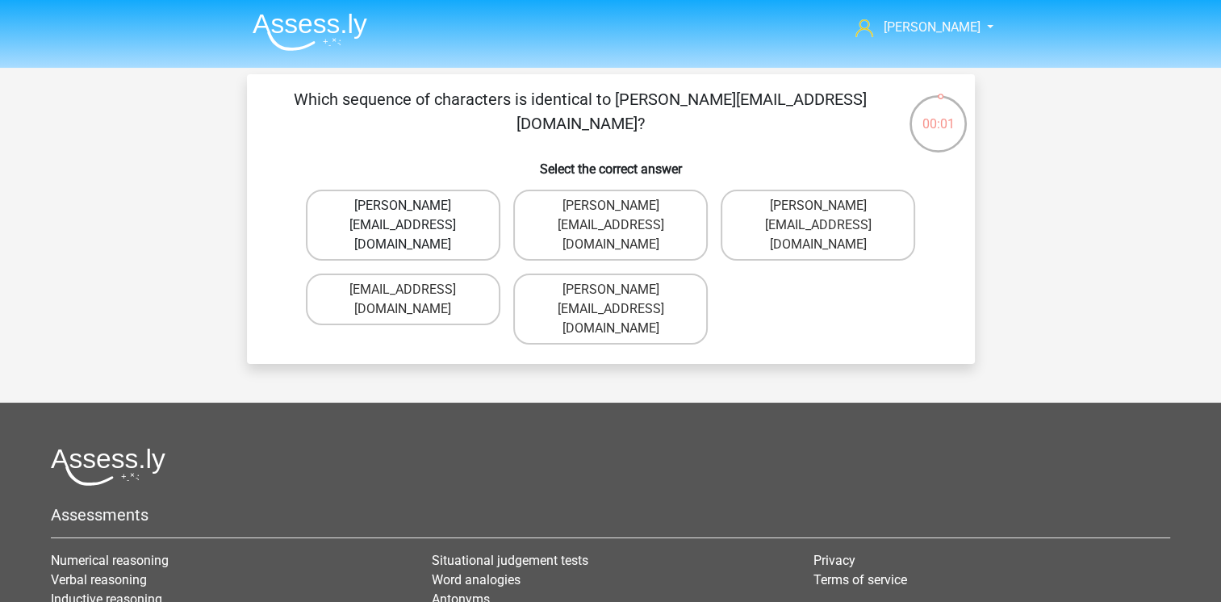
click at [432, 207] on label "Michael_Meade@joymail.gr" at bounding box center [403, 225] width 194 height 71
click at [413, 207] on input "Michael_Meade@joymail.gr" at bounding box center [408, 211] width 10 height 10
radio input "true"
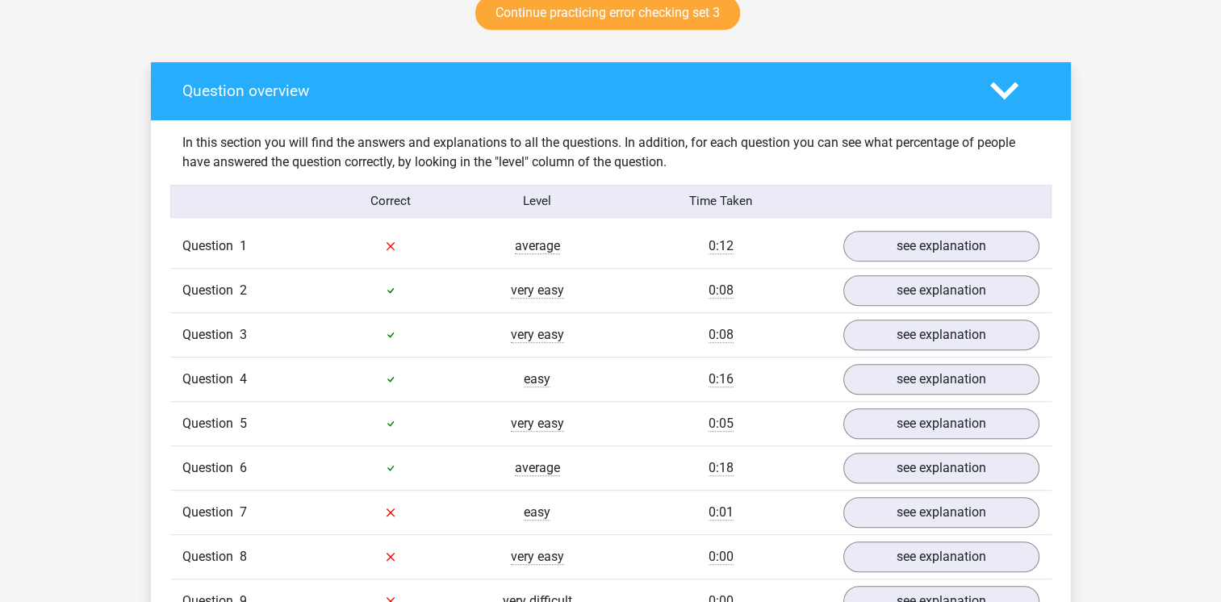
scroll to position [968, 0]
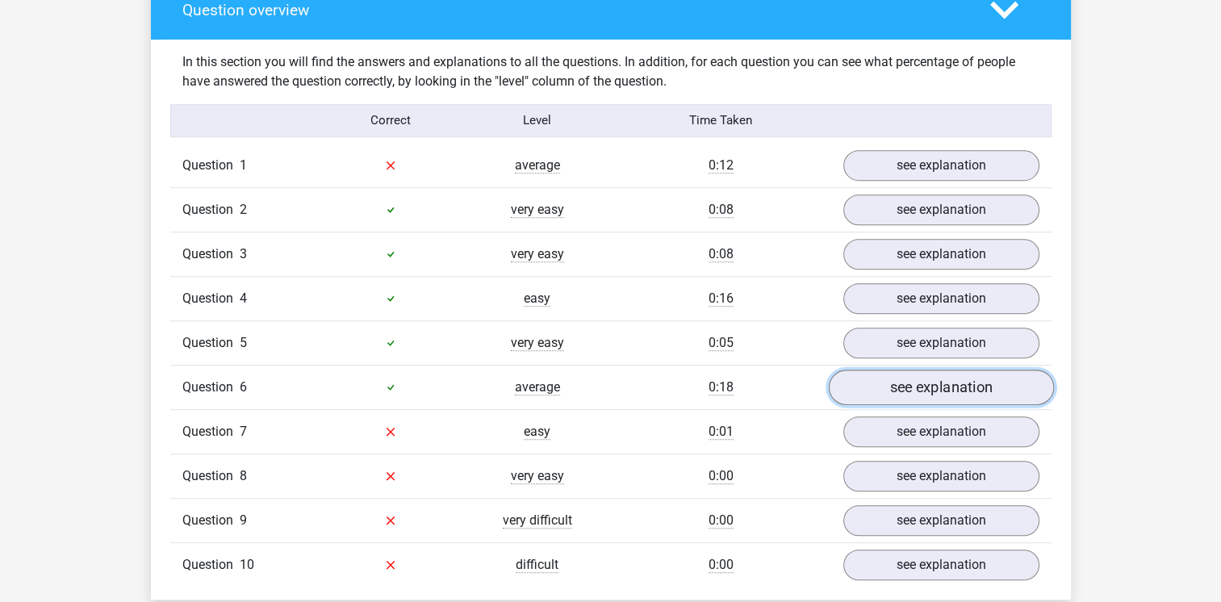
click at [897, 390] on link "see explanation" at bounding box center [940, 388] width 225 height 36
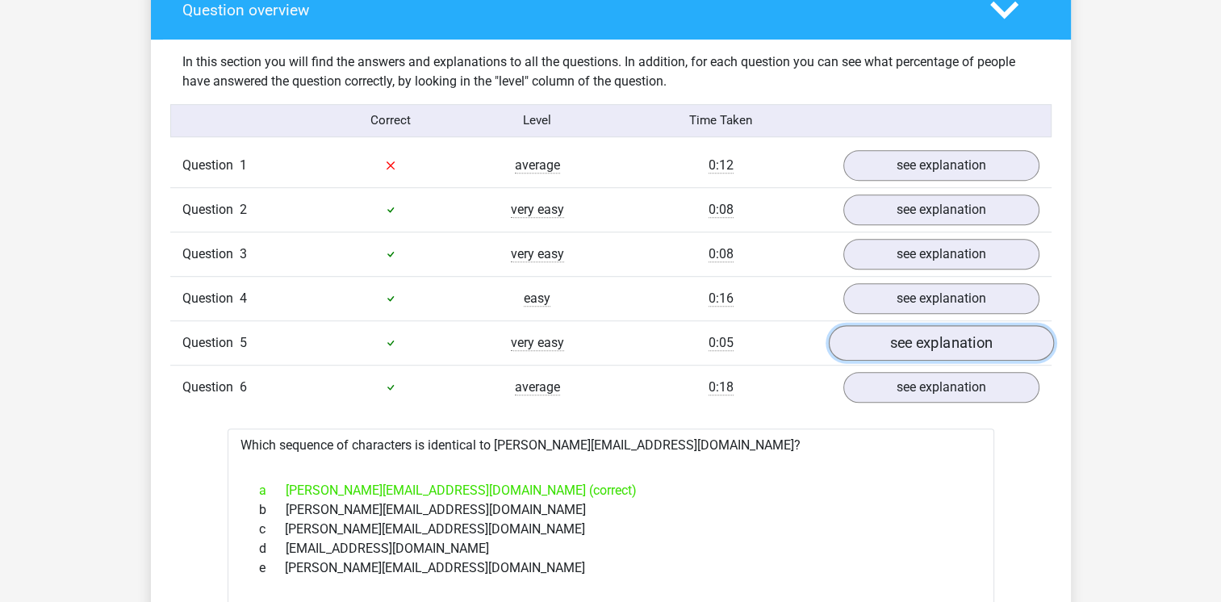
click at [910, 340] on link "see explanation" at bounding box center [940, 343] width 225 height 36
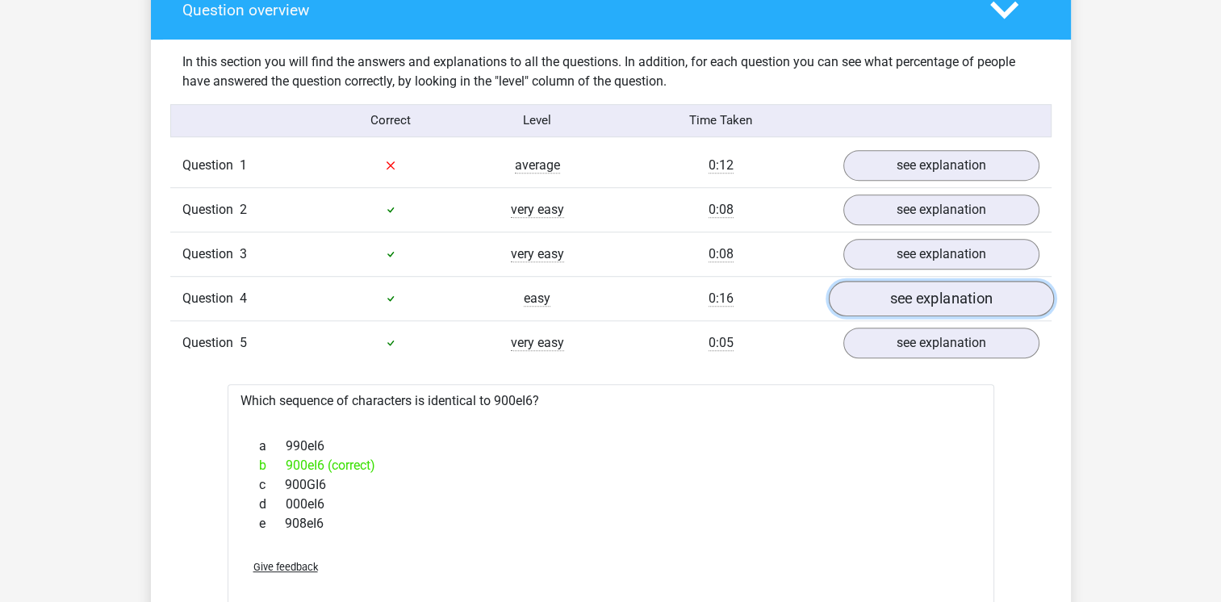
click at [909, 302] on link "see explanation" at bounding box center [940, 299] width 225 height 36
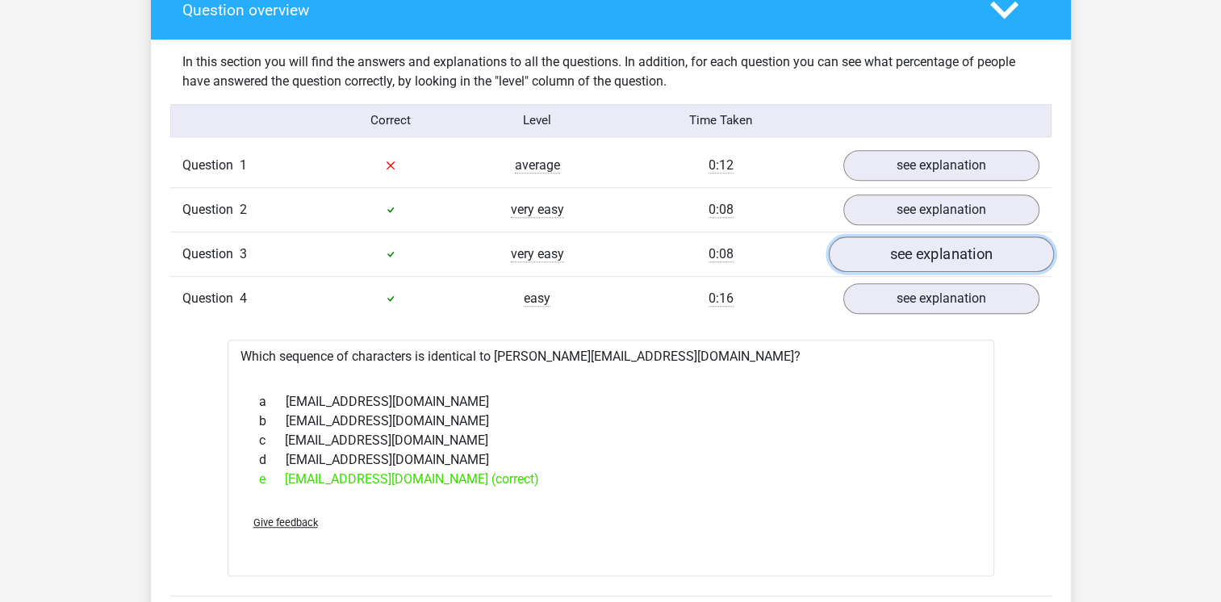
click at [913, 258] on link "see explanation" at bounding box center [940, 254] width 225 height 36
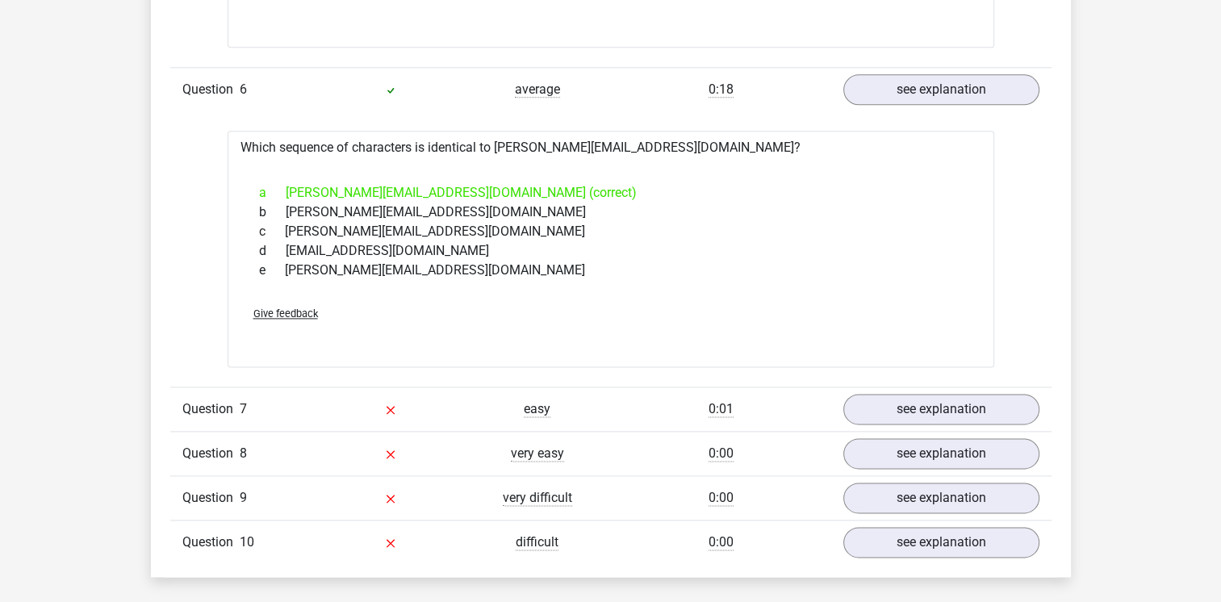
scroll to position [2179, 0]
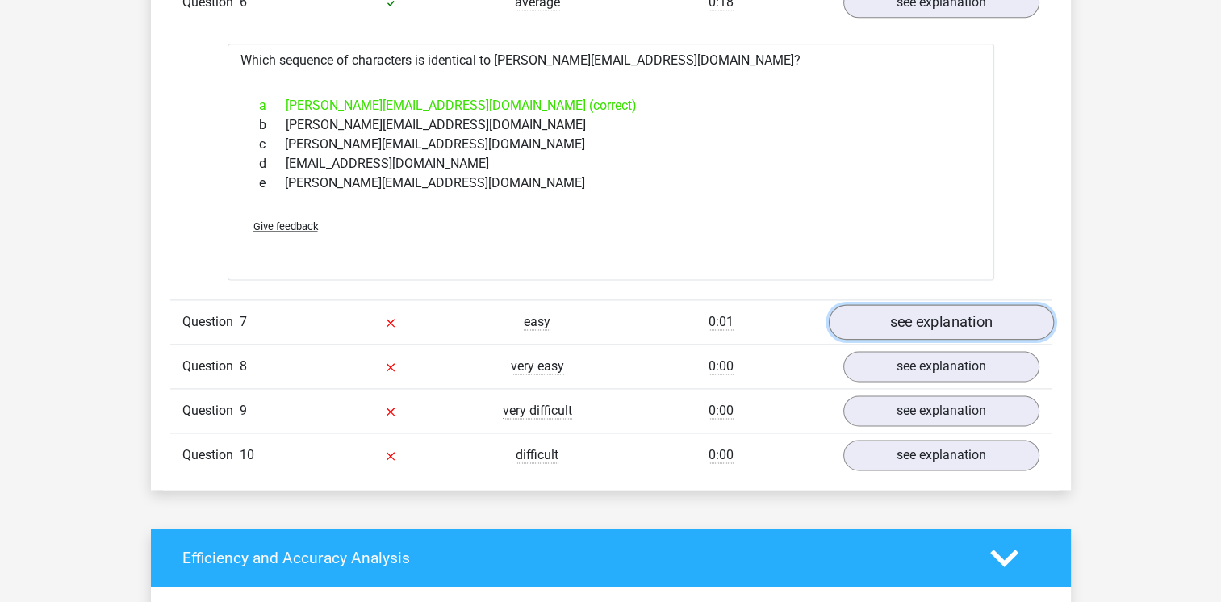
click at [930, 315] on link "see explanation" at bounding box center [940, 323] width 225 height 36
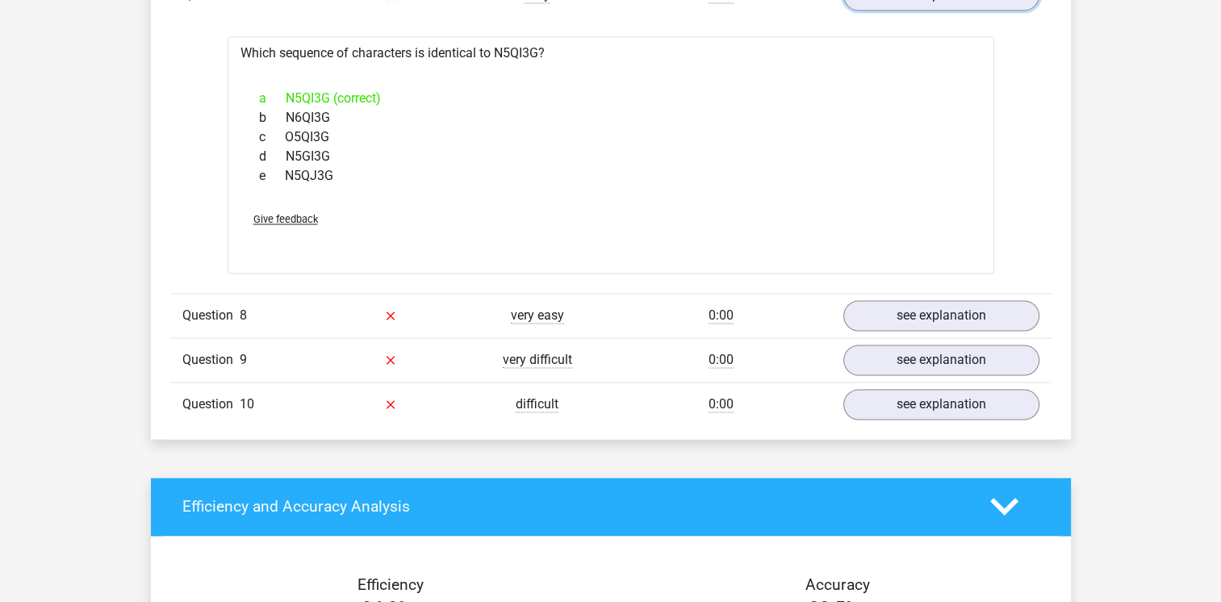
scroll to position [2582, 0]
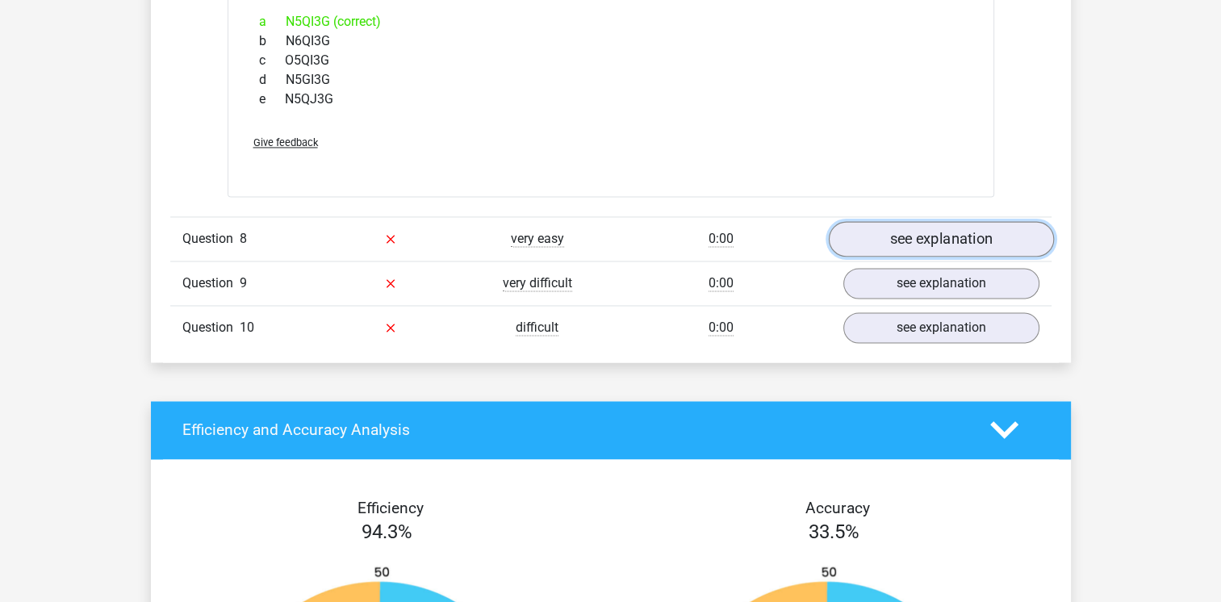
click at [939, 237] on link "see explanation" at bounding box center [940, 239] width 225 height 36
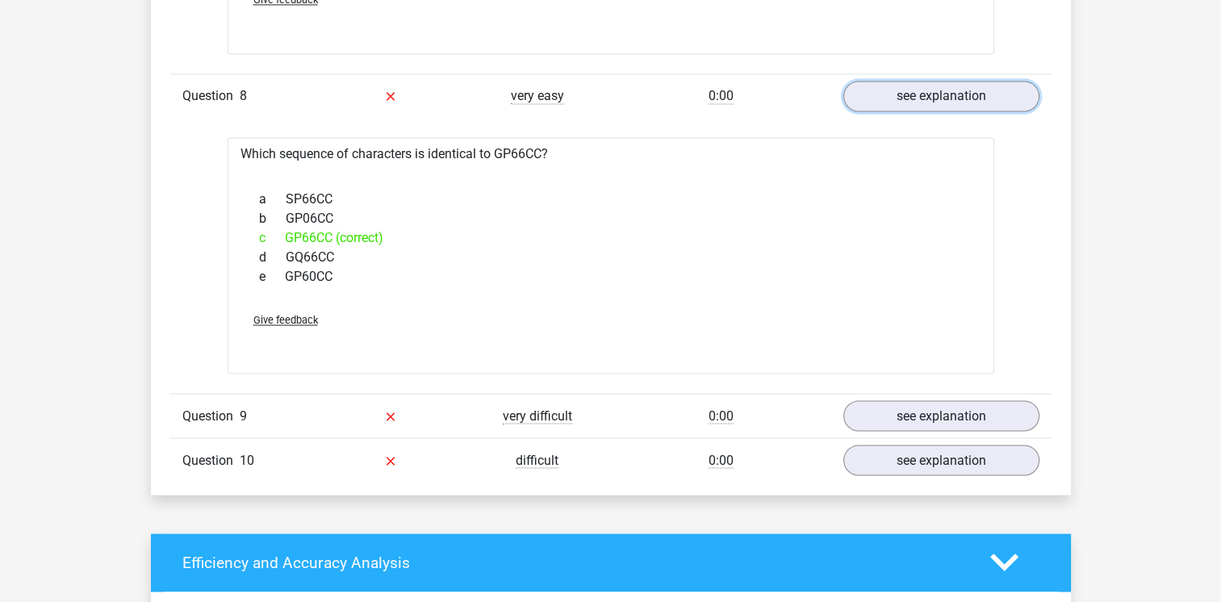
scroll to position [2743, 0]
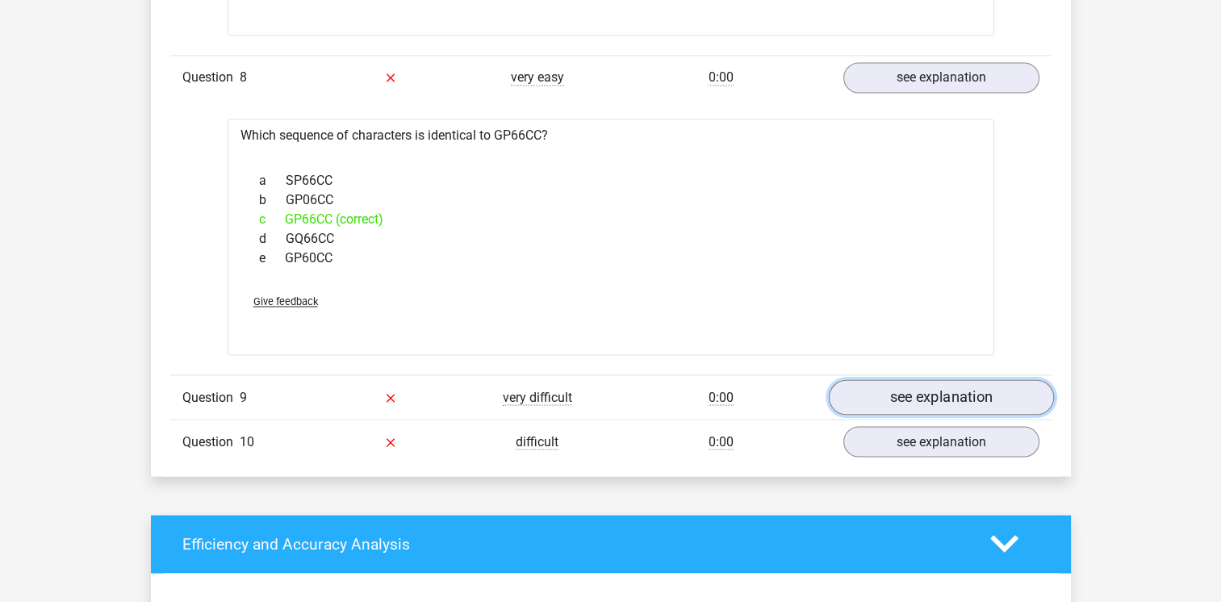
click at [912, 403] on link "see explanation" at bounding box center [940, 397] width 225 height 36
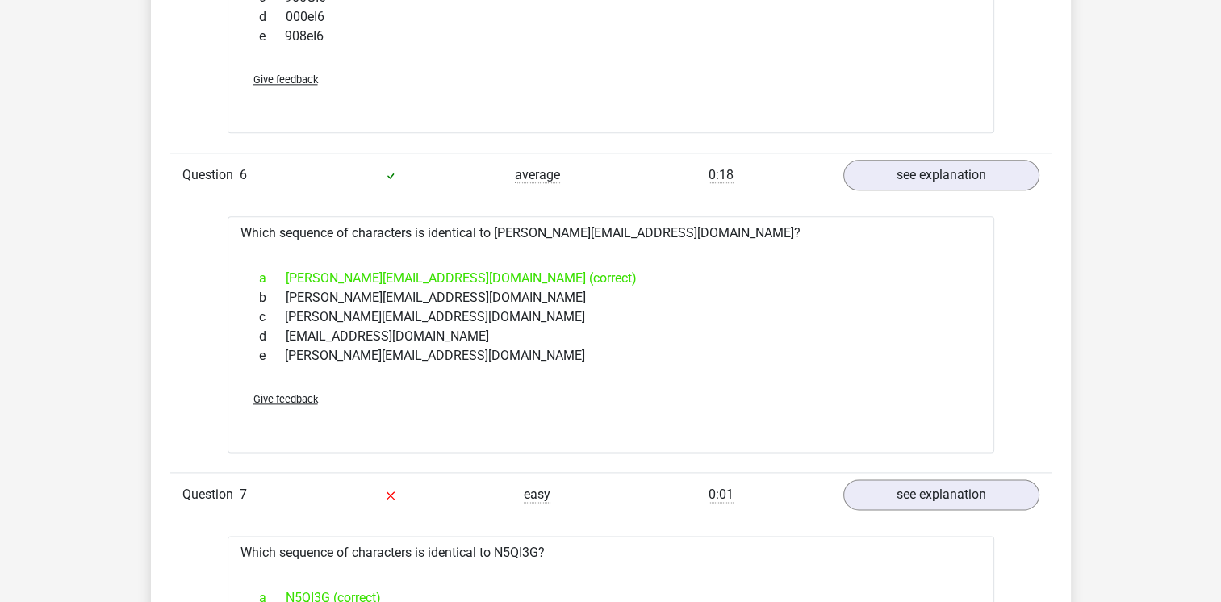
scroll to position [1936, 0]
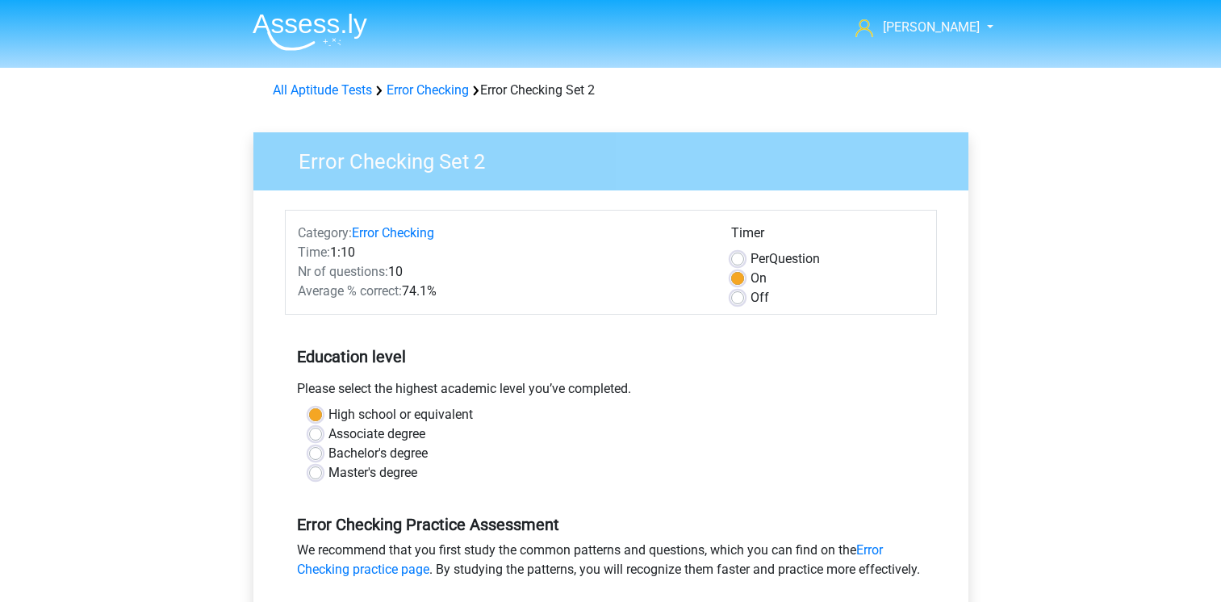
scroll to position [403, 0]
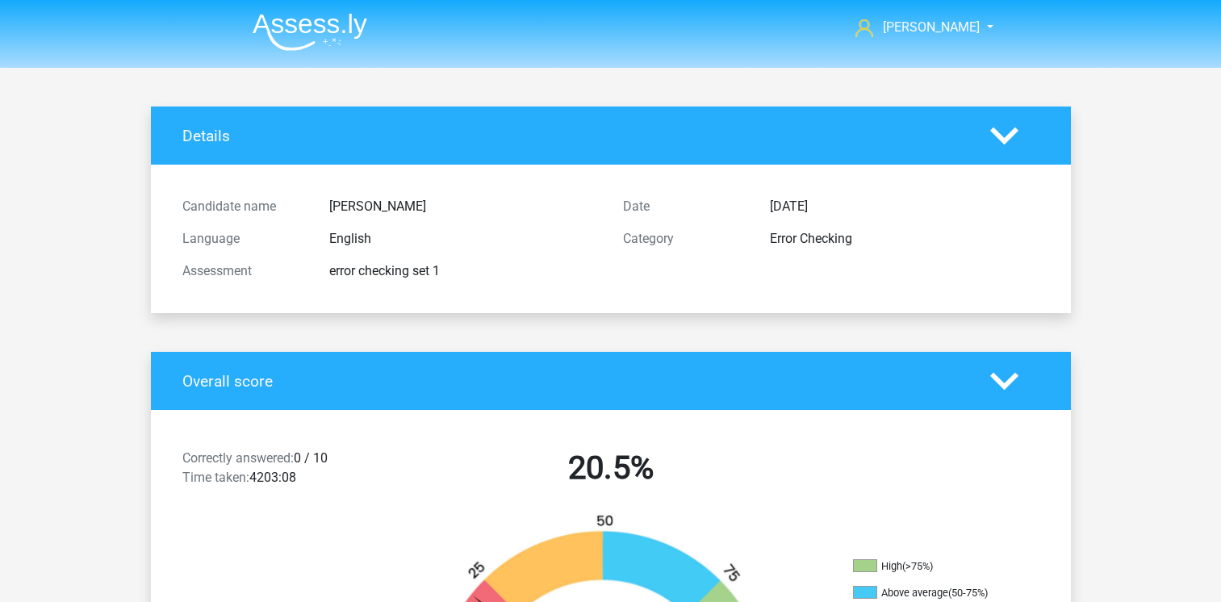
scroll to position [403, 0]
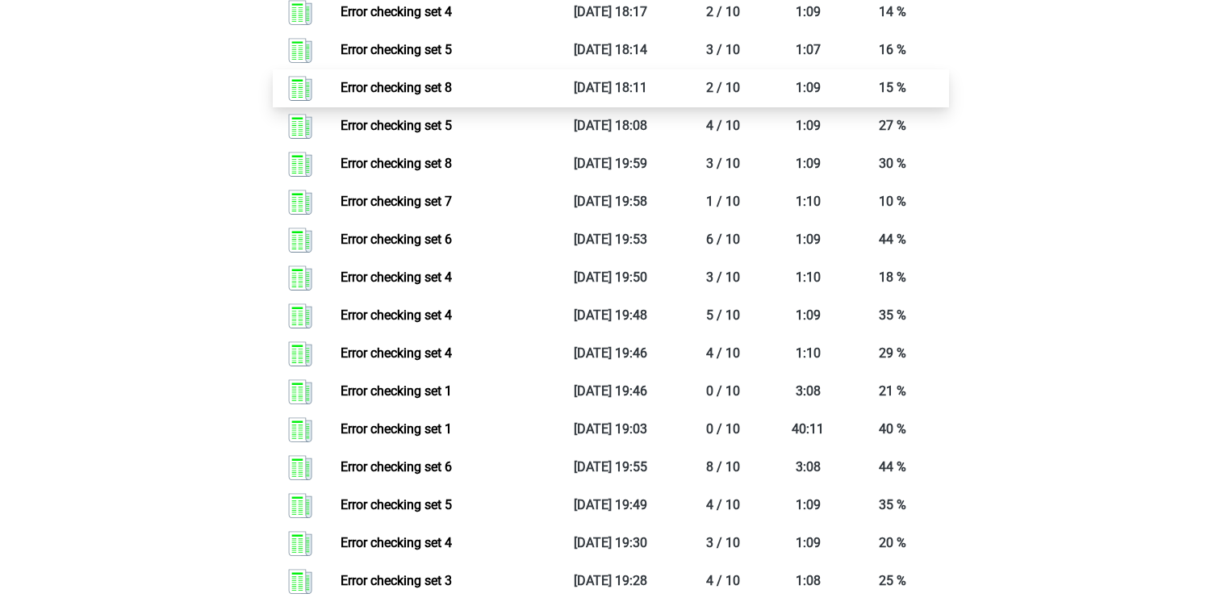
scroll to position [968, 0]
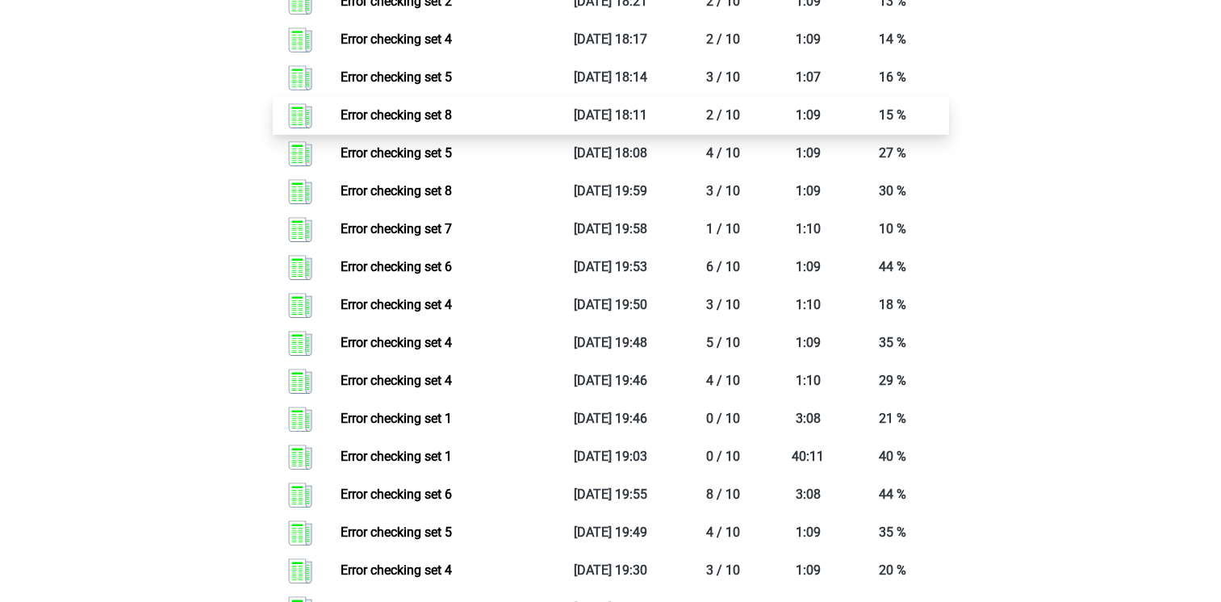
click at [408, 118] on link "Error checking set 8" at bounding box center [395, 114] width 111 height 15
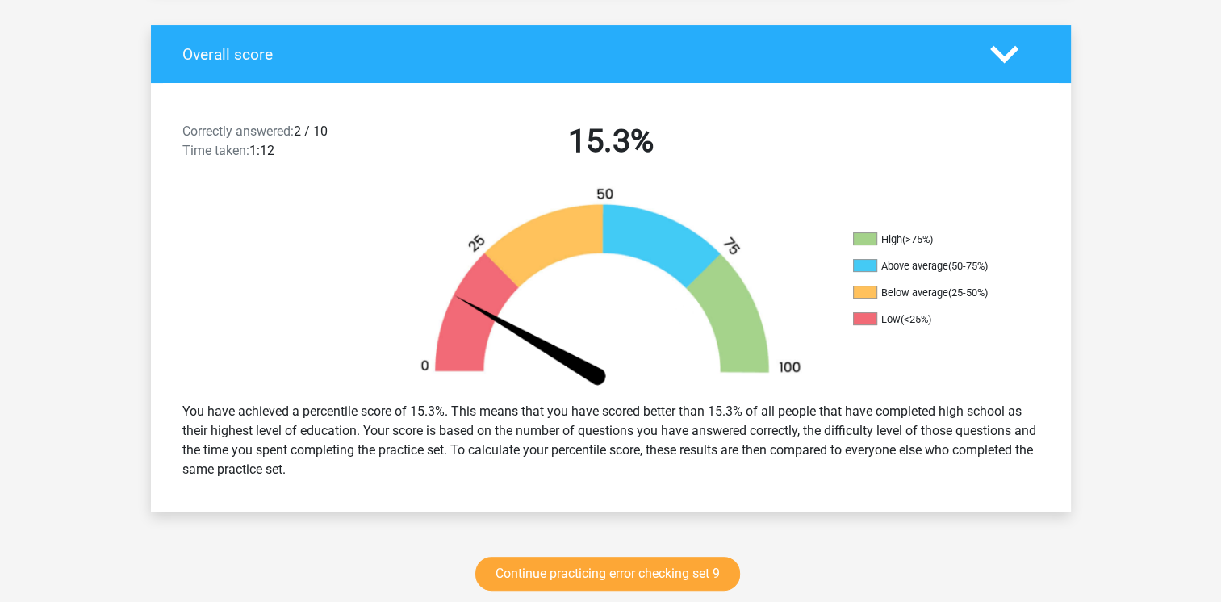
scroll to position [484, 0]
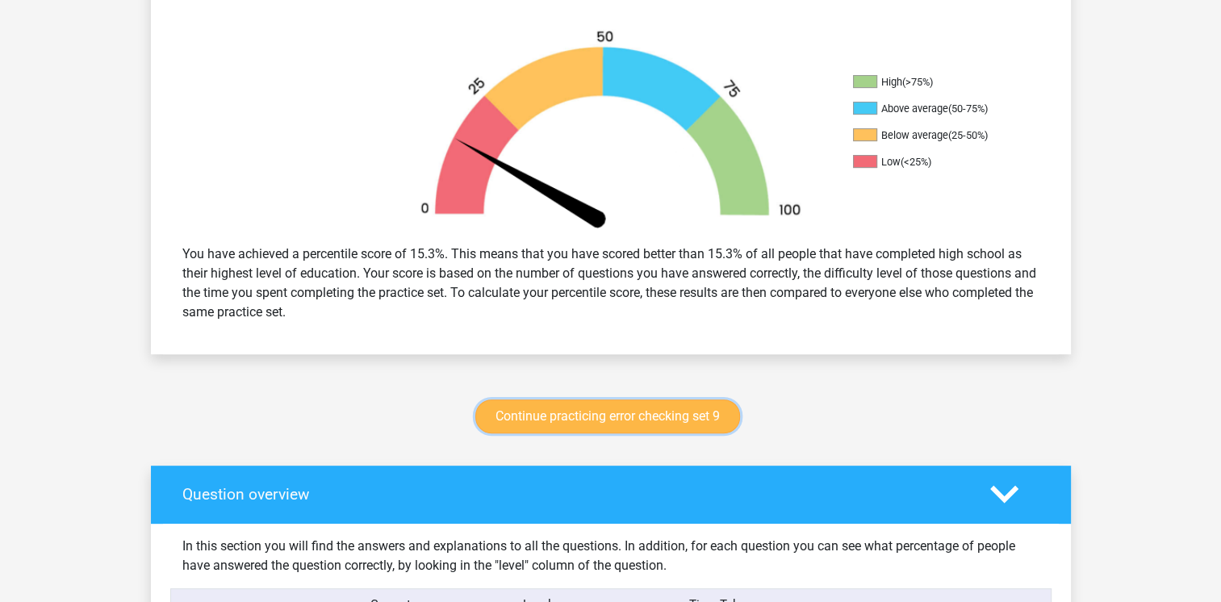
click at [553, 413] on link "Continue practicing error checking set 9" at bounding box center [607, 416] width 265 height 34
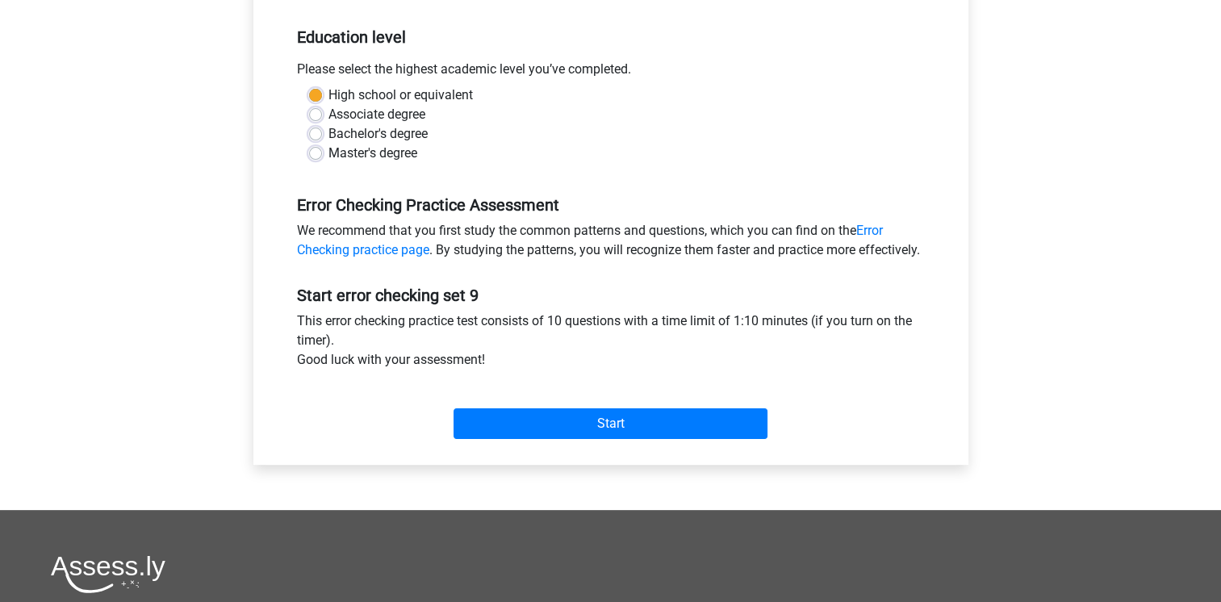
scroll to position [323, 0]
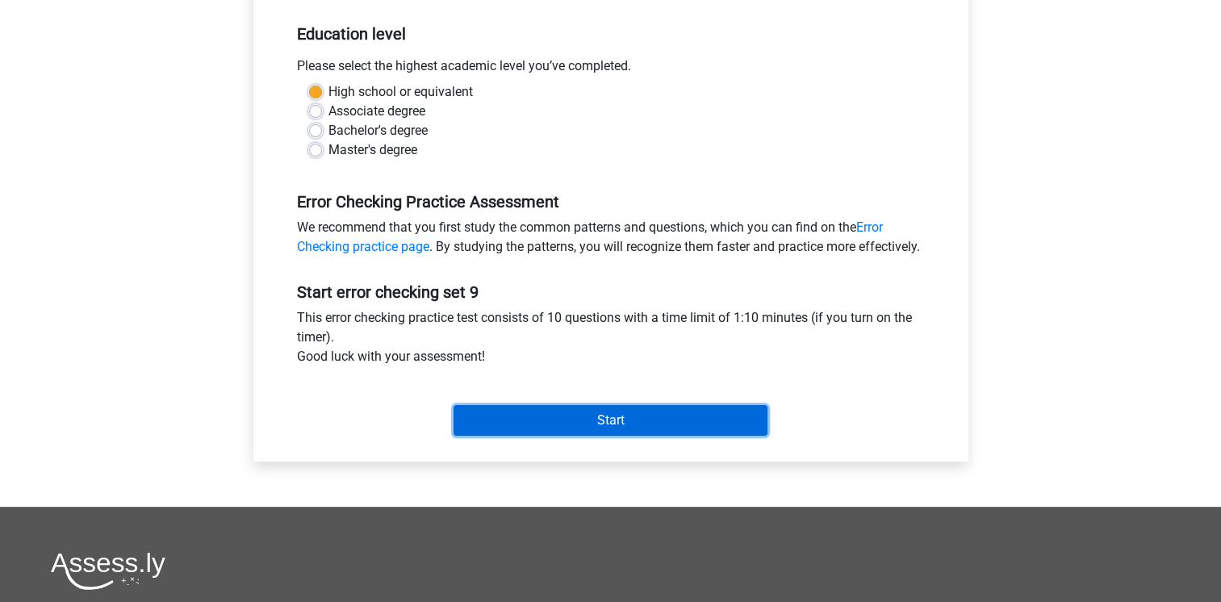
click at [583, 436] on input "Start" at bounding box center [610, 420] width 314 height 31
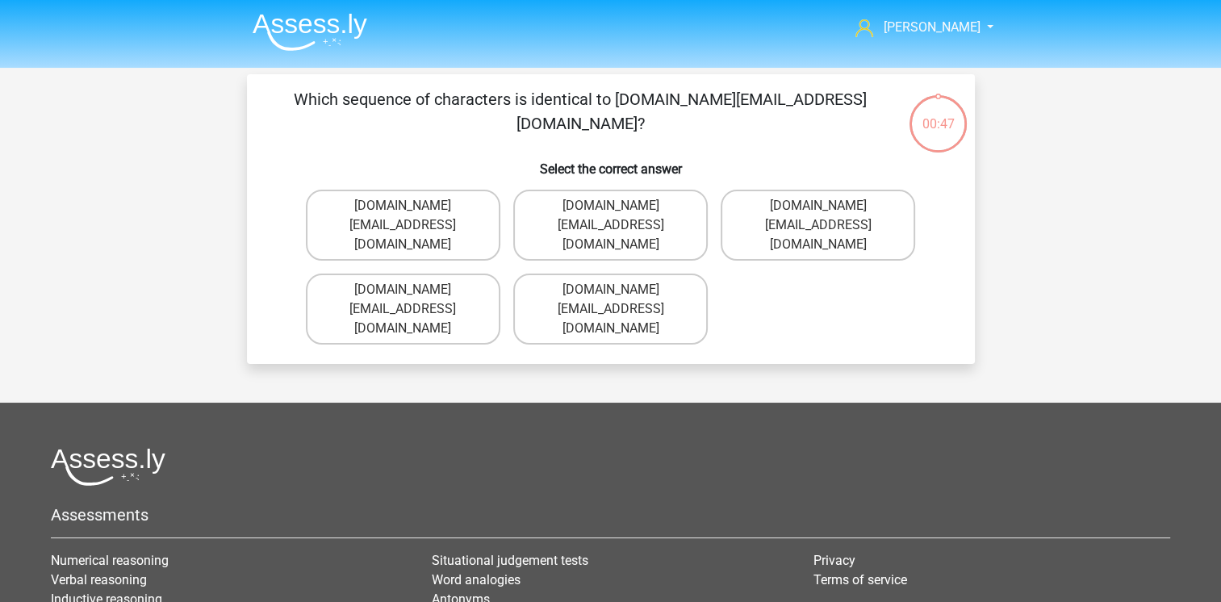
click at [616, 290] on input "Charlie.Bond@e-mail.co.com" at bounding box center [615, 295] width 10 height 10
radio input "true"
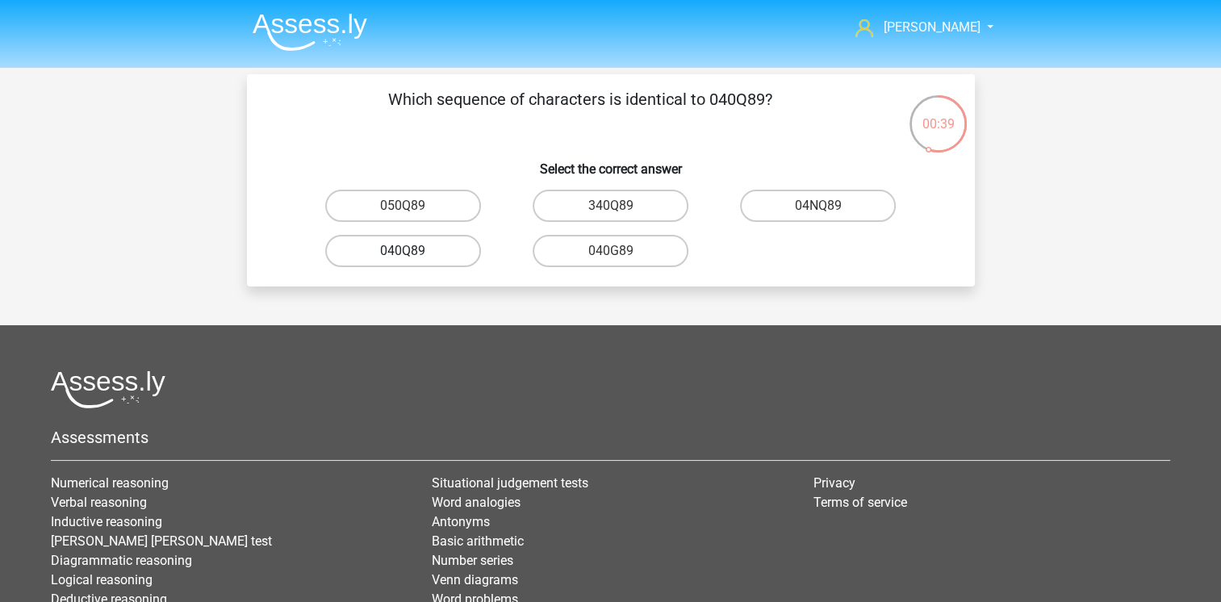
click at [416, 249] on label "040Q89" at bounding box center [403, 251] width 156 height 32
click at [413, 251] on input "040Q89" at bounding box center [408, 256] width 10 height 10
radio input "true"
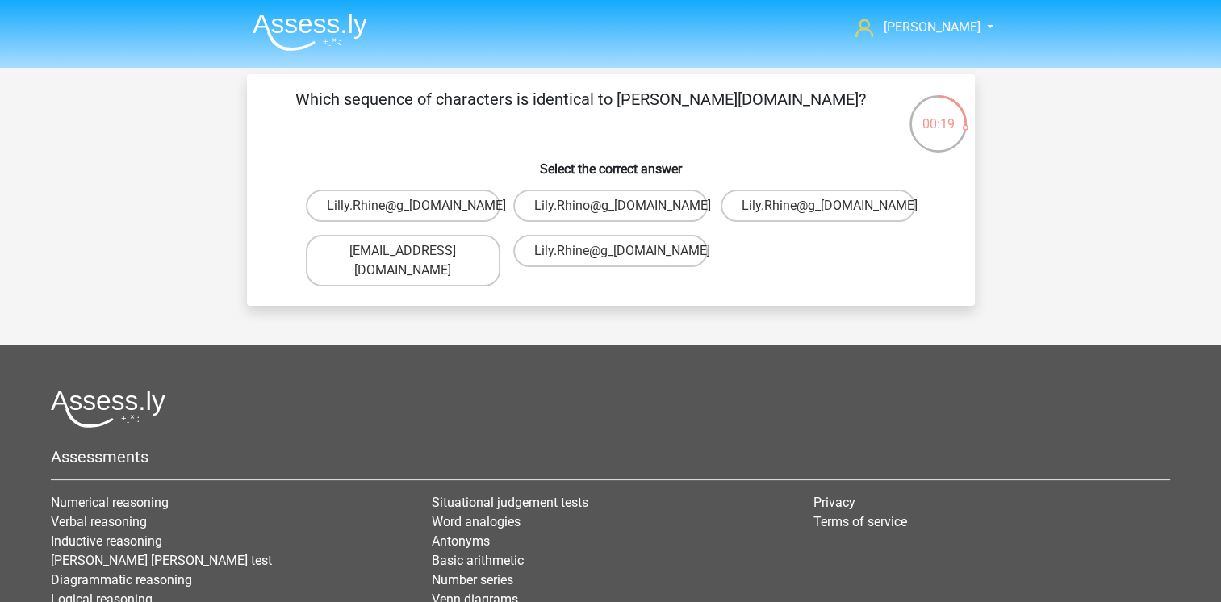
click at [823, 211] on input "Lily.Rhine@g_mail.br" at bounding box center [823, 211] width 10 height 10
radio input "true"
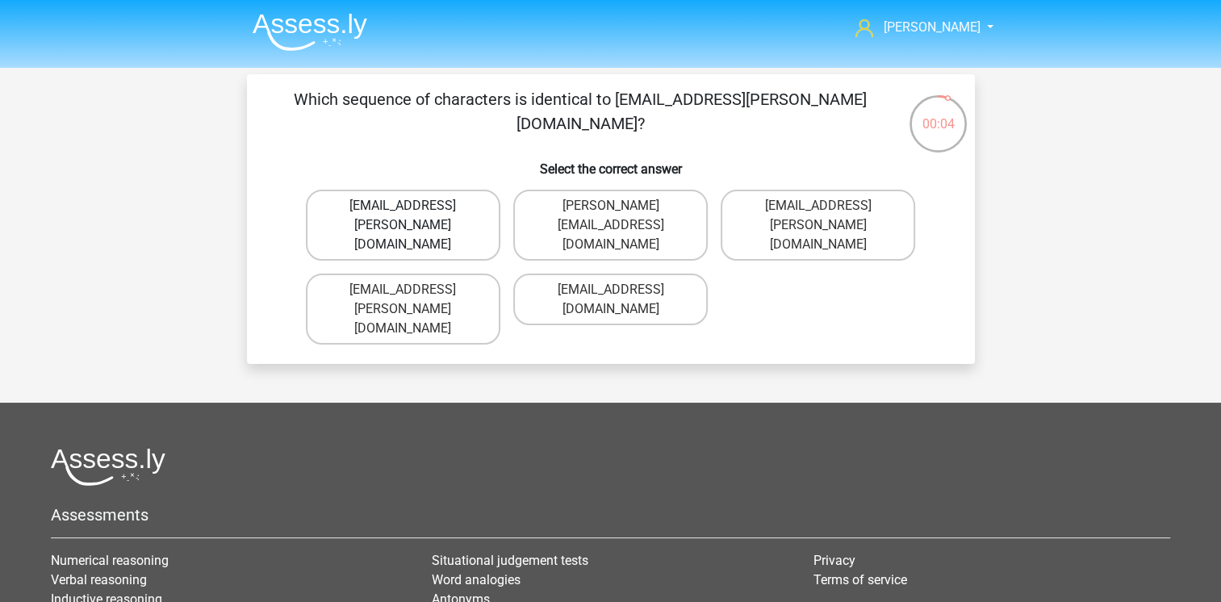
click at [436, 203] on label "Freya-Meade@jointmail.co.com" at bounding box center [403, 225] width 194 height 71
click at [413, 206] on input "Freya-Meade@jointmail.co.com" at bounding box center [408, 211] width 10 height 10
radio input "true"
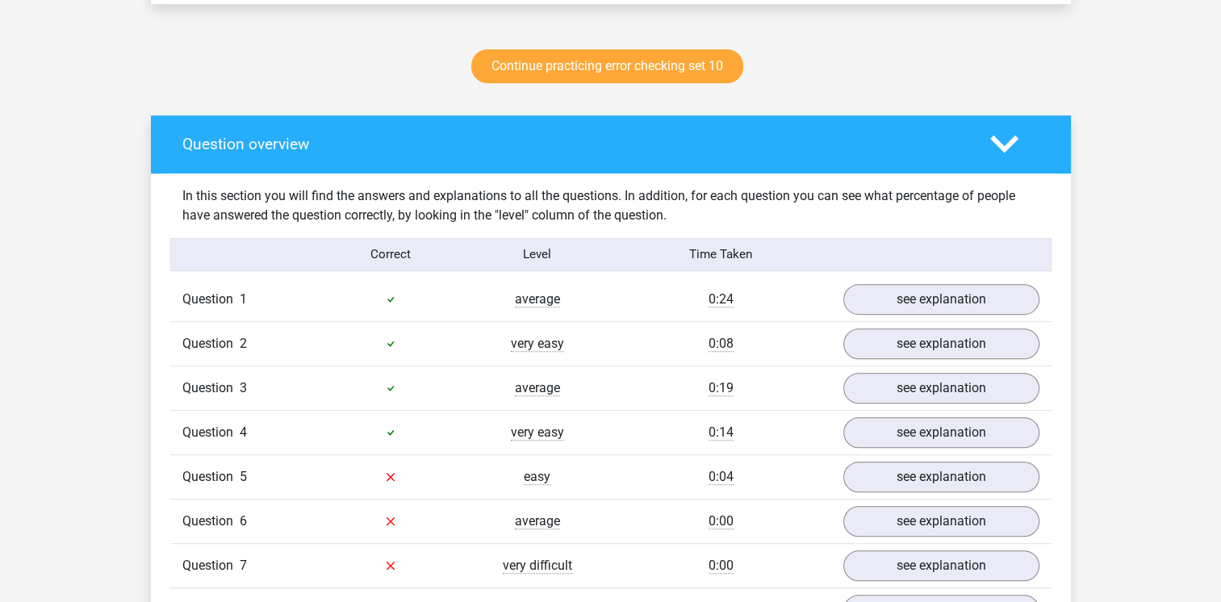
scroll to position [968, 0]
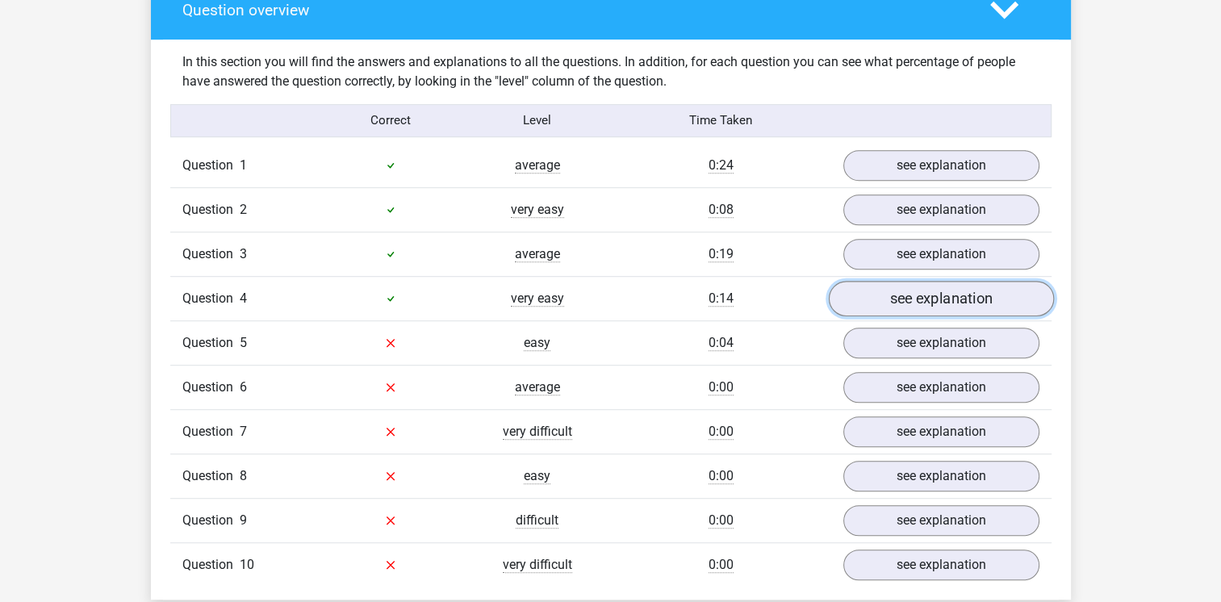
click at [917, 302] on link "see explanation" at bounding box center [940, 299] width 225 height 36
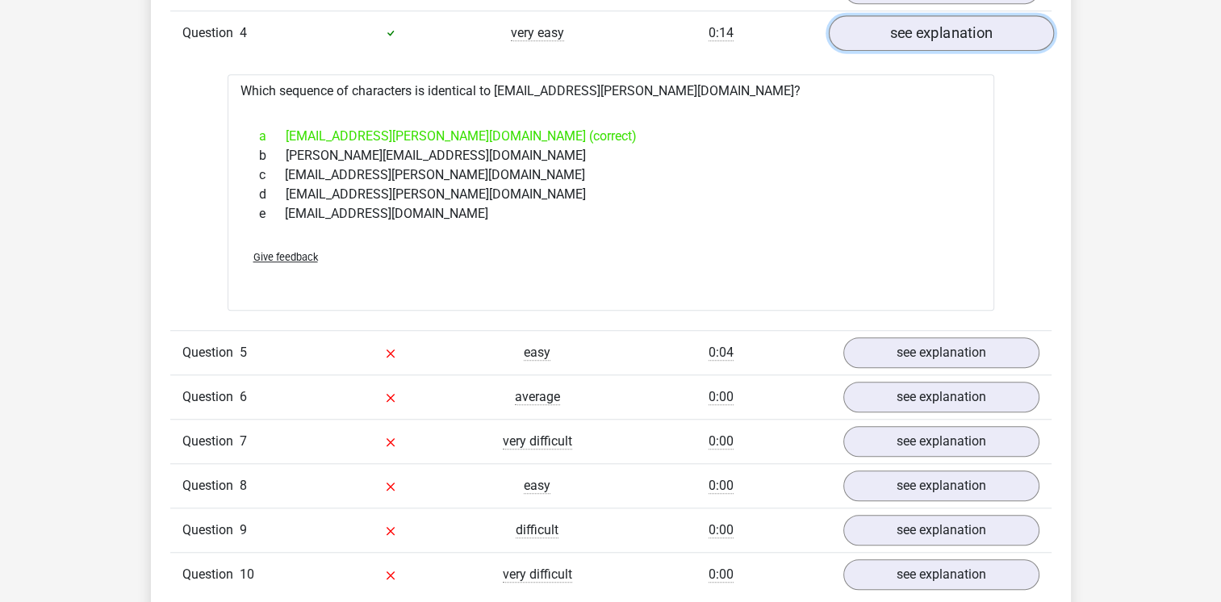
scroll to position [1291, 0]
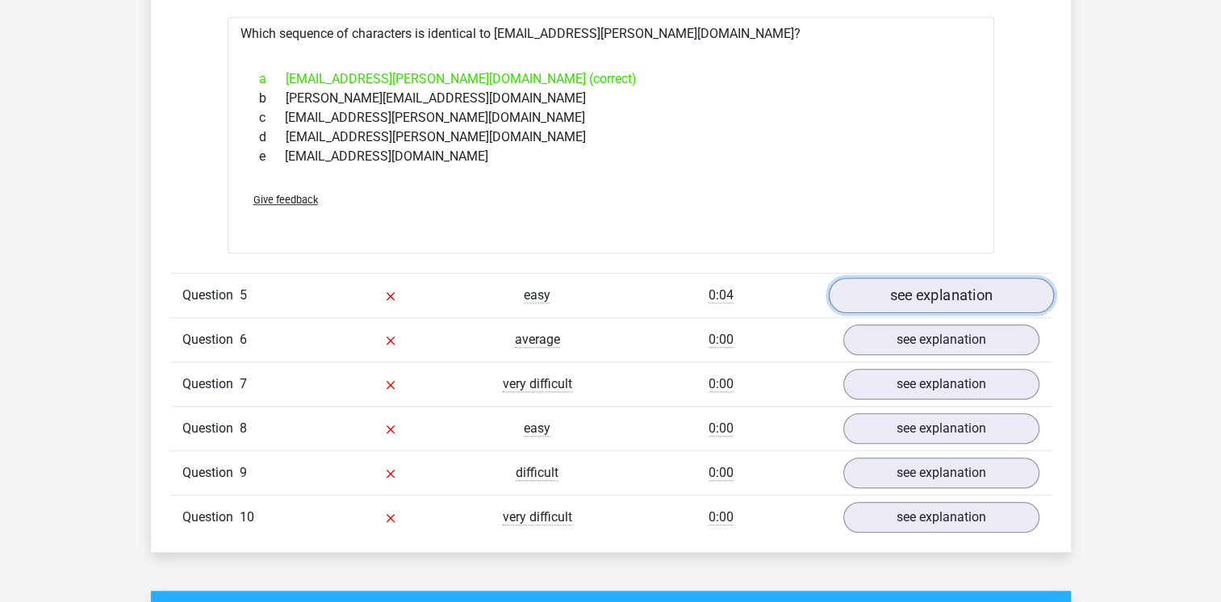
click at [930, 297] on link "see explanation" at bounding box center [940, 296] width 225 height 36
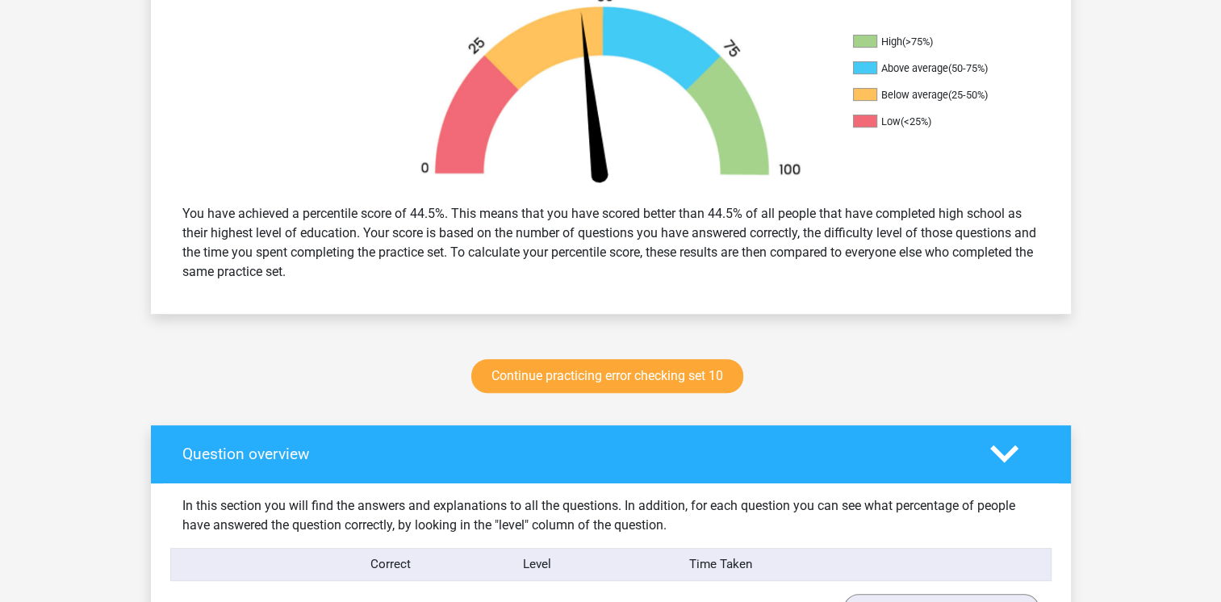
scroll to position [484, 0]
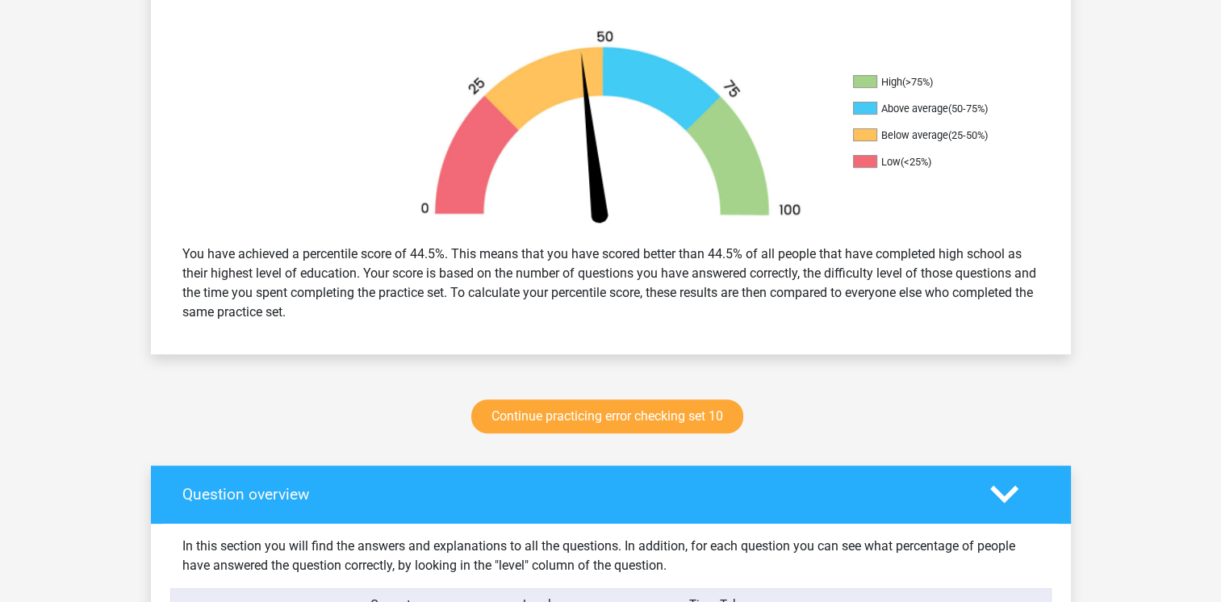
click at [1003, 491] on icon at bounding box center [1004, 494] width 28 height 28
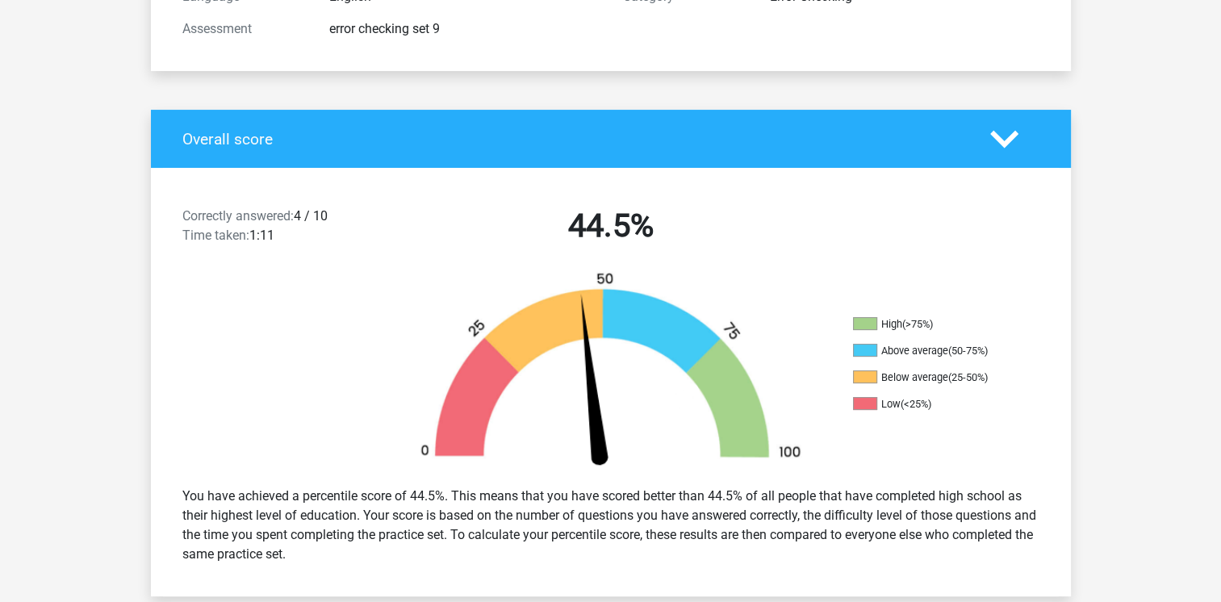
scroll to position [0, 0]
